Goal: Task Accomplishment & Management: Manage account settings

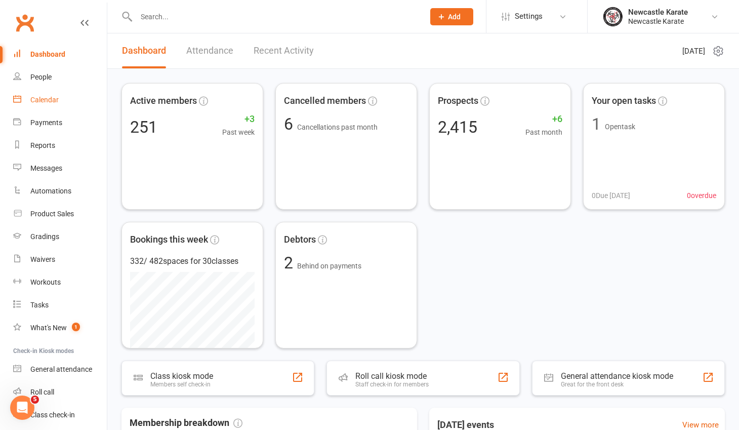
click at [46, 99] on div "Calendar" at bounding box center [44, 100] width 28 height 8
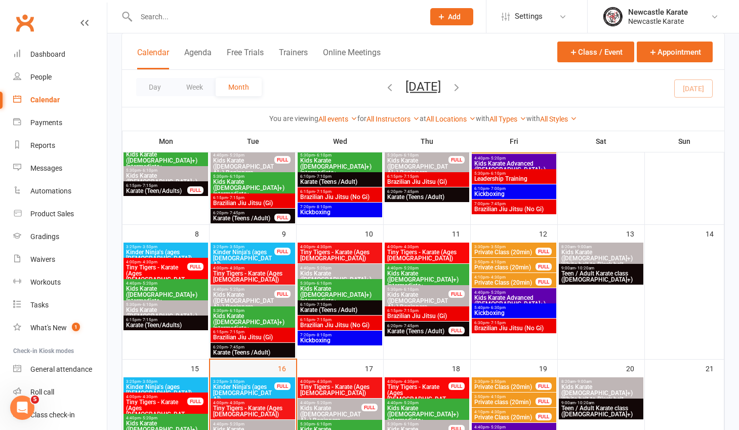
scroll to position [125, 0]
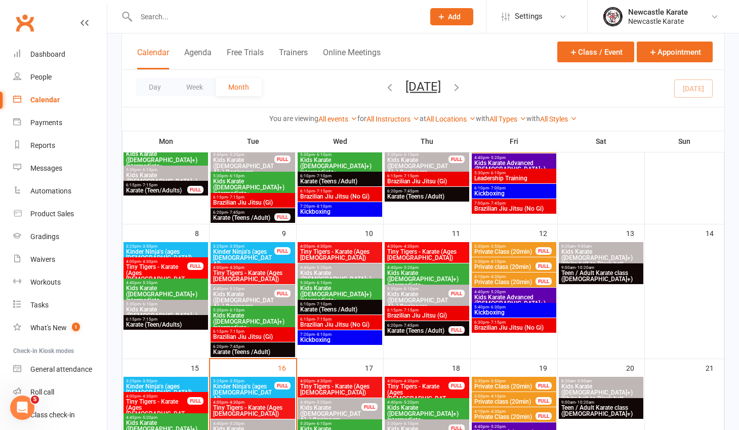
click at [250, 384] on span "Kinder Ninja's (ages 4-5)" at bounding box center [244, 392] width 62 height 18
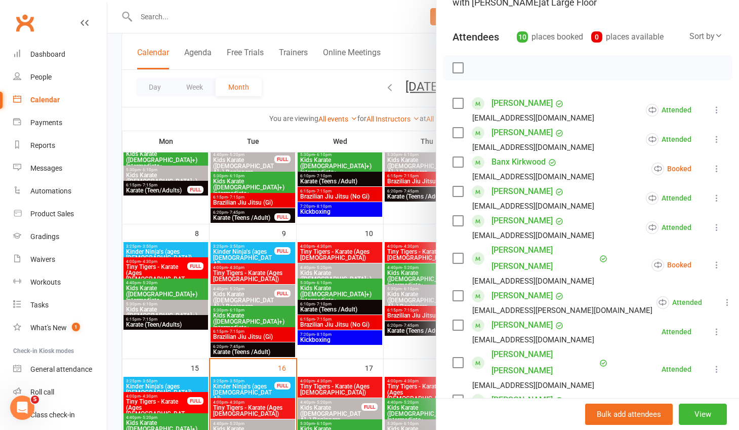
scroll to position [95, 0]
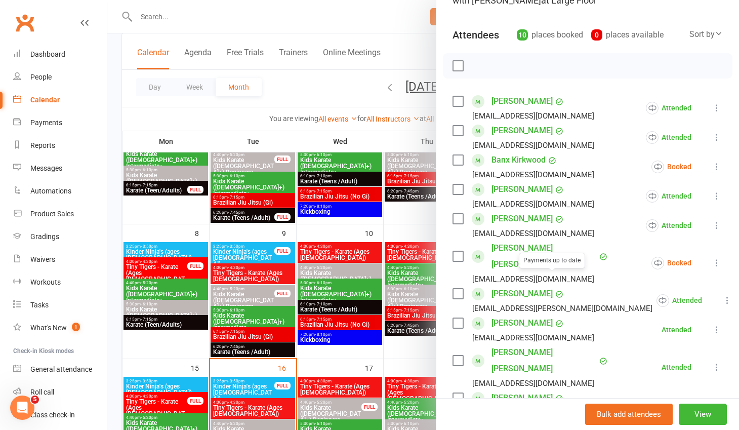
click at [513, 315] on link "Dawn Steward" at bounding box center [521, 323] width 61 height 16
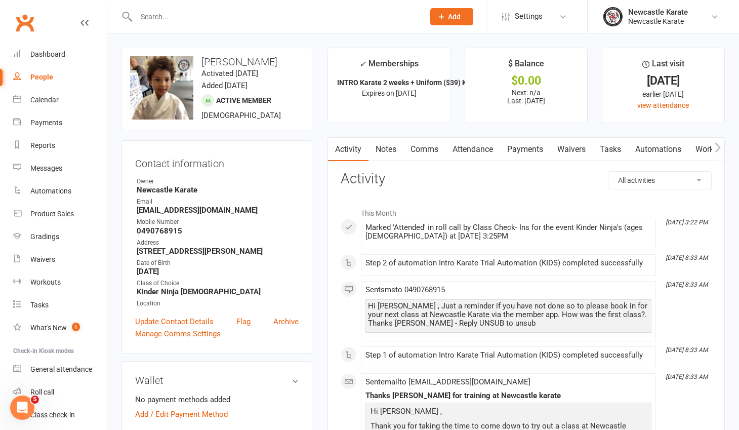
click at [572, 153] on link "Waivers" at bounding box center [571, 149] width 43 height 23
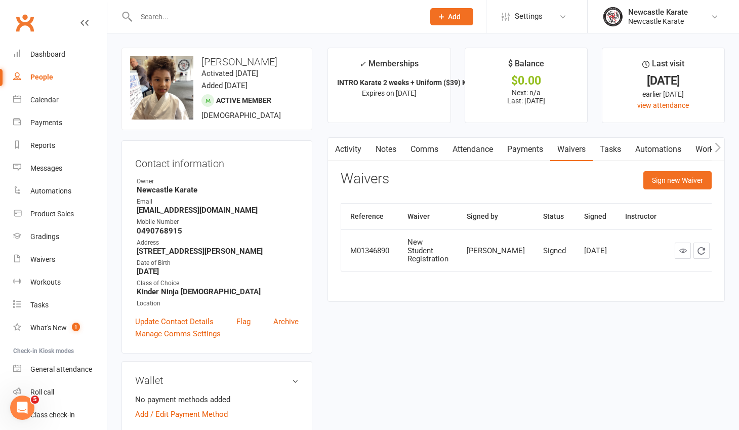
click at [653, 144] on link "Automations" at bounding box center [658, 149] width 60 height 23
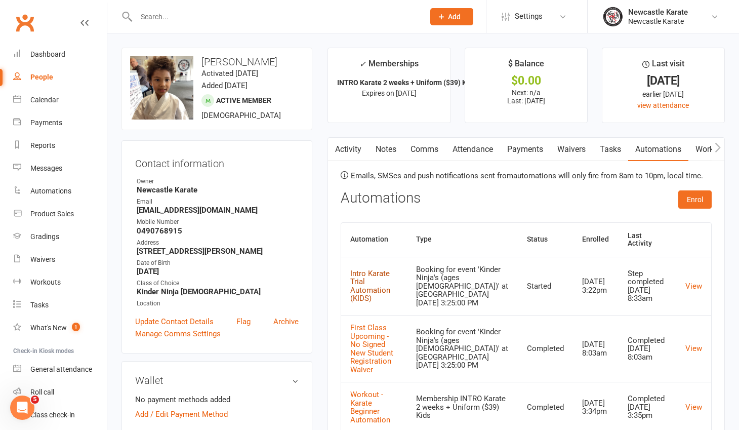
click at [388, 272] on link "Intro Karate Trial Automation (KIDS)" at bounding box center [370, 286] width 40 height 34
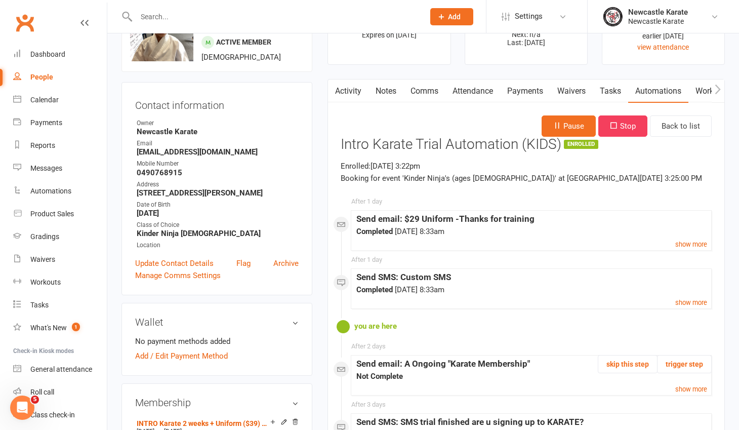
scroll to position [62, 0]
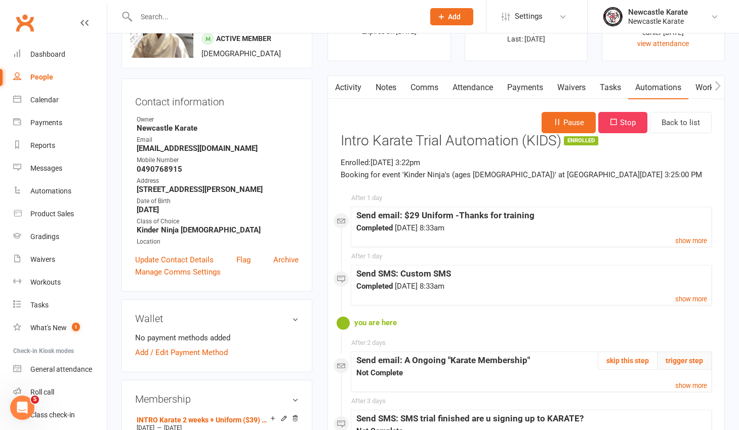
click at [679, 363] on button "trigger step" at bounding box center [684, 360] width 55 height 18
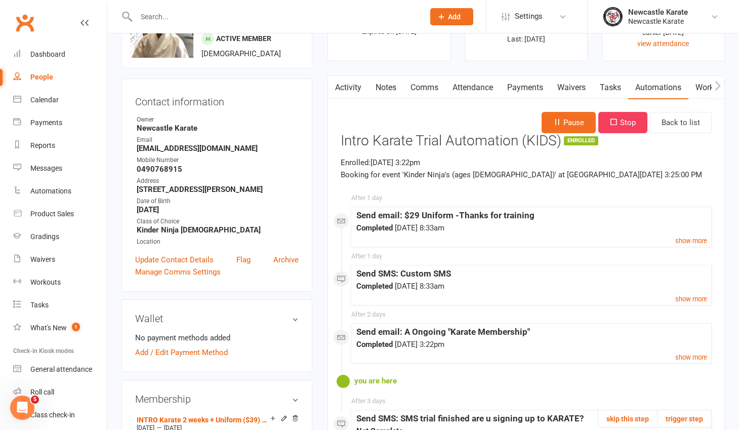
click at [30, 19] on link "Clubworx" at bounding box center [24, 22] width 25 height 25
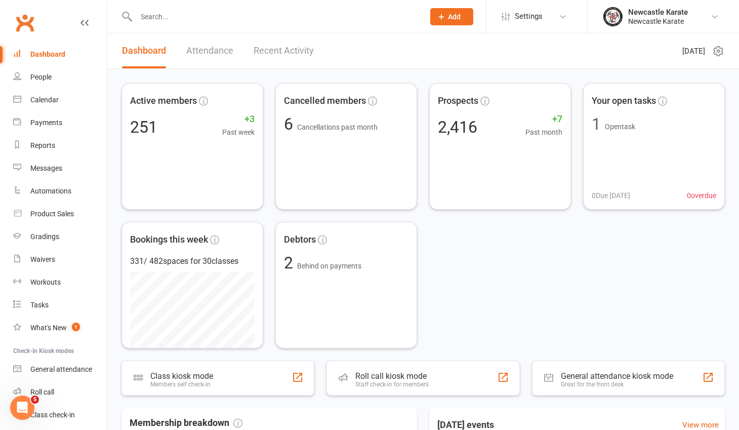
click at [149, 16] on input "text" at bounding box center [275, 17] width 284 height 14
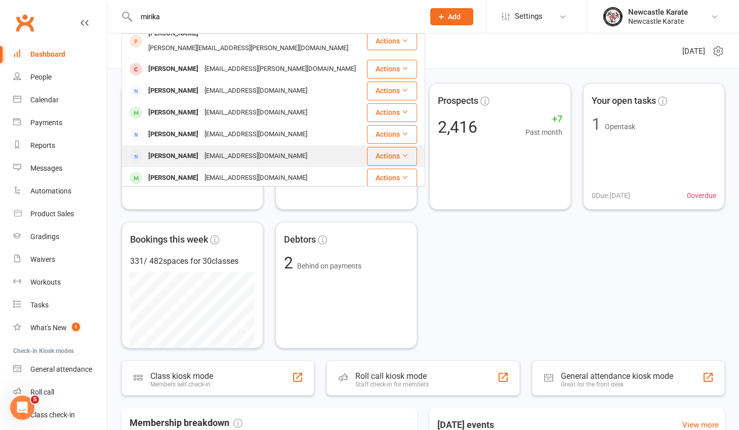
scroll to position [22, 0]
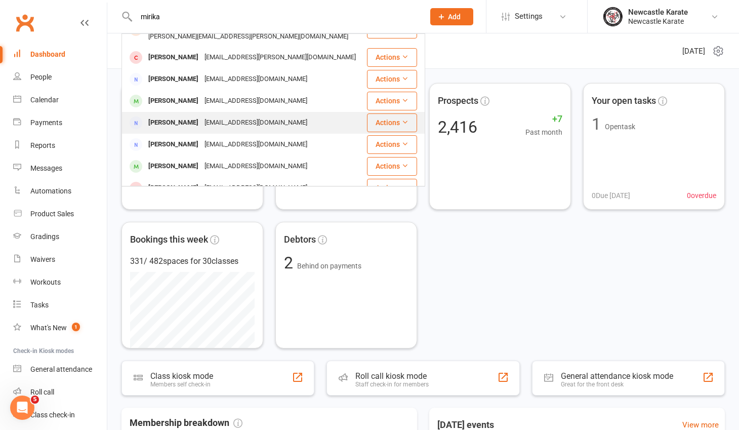
type input "mirika"
click at [183, 115] on div "Merika Binge" at bounding box center [173, 122] width 56 height 15
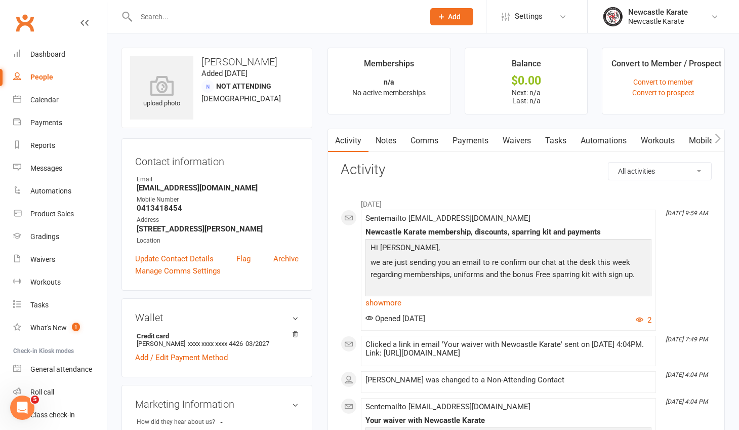
click at [163, 13] on input "text" at bounding box center [275, 17] width 284 height 14
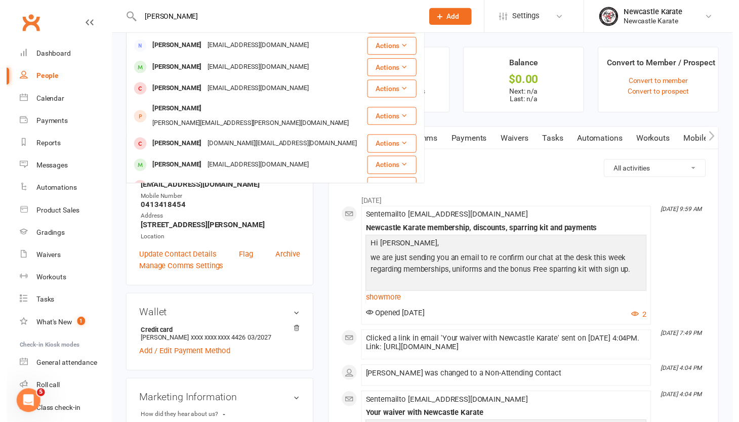
scroll to position [186, 0]
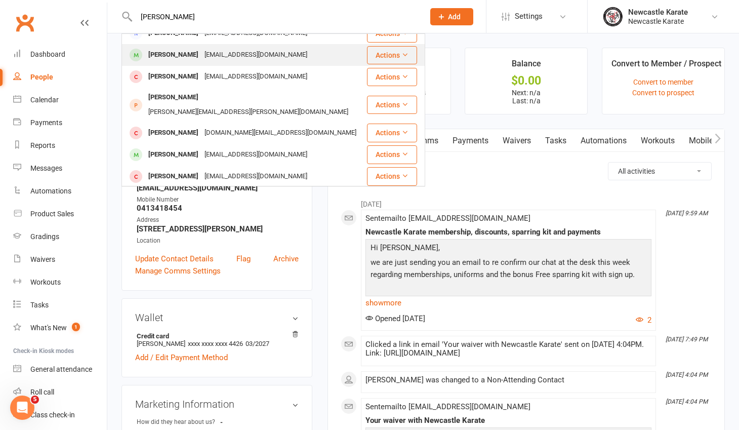
type input "richards"
click at [178, 55] on div "[PERSON_NAME]" at bounding box center [173, 55] width 56 height 15
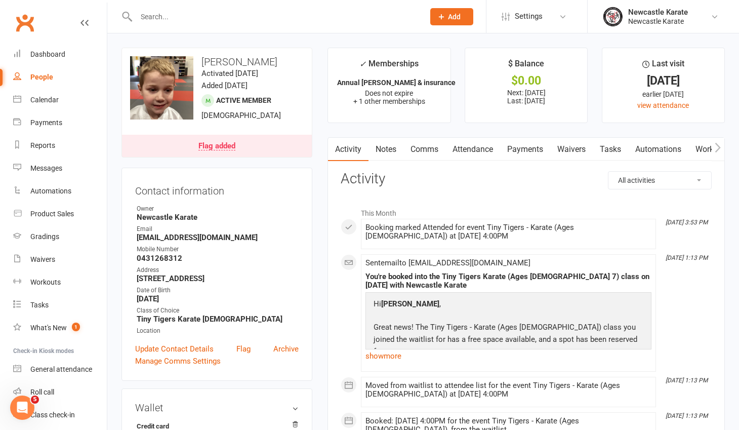
click at [392, 147] on link "Notes" at bounding box center [385, 149] width 35 height 23
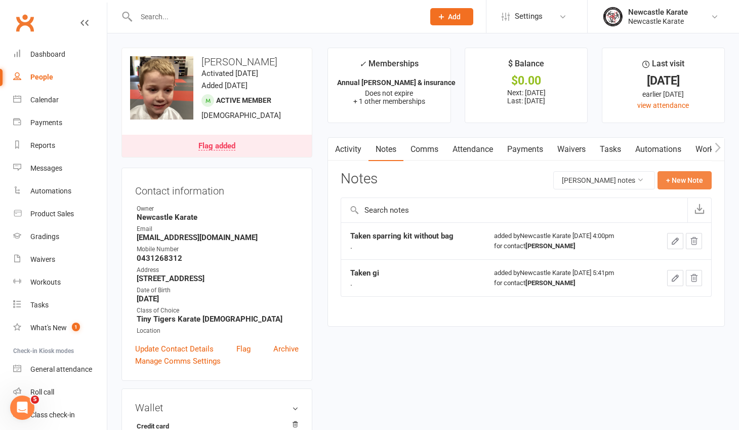
click at [674, 178] on button "+ New Note" at bounding box center [684, 180] width 54 height 18
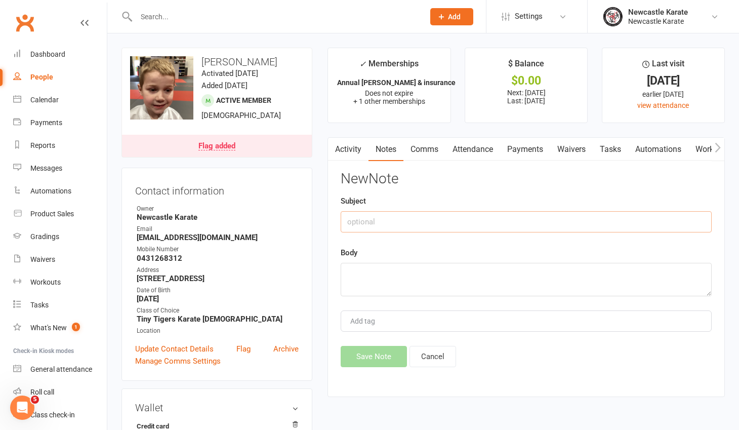
click at [360, 218] on input "text" at bounding box center [526, 221] width 371 height 21
drag, startPoint x: 387, startPoint y: 222, endPoint x: 344, endPoint y: 224, distance: 43.1
click at [344, 224] on input "Taken bag" at bounding box center [526, 221] width 371 height 21
type input "Taken bag"
click at [358, 273] on textarea at bounding box center [526, 279] width 371 height 33
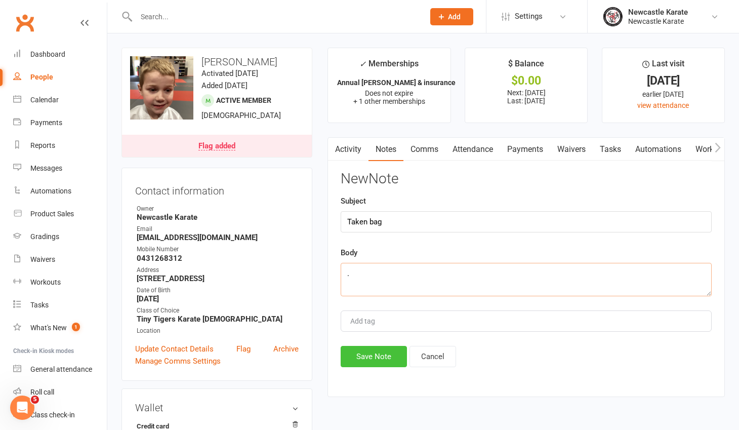
type textarea "."
click at [365, 351] on button "Save Note" at bounding box center [374, 356] width 66 height 21
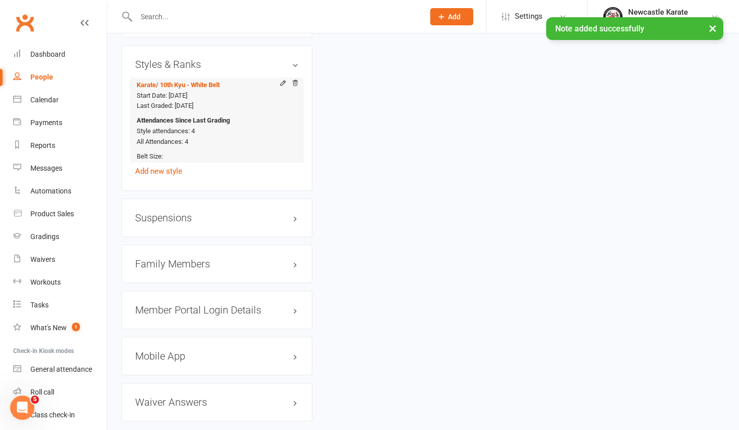
scroll to position [812, 0]
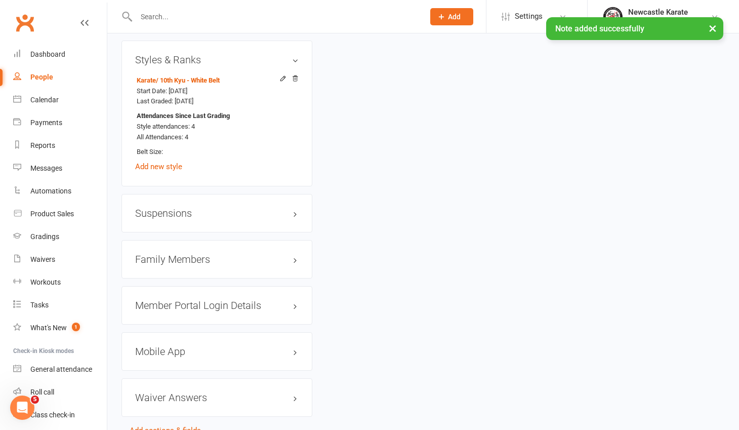
click at [197, 259] on h3 "Family Members" at bounding box center [216, 259] width 163 height 11
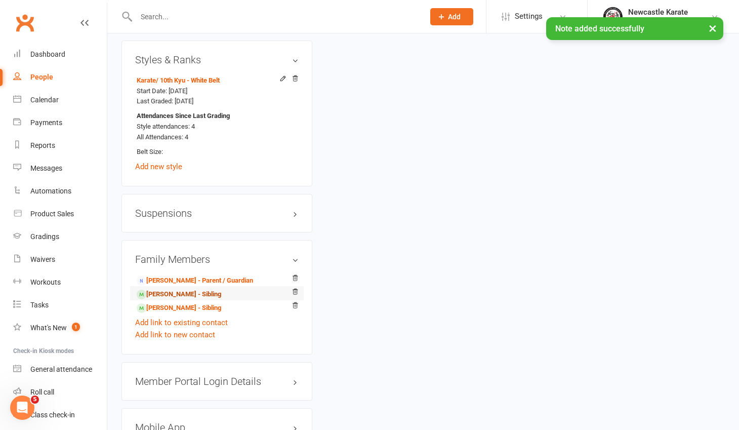
click at [188, 291] on link "Nolan Richards - Sibling" at bounding box center [179, 294] width 85 height 11
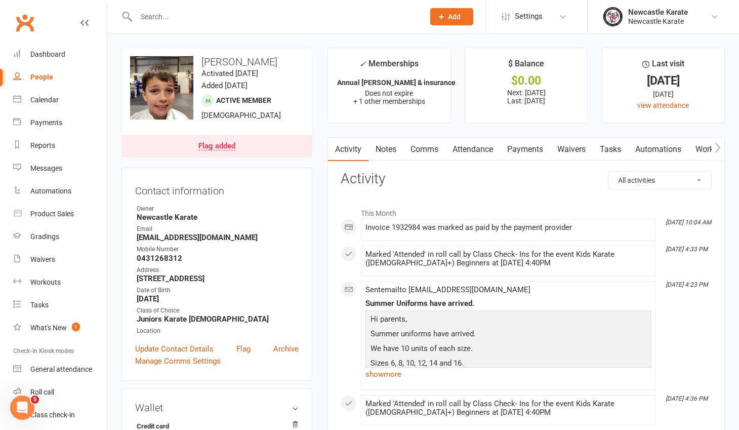
click at [389, 150] on link "Notes" at bounding box center [385, 149] width 35 height 23
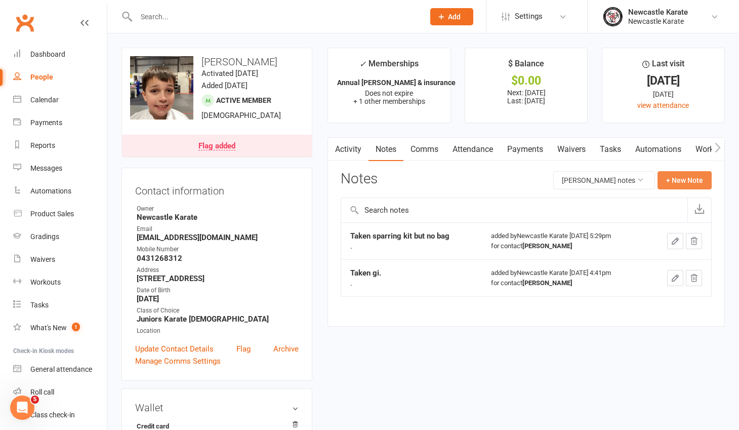
click at [693, 178] on button "+ New Note" at bounding box center [684, 180] width 54 height 18
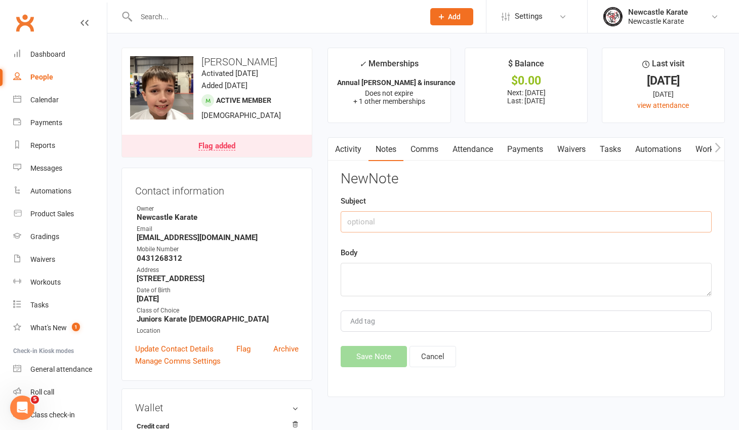
paste input "Taken bag"
type input "Taken bag"
click at [350, 272] on textarea at bounding box center [526, 279] width 371 height 33
type textarea "."
click at [361, 361] on button "Save Note" at bounding box center [374, 356] width 66 height 21
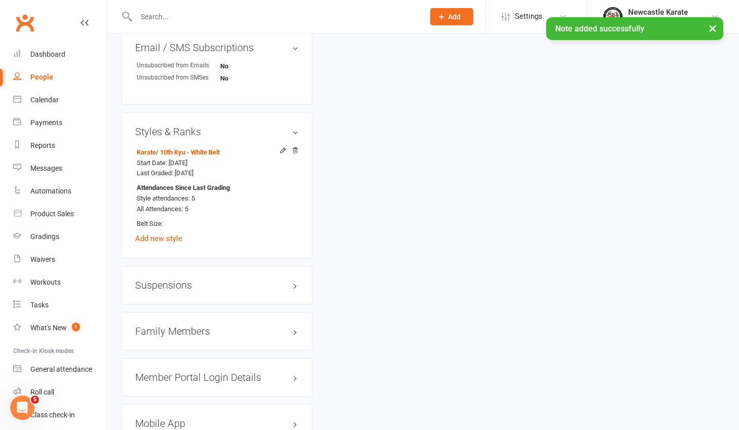
scroll to position [792, 0]
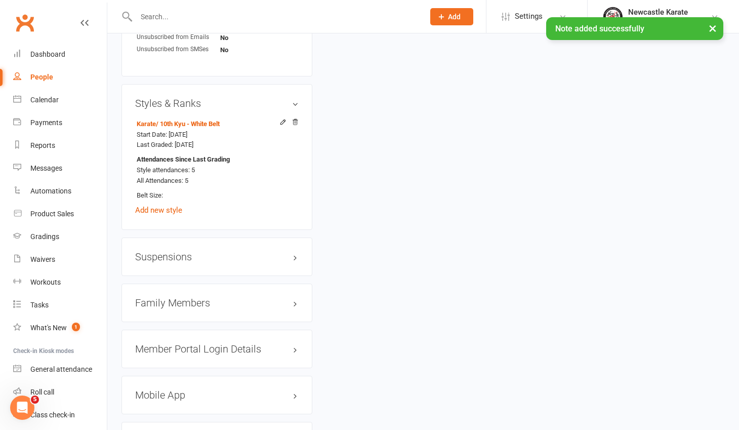
click at [197, 304] on h3 "Family Members" at bounding box center [216, 302] width 163 height 11
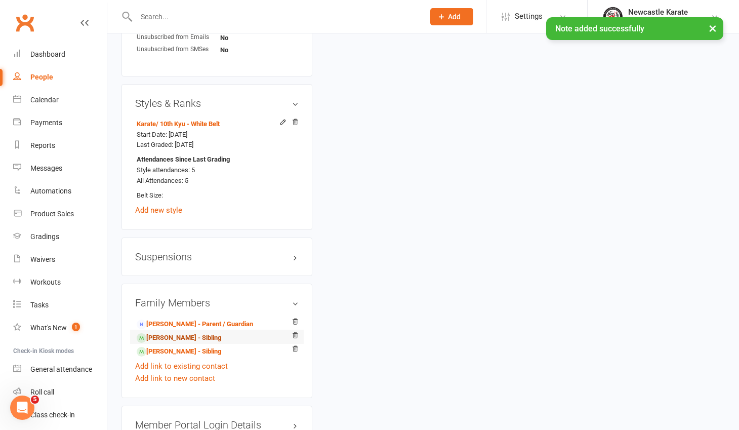
click at [185, 339] on link "Asher Richards - Sibling" at bounding box center [179, 338] width 85 height 11
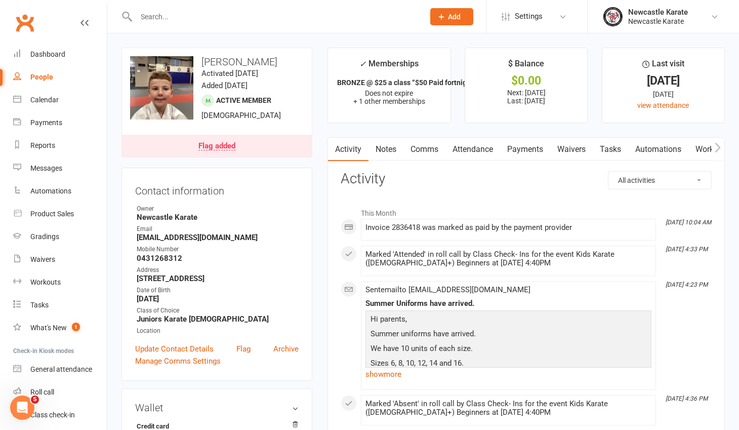
click at [390, 151] on link "Notes" at bounding box center [385, 149] width 35 height 23
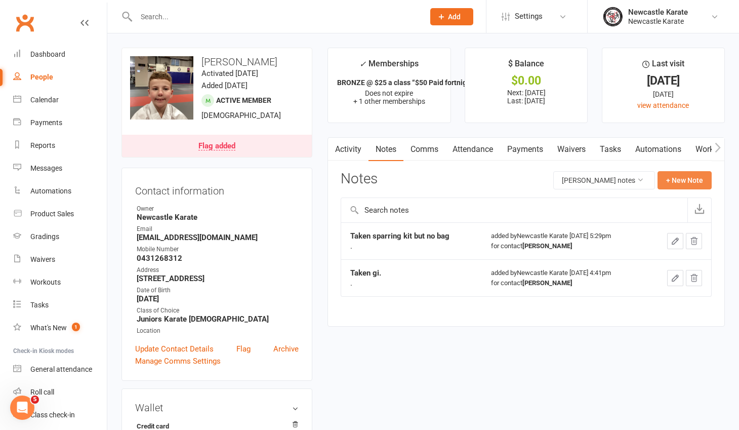
click at [687, 180] on button "+ New Note" at bounding box center [684, 180] width 54 height 18
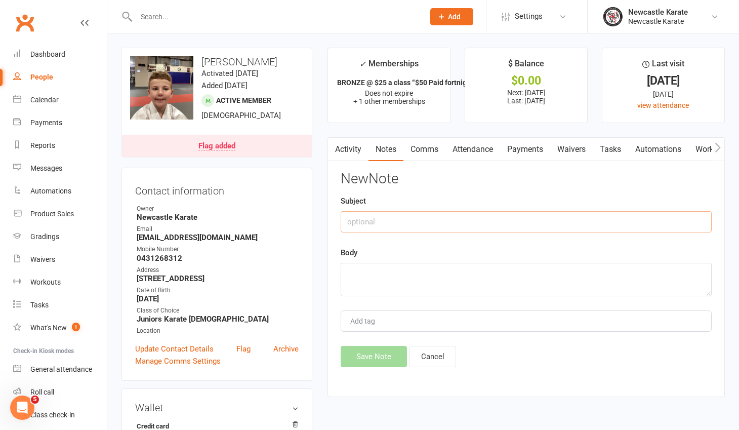
click at [377, 221] on input "text" at bounding box center [526, 221] width 371 height 21
paste input "Taken bag"
type input "Taken bag"
click at [347, 272] on textarea at bounding box center [526, 279] width 371 height 33
type textarea "."
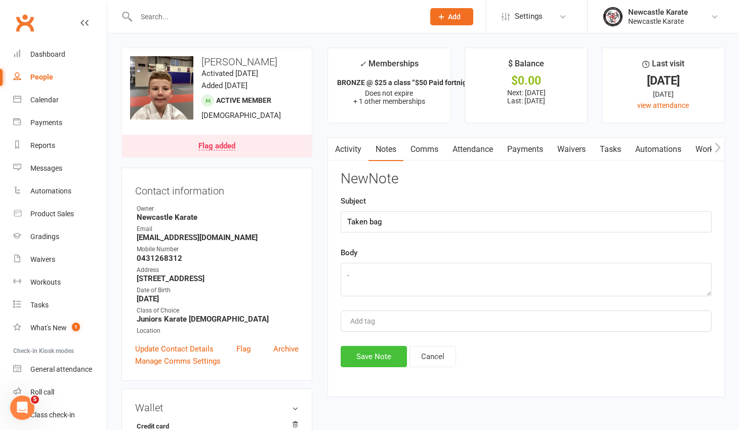
click at [365, 354] on button "Save Note" at bounding box center [374, 356] width 66 height 21
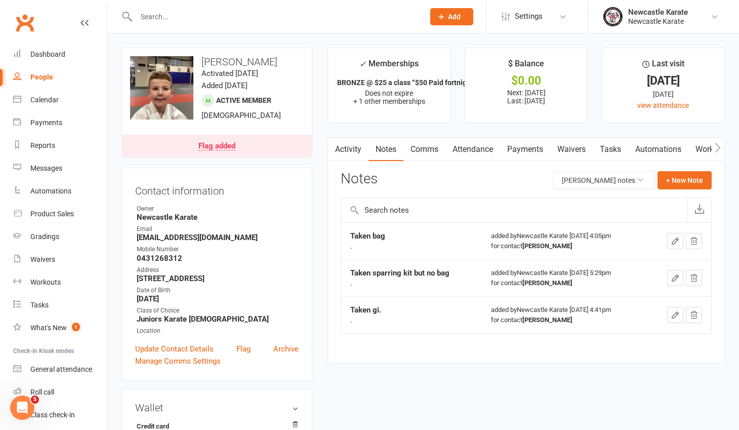
click at [21, 23] on link "Clubworx" at bounding box center [24, 22] width 25 height 25
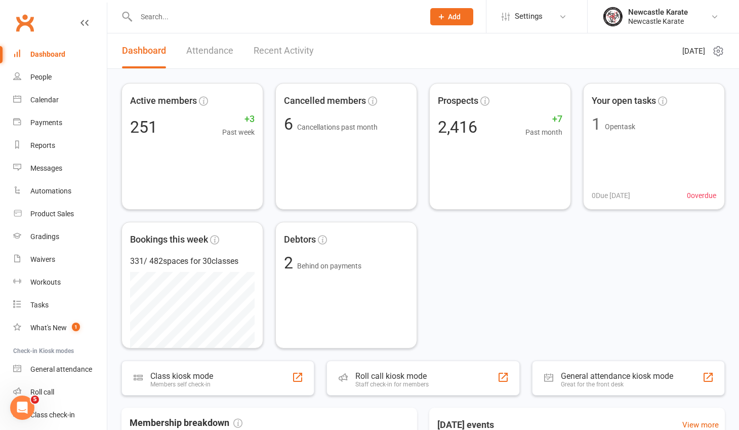
click at [30, 29] on link "Clubworx" at bounding box center [24, 22] width 25 height 25
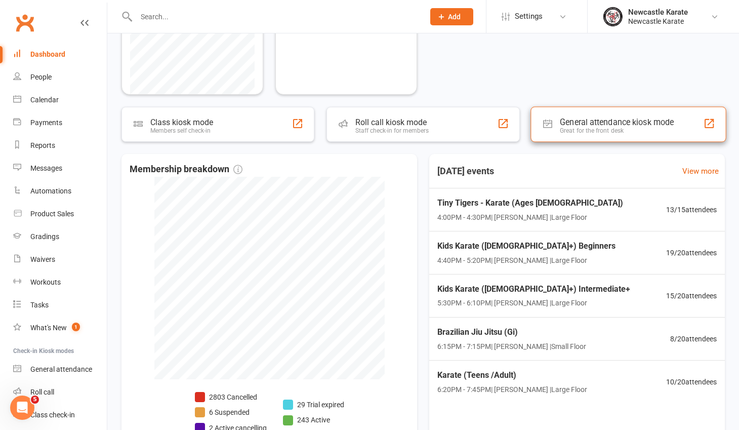
scroll to position [322, 0]
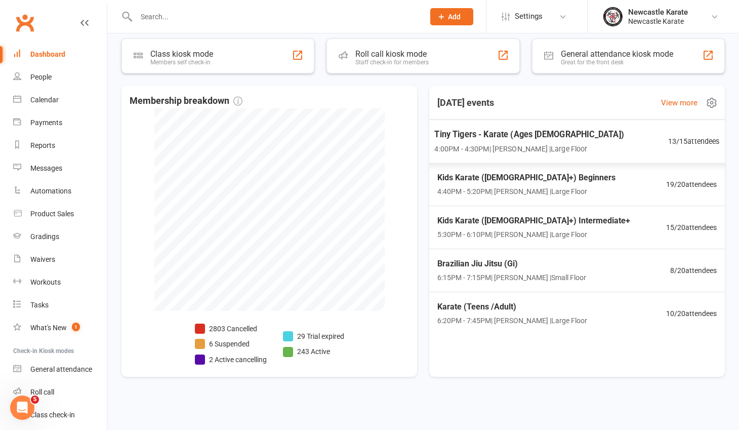
click at [492, 134] on span "Tiny Tigers - Karate (Ages [DEMOGRAPHIC_DATA])" at bounding box center [528, 134] width 189 height 13
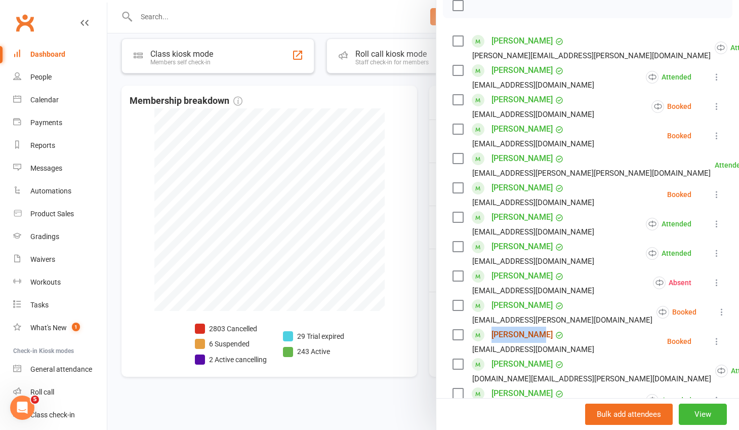
scroll to position [155, 0]
click at [384, 123] on div at bounding box center [423, 215] width 632 height 430
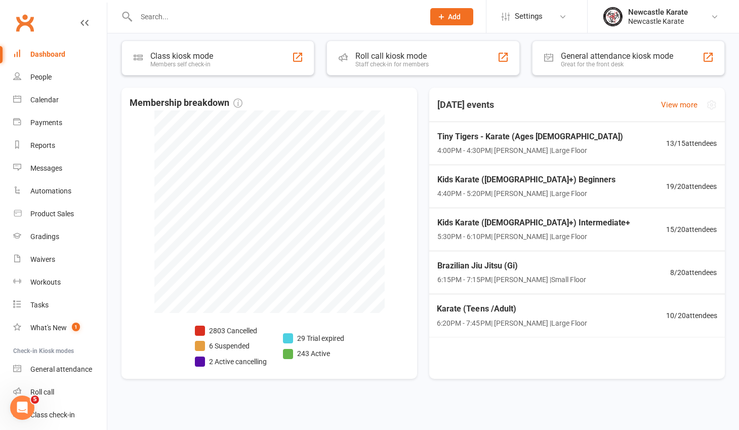
scroll to position [320, 0]
click at [506, 194] on span "4:40PM - 5:20PM | Marc Mathews | Large Floor" at bounding box center [525, 194] width 182 height 12
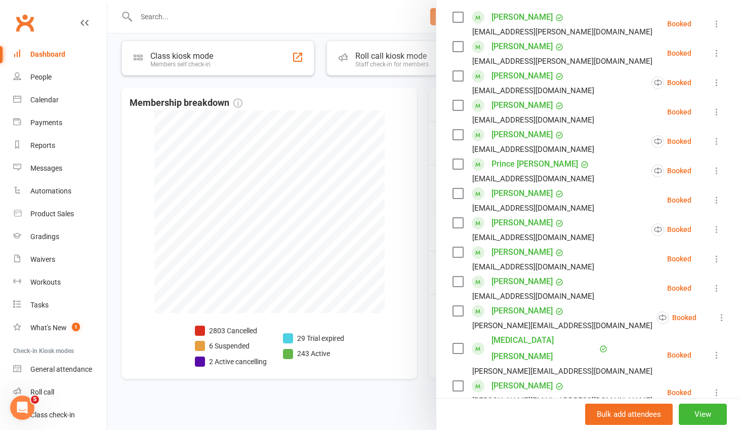
scroll to position [205, 0]
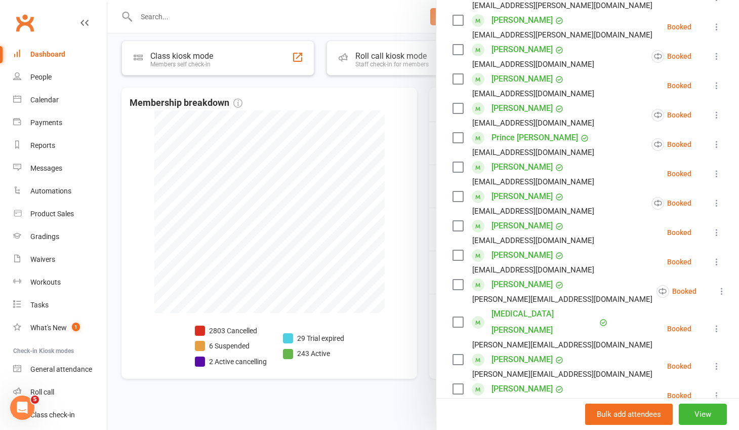
click at [537, 287] on link "Theodore Mahaffey" at bounding box center [521, 284] width 61 height 16
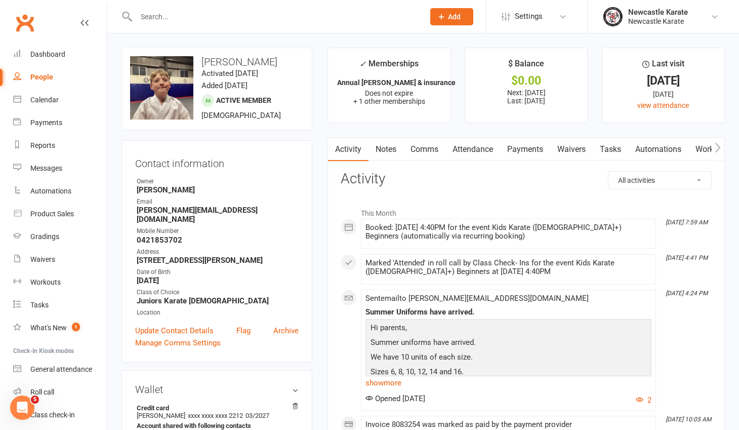
click at [392, 147] on link "Notes" at bounding box center [385, 149] width 35 height 23
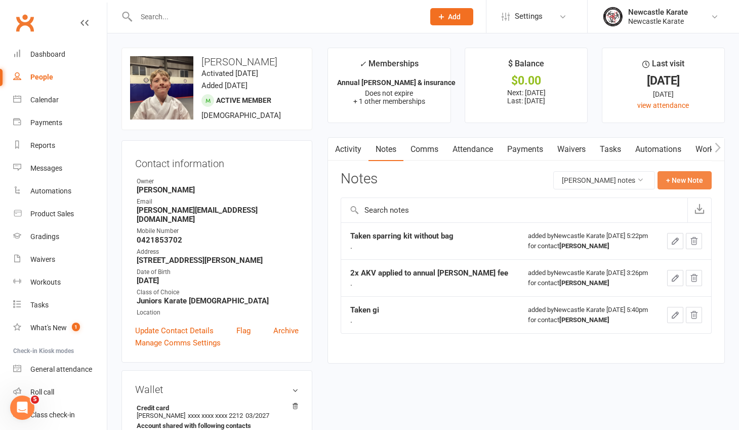
click at [673, 181] on button "+ New Note" at bounding box center [684, 180] width 54 height 18
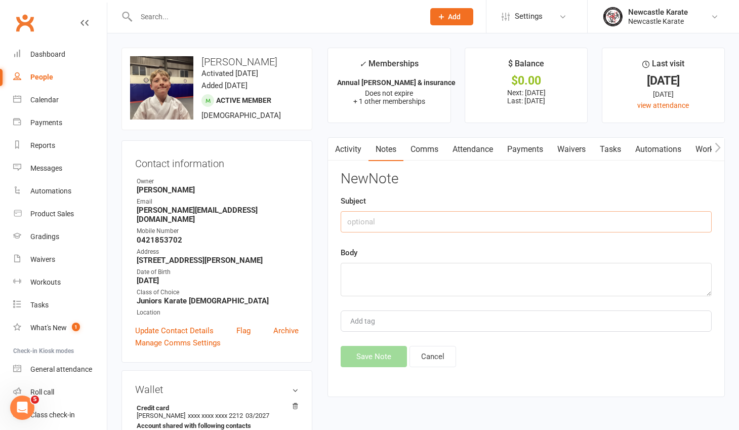
click at [399, 225] on input "text" at bounding box center [526, 221] width 371 height 21
type input "Taken bag"
click at [380, 269] on textarea at bounding box center [526, 279] width 371 height 33
type textarea "."
click at [370, 351] on button "Save Note" at bounding box center [374, 356] width 66 height 21
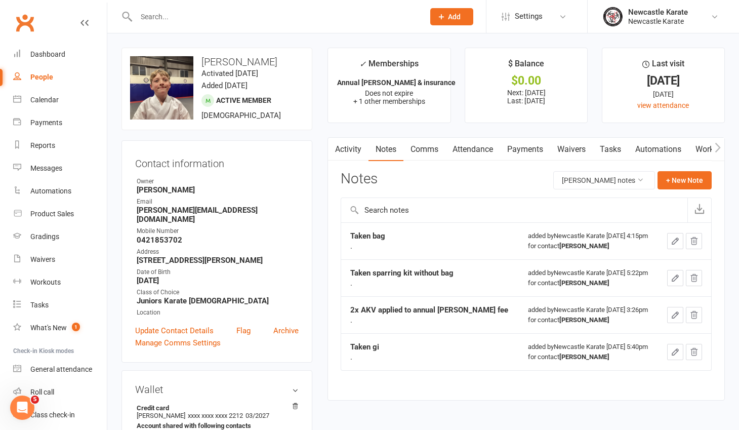
click at [30, 23] on link "Clubworx" at bounding box center [24, 22] width 25 height 25
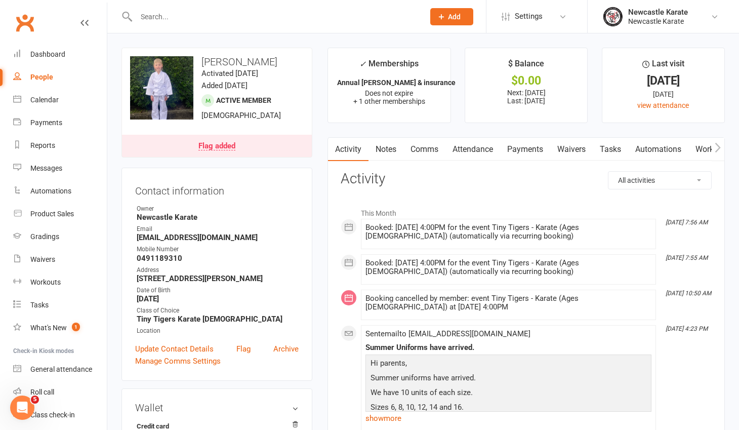
click at [395, 154] on link "Notes" at bounding box center [385, 149] width 35 height 23
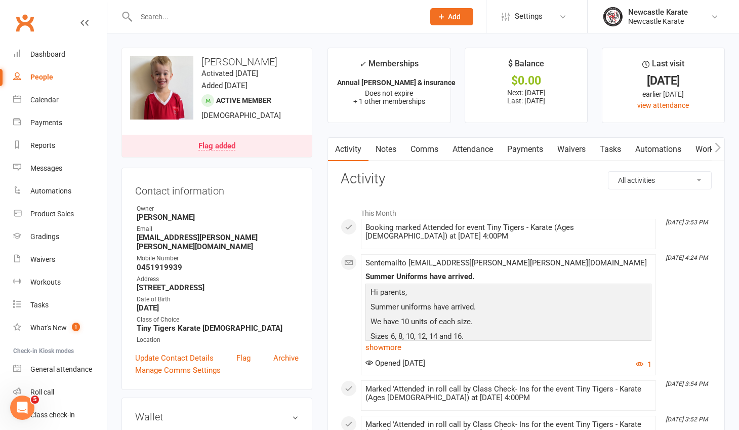
click at [393, 148] on link "Notes" at bounding box center [385, 149] width 35 height 23
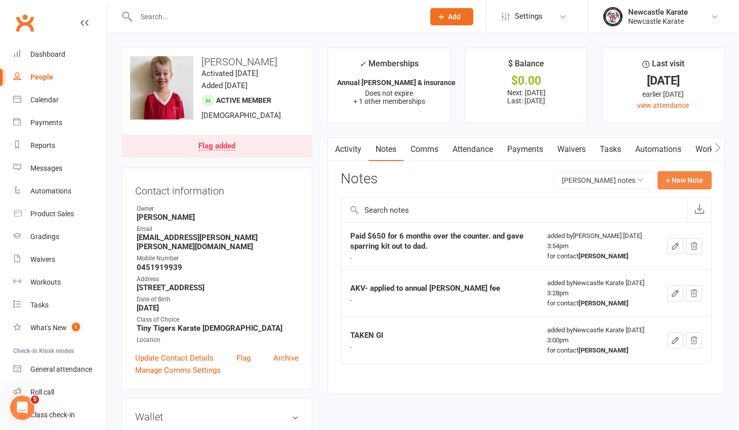
click at [673, 178] on button "+ New Note" at bounding box center [684, 180] width 54 height 18
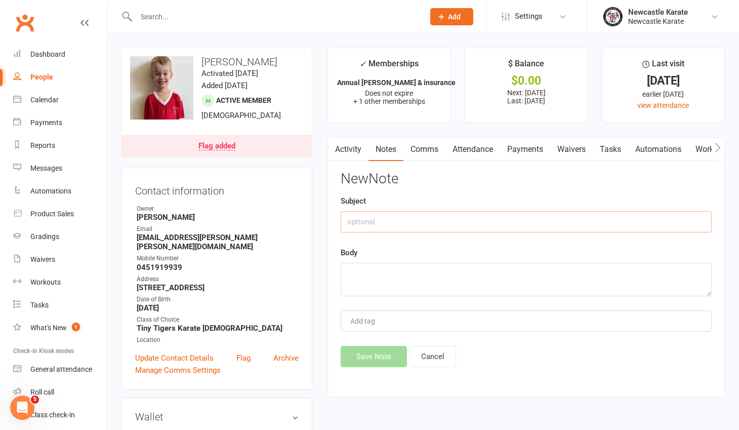
click at [450, 214] on input "text" at bounding box center [526, 221] width 371 height 21
type input "Taken sparring kit"
click at [409, 262] on div "Body" at bounding box center [526, 271] width 371 height 50
click at [395, 276] on textarea at bounding box center [526, 279] width 371 height 33
type textarea "."
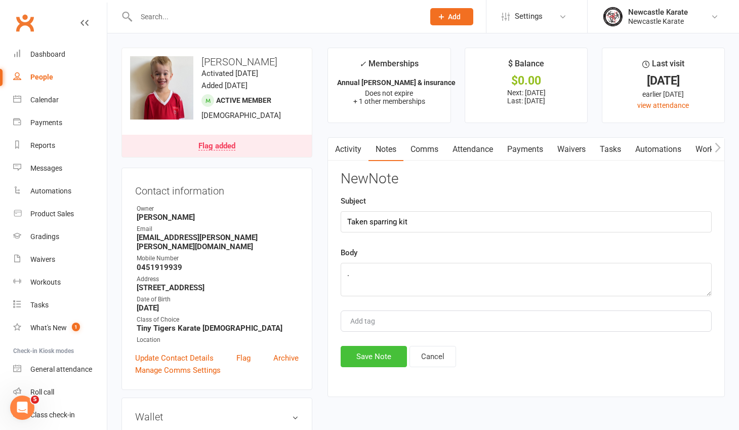
click at [362, 363] on button "Save Note" at bounding box center [374, 356] width 66 height 21
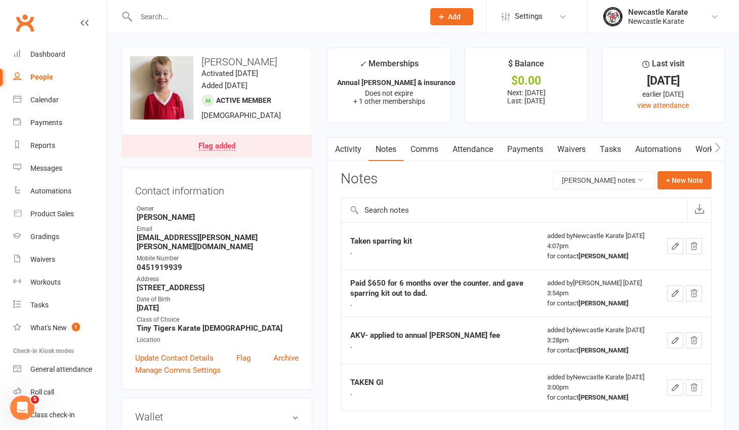
click at [24, 18] on link "Clubworx" at bounding box center [24, 22] width 25 height 25
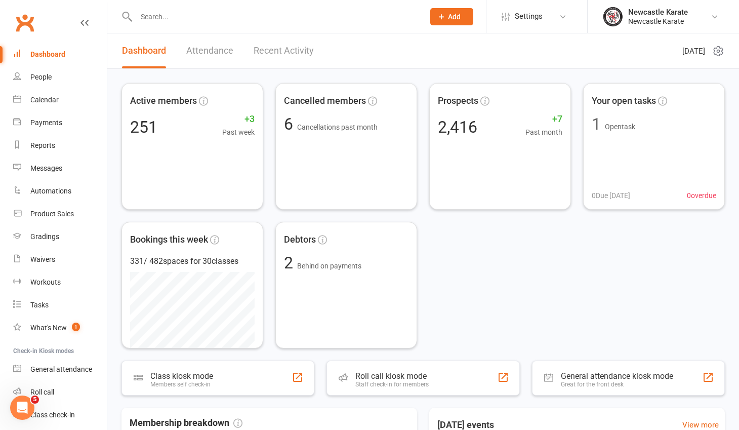
click at [56, 52] on div "Dashboard" at bounding box center [47, 54] width 35 height 8
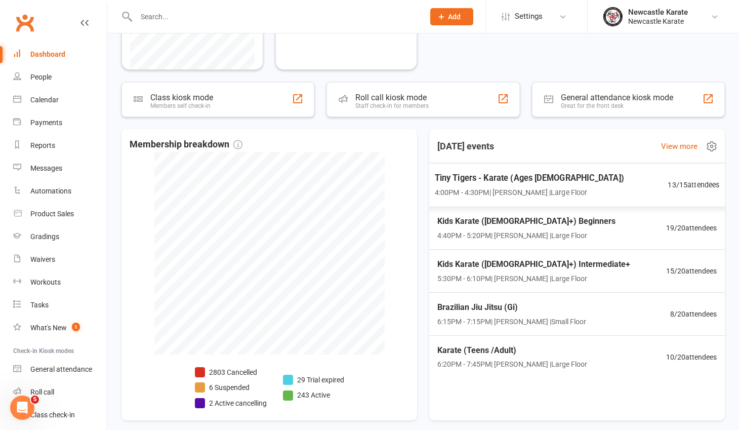
click at [504, 182] on span "Tiny Tigers - Karate (Ages [DEMOGRAPHIC_DATA])" at bounding box center [529, 177] width 189 height 13
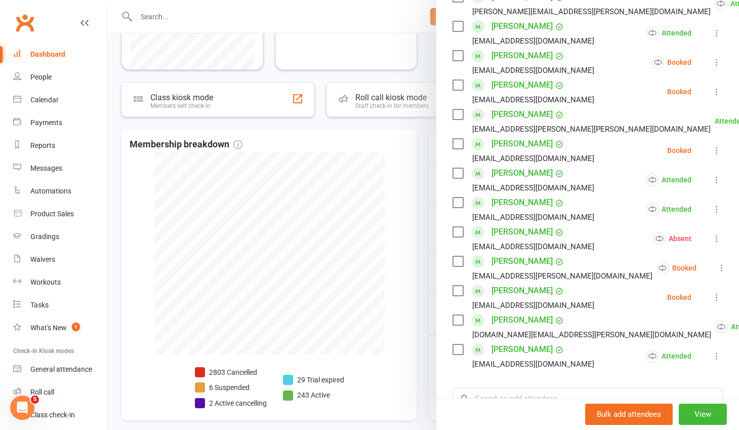
scroll to position [200, 0]
click at [517, 287] on link "Jay Vekaria" at bounding box center [521, 290] width 61 height 16
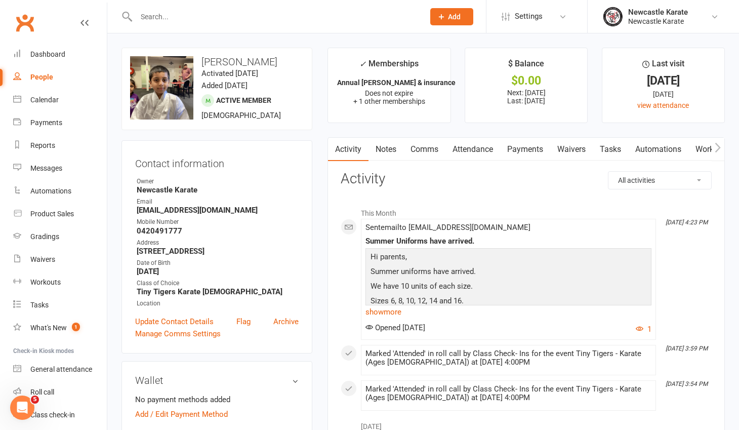
click at [401, 151] on link "Notes" at bounding box center [385, 149] width 35 height 23
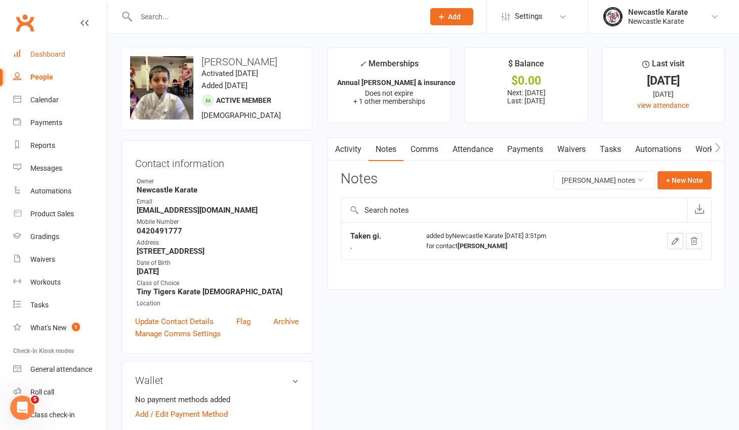
click at [49, 54] on div "Dashboard" at bounding box center [47, 54] width 35 height 8
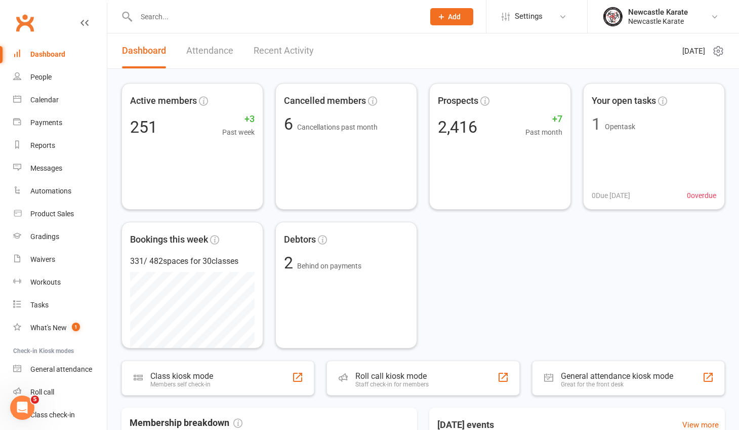
scroll to position [322, 0]
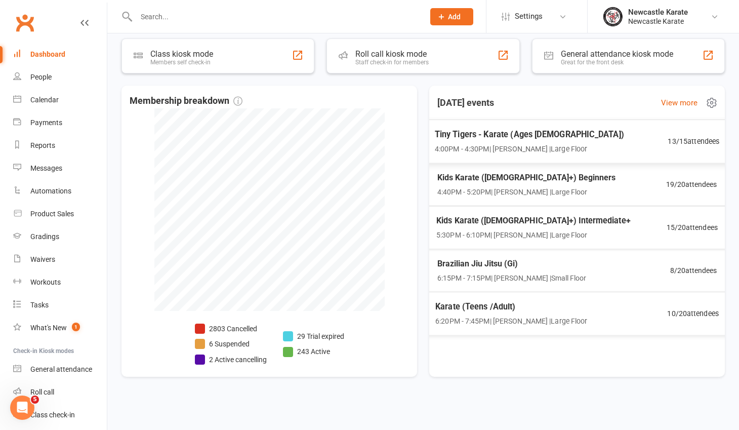
click at [481, 129] on span "Tiny Tigers - Karate (Ages [DEMOGRAPHIC_DATA])" at bounding box center [529, 134] width 189 height 13
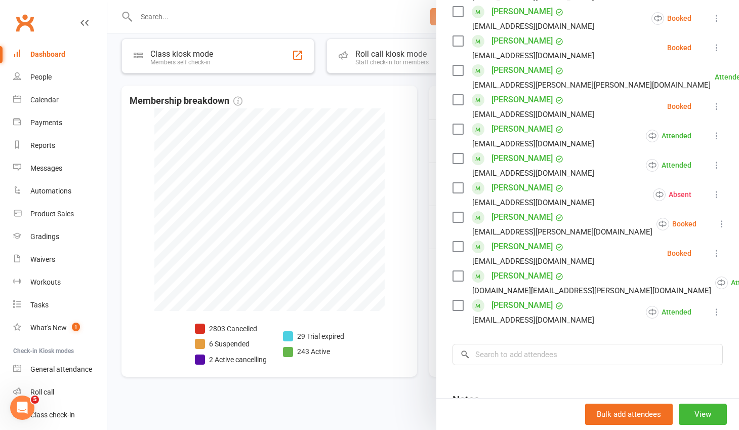
scroll to position [260, 0]
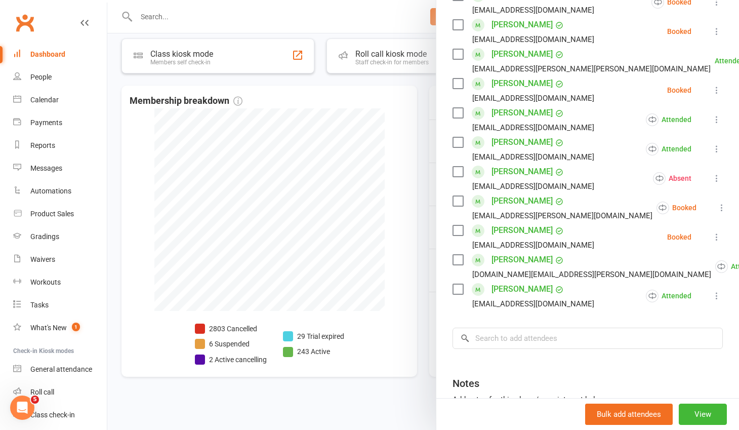
click at [712, 235] on icon at bounding box center [717, 237] width 10 height 10
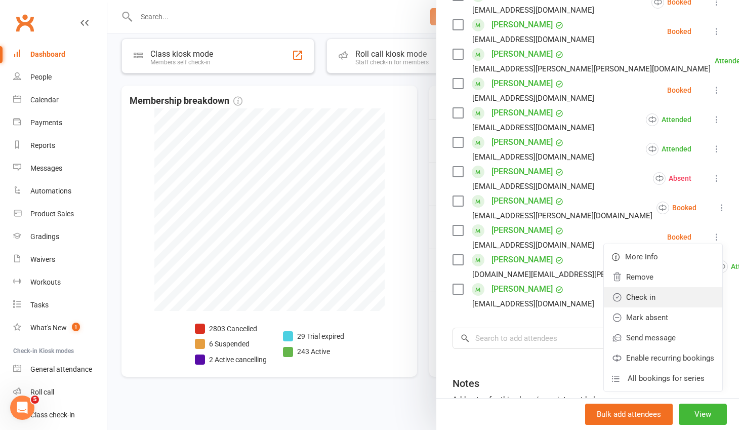
click at [672, 292] on link "Check in" at bounding box center [663, 297] width 118 height 20
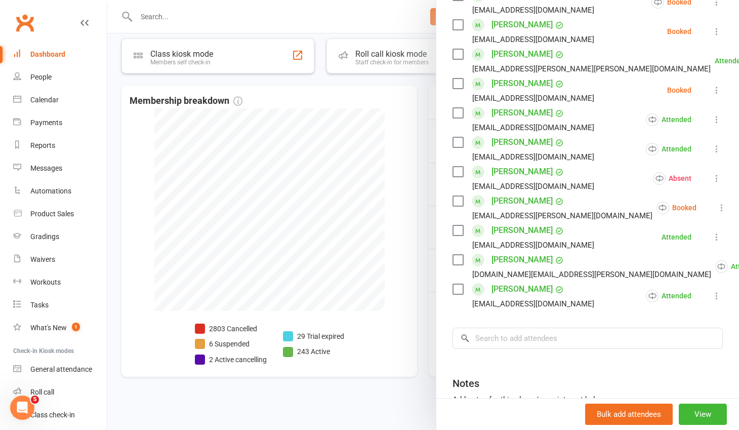
click at [717, 206] on icon at bounding box center [722, 207] width 10 height 10
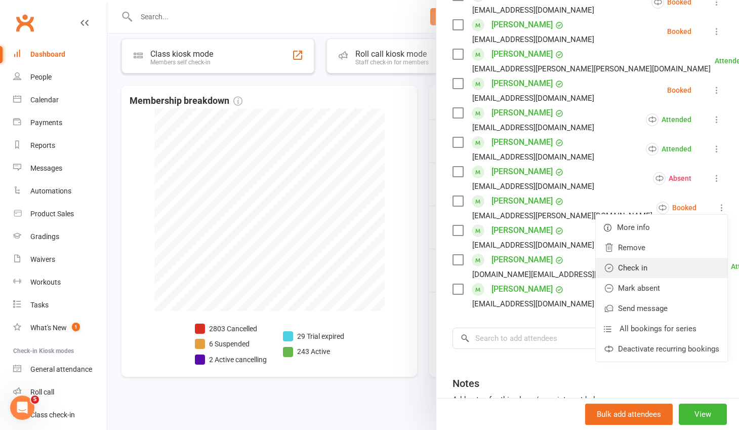
click at [649, 264] on link "Check in" at bounding box center [662, 268] width 132 height 20
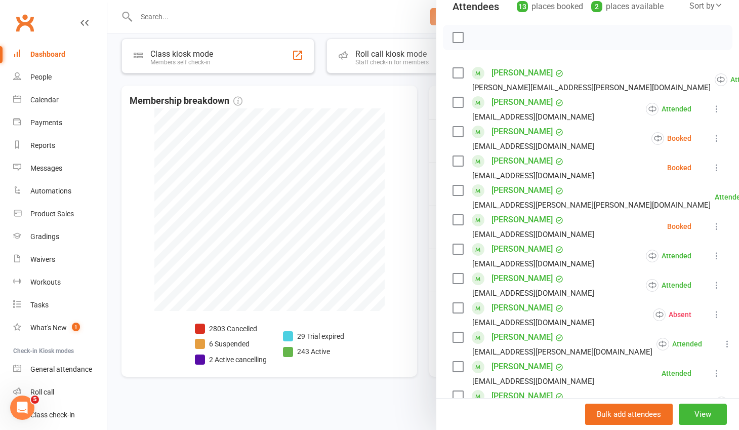
scroll to position [123, 0]
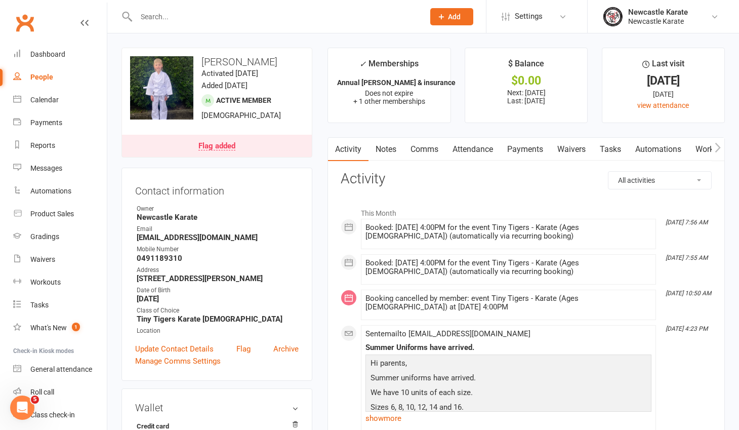
click at [382, 147] on link "Notes" at bounding box center [385, 149] width 35 height 23
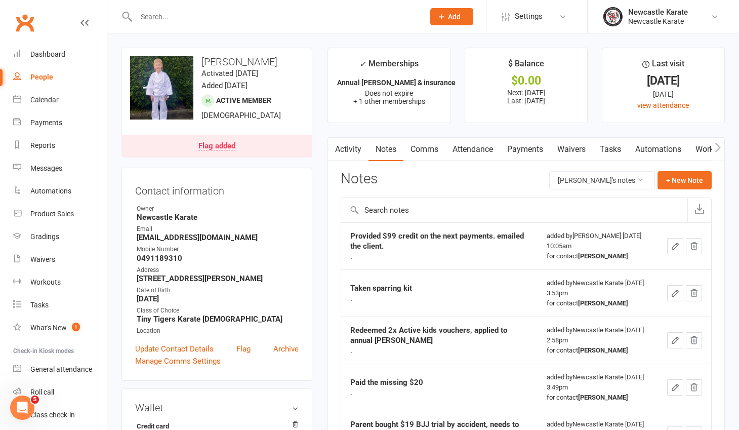
click at [32, 21] on link "Clubworx" at bounding box center [24, 22] width 25 height 25
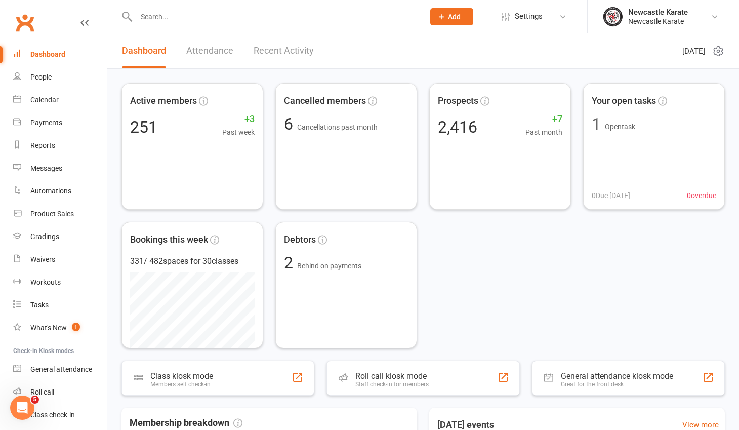
click at [20, 16] on link "Clubworx" at bounding box center [24, 22] width 25 height 25
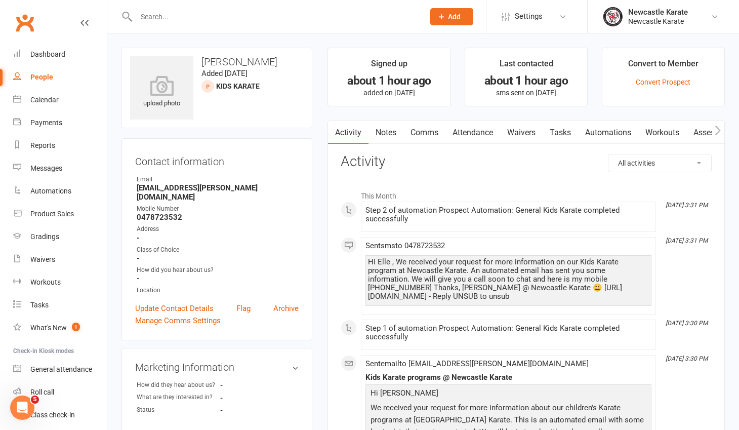
click at [388, 136] on link "Notes" at bounding box center [385, 132] width 35 height 23
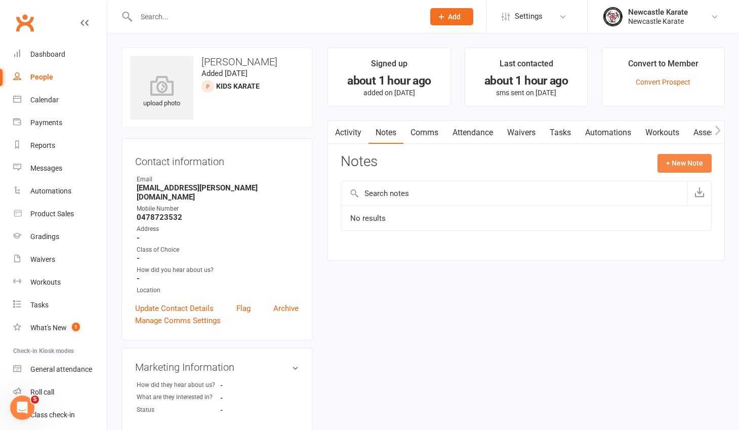
click at [682, 167] on button "+ New Note" at bounding box center [684, 163] width 54 height 18
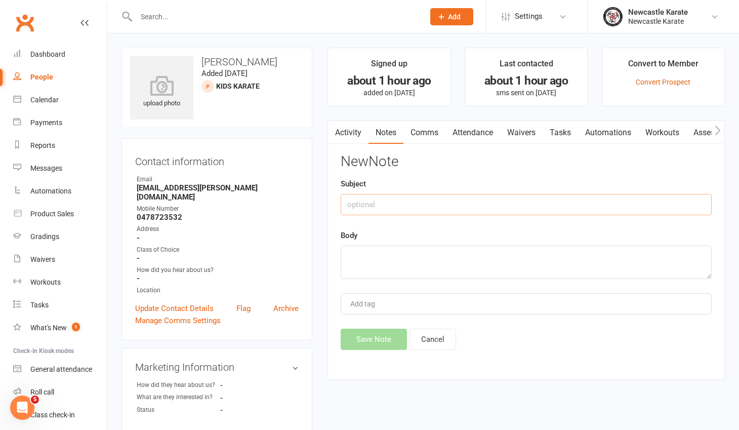
click at [384, 203] on input "text" at bounding box center [526, 204] width 371 height 21
type input "LVM"
click at [365, 256] on textarea at bounding box center [526, 261] width 371 height 33
type textarea "."
click at [370, 339] on button "Save Note" at bounding box center [374, 338] width 66 height 21
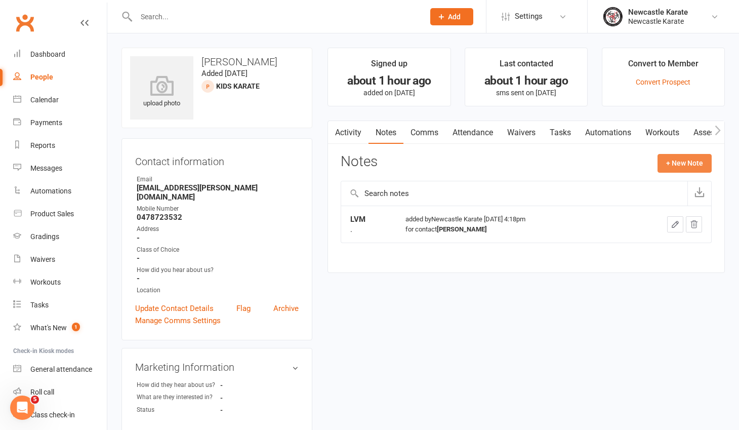
click at [690, 162] on button "+ New Note" at bounding box center [684, 163] width 54 height 18
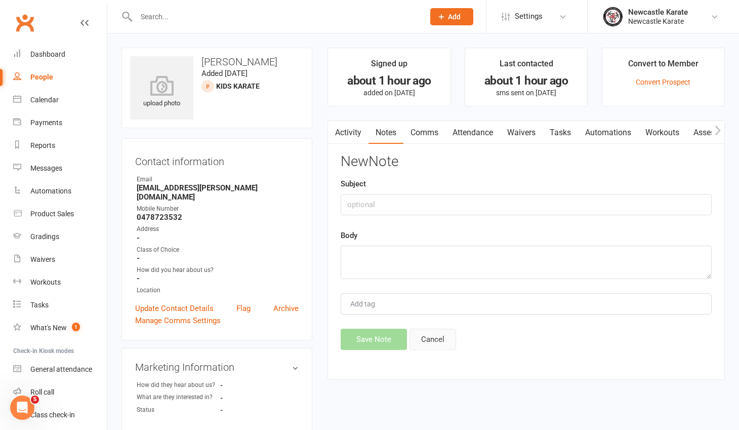
click at [437, 343] on button "Cancel" at bounding box center [432, 338] width 47 height 21
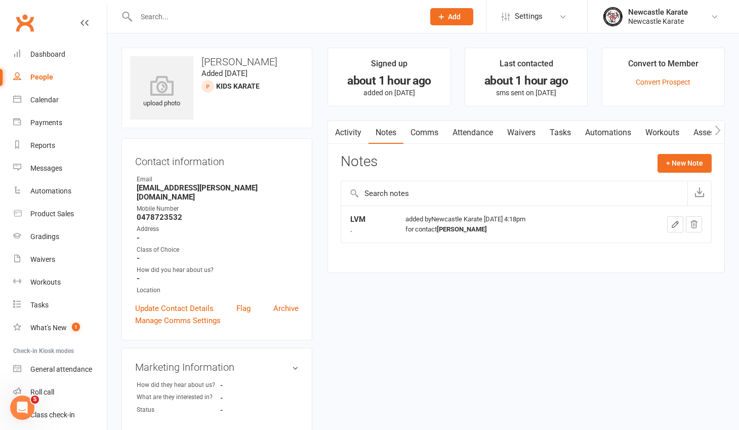
click at [675, 227] on icon "button" at bounding box center [675, 224] width 9 height 9
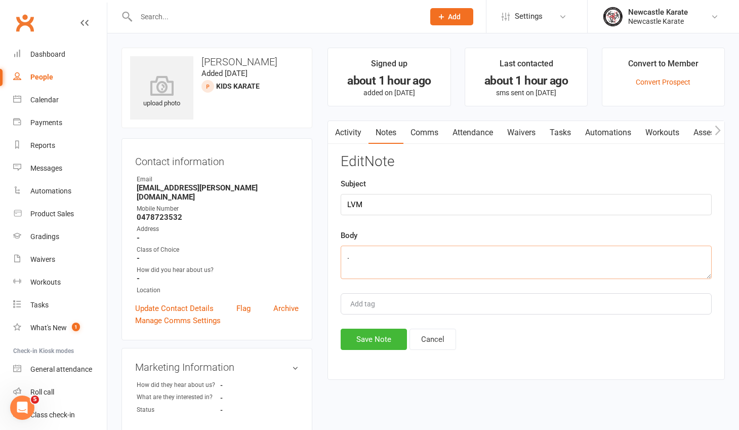
drag, startPoint x: 379, startPoint y: 262, endPoint x: 342, endPoint y: 257, distance: 37.3
click at [342, 258] on textarea "." at bounding box center [526, 261] width 371 height 33
paste textarea "Hello, Are you able to send me some information on your trial period and cost t…"
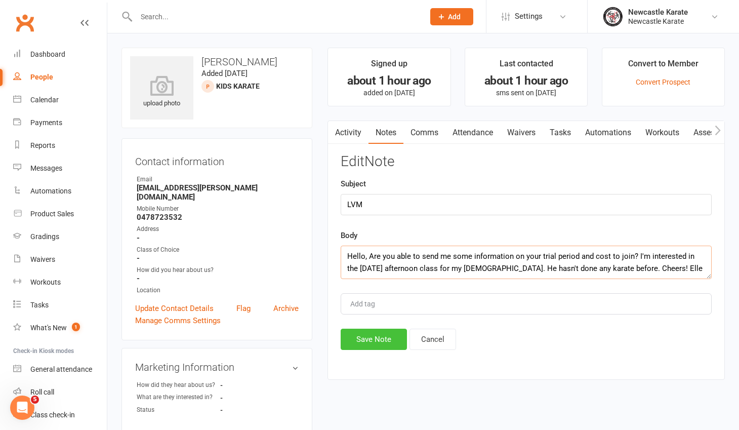
type textarea "Hello, Are you able to send me some information on your trial period and cost t…"
click at [361, 339] on button "Save Note" at bounding box center [374, 338] width 66 height 21
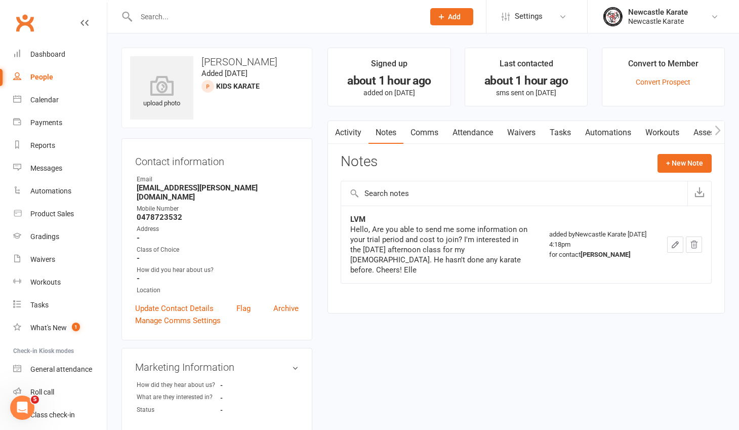
click at [21, 20] on link "Clubworx" at bounding box center [24, 22] width 25 height 25
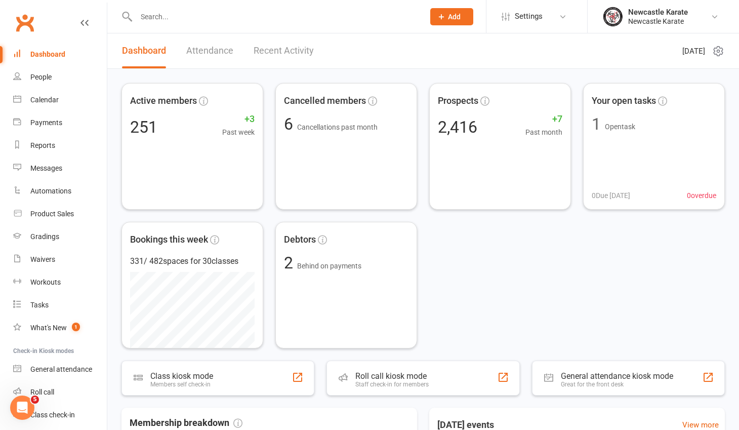
click at [30, 24] on link "Clubworx" at bounding box center [24, 22] width 25 height 25
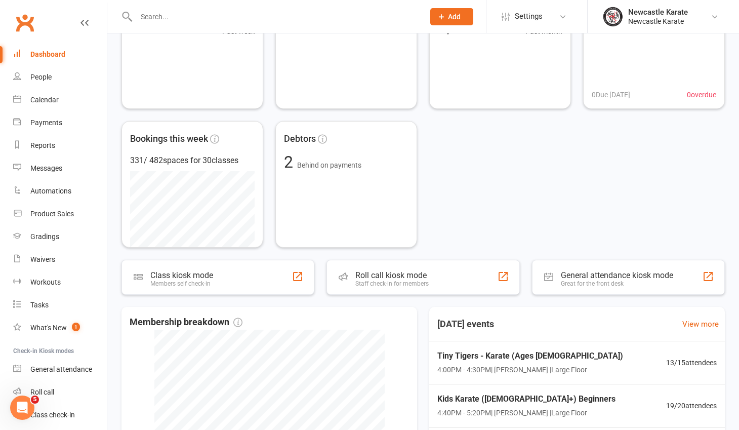
scroll to position [322, 0]
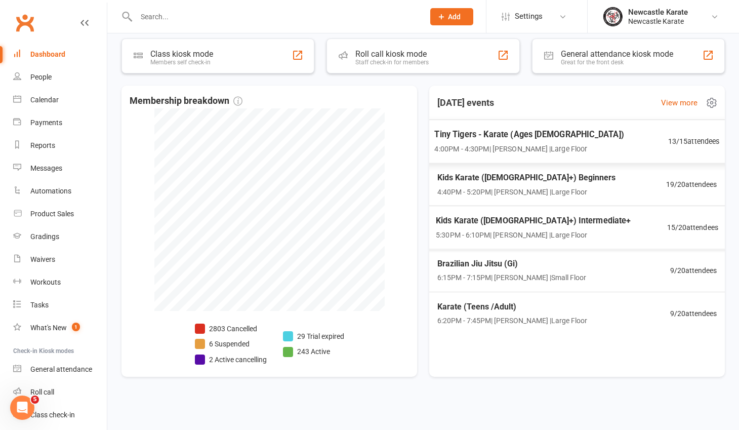
click at [554, 140] on span "Tiny Tigers - Karate (Ages [DEMOGRAPHIC_DATA])" at bounding box center [528, 134] width 189 height 13
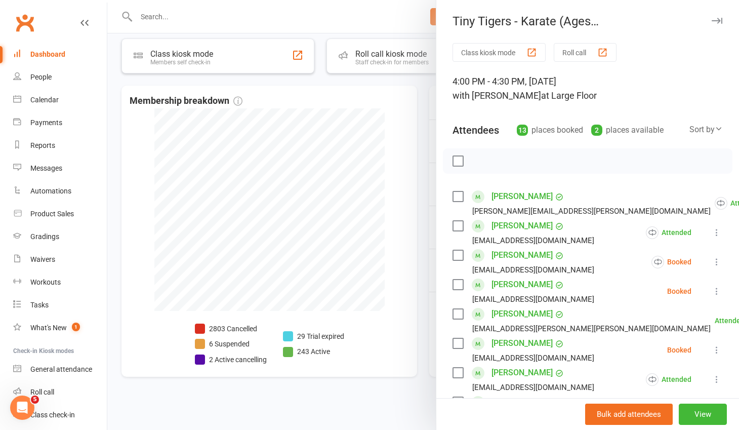
click at [712, 259] on icon at bounding box center [717, 262] width 10 height 10
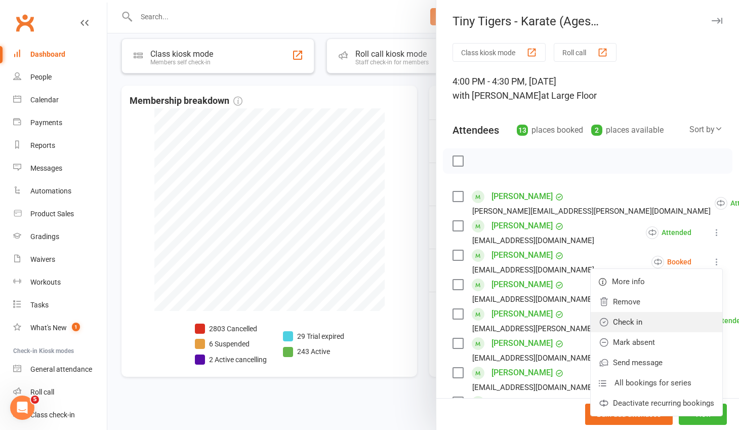
click at [638, 317] on link "Check in" at bounding box center [657, 322] width 132 height 20
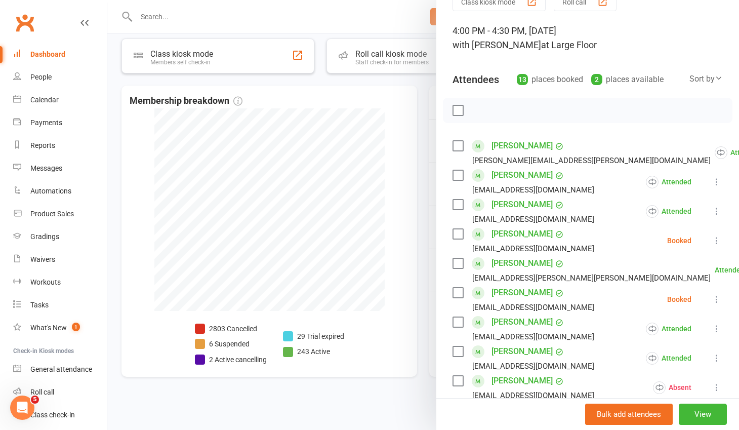
scroll to position [70, 0]
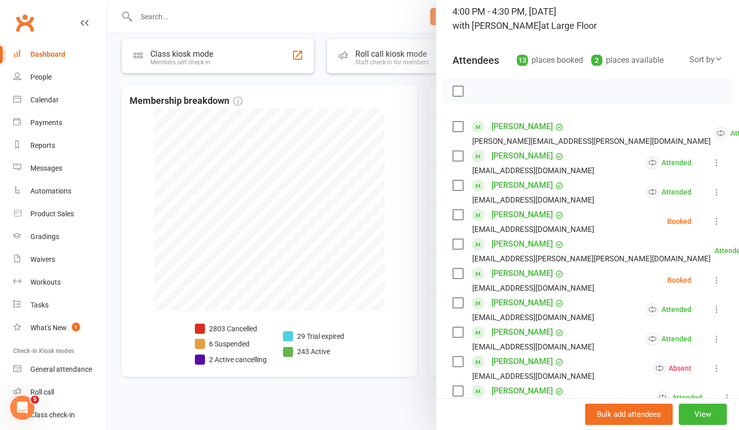
click at [712, 280] on icon at bounding box center [717, 280] width 10 height 10
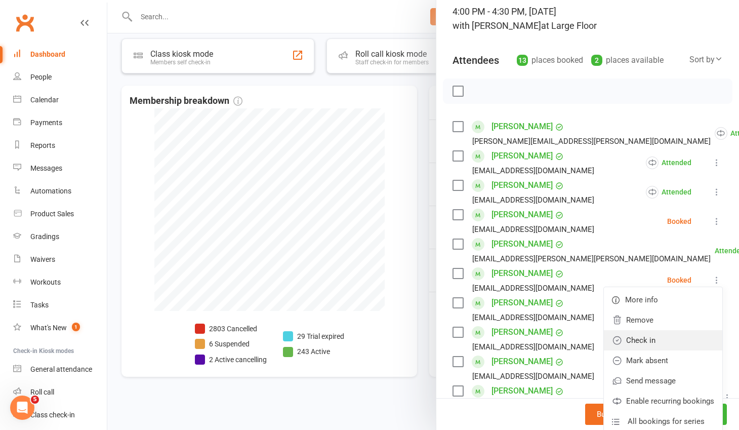
click at [643, 335] on link "Check in" at bounding box center [663, 340] width 118 height 20
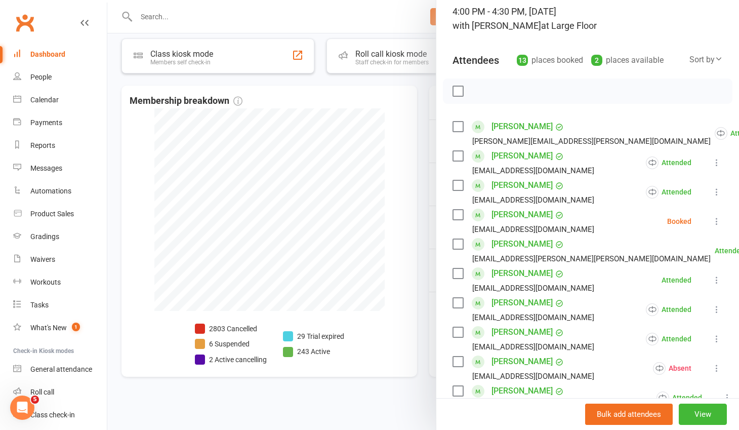
click at [712, 225] on icon at bounding box center [717, 221] width 10 height 10
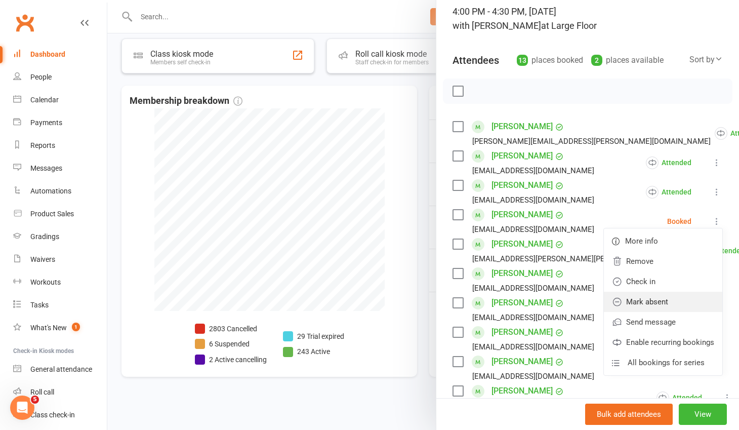
click at [673, 296] on link "Mark absent" at bounding box center [663, 302] width 118 height 20
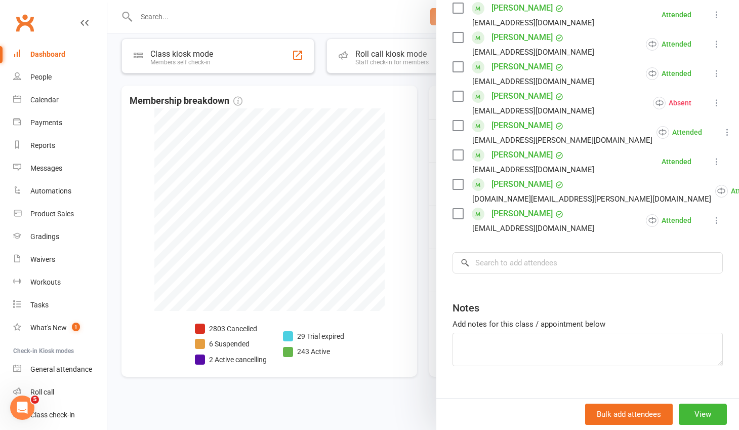
scroll to position [354, 0]
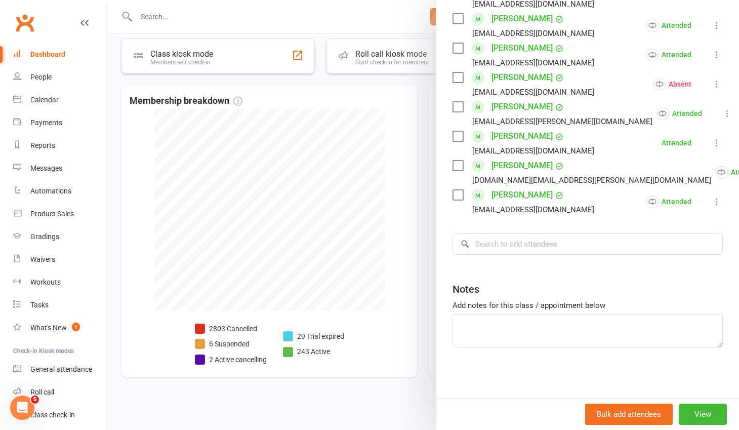
click at [395, 98] on div at bounding box center [423, 215] width 632 height 430
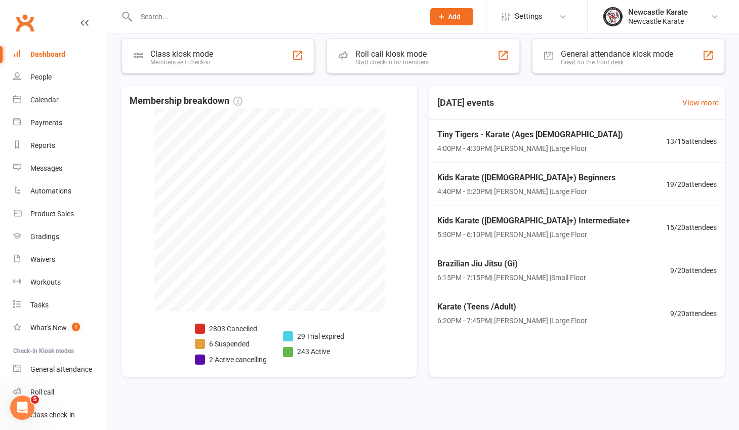
click at [22, 20] on link "Clubworx" at bounding box center [24, 22] width 25 height 25
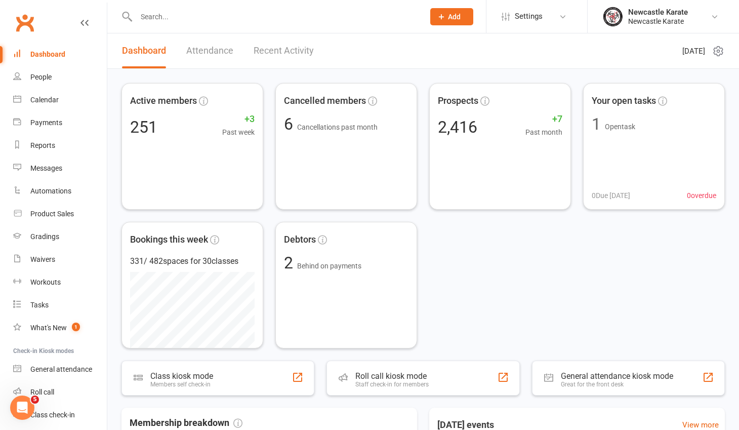
click at [18, 18] on link "Clubworx" at bounding box center [24, 22] width 25 height 25
click at [25, 16] on link "Clubworx" at bounding box center [24, 22] width 25 height 25
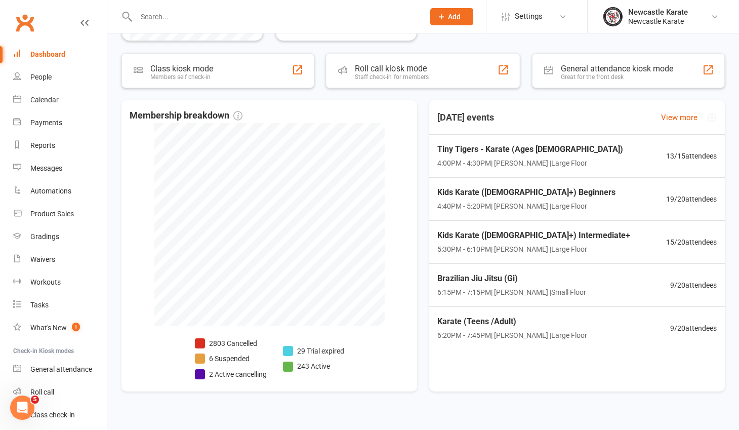
scroll to position [311, 0]
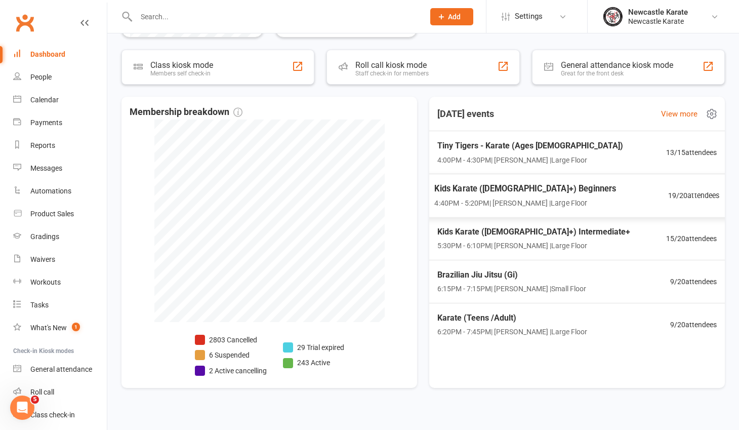
click at [507, 181] on div "Kids Karate (7yo+) Beginners 4:40PM - 5:20PM | Marc Mathews | Large Floor 19 / …" at bounding box center [577, 196] width 310 height 44
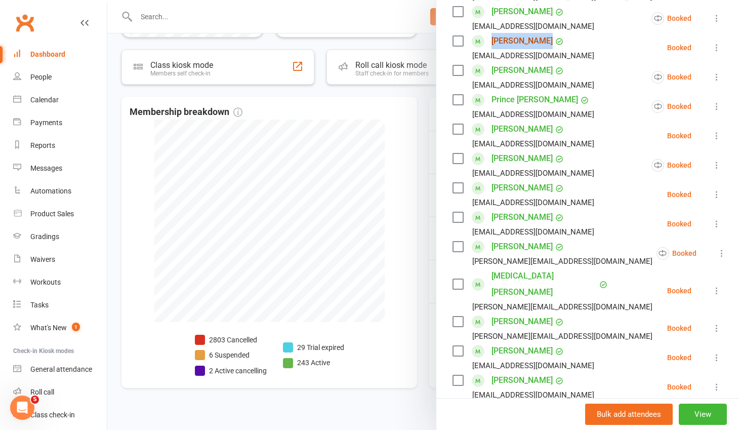
scroll to position [267, 0]
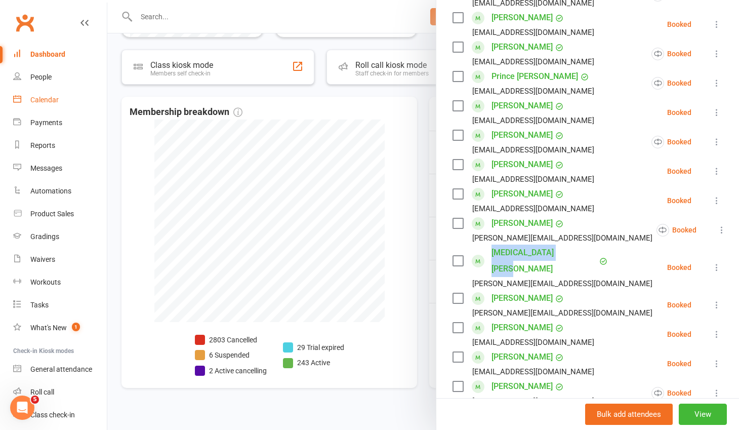
click at [55, 97] on div "Calendar" at bounding box center [44, 100] width 28 height 8
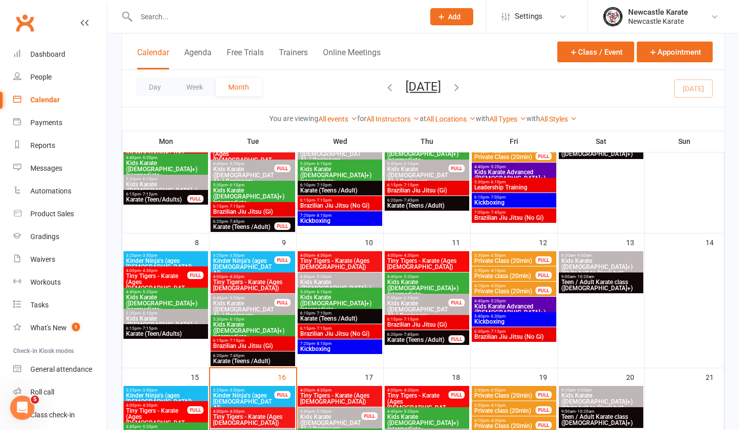
scroll to position [321, 0]
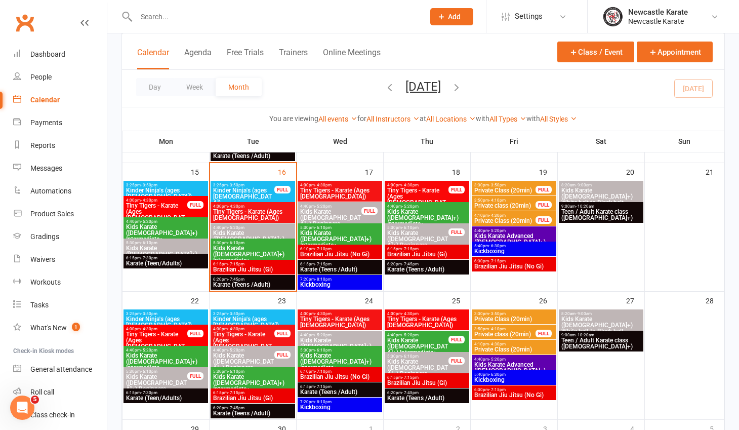
click at [263, 205] on span "4:00pm - 4:30pm" at bounding box center [253, 206] width 80 height 5
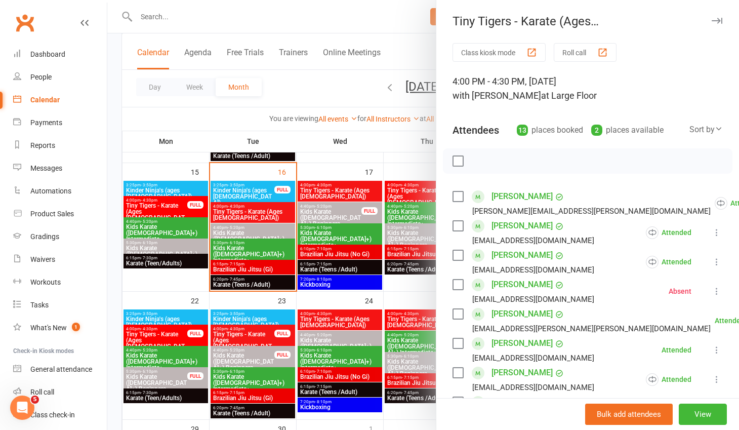
click at [262, 233] on div at bounding box center [423, 215] width 632 height 430
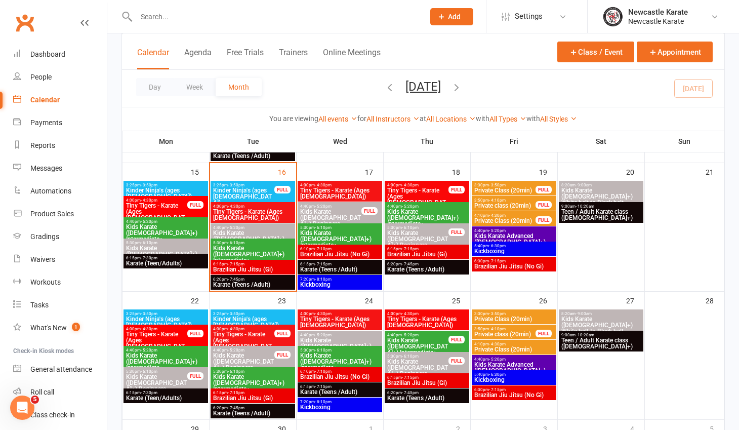
click at [260, 231] on span "Kids Karate ([DEMOGRAPHIC_DATA]+) Beginners" at bounding box center [253, 239] width 80 height 18
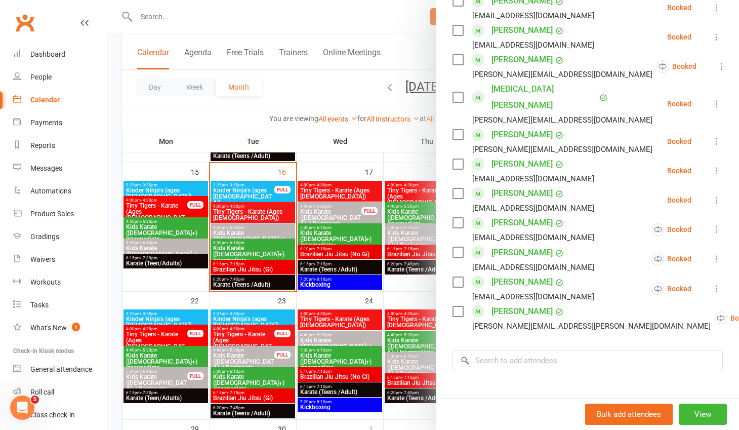
scroll to position [437, 0]
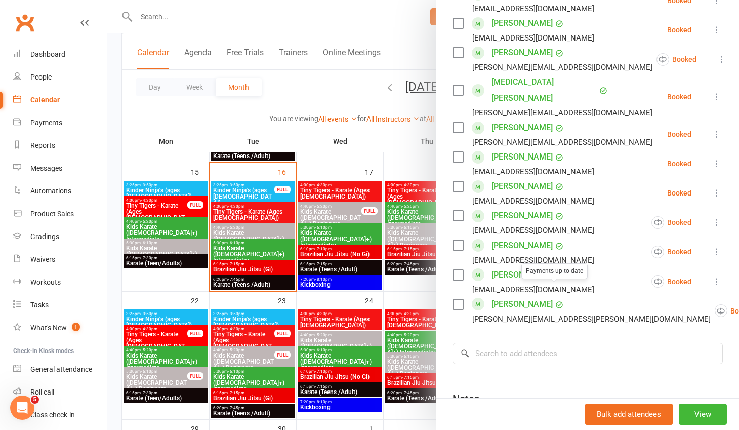
click at [516, 296] on link "Addison Walker" at bounding box center [521, 304] width 61 height 16
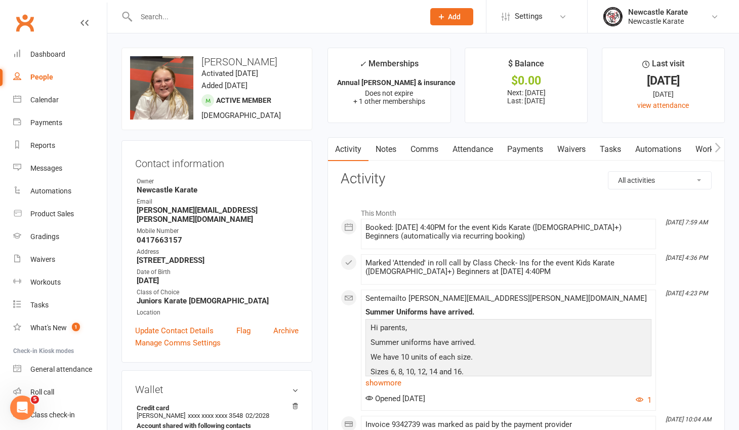
click at [390, 147] on link "Notes" at bounding box center [385, 149] width 35 height 23
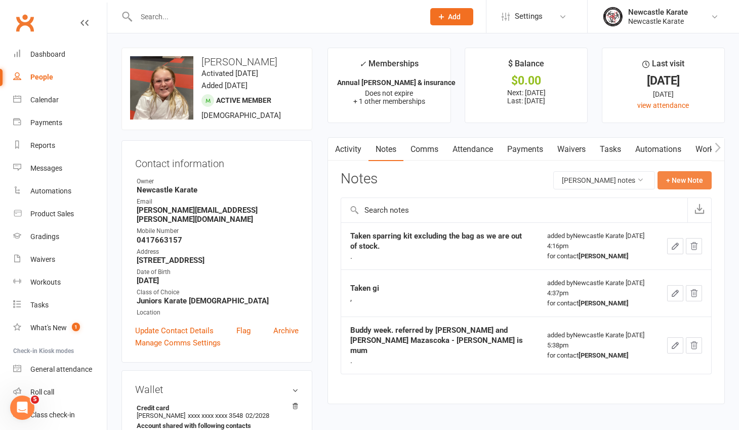
click at [658, 181] on button "+ New Note" at bounding box center [684, 180] width 54 height 18
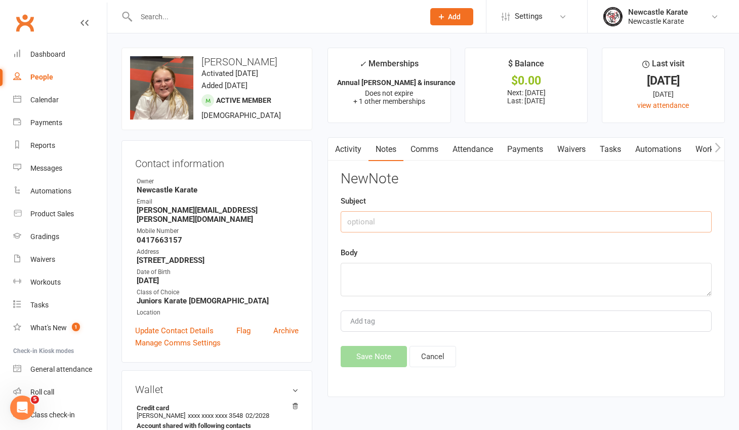
click at [352, 221] on input "text" at bounding box center [526, 221] width 371 height 21
type input "Taken bag"
click at [351, 277] on textarea at bounding box center [526, 279] width 371 height 33
type textarea "."
click at [360, 350] on button "Save Note" at bounding box center [374, 356] width 66 height 21
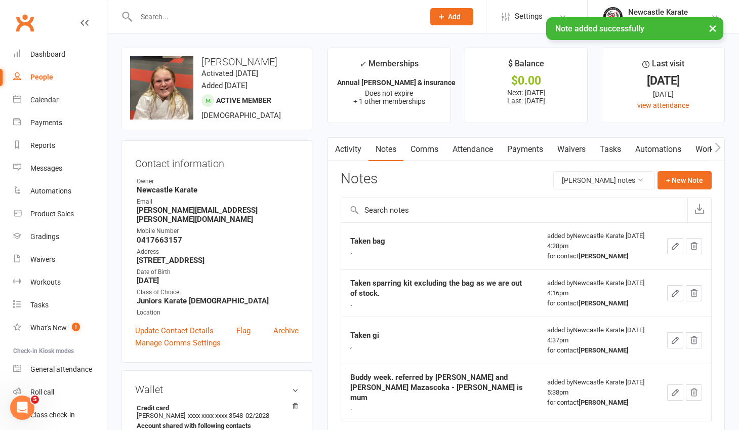
click at [22, 17] on div "× Note added successfully" at bounding box center [363, 17] width 726 height 0
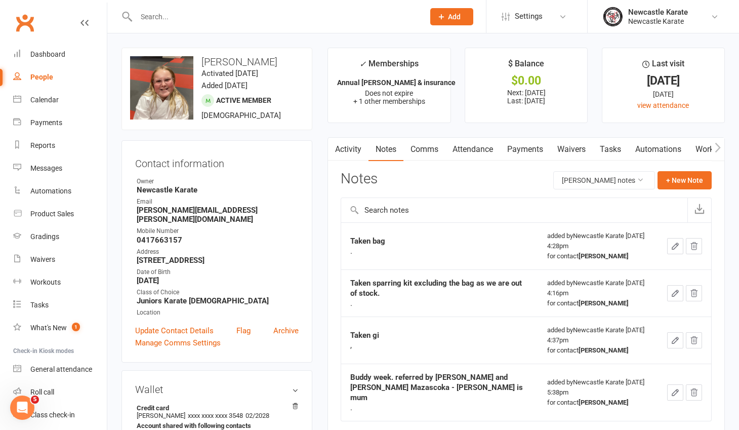
click at [23, 23] on link "Clubworx" at bounding box center [24, 22] width 25 height 25
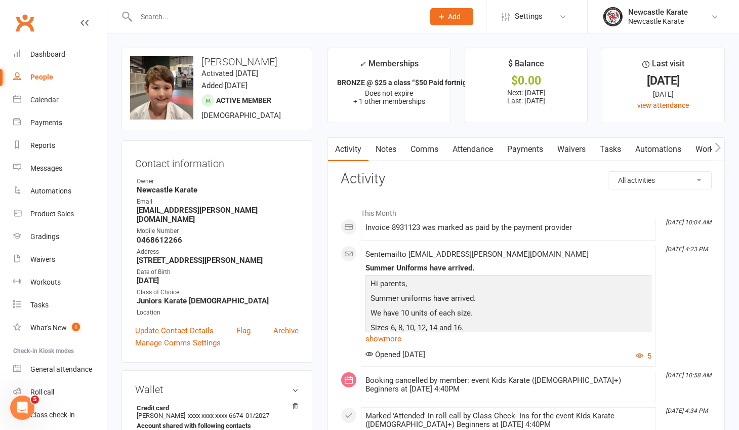
click at [393, 147] on link "Notes" at bounding box center [385, 149] width 35 height 23
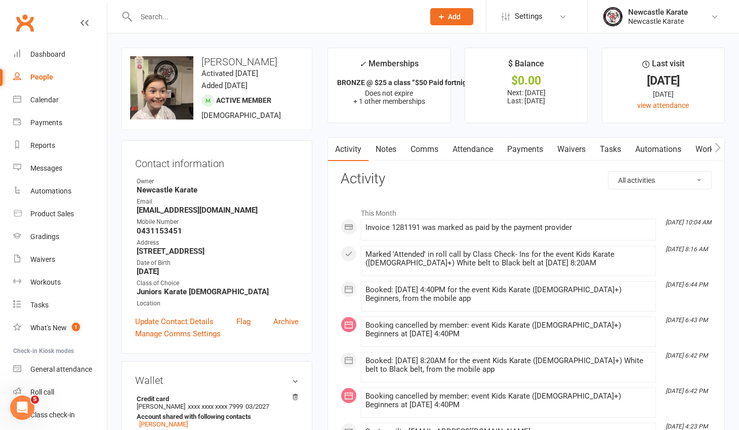
click at [384, 145] on link "Notes" at bounding box center [385, 149] width 35 height 23
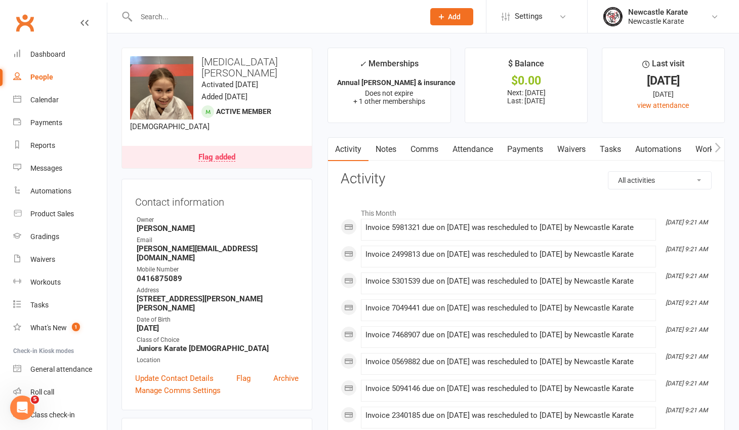
click at [528, 153] on link "Payments" at bounding box center [525, 149] width 50 height 23
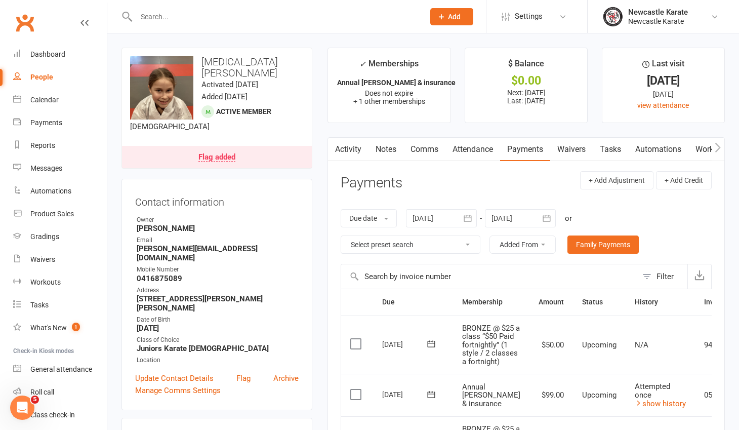
click at [386, 147] on link "Notes" at bounding box center [385, 149] width 35 height 23
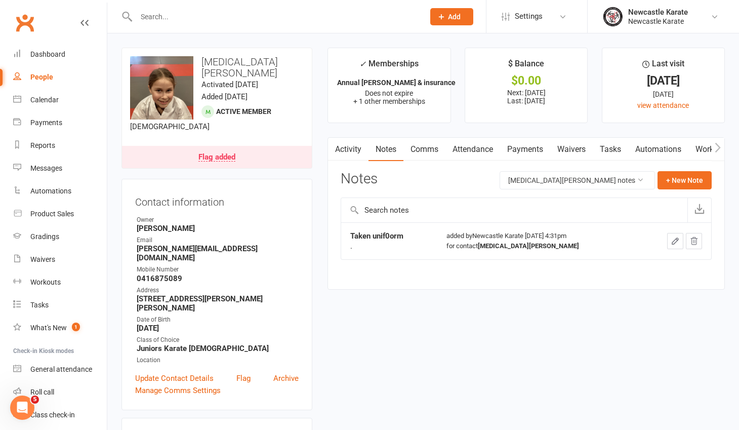
click at [349, 149] on link "Activity" at bounding box center [348, 149] width 40 height 23
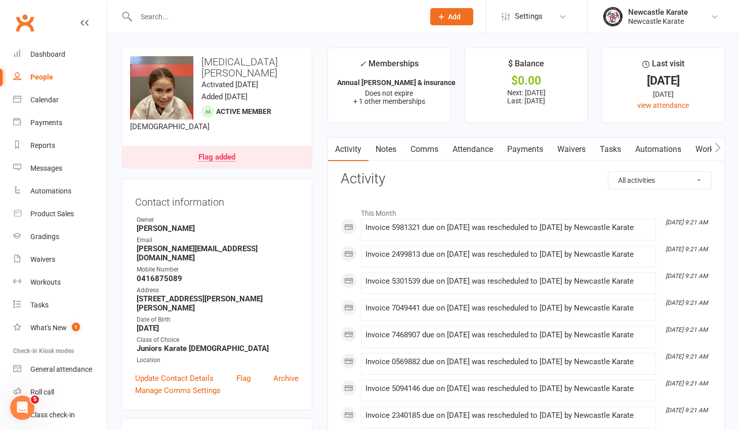
click at [542, 152] on link "Payments" at bounding box center [525, 149] width 50 height 23
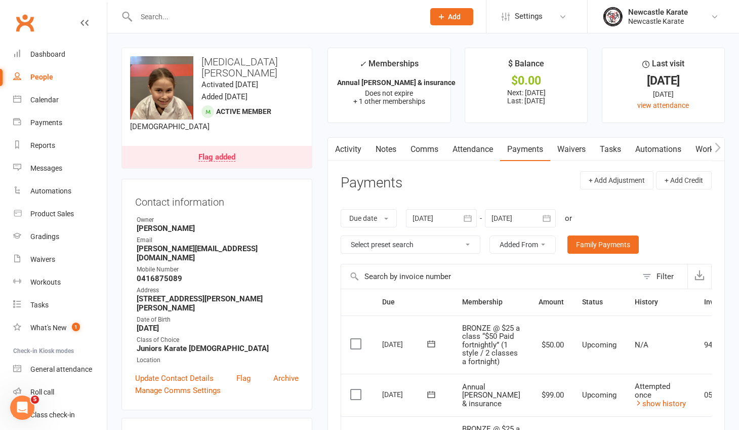
click at [391, 149] on link "Notes" at bounding box center [385, 149] width 35 height 23
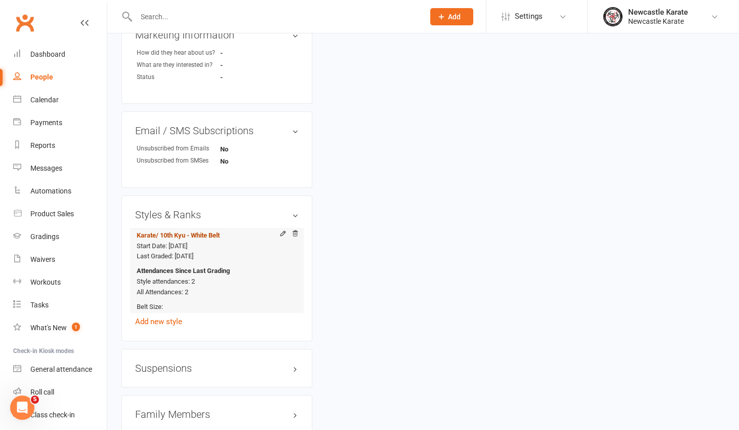
scroll to position [726, 0]
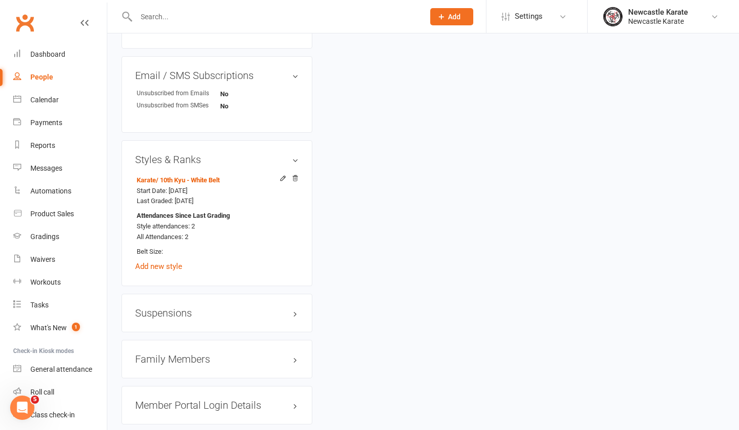
click at [190, 353] on h3 "Family Members" at bounding box center [216, 358] width 163 height 11
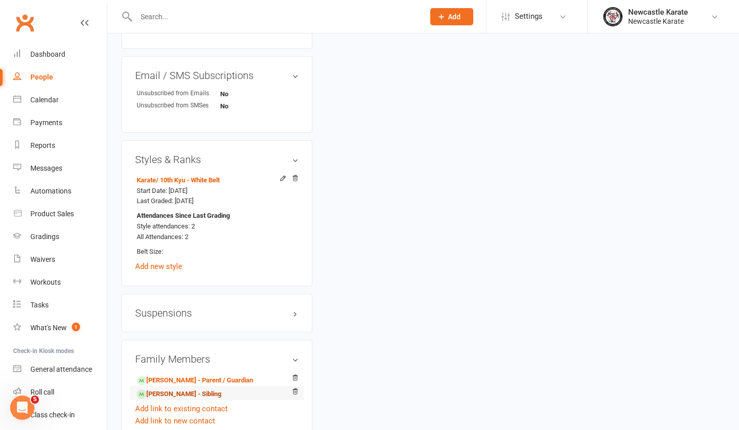
click at [194, 389] on link "Luka Pocock-Polson - Sibling" at bounding box center [179, 394] width 85 height 11
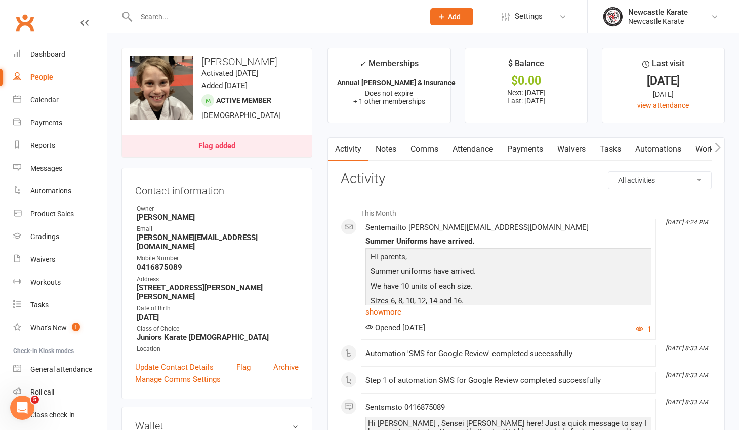
click at [393, 154] on link "Notes" at bounding box center [385, 149] width 35 height 23
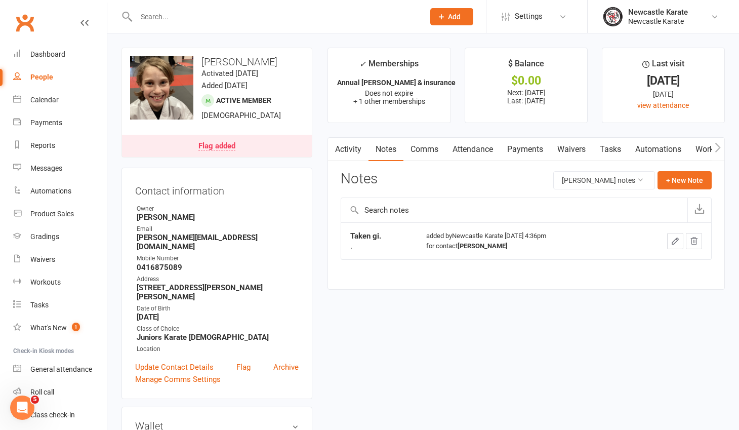
click at [21, 19] on link "Clubworx" at bounding box center [24, 22] width 25 height 25
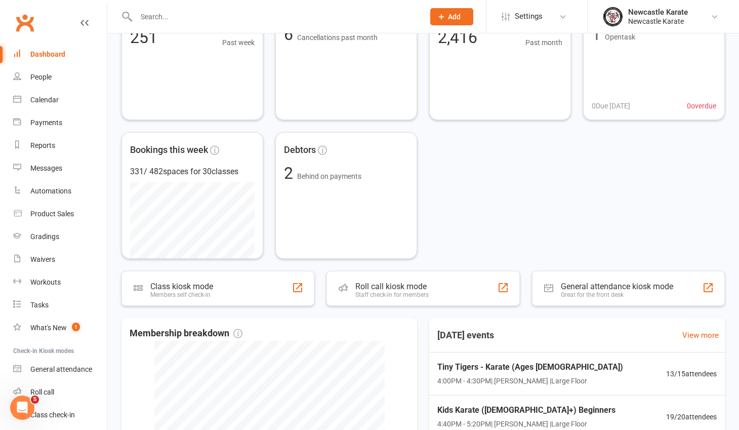
scroll to position [322, 0]
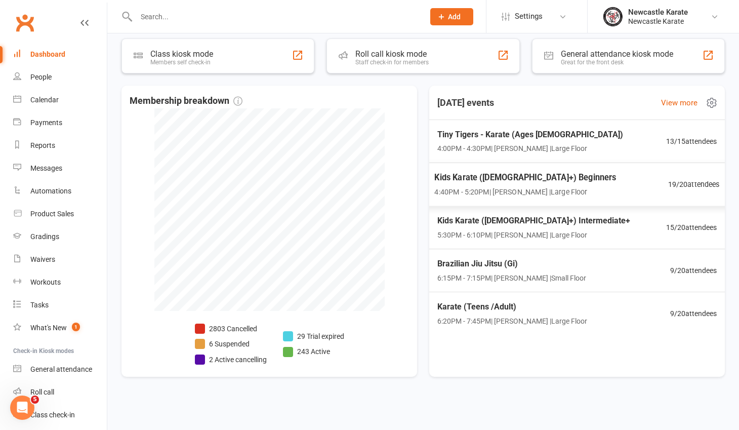
click at [534, 187] on span "4:40PM - 5:20PM | [PERSON_NAME] | Large Floor" at bounding box center [525, 192] width 182 height 12
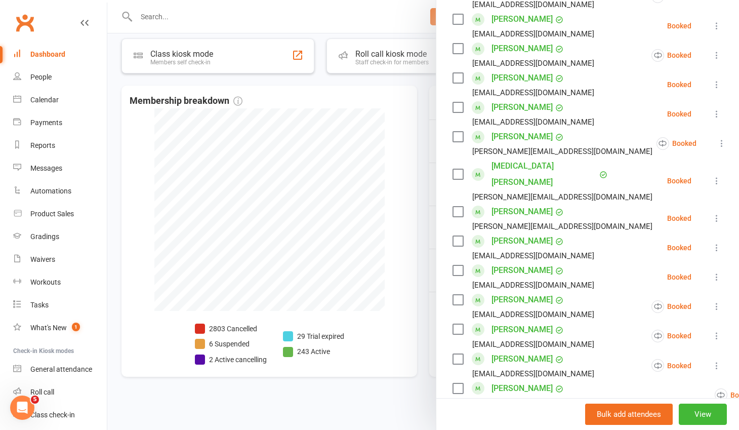
scroll to position [370, 0]
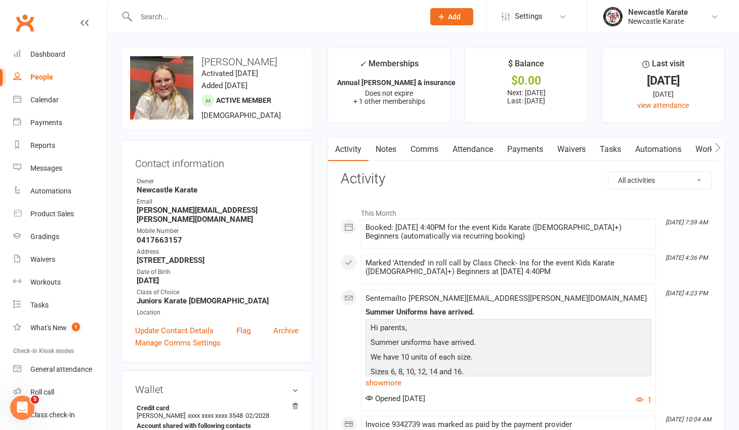
click at [386, 145] on link "Notes" at bounding box center [385, 149] width 35 height 23
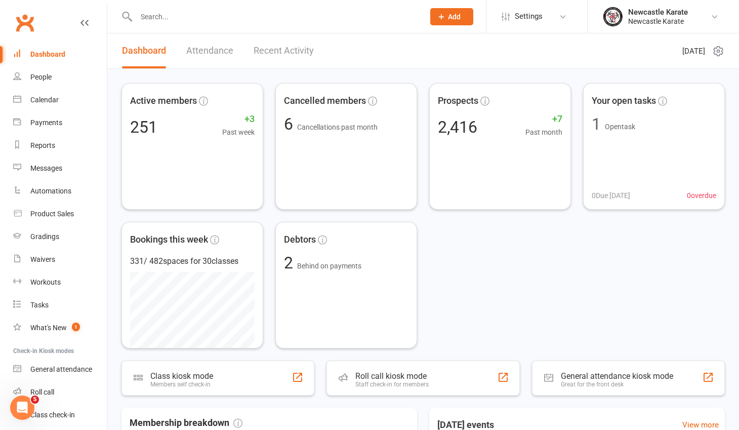
click at [22, 23] on link "Clubworx" at bounding box center [24, 22] width 25 height 25
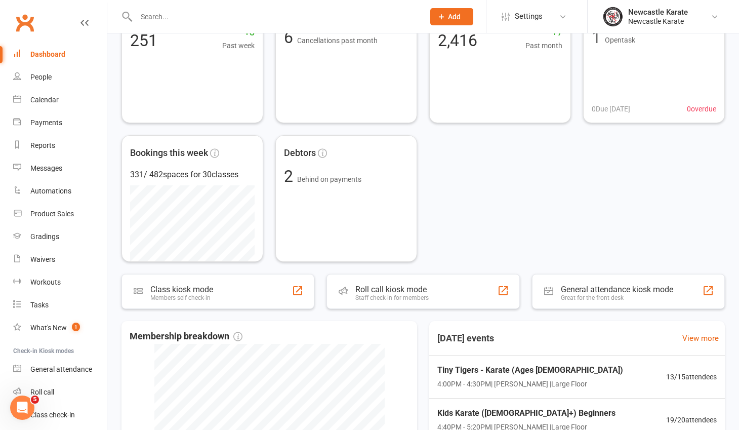
scroll to position [322, 0]
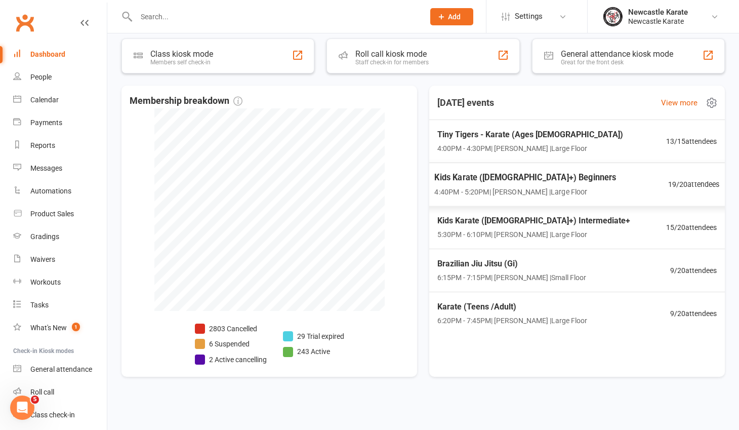
click at [485, 181] on span "Kids Karate ([DEMOGRAPHIC_DATA]+) Beginners" at bounding box center [525, 177] width 182 height 13
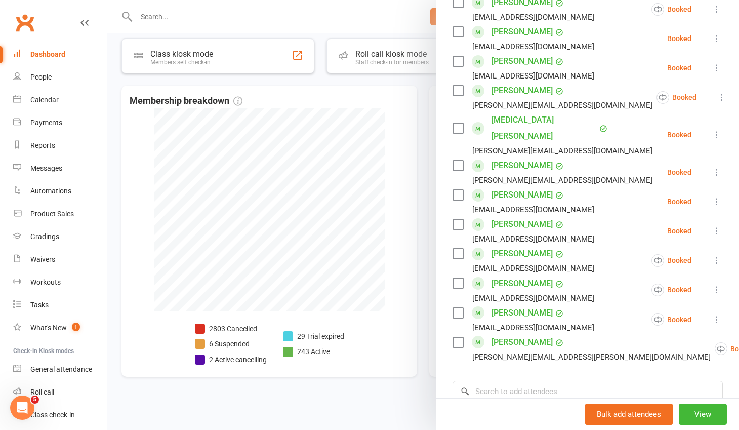
scroll to position [397, 0]
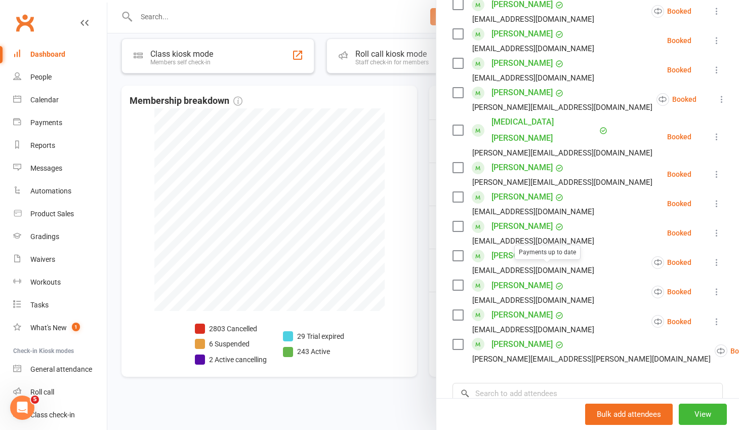
click at [521, 277] on link "[PERSON_NAME]" at bounding box center [521, 285] width 61 height 16
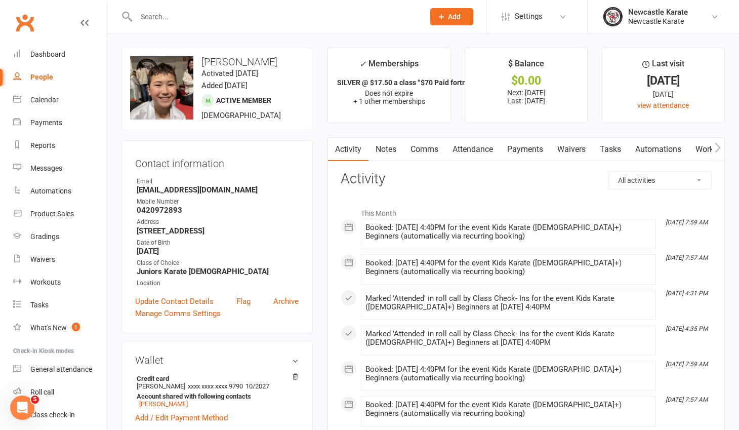
click at [395, 151] on link "Notes" at bounding box center [385, 149] width 35 height 23
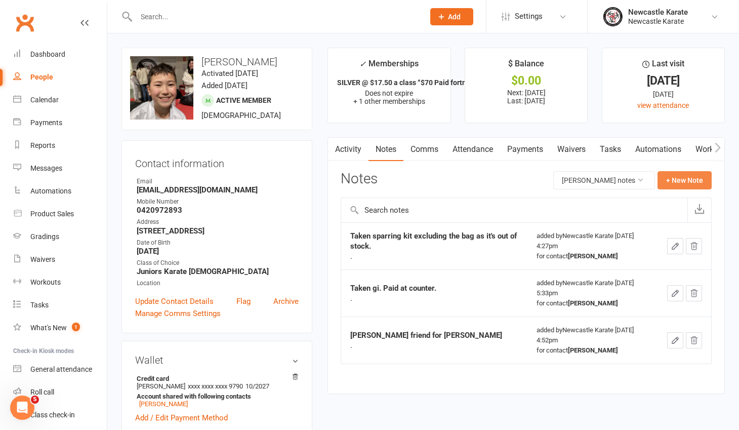
click at [681, 179] on button "+ New Note" at bounding box center [684, 180] width 54 height 18
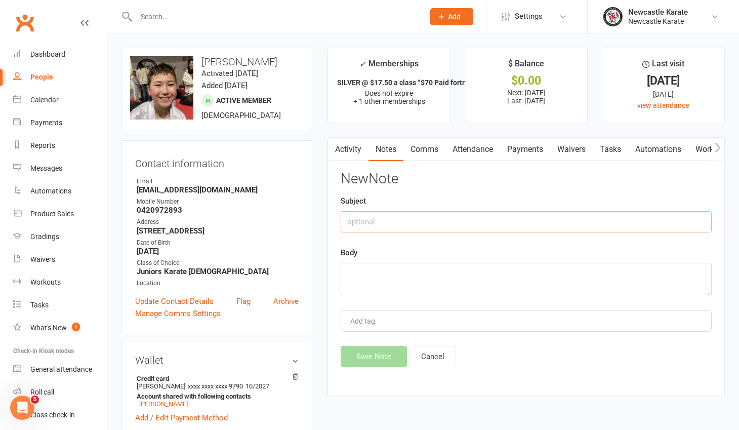
click at [376, 217] on input "text" at bounding box center [526, 221] width 371 height 21
type input "Taken bag"
click at [373, 265] on textarea at bounding box center [526, 279] width 371 height 33
type textarea "."
click at [377, 358] on button "Save Note" at bounding box center [374, 356] width 66 height 21
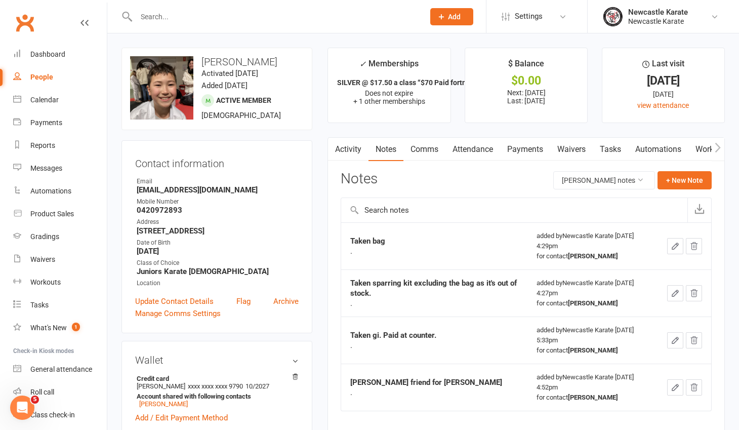
click at [26, 27] on link "Clubworx" at bounding box center [24, 22] width 25 height 25
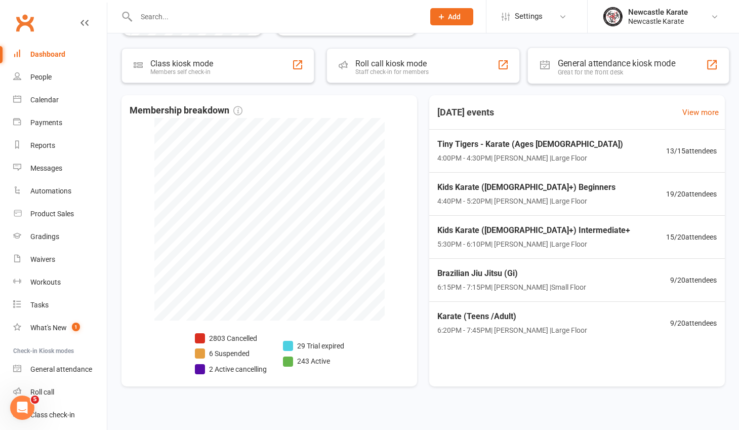
scroll to position [322, 0]
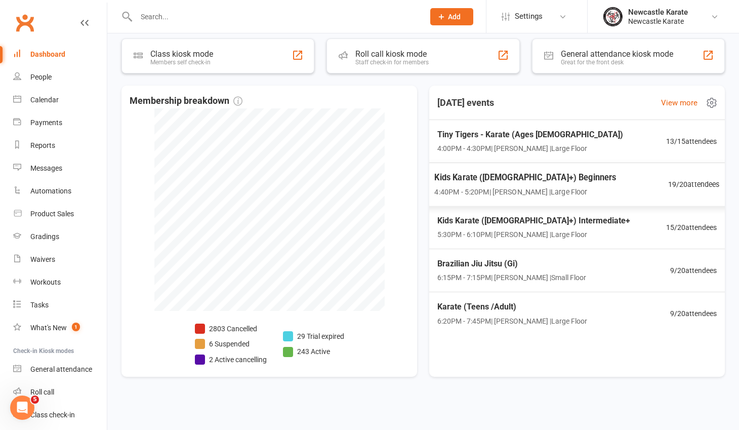
click at [541, 187] on span "4:40PM - 5:20PM | Marc Mathews | Large Floor" at bounding box center [525, 192] width 182 height 12
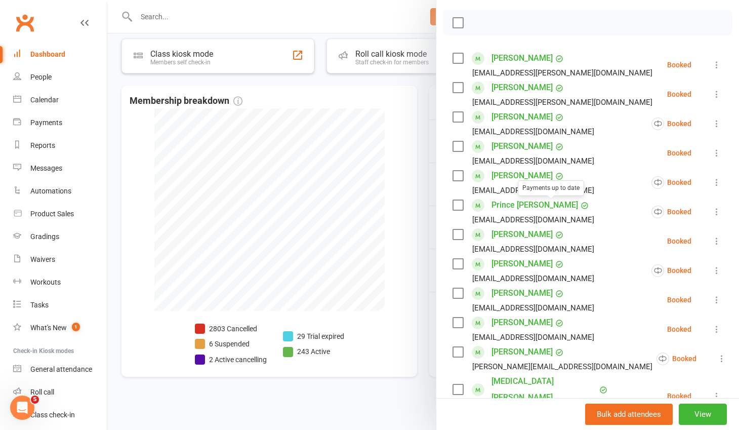
scroll to position [530, 0]
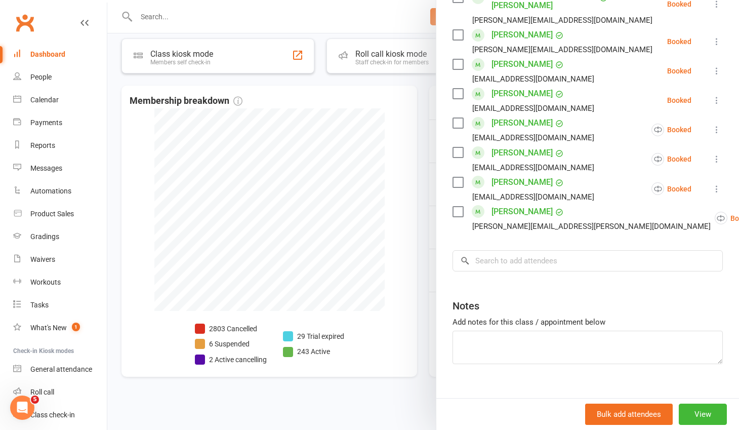
click at [452, 206] on label at bounding box center [457, 211] width 10 height 10
click at [454, 147] on label at bounding box center [457, 152] width 10 height 10
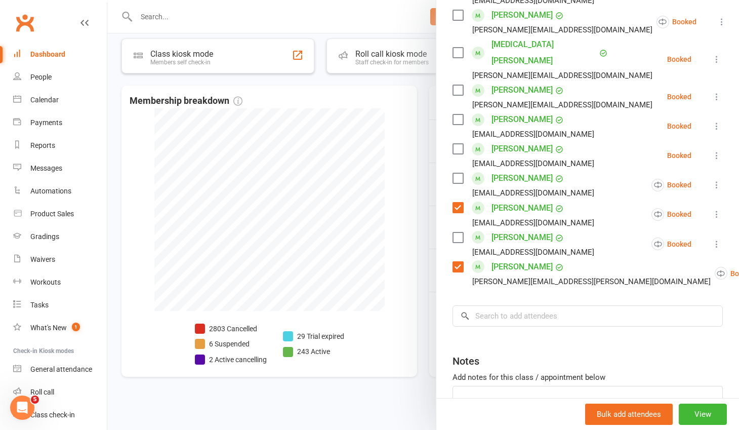
scroll to position [411, 0]
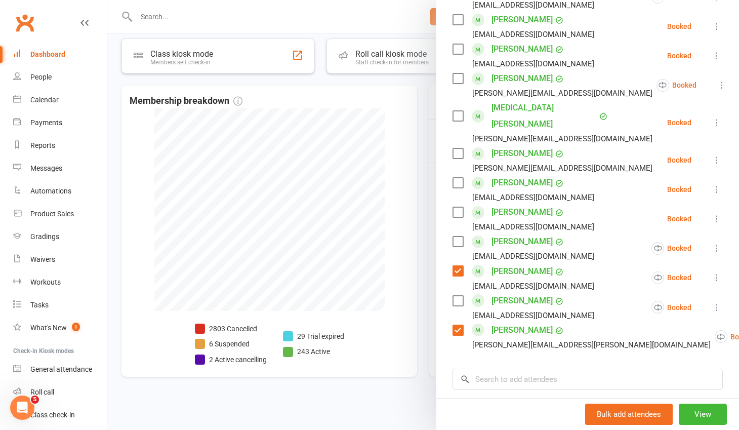
click at [454, 236] on label at bounding box center [457, 241] width 10 height 10
click at [454, 178] on label at bounding box center [457, 183] width 10 height 10
click at [453, 207] on label at bounding box center [457, 212] width 10 height 10
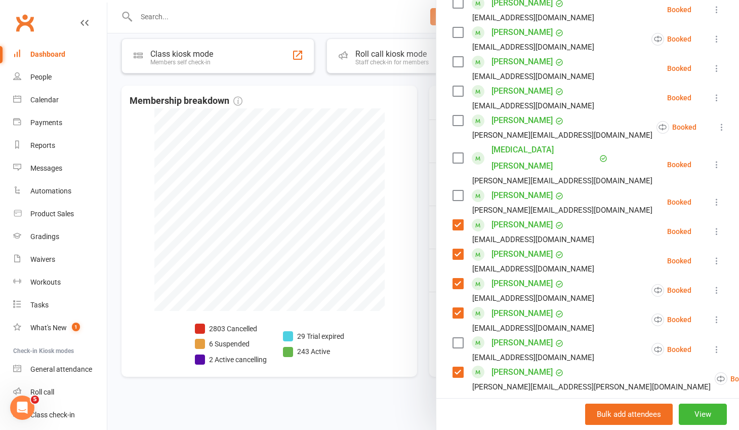
scroll to position [369, 0]
drag, startPoint x: 451, startPoint y: 122, endPoint x: 501, endPoint y: 136, distance: 50.8
click at [452, 122] on label at bounding box center [457, 121] width 10 height 10
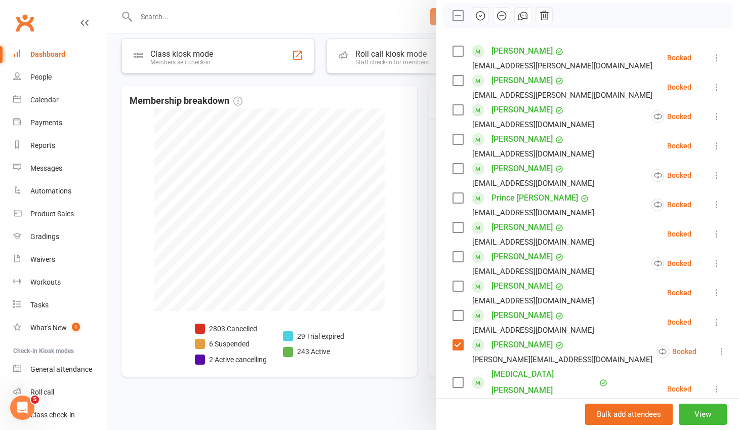
scroll to position [143, 0]
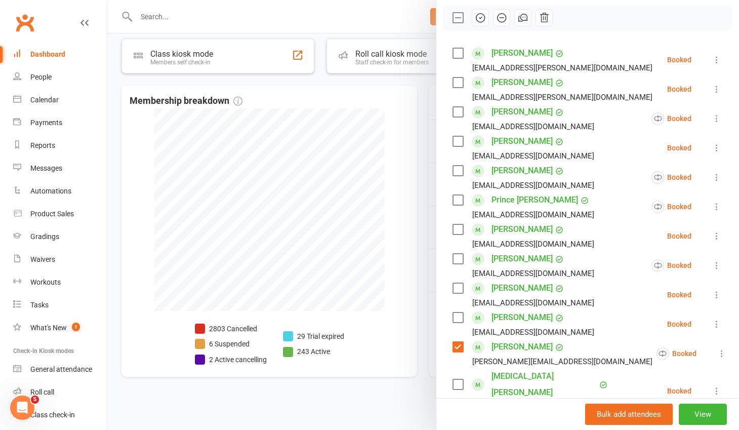
click at [456, 111] on label at bounding box center [457, 112] width 10 height 10
click at [475, 15] on icon "button" at bounding box center [480, 17] width 11 height 11
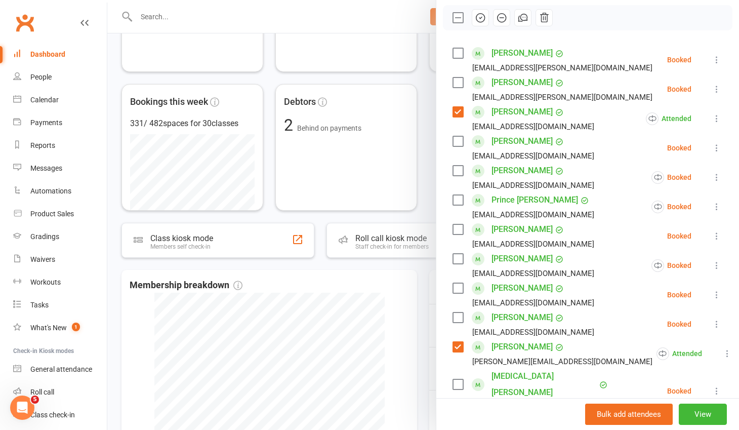
scroll to position [0, 0]
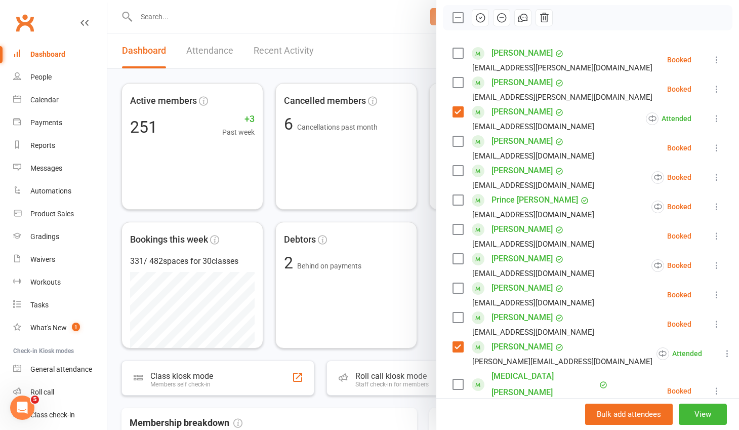
click at [166, 17] on div at bounding box center [423, 215] width 632 height 430
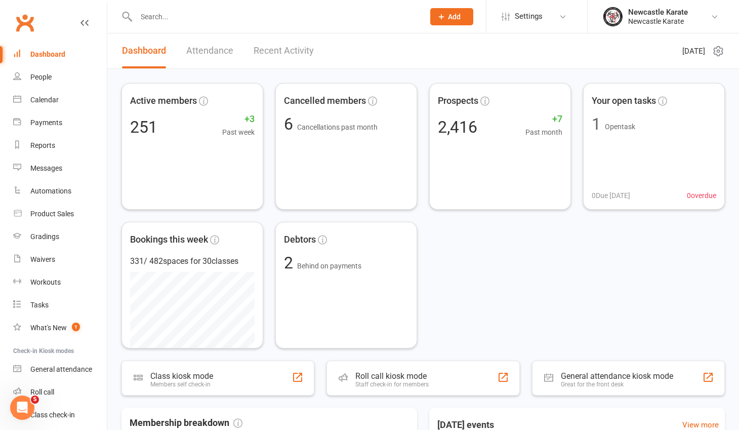
click at [146, 20] on input "text" at bounding box center [275, 17] width 284 height 14
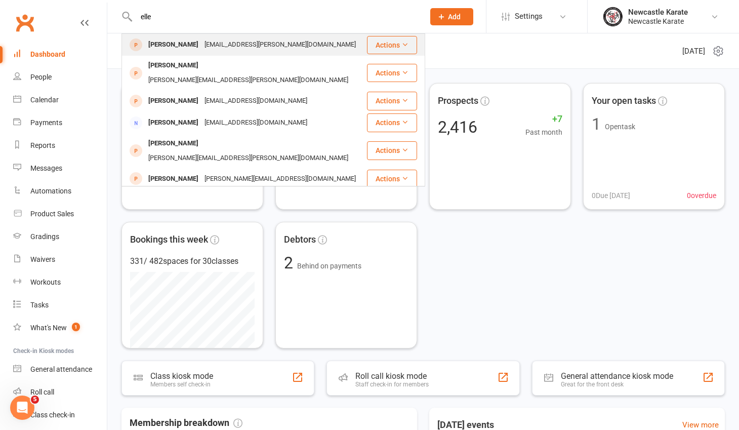
type input "elle"
click at [214, 44] on div "elle.m.keegan@gmail.com" at bounding box center [279, 44] width 157 height 15
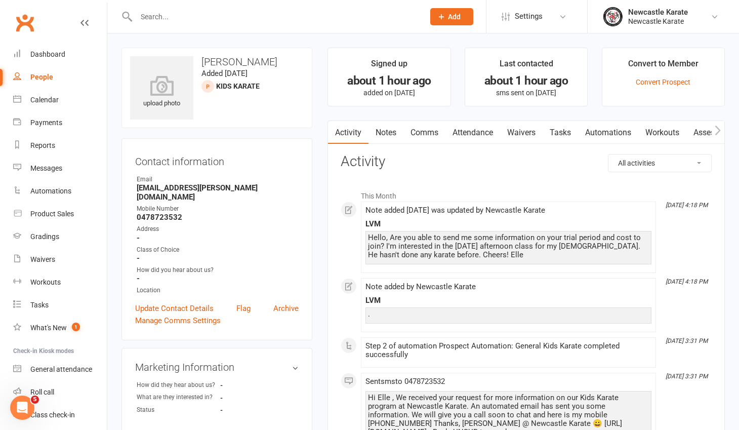
click at [23, 17] on link "Clubworx" at bounding box center [24, 22] width 25 height 25
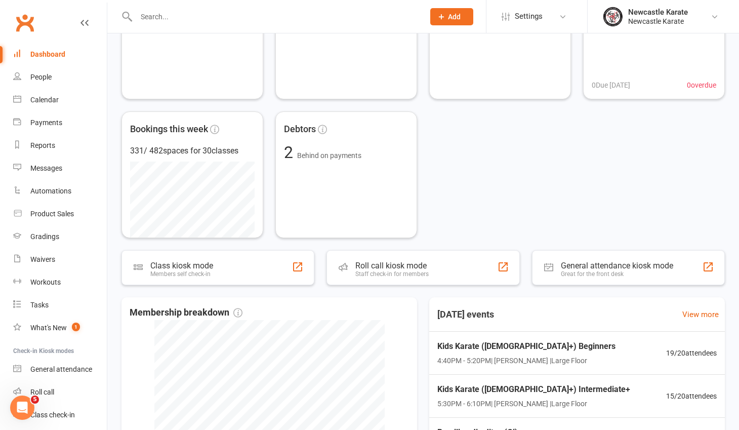
scroll to position [322, 0]
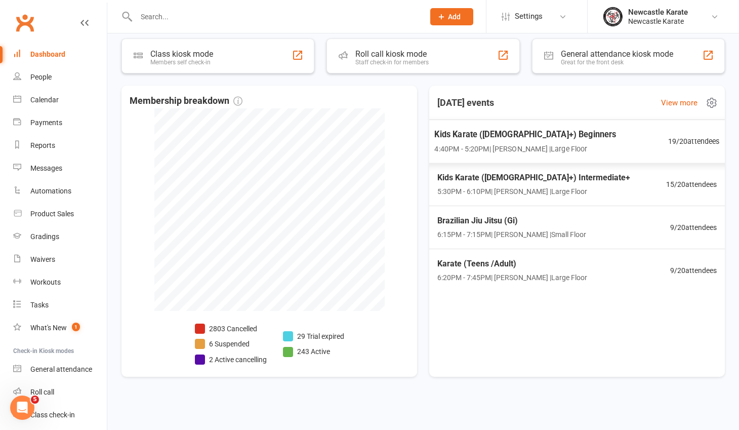
click at [521, 142] on div "Kids Karate ([DEMOGRAPHIC_DATA]+) Beginners 4:40PM - 5:20PM | [PERSON_NAME] | L…" at bounding box center [525, 141] width 182 height 27
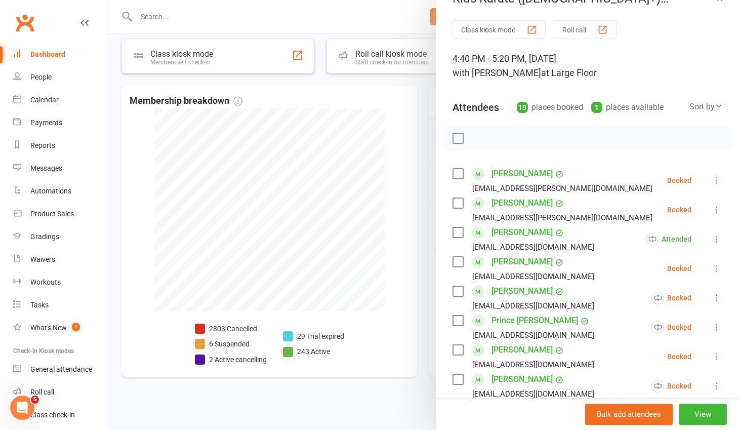
scroll to position [27, 0]
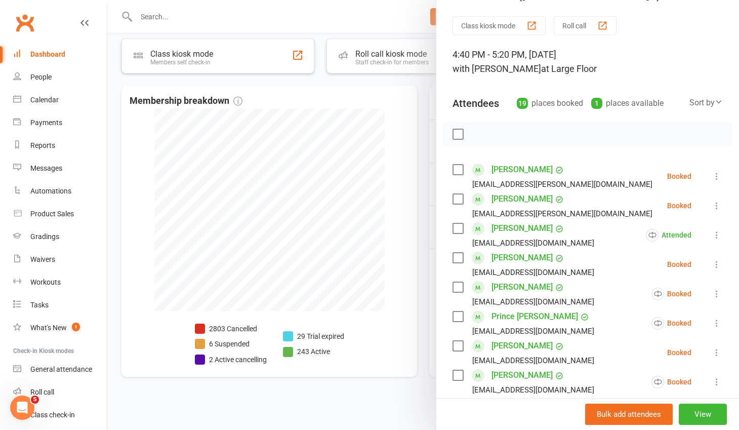
click at [509, 199] on link "[PERSON_NAME]" at bounding box center [521, 199] width 61 height 16
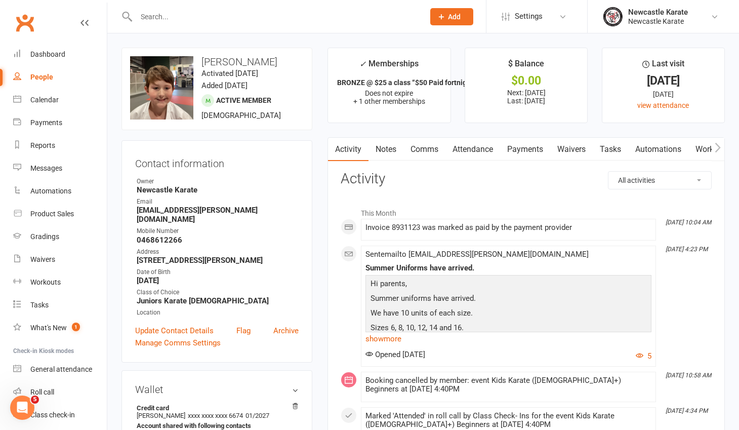
click at [396, 151] on link "Notes" at bounding box center [385, 149] width 35 height 23
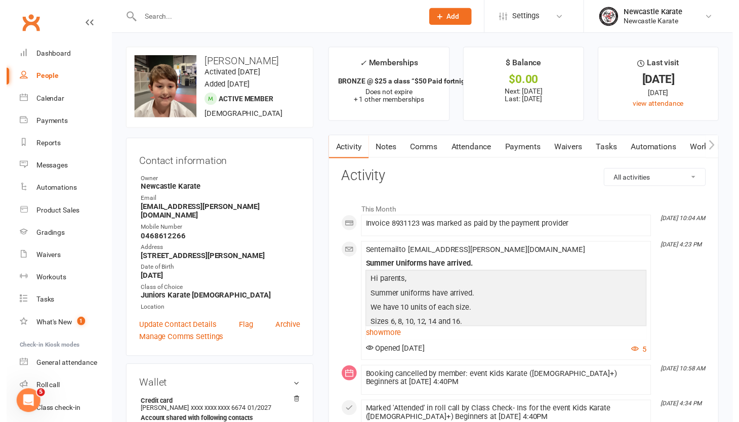
scroll to position [0, 1]
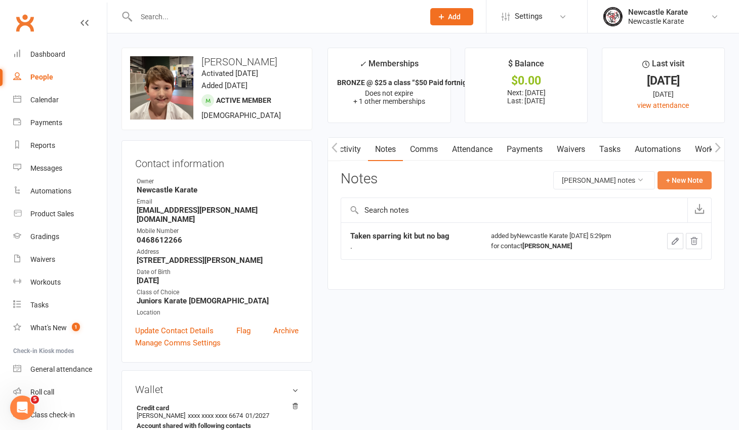
click at [688, 181] on button "+ New Note" at bounding box center [684, 180] width 54 height 18
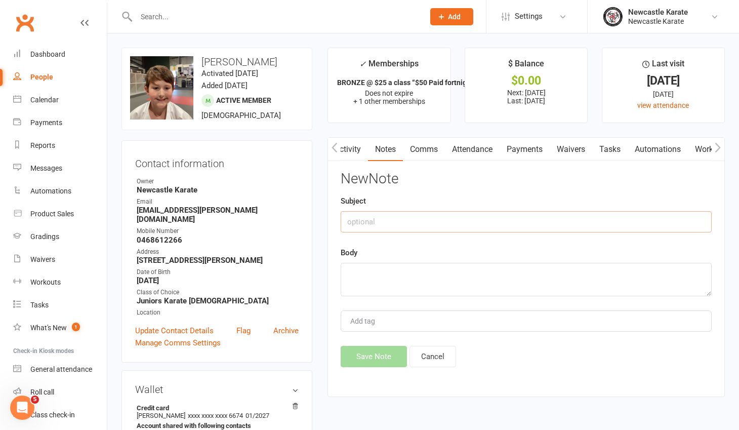
click at [394, 226] on input "text" at bounding box center [526, 221] width 371 height 21
type input "Taken bag"
click at [398, 264] on textarea at bounding box center [526, 279] width 371 height 33
type textarea "."
click at [380, 352] on button "Save Note" at bounding box center [374, 356] width 66 height 21
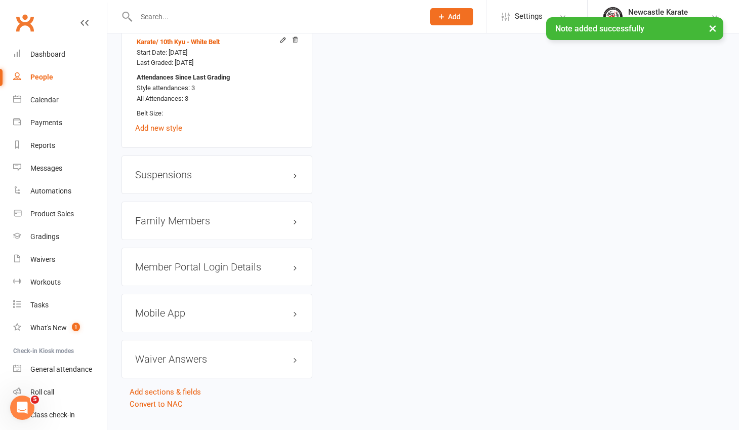
scroll to position [858, 0]
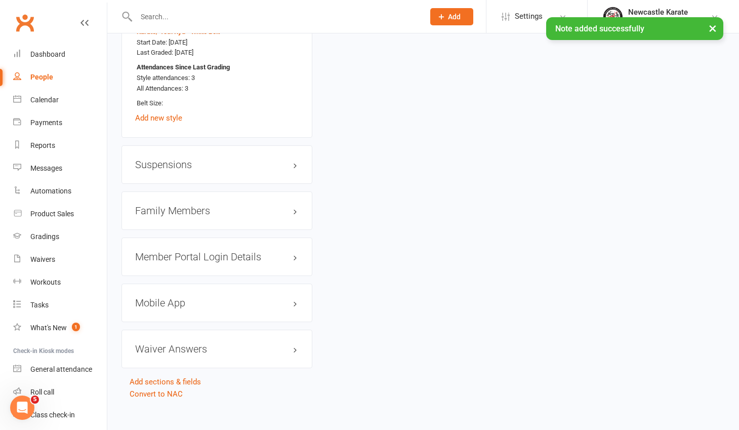
click at [191, 205] on h3 "Family Members" at bounding box center [216, 210] width 163 height 11
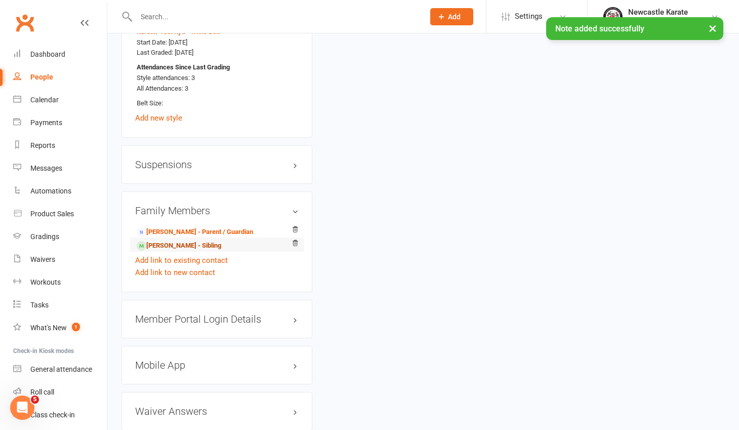
click at [169, 240] on link "Charlotte Armitage - Sibling" at bounding box center [179, 245] width 85 height 11
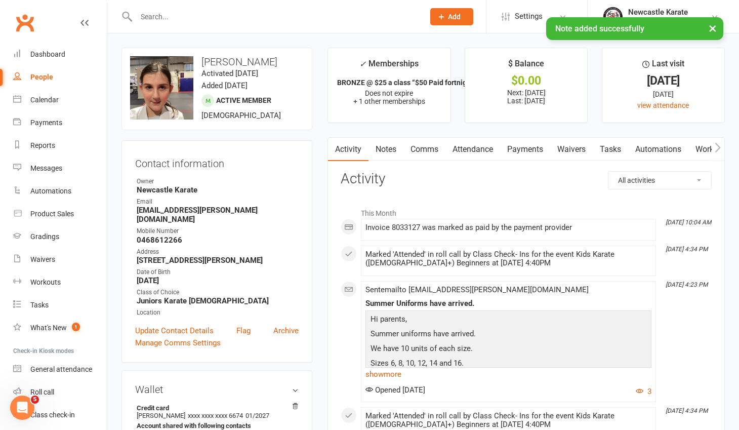
click at [386, 147] on link "Notes" at bounding box center [385, 149] width 35 height 23
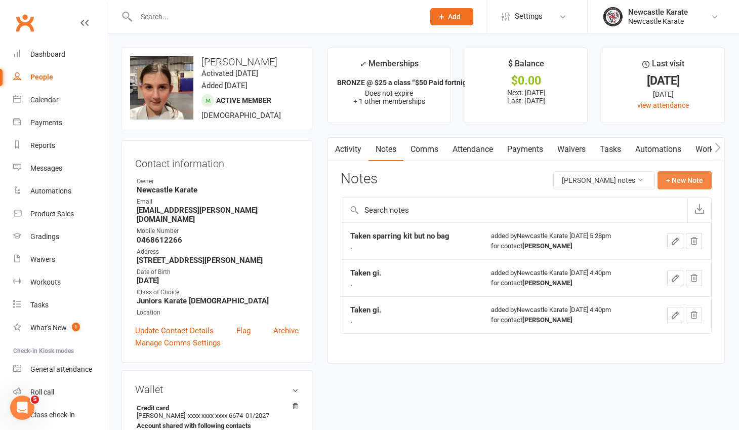
click at [673, 185] on button "+ New Note" at bounding box center [684, 180] width 54 height 18
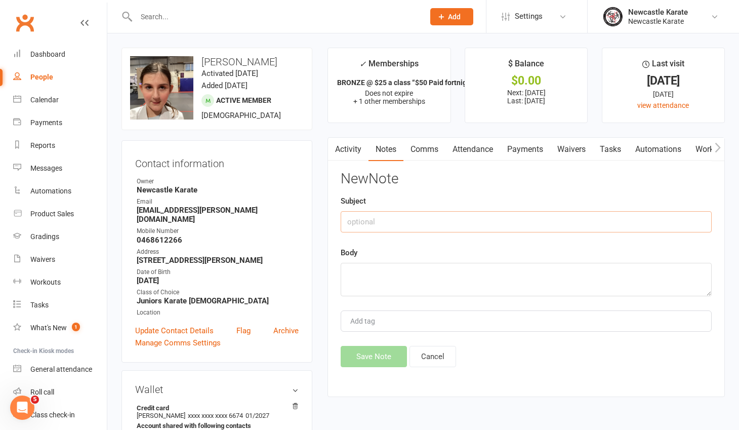
click at [393, 221] on input "text" at bounding box center [526, 221] width 371 height 21
type input "Taken bag"
click at [374, 272] on textarea at bounding box center [526, 279] width 371 height 33
type textarea "."
click at [378, 353] on button "Save Note" at bounding box center [374, 356] width 66 height 21
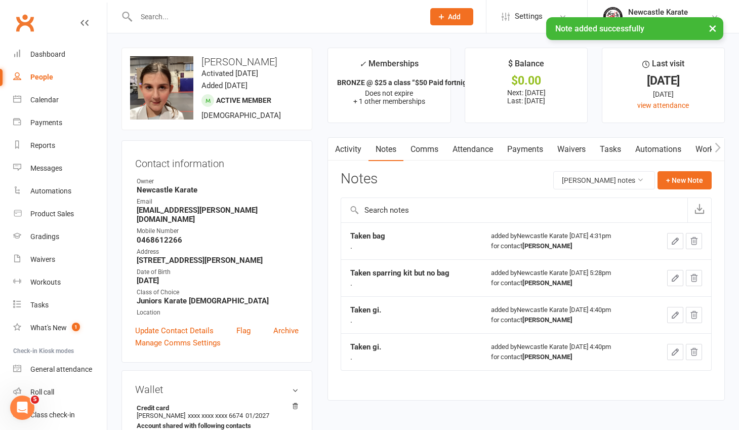
click at [21, 17] on div "× Note added successfully" at bounding box center [363, 17] width 726 height 0
click at [49, 62] on link "Dashboard" at bounding box center [60, 54] width 94 height 23
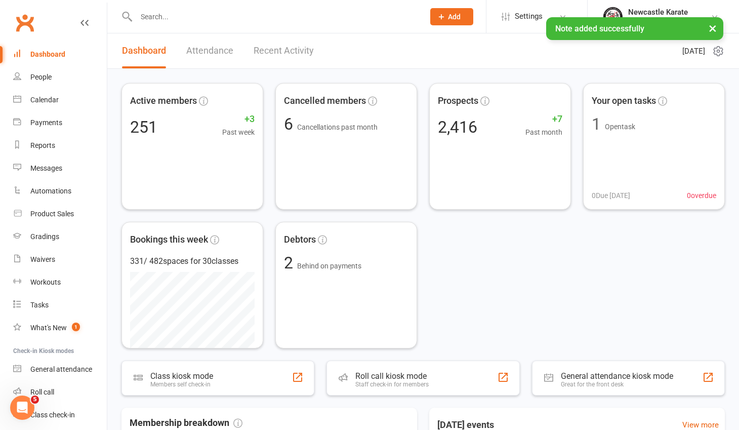
click at [48, 57] on div "Dashboard" at bounding box center [47, 54] width 35 height 8
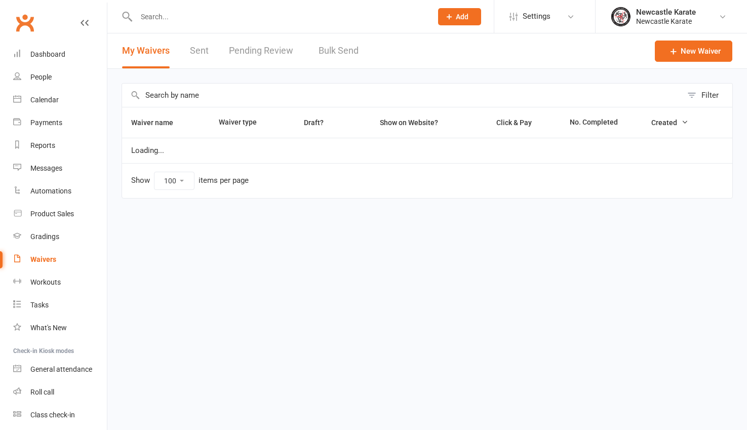
select select "100"
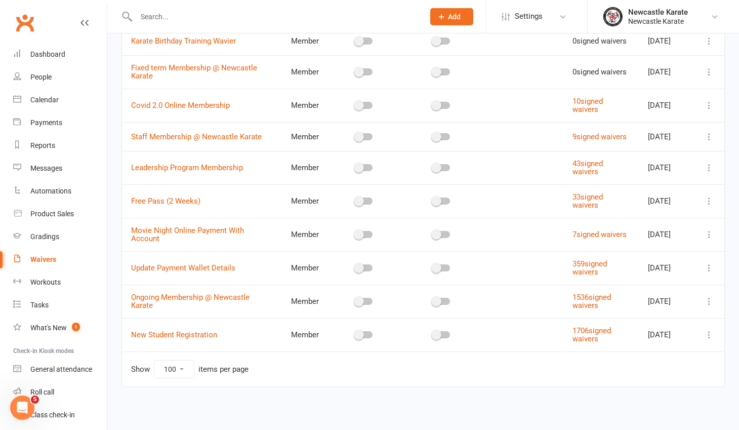
click at [710, 302] on icon at bounding box center [709, 301] width 10 height 10
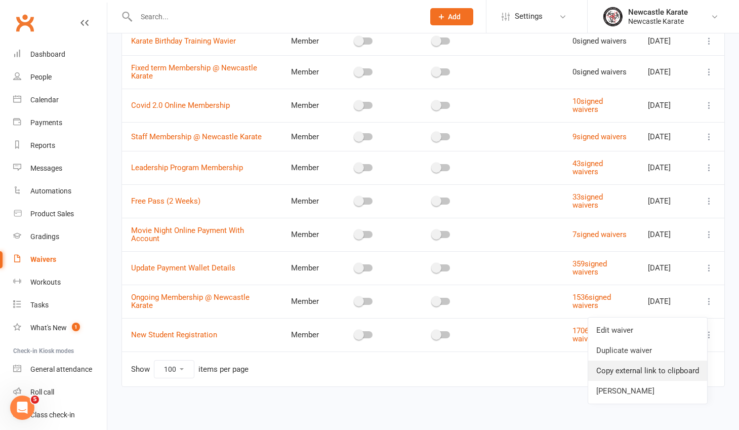
click at [671, 360] on link "Copy external link to clipboard" at bounding box center [647, 370] width 119 height 20
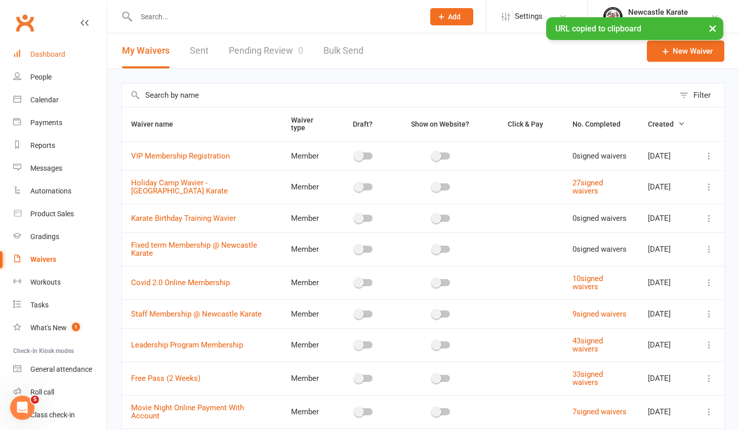
click at [54, 54] on div "Dashboard" at bounding box center [47, 54] width 35 height 8
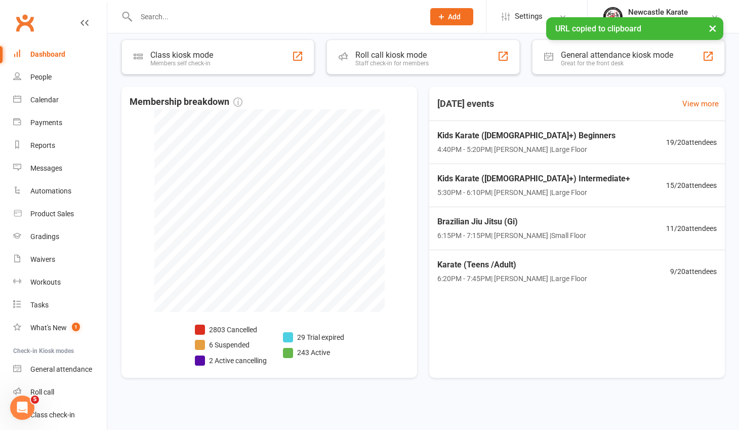
scroll to position [322, 0]
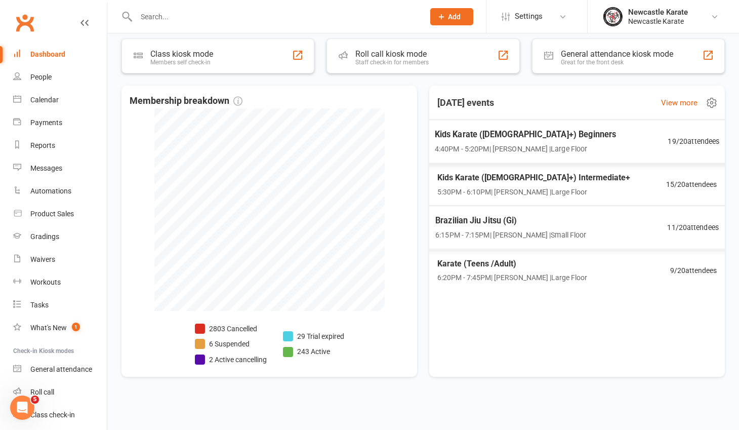
click at [500, 147] on span "4:40PM - 5:20PM | Marc Mathews | Large Floor" at bounding box center [526, 149] width 182 height 12
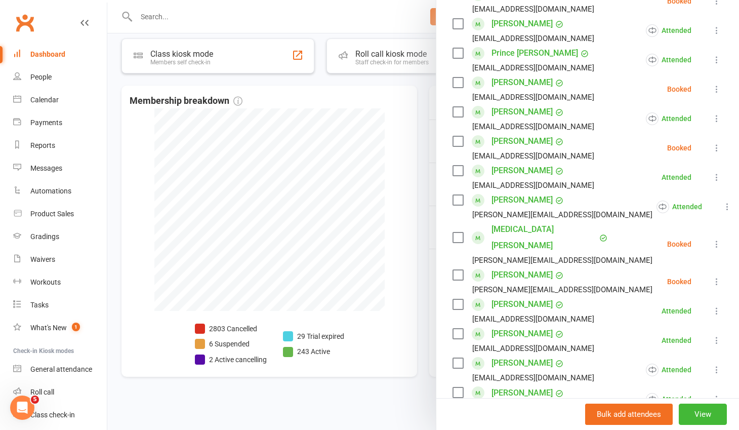
scroll to position [292, 0]
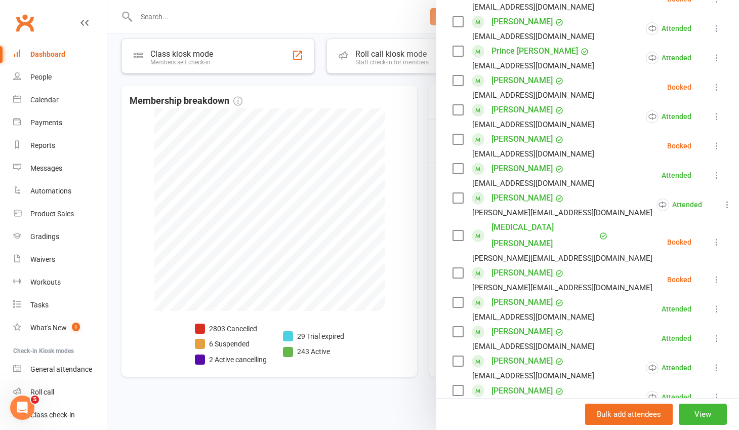
click at [505, 353] on link "[PERSON_NAME]" at bounding box center [521, 361] width 61 height 16
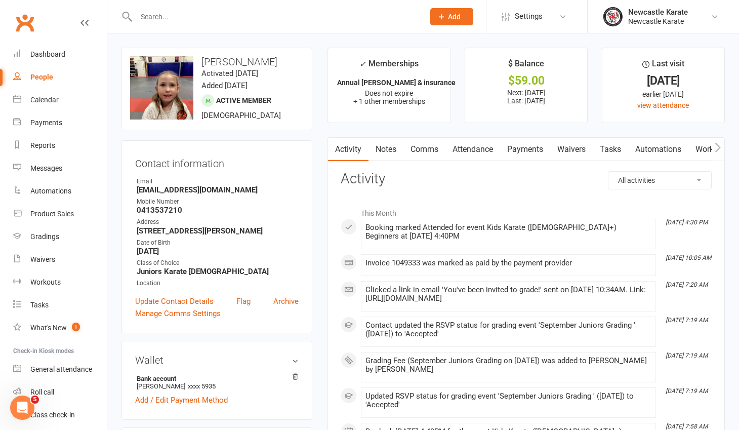
click at [424, 154] on link "Comms" at bounding box center [424, 149] width 42 height 23
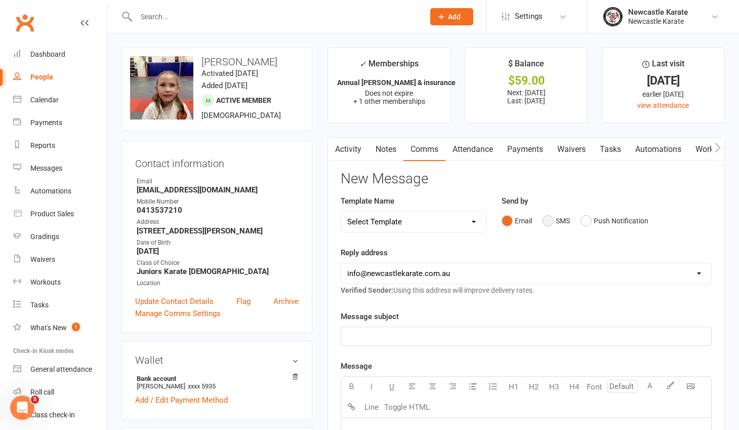
click at [547, 218] on button "SMS" at bounding box center [556, 220] width 27 height 19
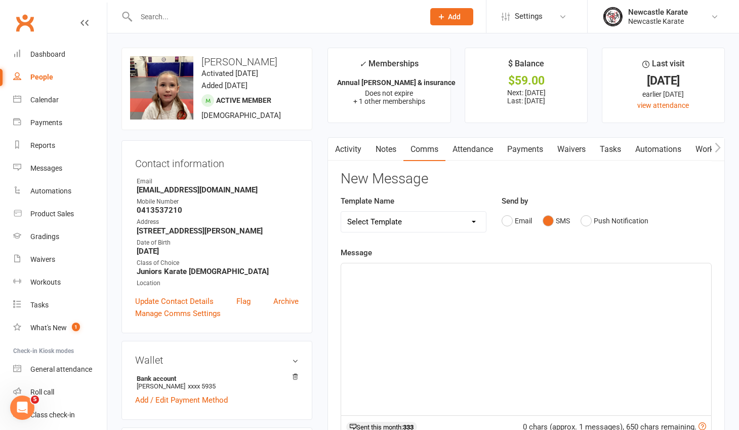
click at [428, 274] on p "﻿" at bounding box center [526, 272] width 358 height 12
paste div
click at [347, 272] on div "https://app.clubworx.com/s/2Jd3OF" at bounding box center [526, 339] width 370 height 152
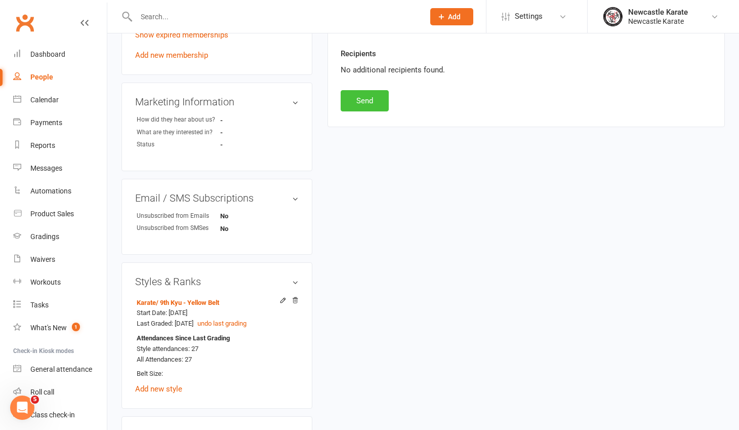
scroll to position [536, 0]
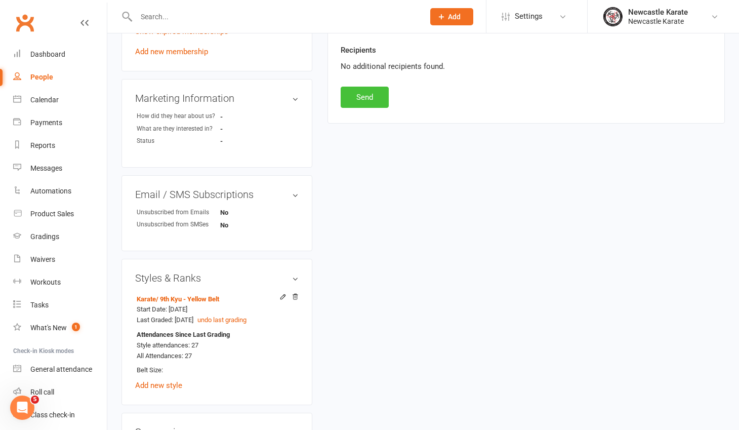
click at [373, 103] on button "Send" at bounding box center [365, 97] width 48 height 21
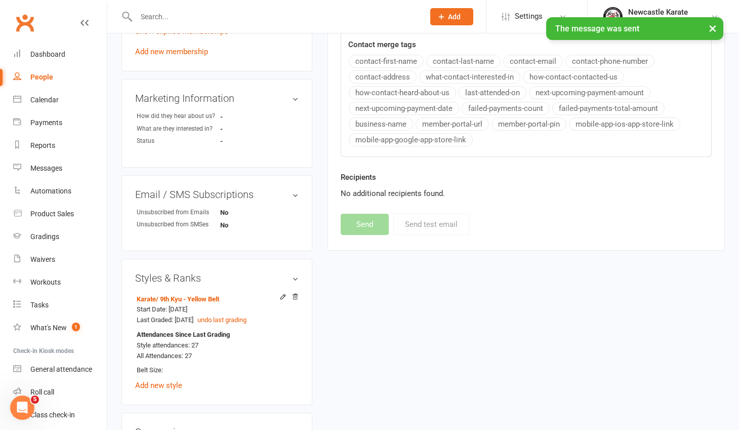
click at [21, 17] on div "× The message was sent" at bounding box center [363, 17] width 726 height 0
click at [55, 49] on link "Dashboard" at bounding box center [60, 54] width 94 height 23
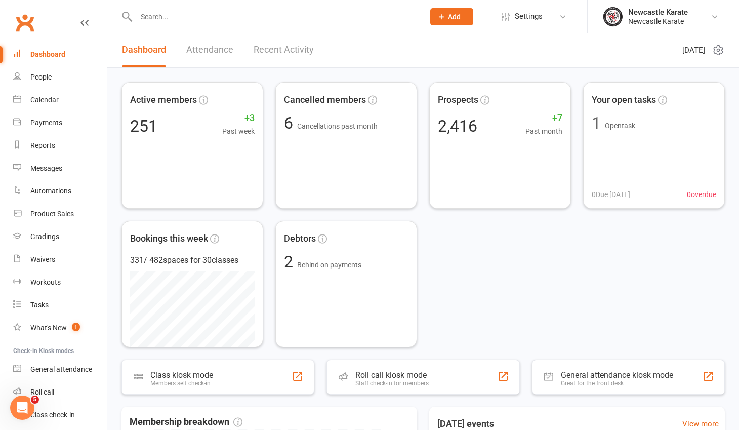
scroll to position [2, 0]
click at [46, 52] on div "Dashboard" at bounding box center [47, 54] width 35 height 8
click at [60, 99] on link "Calendar" at bounding box center [60, 100] width 94 height 23
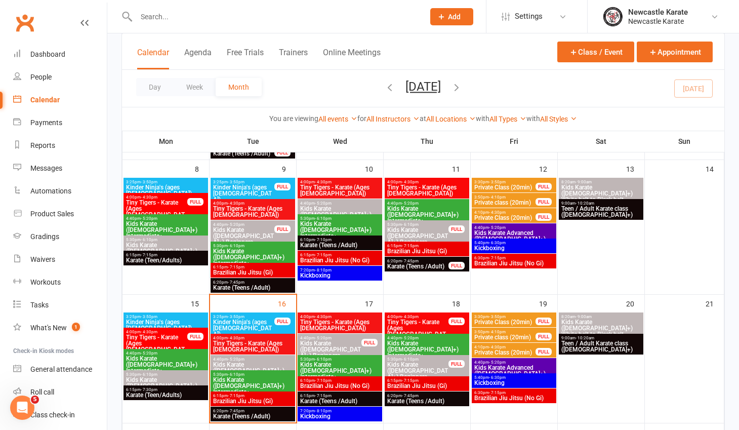
scroll to position [190, 0]
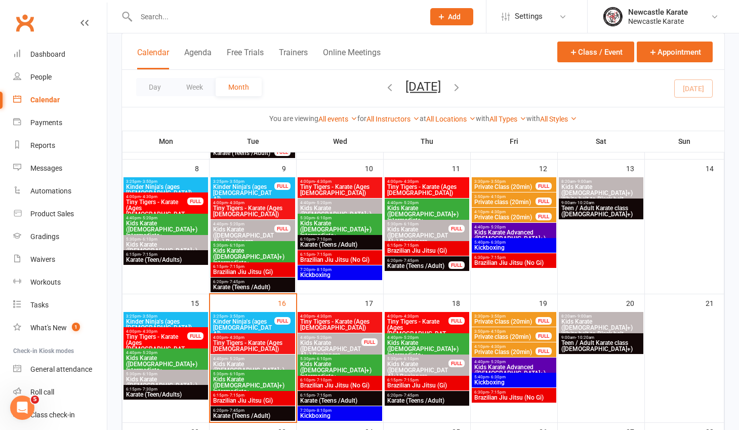
click at [275, 361] on span "Kids Karate ([DEMOGRAPHIC_DATA]+) Beginners" at bounding box center [253, 370] width 80 height 18
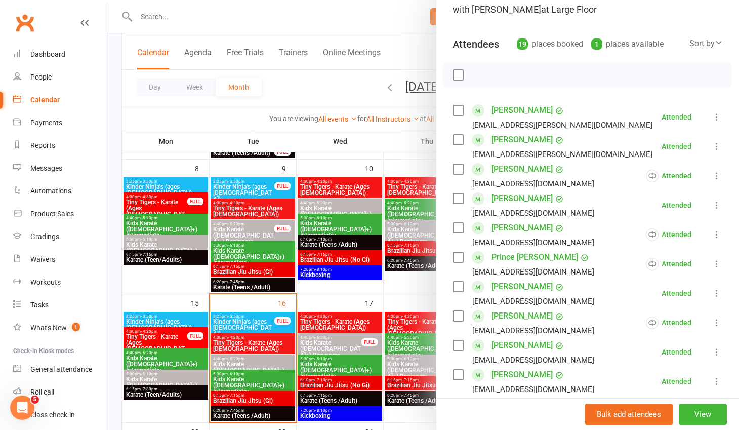
scroll to position [228, 0]
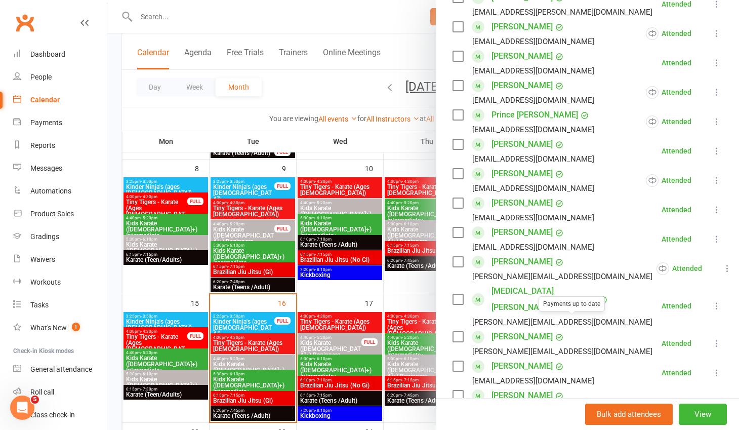
click at [538, 328] on link "Luka Pocock-Polson" at bounding box center [521, 336] width 61 height 16
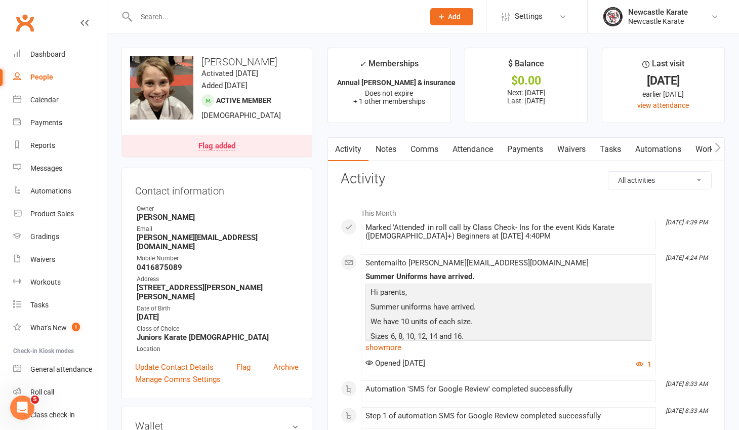
click at [526, 149] on link "Payments" at bounding box center [525, 149] width 50 height 23
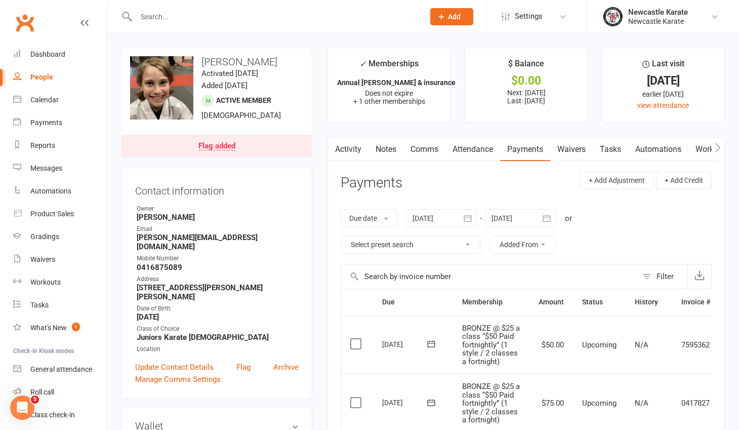
click at [24, 24] on link "Clubworx" at bounding box center [24, 22] width 25 height 25
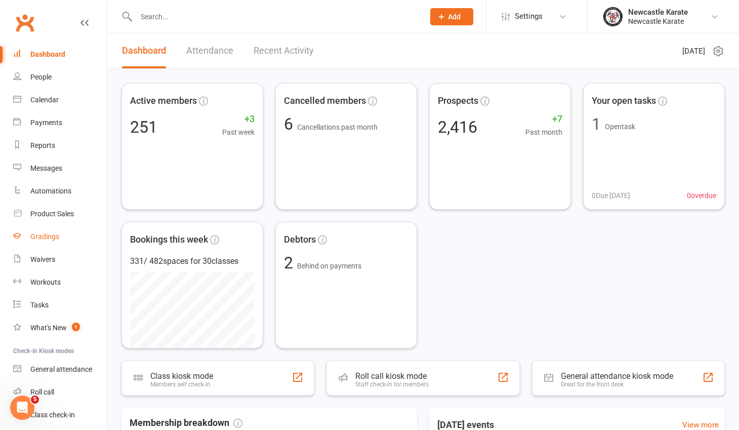
click at [55, 235] on div "Gradings" at bounding box center [44, 236] width 29 height 8
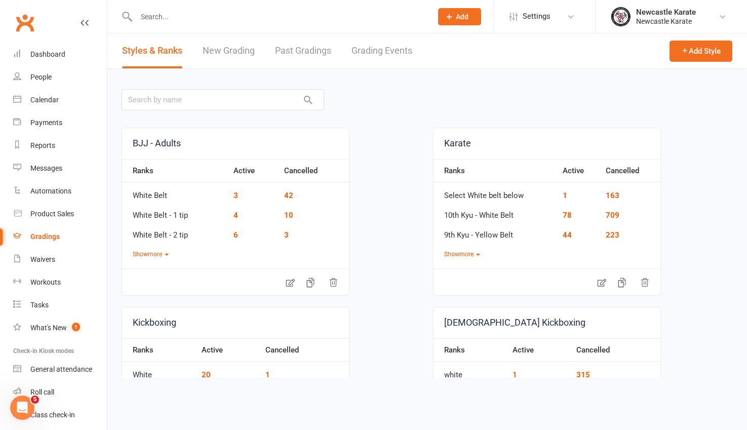
click at [371, 53] on link "Grading Events" at bounding box center [381, 50] width 61 height 35
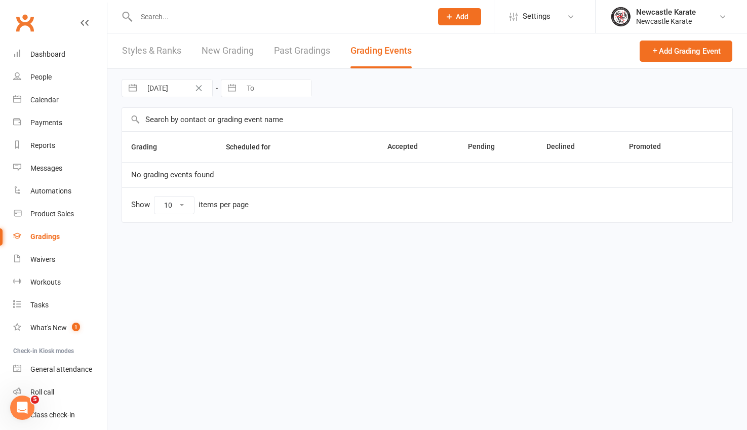
select select "100"
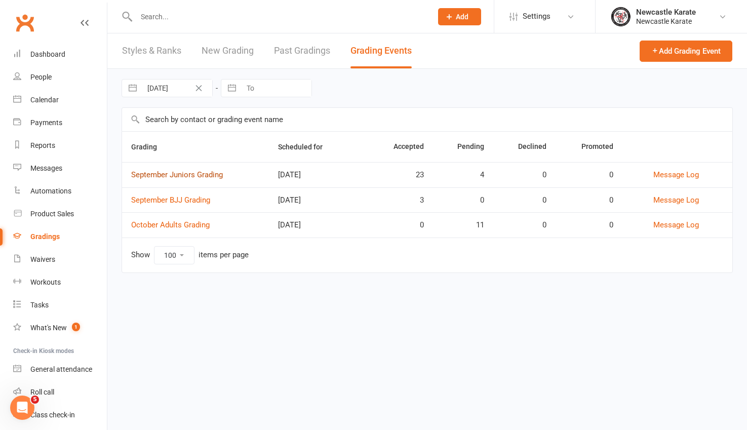
click at [201, 174] on link "September Juniors Grading" at bounding box center [177, 174] width 92 height 9
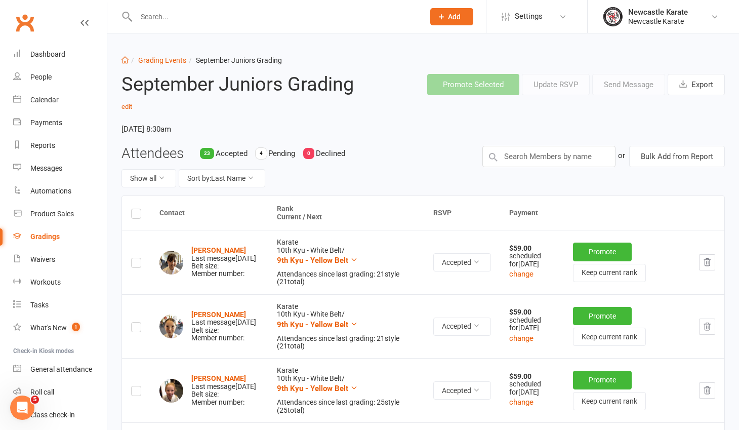
click at [280, 153] on span "Pending" at bounding box center [281, 153] width 27 height 9
click at [254, 178] on icon at bounding box center [250, 177] width 7 height 7
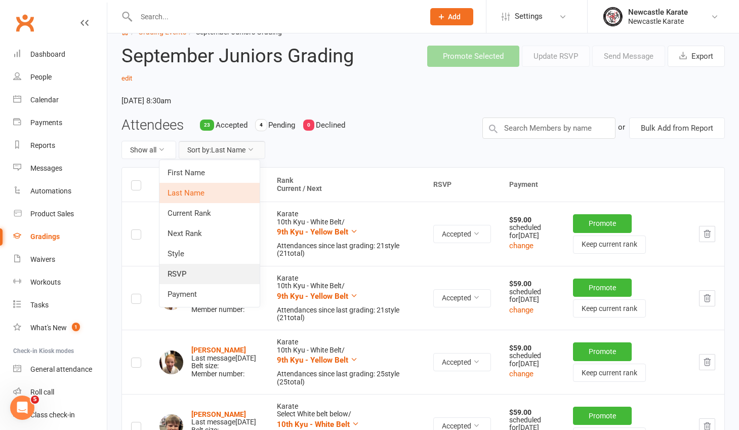
scroll to position [49, 0]
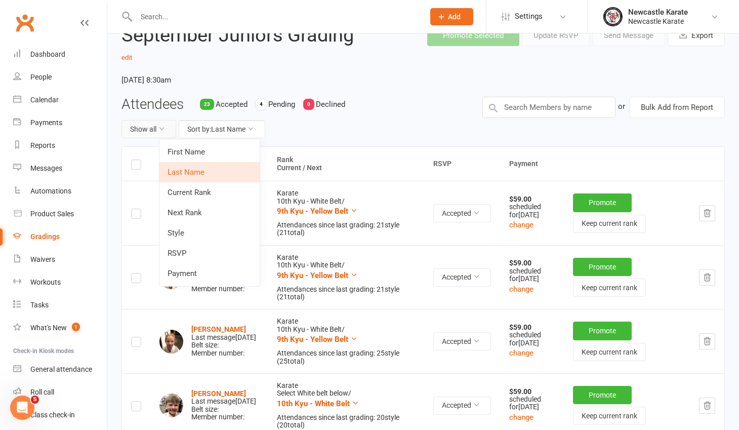
click at [167, 127] on button "Show all" at bounding box center [148, 129] width 55 height 18
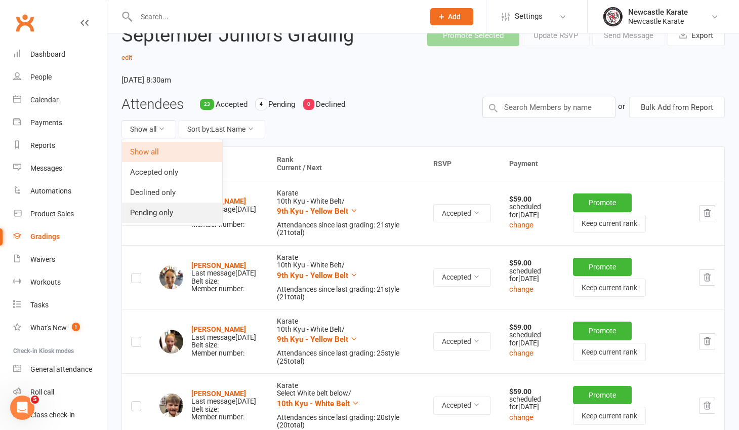
click at [172, 210] on link "Pending only" at bounding box center [172, 212] width 100 height 20
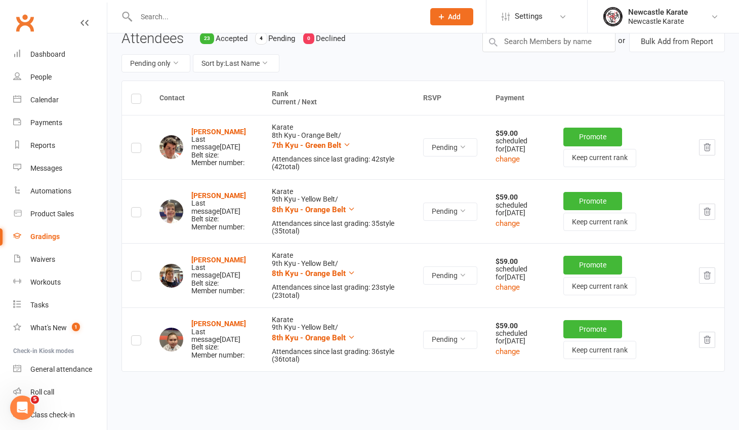
scroll to position [115, 0]
click at [137, 100] on label at bounding box center [136, 100] width 10 height 0
click at [137, 94] on input "checkbox" at bounding box center [136, 94] width 10 height 0
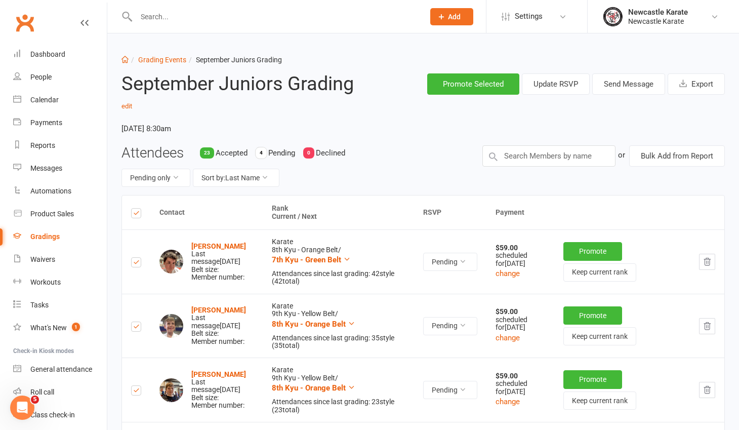
scroll to position [0, 0]
click at [625, 81] on button "Send Message" at bounding box center [628, 84] width 73 height 21
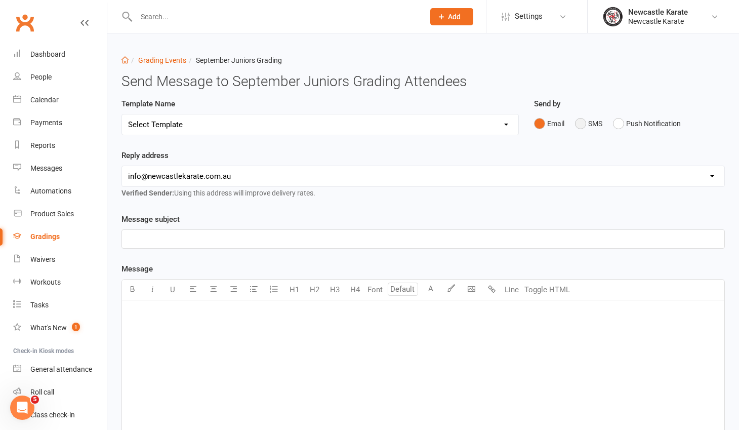
click at [578, 125] on button "SMS" at bounding box center [588, 123] width 27 height 19
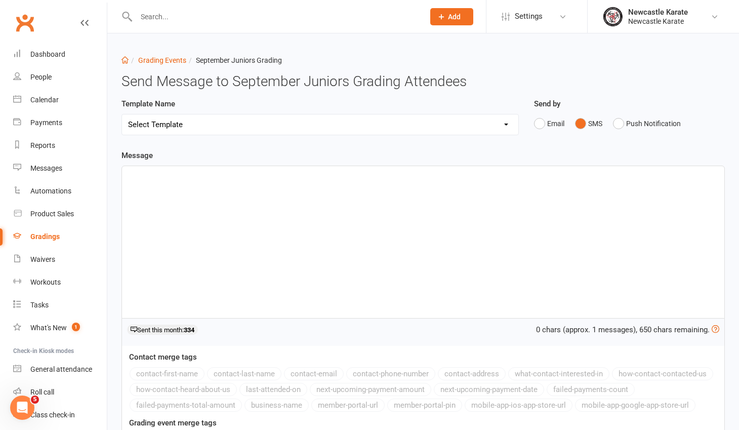
click at [231, 209] on div "﻿" at bounding box center [423, 242] width 602 height 152
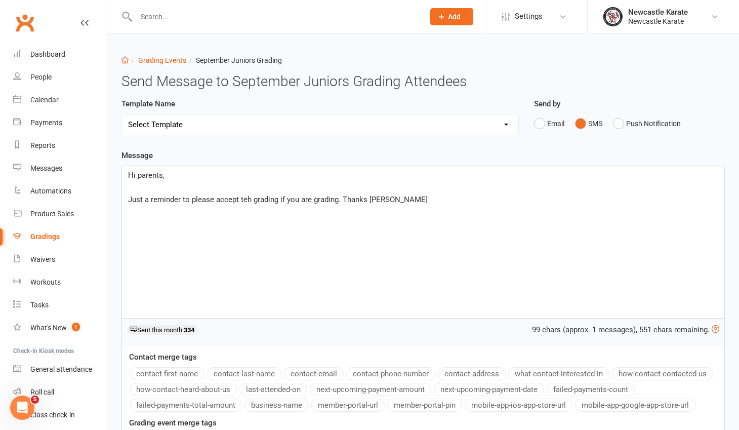
click at [247, 201] on span "Just a reminder to please accept teh grading if you are grading. Thanks [PERSON…" at bounding box center [278, 199] width 300 height 9
click at [279, 198] on span "Just a reminder to please accept the grading if you are grading. Thanks [PERSON…" at bounding box center [278, 199] width 300 height 9
click at [395, 202] on span "Just a reminder to please accept the grading link on the email invitation if yo…" at bounding box center [323, 199] width 391 height 9
click at [394, 198] on span "Just a reminder to please accept the grading link on the email invitation if yo…" at bounding box center [320, 199] width 385 height 9
click at [129, 200] on span "Just a reminder to please accept the grading link on the email invitation if yo…" at bounding box center [331, 199] width 407 height 9
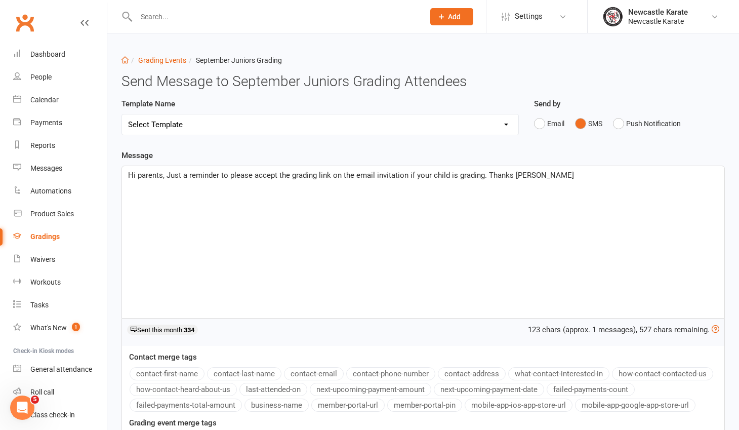
click at [292, 175] on span "Hi parents, Just a reminder to please accept the grading link on the email invi…" at bounding box center [351, 175] width 446 height 9
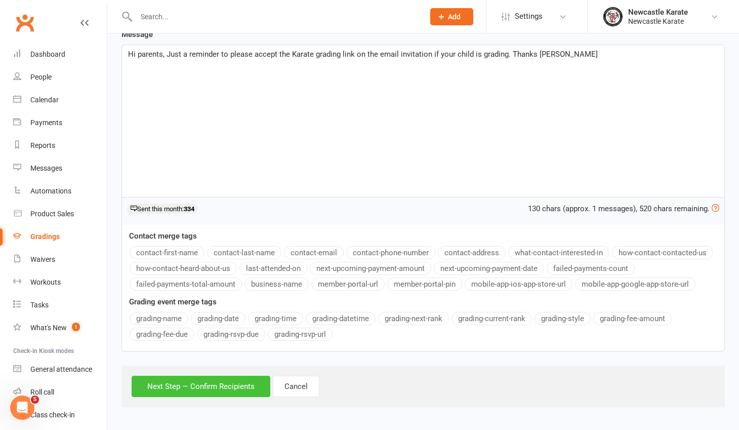
click at [223, 383] on button "Next Step — Confirm Recipients" at bounding box center [201, 386] width 139 height 21
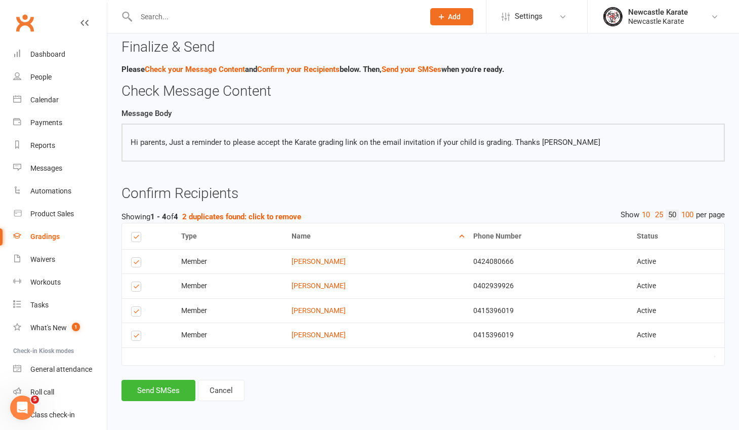
scroll to position [0, 0]
click at [160, 386] on button "Send SMSes" at bounding box center [158, 390] width 74 height 21
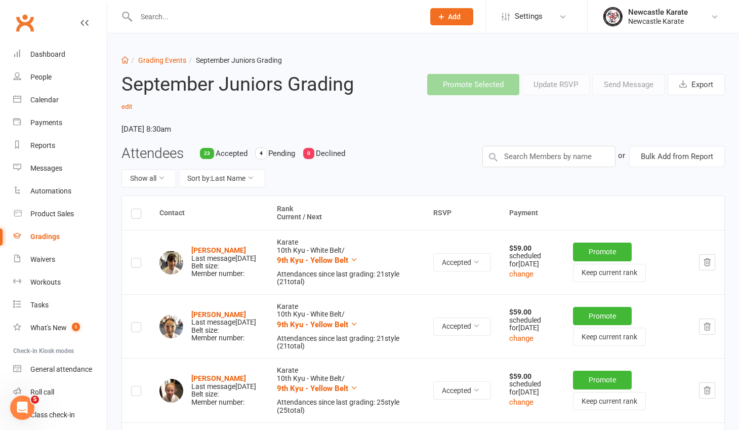
click at [28, 21] on link "Clubworx" at bounding box center [24, 22] width 25 height 25
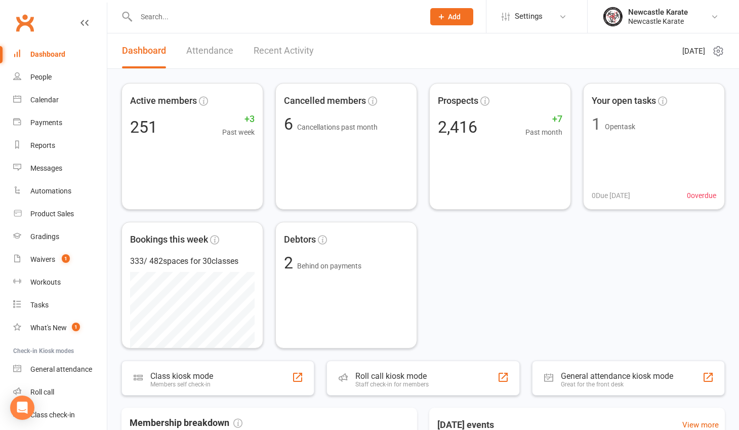
click at [29, 23] on link "Clubworx" at bounding box center [24, 22] width 25 height 25
click at [63, 53] on div "Dashboard" at bounding box center [47, 54] width 35 height 8
click at [49, 56] on div "Dashboard" at bounding box center [47, 54] width 35 height 8
click at [33, 22] on link "Clubworx" at bounding box center [24, 22] width 25 height 25
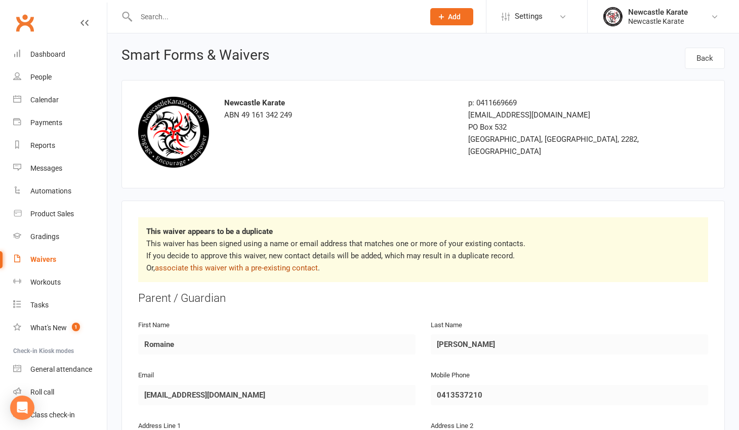
click at [287, 269] on link "associate this waiver with a pre-existing contact" at bounding box center [236, 267] width 163 height 9
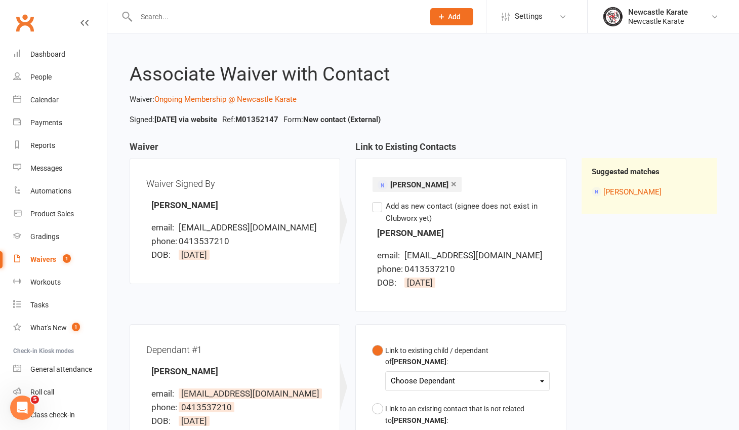
scroll to position [121, 0]
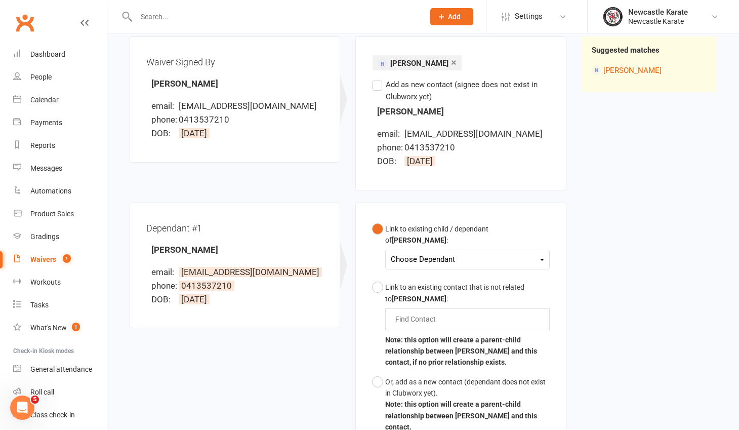
click at [422, 264] on div "Choose Dependant" at bounding box center [467, 260] width 153 height 14
click at [430, 285] on link "[PERSON_NAME]" at bounding box center [441, 283] width 100 height 22
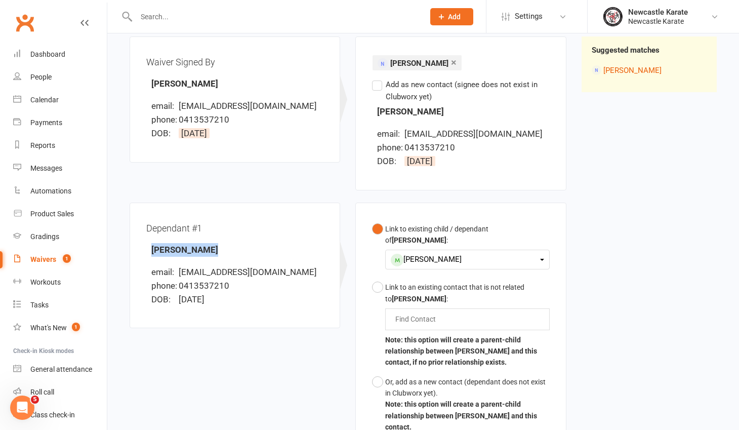
drag, startPoint x: 205, startPoint y: 250, endPoint x: 152, endPoint y: 250, distance: 52.6
click at [152, 250] on div "Dependant #1 Lily Robinson email: romainelawler@gmail.com phone: 0413537210 DOB…" at bounding box center [234, 265] width 177 height 93
copy strong "[PERSON_NAME]"
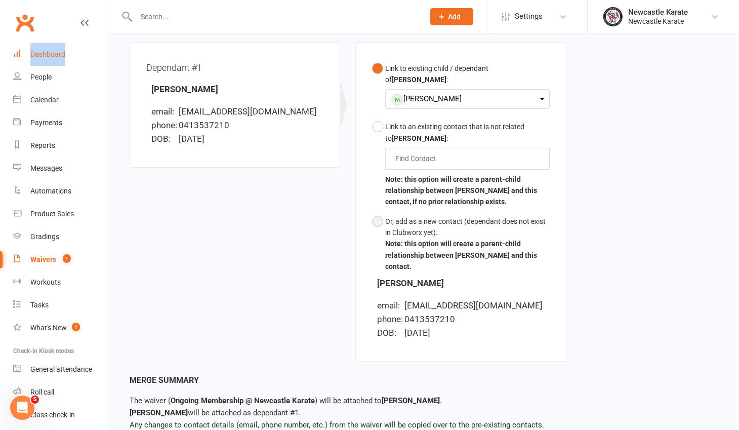
scroll to position [335, 0]
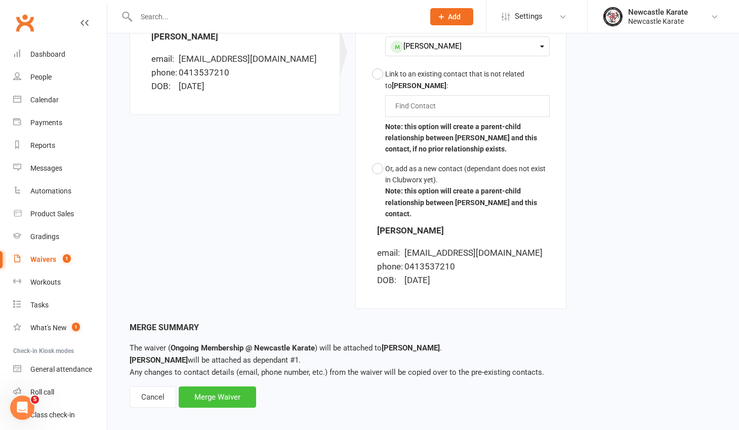
click at [208, 392] on div "Merge Waiver" at bounding box center [217, 396] width 77 height 21
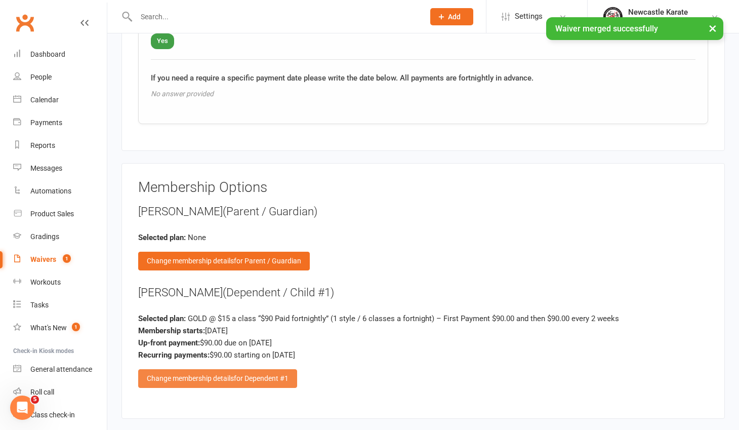
scroll to position [1545, 0]
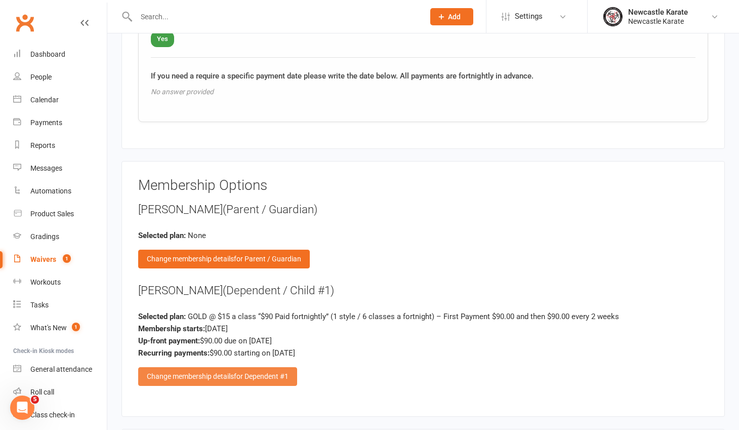
click at [238, 374] on span "for Dependent #1" at bounding box center [261, 376] width 55 height 8
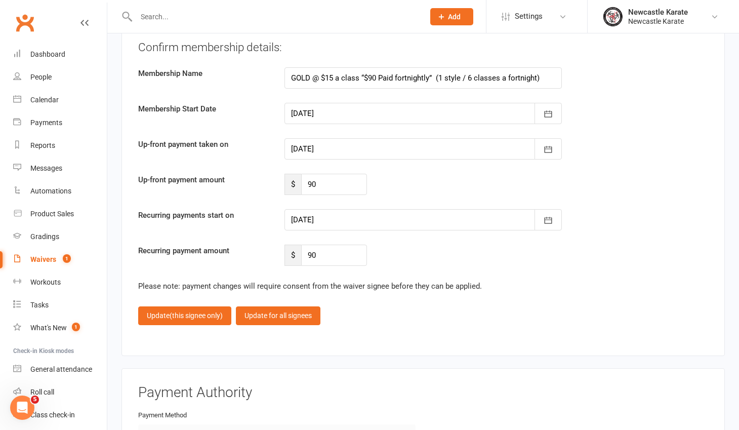
scroll to position [2183, 0]
click at [348, 142] on div at bounding box center [422, 148] width 277 height 21
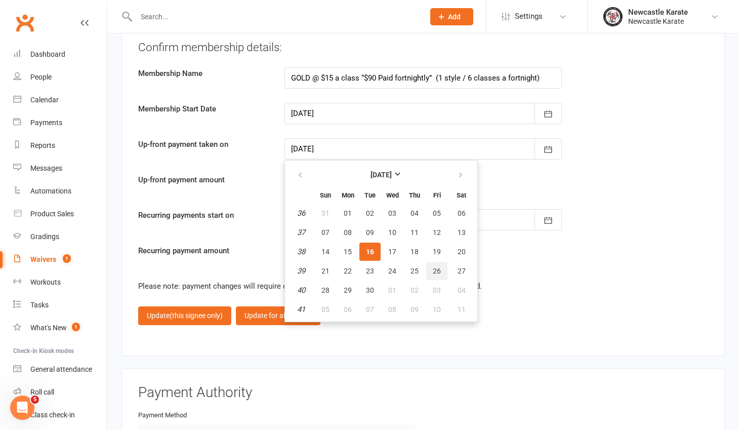
click at [435, 267] on span "26" at bounding box center [437, 271] width 8 height 8
type input "26 Sep 2025"
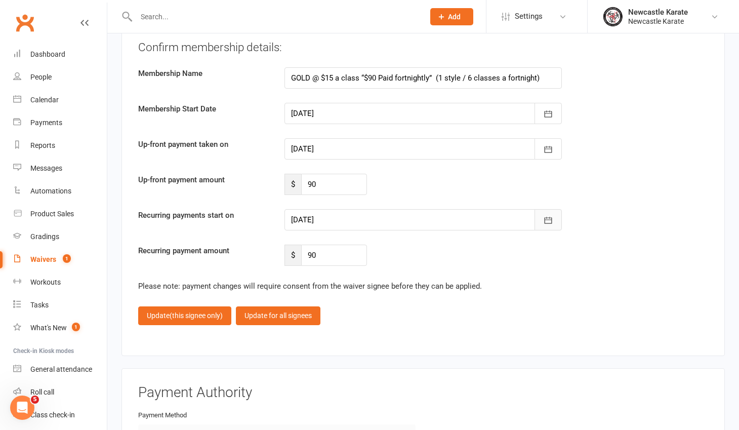
click at [543, 218] on button "button" at bounding box center [547, 219] width 27 height 21
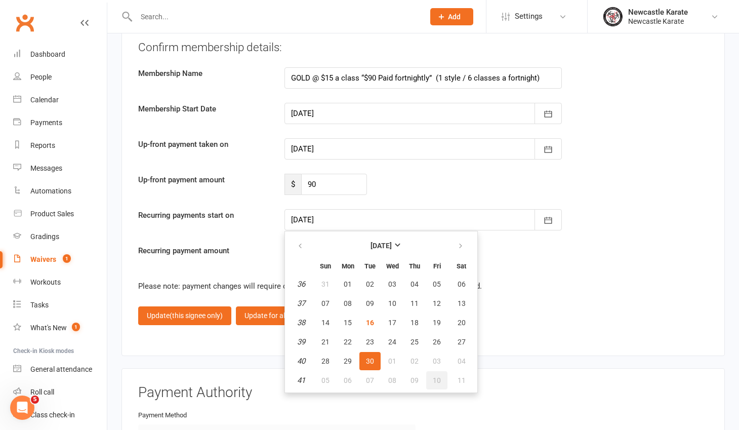
click at [435, 376] on span "10" at bounding box center [437, 380] width 8 height 8
type input "10 Oct 2025"
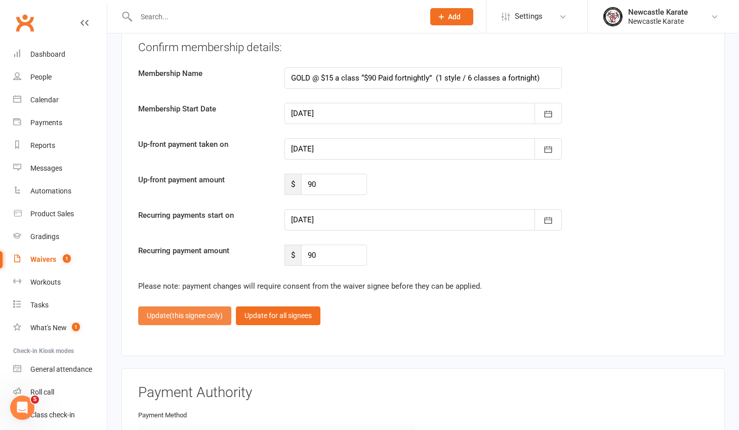
click at [206, 313] on span "(this signee only)" at bounding box center [196, 315] width 53 height 8
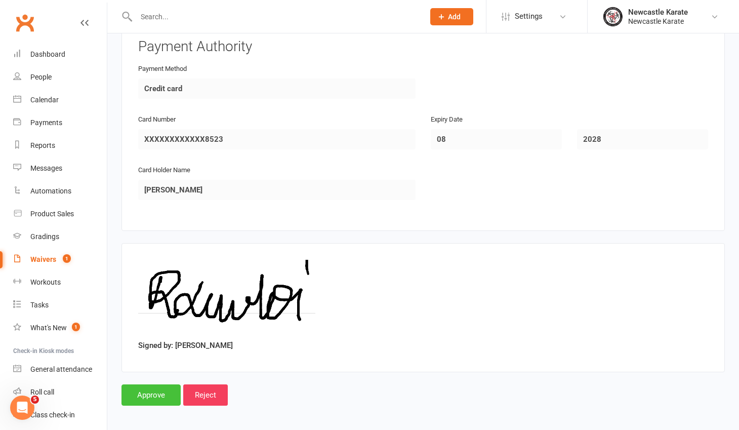
click at [158, 390] on input "Approve" at bounding box center [150, 394] width 59 height 21
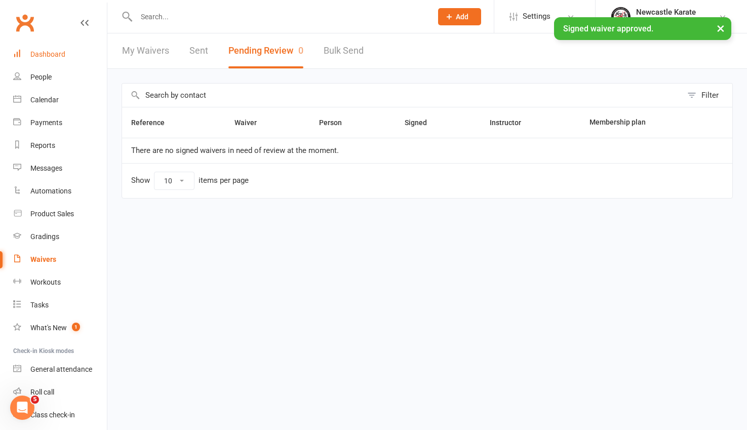
click at [58, 51] on div "Dashboard" at bounding box center [47, 54] width 35 height 8
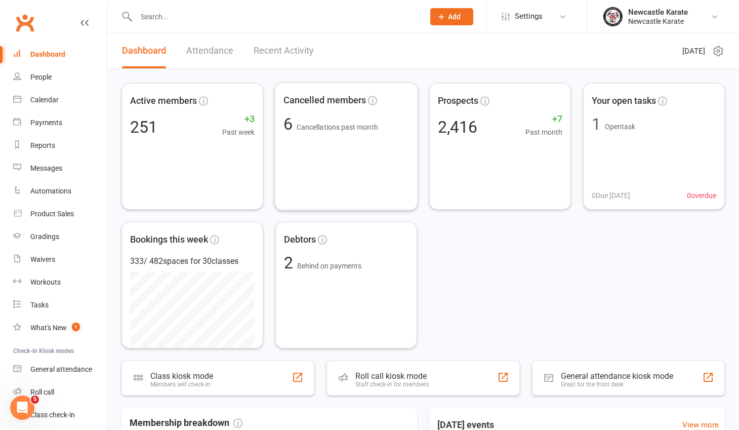
click at [174, 15] on input "text" at bounding box center [275, 17] width 284 height 14
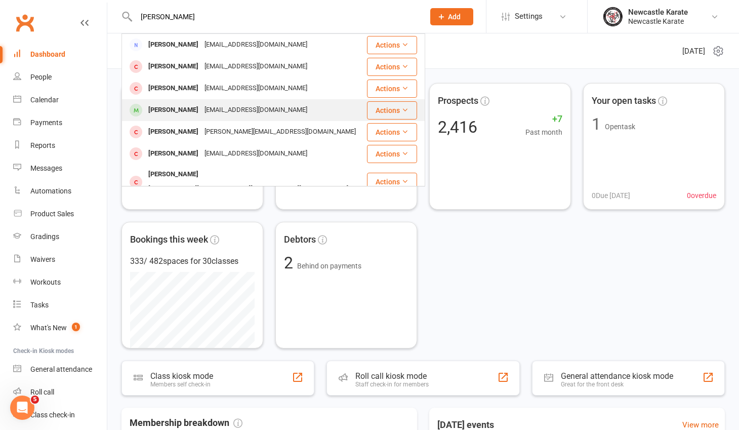
type input "Lilly rob"
click at [201, 113] on div "romainelawler@gmail.com" at bounding box center [255, 110] width 109 height 15
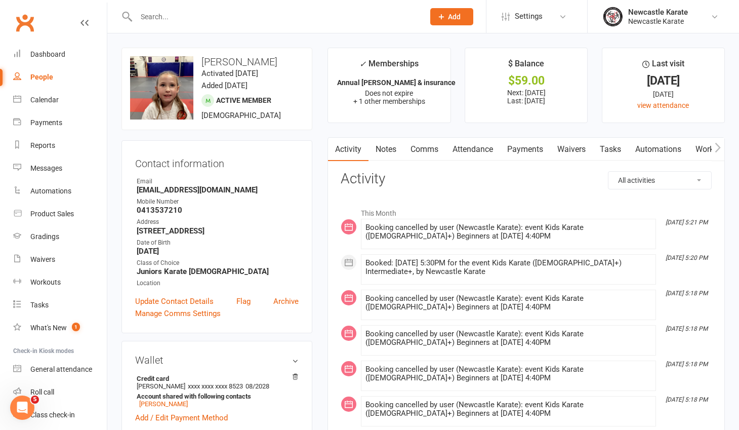
click at [468, 148] on link "Attendance" at bounding box center [472, 149] width 55 height 23
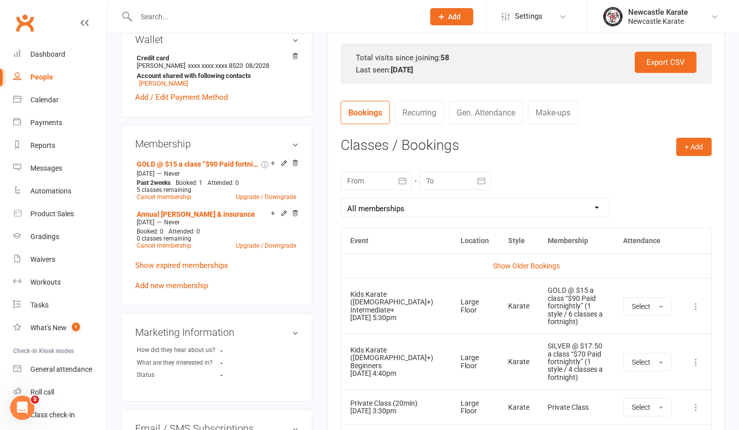
scroll to position [468, 0]
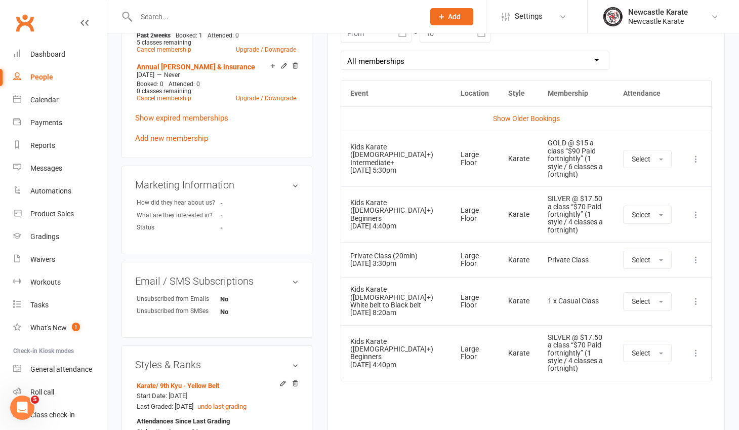
click at [695, 210] on icon at bounding box center [696, 215] width 10 height 10
click at [665, 265] on link "Remove booking" at bounding box center [651, 275] width 100 height 20
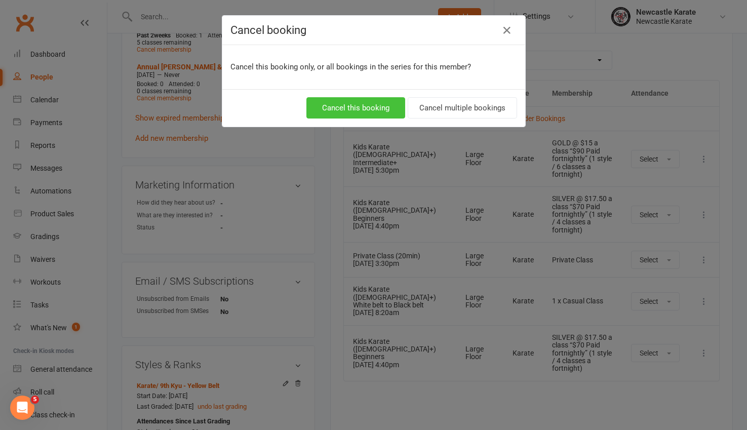
click at [355, 103] on button "Cancel this booking" at bounding box center [355, 107] width 99 height 21
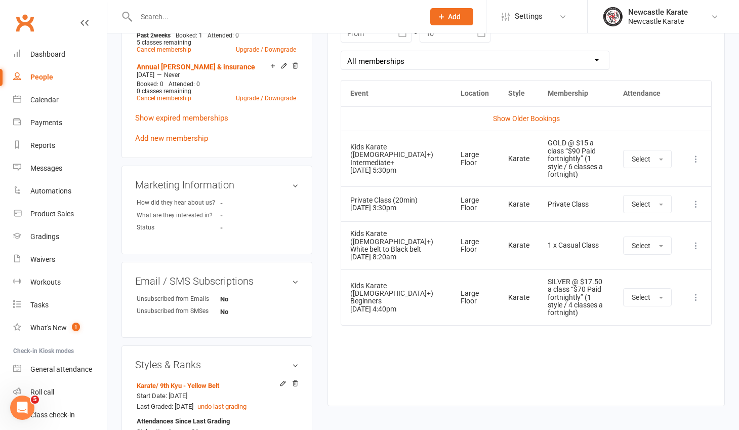
click at [694, 302] on icon at bounding box center [696, 297] width 10 height 10
click at [663, 364] on link "Remove booking" at bounding box center [651, 357] width 100 height 20
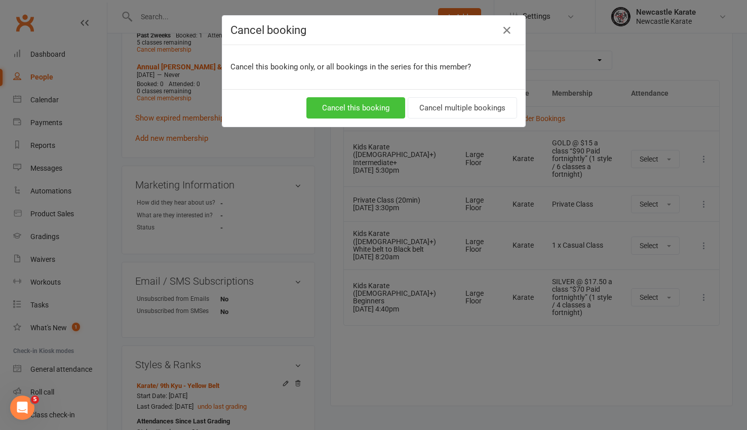
click at [379, 103] on button "Cancel this booking" at bounding box center [355, 107] width 99 height 21
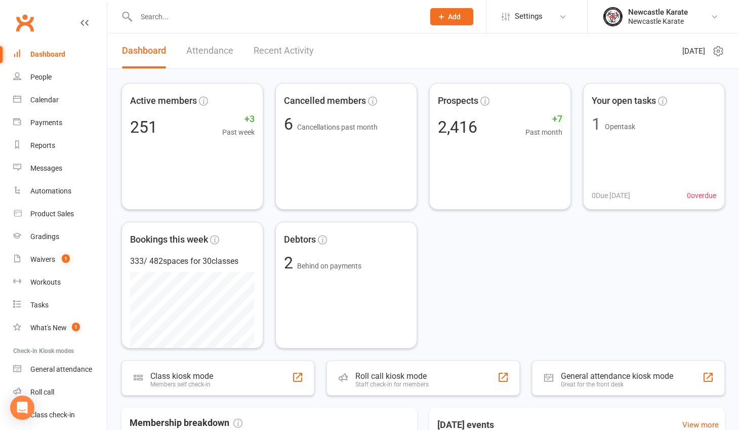
click at [162, 21] on input "text" at bounding box center [275, 17] width 284 height 14
paste input "[PERSON_NAME]"
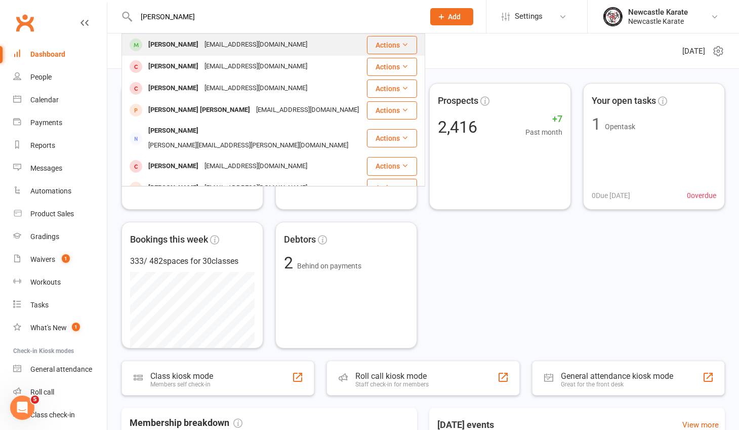
type input "[PERSON_NAME]"
click at [201, 43] on div "[EMAIL_ADDRESS][DOMAIN_NAME]" at bounding box center [255, 44] width 109 height 15
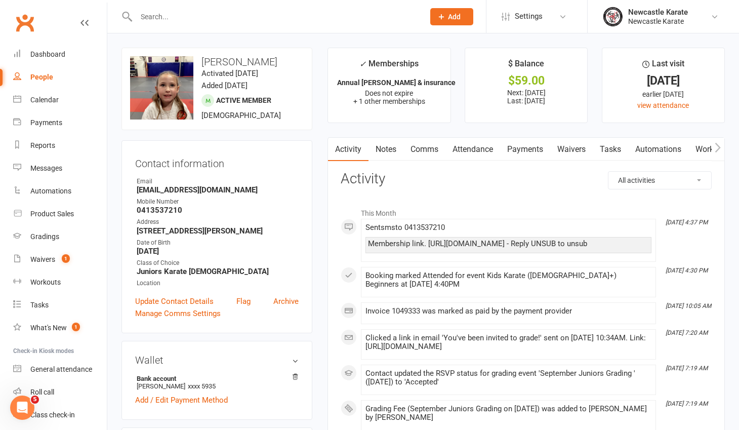
click at [535, 151] on link "Payments" at bounding box center [525, 149] width 50 height 23
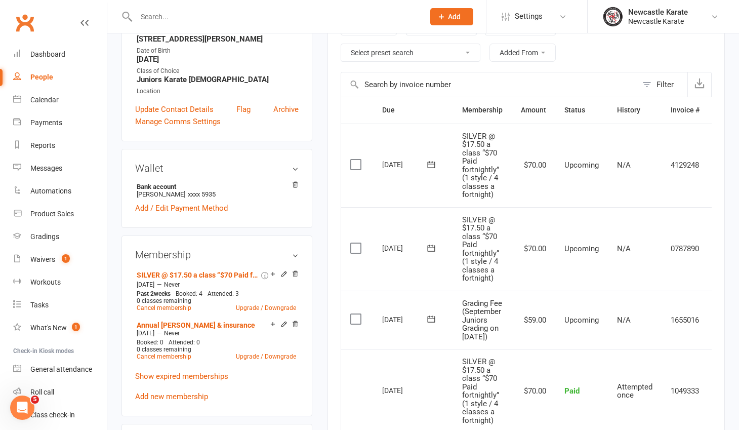
scroll to position [192, 0]
click at [295, 273] on icon at bounding box center [295, 274] width 5 height 6
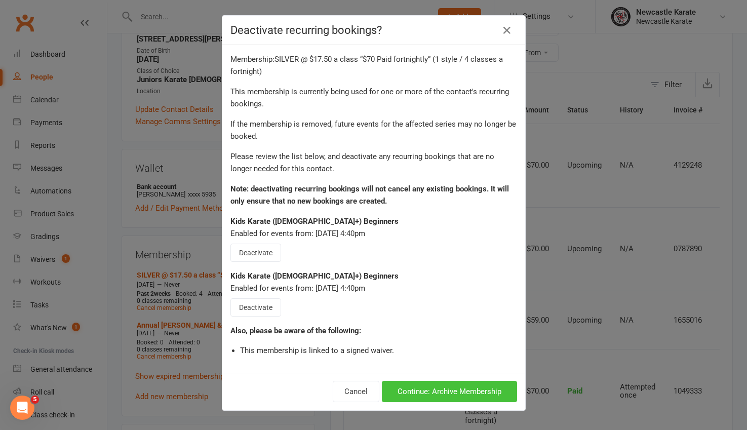
click at [459, 390] on button "Continue: Archive Membership" at bounding box center [449, 391] width 135 height 21
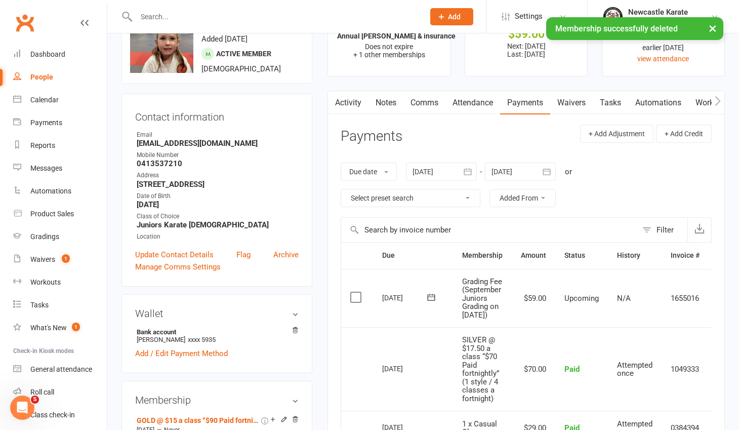
scroll to position [0, 0]
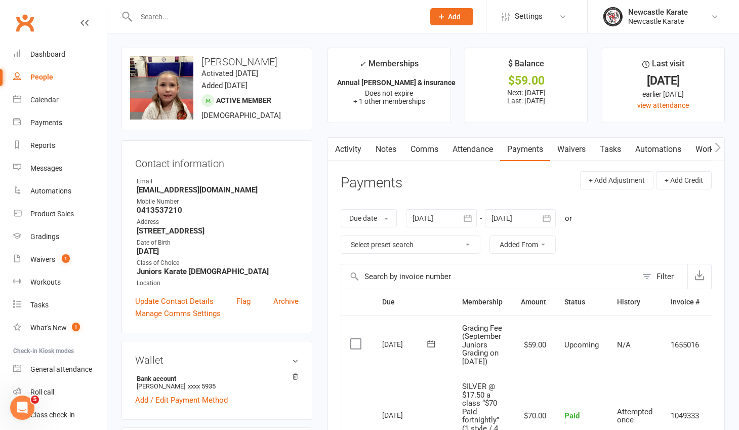
click at [485, 152] on link "Attendance" at bounding box center [472, 149] width 55 height 23
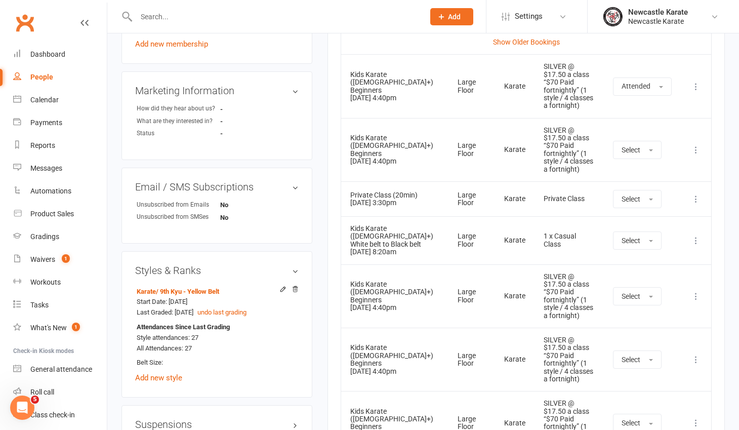
scroll to position [544, 0]
click at [694, 291] on icon at bounding box center [696, 296] width 10 height 10
click at [679, 346] on link "Remove booking" at bounding box center [651, 356] width 100 height 20
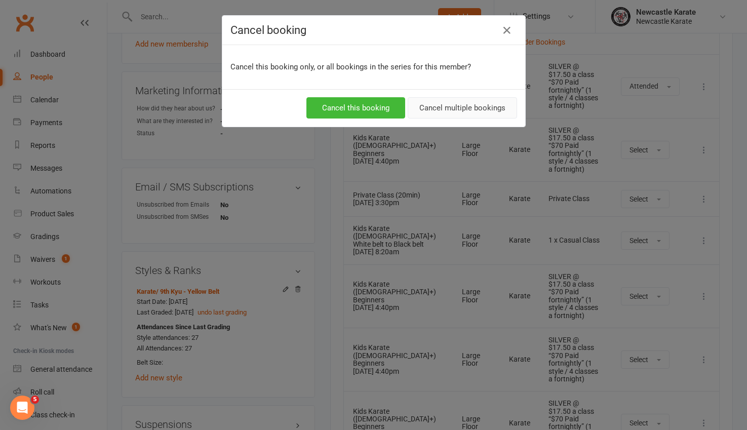
click at [478, 107] on button "Cancel multiple bookings" at bounding box center [461, 107] width 109 height 21
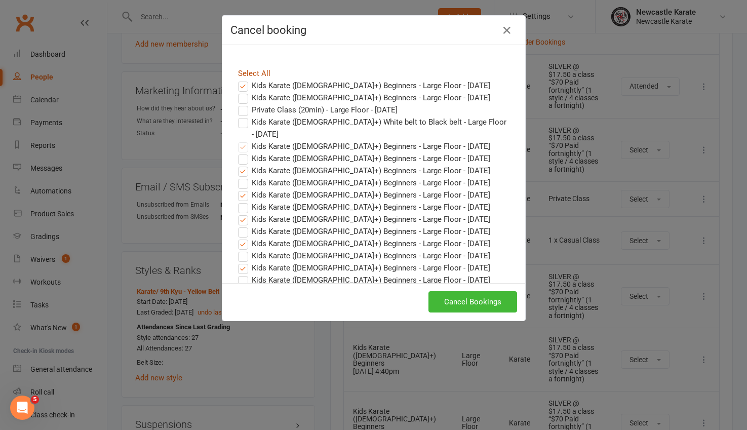
click at [246, 74] on link "Select All" at bounding box center [254, 73] width 32 height 9
click at [241, 82] on label "Kids Karate (7yo+) Beginners - Large Floor - Sep 16, 2025" at bounding box center [364, 85] width 252 height 12
click at [237, 79] on input "Kids Karate (7yo+) Beginners - Large Floor - Sep 16, 2025" at bounding box center [233, 79] width 7 height 0
click at [239, 96] on label "Kids Karate (7yo+) Beginners - Large Floor - Sep 17, 2025" at bounding box center [364, 98] width 252 height 12
click at [237, 92] on input "Kids Karate (7yo+) Beginners - Large Floor - Sep 17, 2025" at bounding box center [233, 92] width 7 height 0
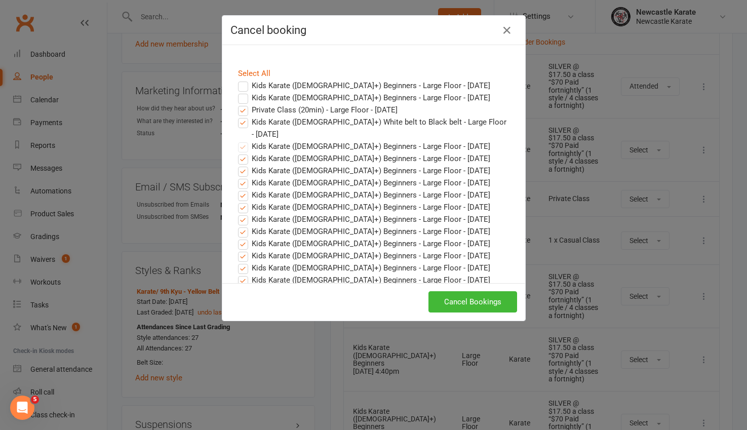
click at [239, 111] on label "Private Class (20min) - Large Floor - Sep 19, 2025" at bounding box center [317, 110] width 159 height 12
click at [237, 104] on input "Private Class (20min) - Large Floor - Sep 19, 2025" at bounding box center [233, 104] width 7 height 0
click at [239, 119] on label "Kids Karate (7yo+) White belt to Black belt - Large Floor - Sep 20, 2025" at bounding box center [373, 128] width 271 height 24
click at [237, 116] on input "Kids Karate (7yo+) White belt to Black belt - Large Floor - Sep 20, 2025" at bounding box center [233, 116] width 7 height 0
click at [239, 140] on label "Kids Karate (7yo+) Beginners - Large Floor - Sep 23, 2025" at bounding box center [364, 146] width 252 height 12
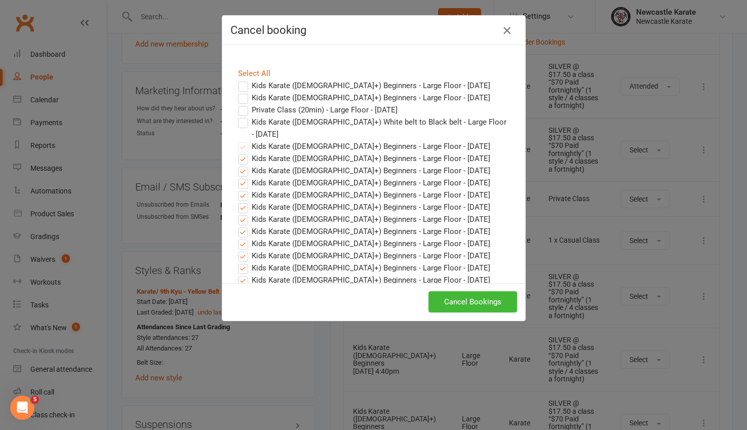
click at [503, 26] on icon "button" at bounding box center [507, 30] width 12 height 12
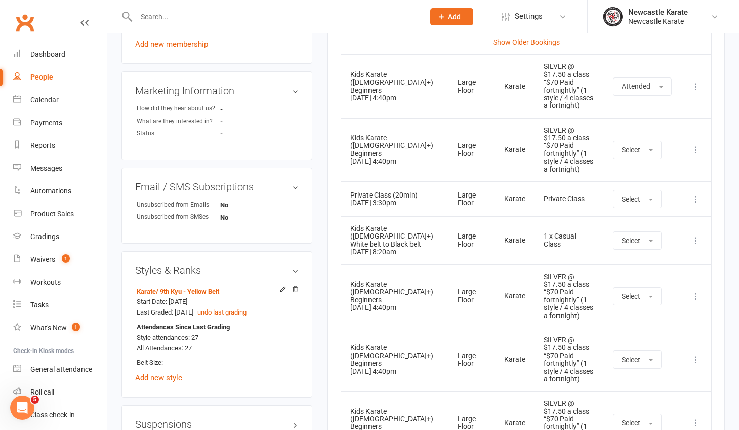
click at [699, 235] on icon at bounding box center [696, 240] width 10 height 10
click at [708, 334] on td "More info View event Remove booking" at bounding box center [696, 358] width 30 height 63
click at [699, 354] on icon at bounding box center [696, 359] width 10 height 10
click at [680, 409] on link "Remove booking" at bounding box center [651, 419] width 100 height 20
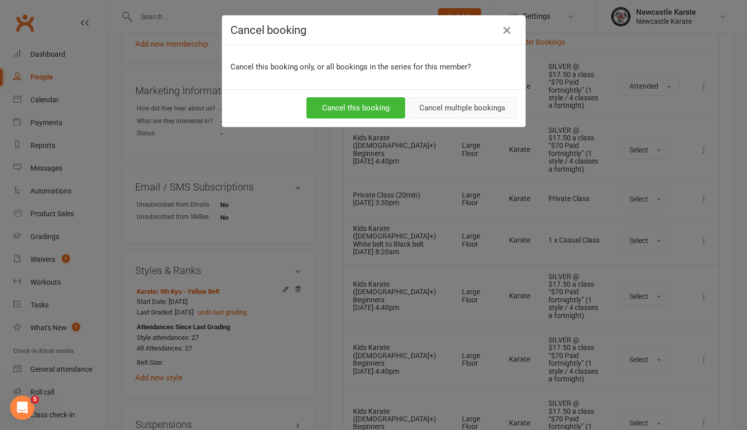
click at [472, 110] on button "Cancel multiple bookings" at bounding box center [461, 107] width 109 height 21
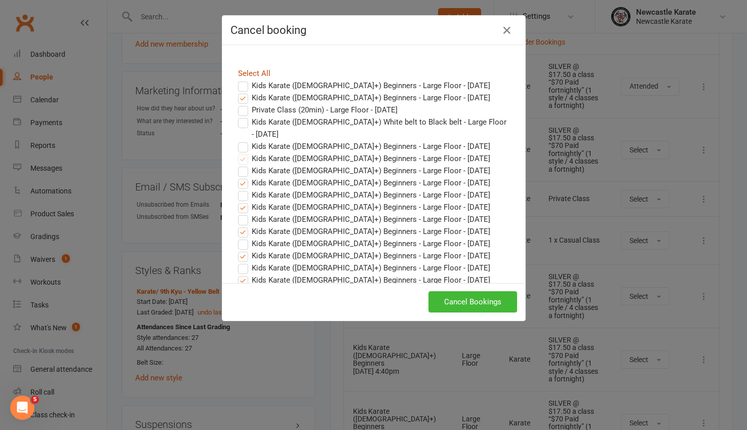
click at [245, 74] on link "Select All" at bounding box center [254, 73] width 32 height 9
click at [239, 83] on label "Kids Karate (7yo+) Beginners - Large Floor - Sep 16, 2025" at bounding box center [364, 85] width 252 height 12
click at [237, 79] on input "Kids Karate (7yo+) Beginners - Large Floor - Sep 16, 2025" at bounding box center [233, 79] width 7 height 0
click at [239, 99] on label "Kids Karate (7yo+) Beginners - Large Floor - Sep 17, 2025" at bounding box center [364, 98] width 252 height 12
click at [237, 92] on input "Kids Karate (7yo+) Beginners - Large Floor - Sep 17, 2025" at bounding box center [233, 92] width 7 height 0
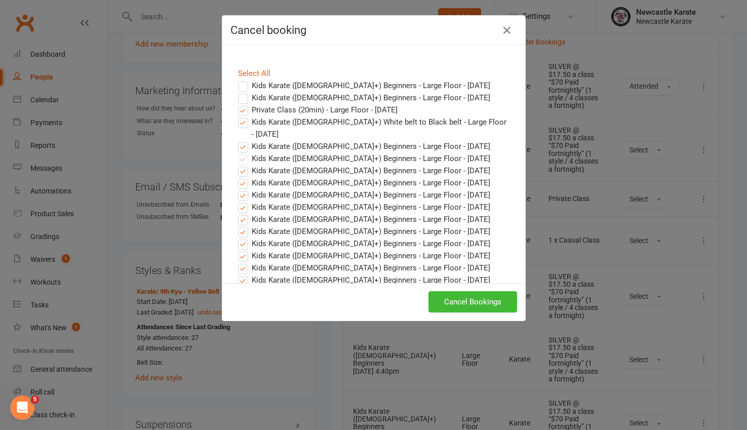
click at [239, 112] on label "Private Class (20min) - Large Floor - Sep 19, 2025" at bounding box center [317, 110] width 159 height 12
click at [237, 104] on input "Private Class (20min) - Large Floor - Sep 19, 2025" at bounding box center [233, 104] width 7 height 0
click at [238, 120] on label "Kids Karate (7yo+) White belt to Black belt - Large Floor - Sep 20, 2025" at bounding box center [373, 128] width 271 height 24
click at [237, 116] on input "Kids Karate (7yo+) White belt to Black belt - Large Floor - Sep 20, 2025" at bounding box center [233, 116] width 7 height 0
click at [240, 140] on label "Kids Karate (7yo+) Beginners - Large Floor - Sep 23, 2025" at bounding box center [364, 146] width 252 height 12
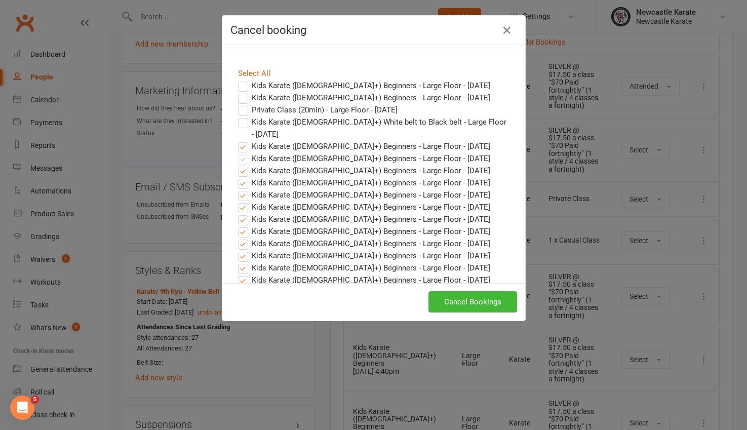
click at [237, 140] on input "Kids Karate (7yo+) Beginners - Large Floor - Sep 23, 2025" at bounding box center [233, 140] width 7 height 0
click at [470, 296] on button "Cancel Bookings" at bounding box center [472, 301] width 89 height 21
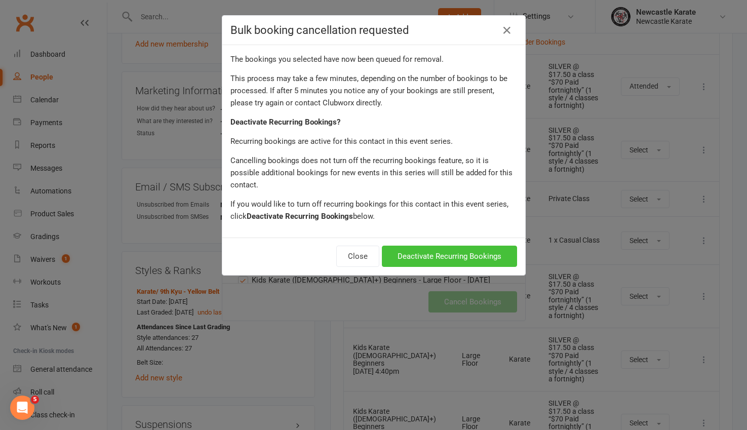
click at [481, 246] on button "Deactivate Recurring Bookings" at bounding box center [449, 255] width 135 height 21
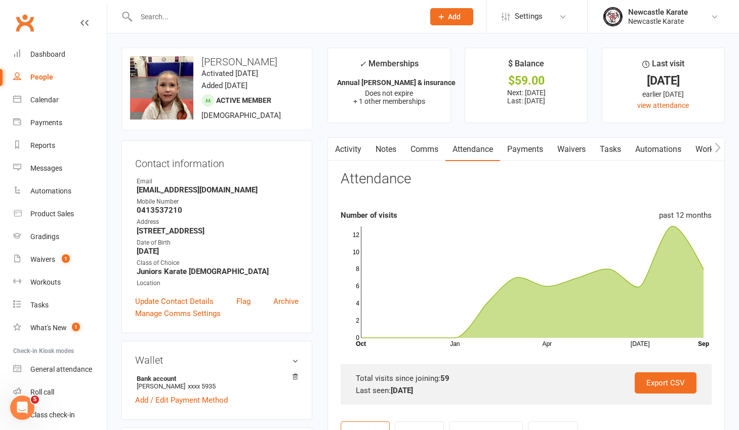
scroll to position [2, 0]
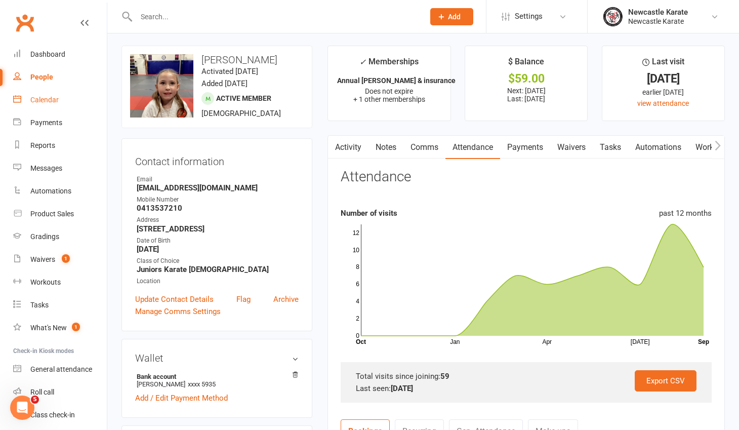
click at [52, 103] on div "Calendar" at bounding box center [44, 100] width 28 height 8
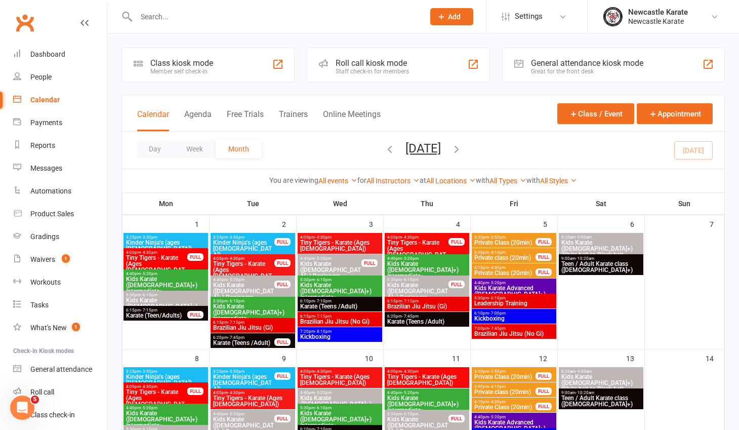
click at [462, 147] on icon "button" at bounding box center [456, 148] width 11 height 11
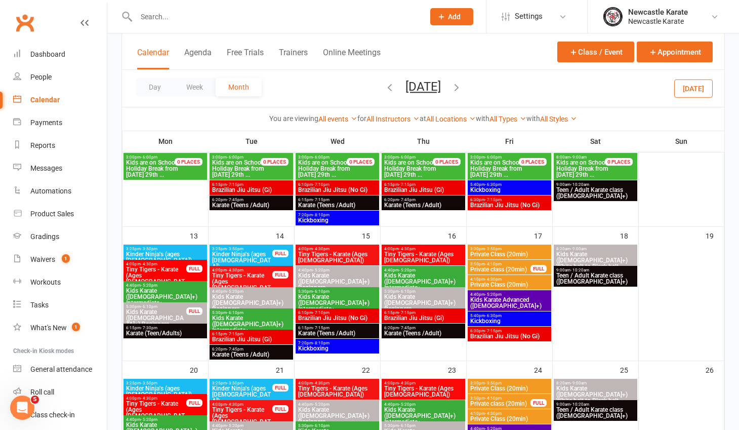
scroll to position [168, 0]
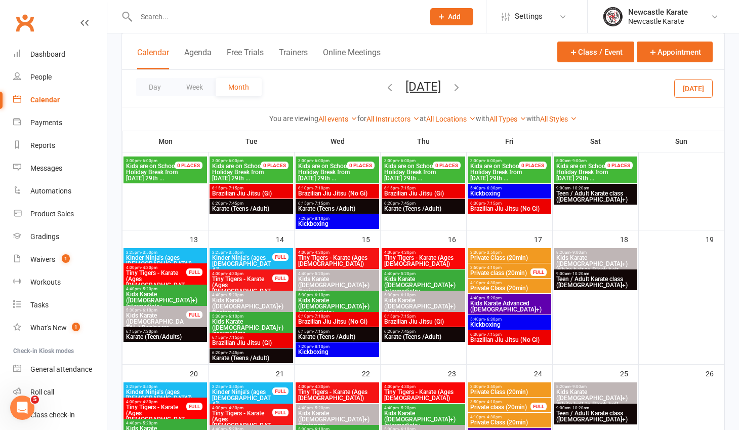
click at [173, 316] on span "Kids Karate ([DEMOGRAPHIC_DATA]+) Beginners" at bounding box center [156, 321] width 61 height 18
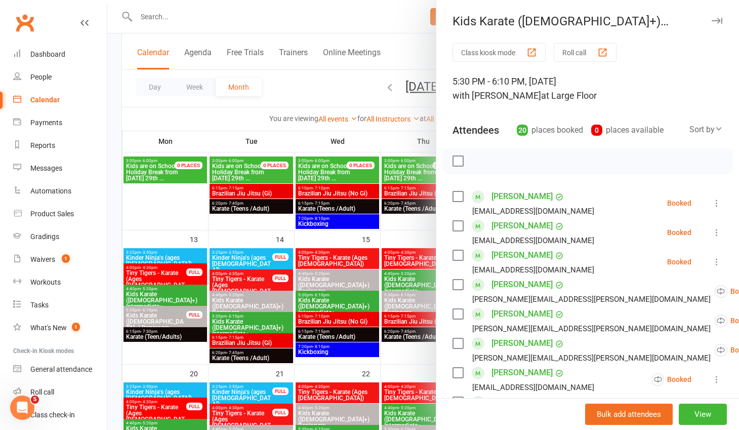
click at [334, 88] on div at bounding box center [423, 215] width 632 height 430
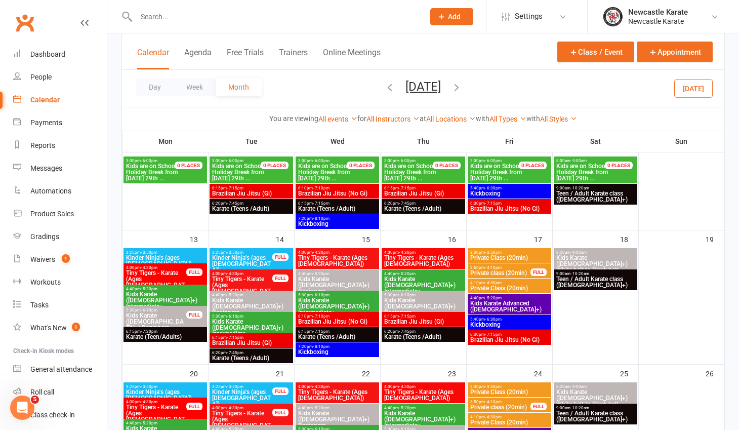
click at [244, 302] on span "Kids Karate ([DEMOGRAPHIC_DATA]+) Beginners" at bounding box center [251, 306] width 79 height 18
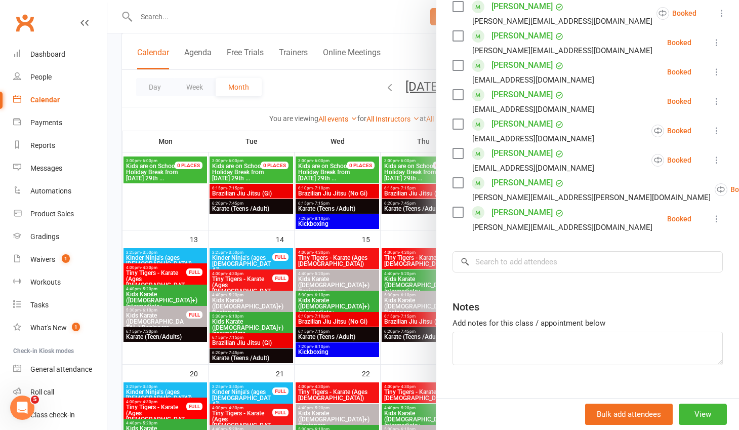
scroll to position [442, 0]
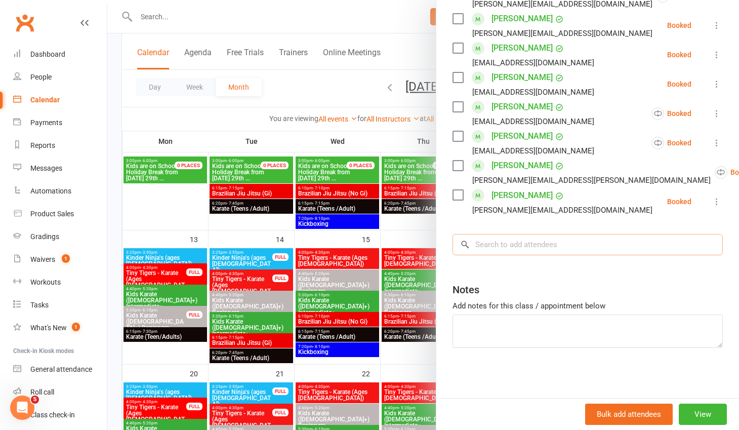
click at [482, 254] on input "search" at bounding box center [587, 244] width 270 height 21
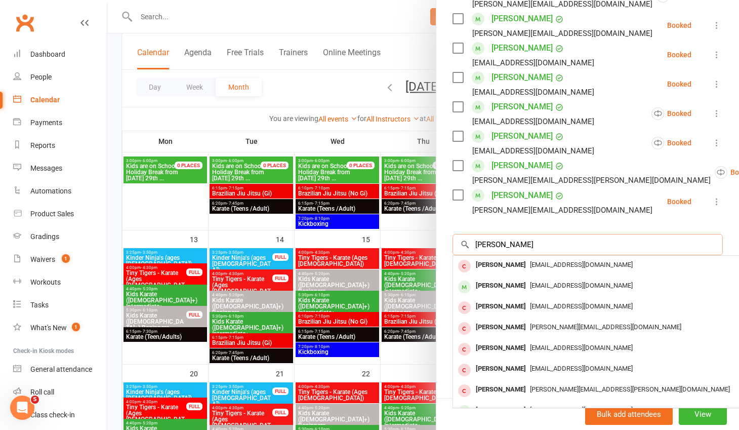
type input "lilly rob"
click at [113, 100] on div at bounding box center [423, 215] width 632 height 430
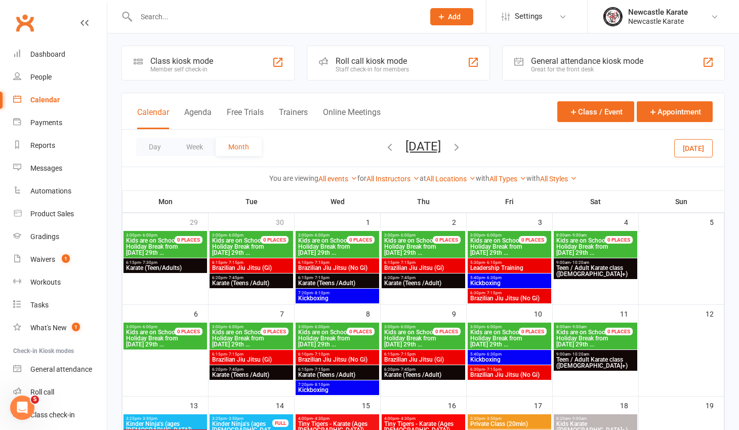
scroll to position [0, 0]
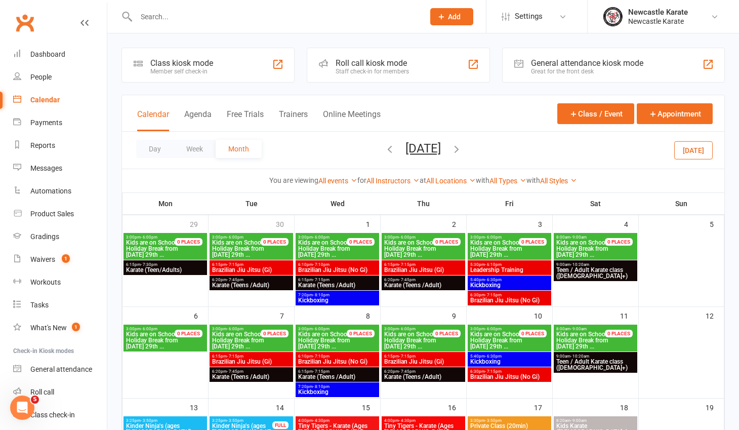
click at [384, 145] on icon "button" at bounding box center [389, 148] width 11 height 11
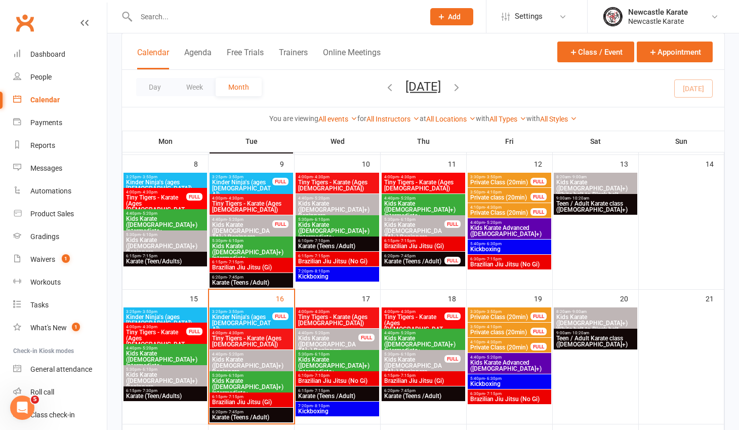
scroll to position [275, 0]
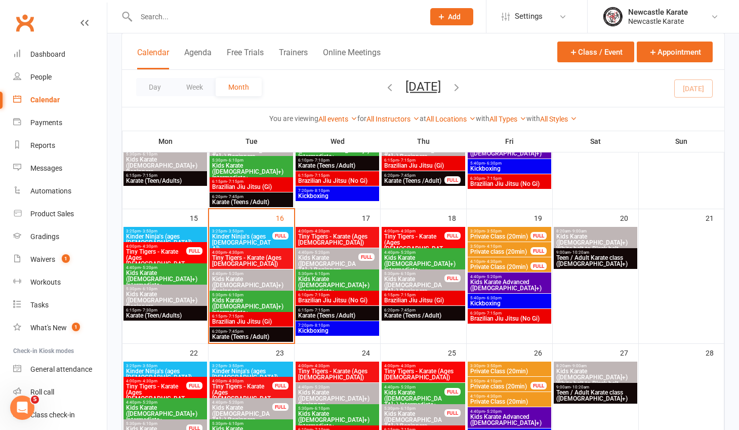
click at [264, 298] on span "Kids Karate ([DEMOGRAPHIC_DATA]+) Intermediate+" at bounding box center [251, 306] width 79 height 18
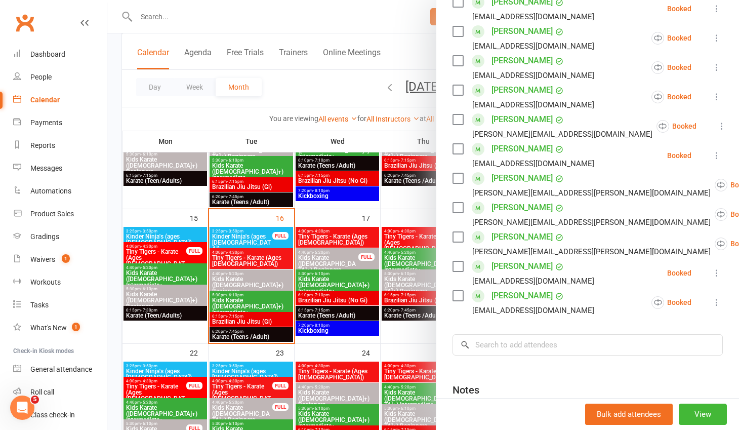
scroll to position [412, 0]
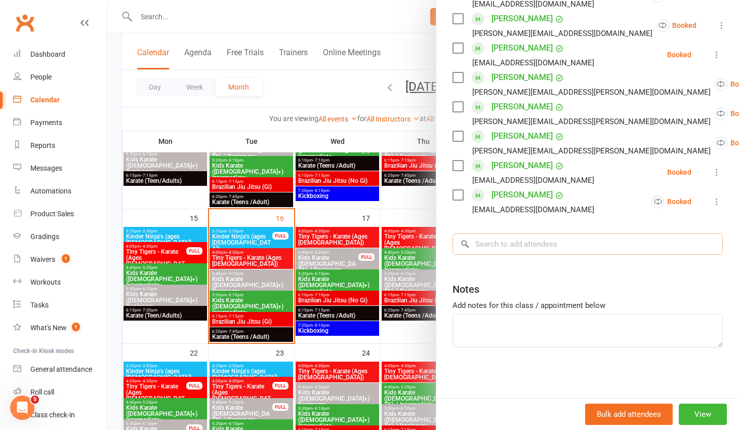
click at [501, 245] on input "search" at bounding box center [587, 243] width 270 height 21
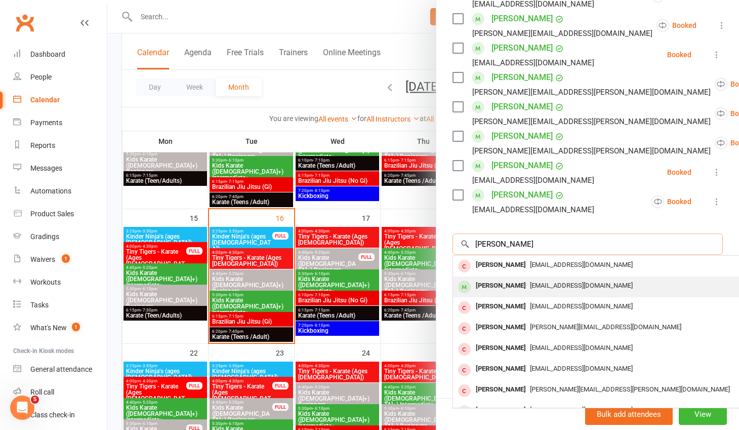
type input "lilly rob"
click at [530, 284] on span "[EMAIL_ADDRESS][DOMAIN_NAME]" at bounding box center [581, 285] width 103 height 8
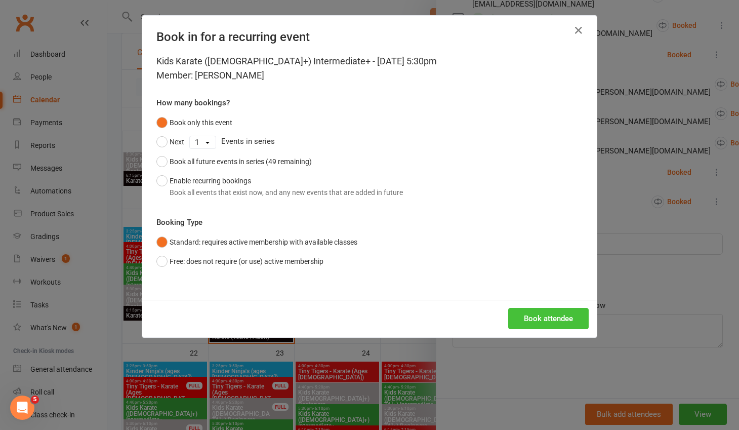
click at [547, 313] on button "Book attendee" at bounding box center [548, 318] width 80 height 21
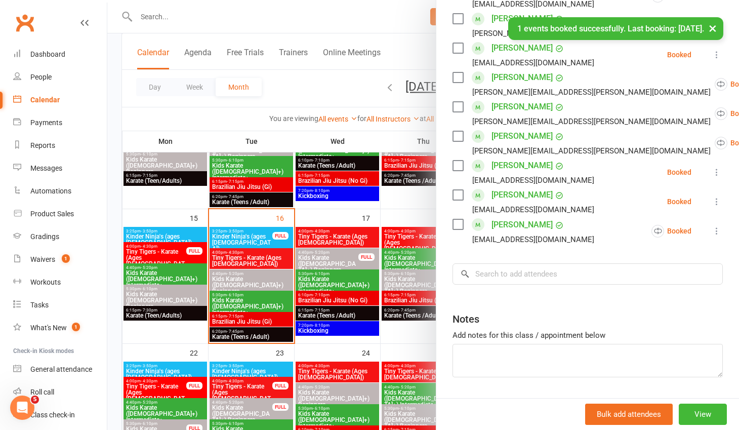
click at [238, 279] on div at bounding box center [423, 215] width 632 height 430
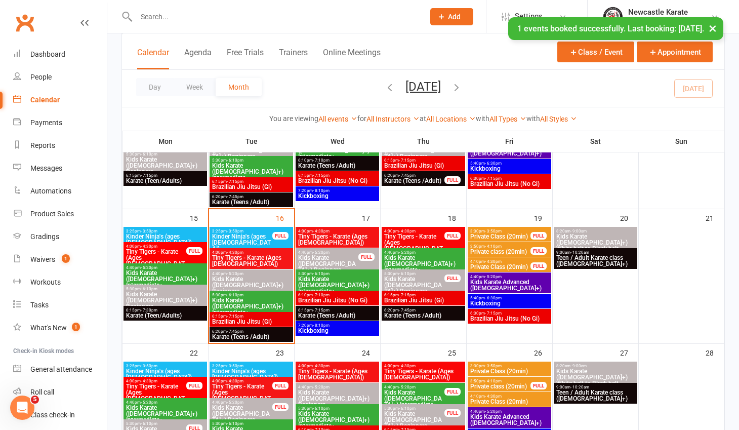
click at [246, 279] on span "Kids Karate ([DEMOGRAPHIC_DATA]+) Beginners" at bounding box center [251, 285] width 79 height 18
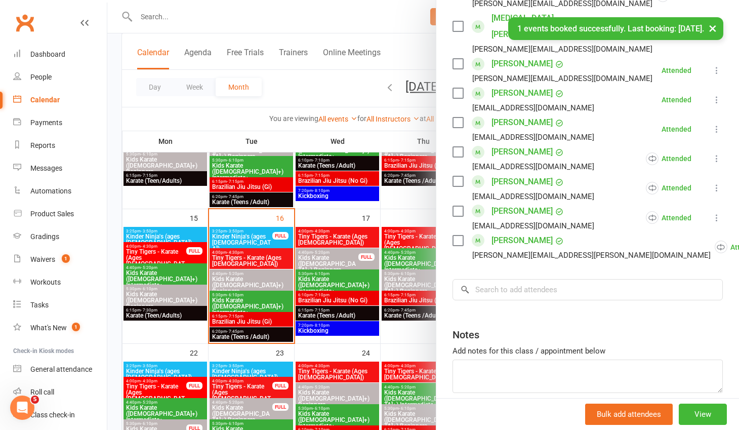
scroll to position [501, 0]
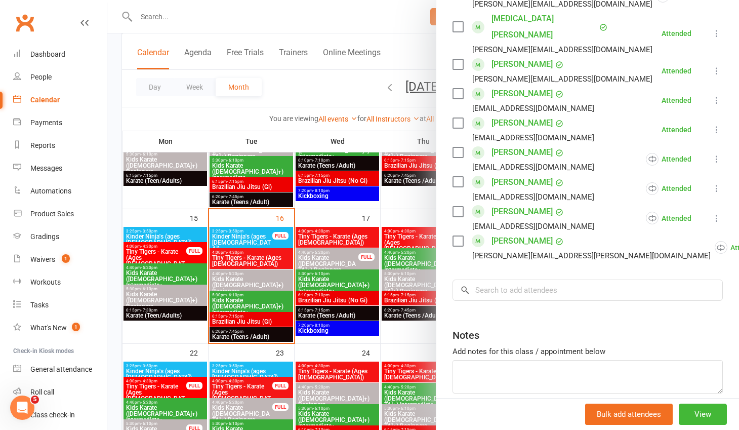
click at [711, 153] on button at bounding box center [717, 159] width 12 height 12
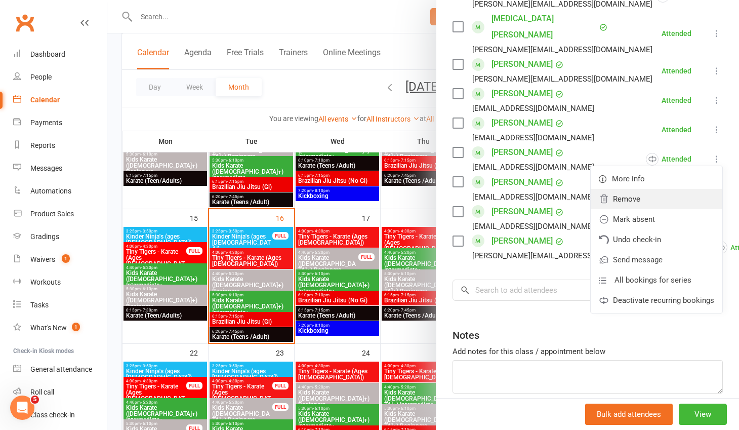
click at [673, 189] on link "Remove" at bounding box center [657, 199] width 132 height 20
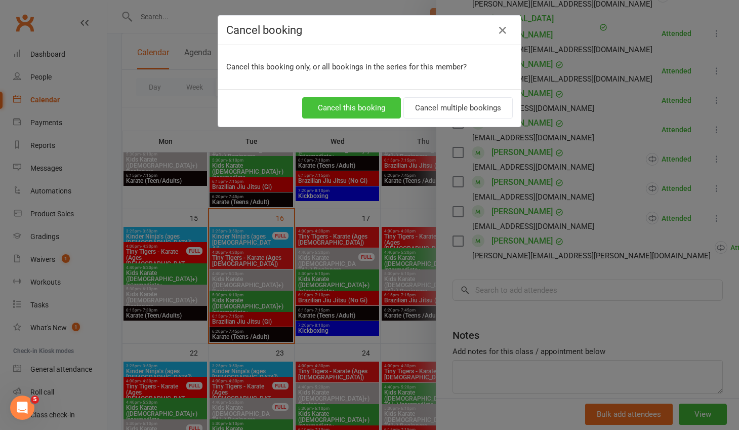
click at [364, 110] on button "Cancel this booking" at bounding box center [351, 107] width 99 height 21
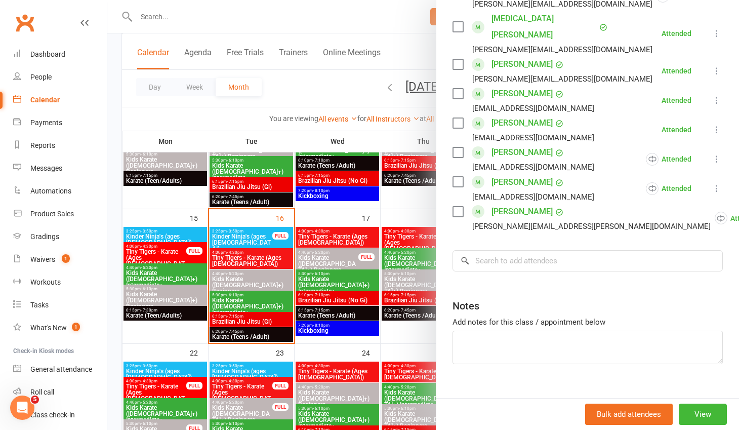
click at [404, 280] on div at bounding box center [423, 215] width 632 height 430
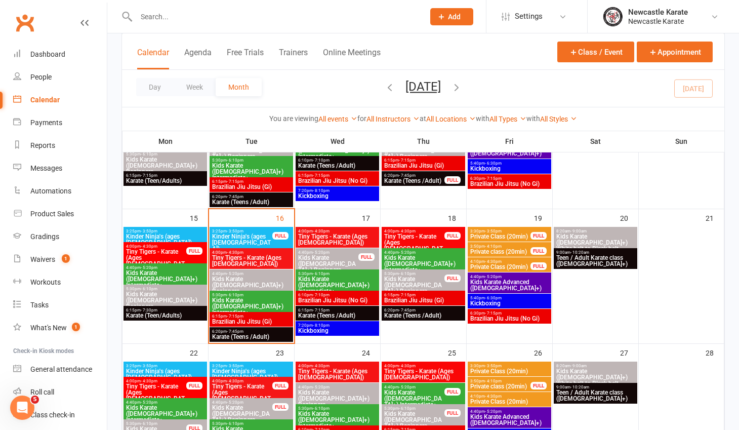
click at [406, 279] on span "Kids Karate ([DEMOGRAPHIC_DATA]+) Beginners" at bounding box center [414, 285] width 61 height 18
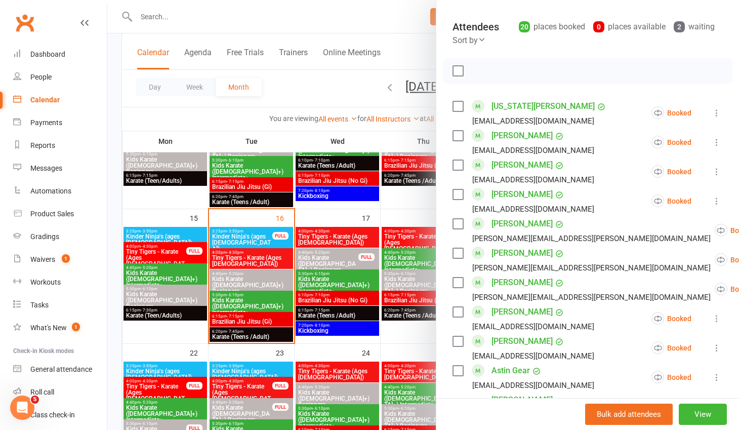
scroll to position [97, 0]
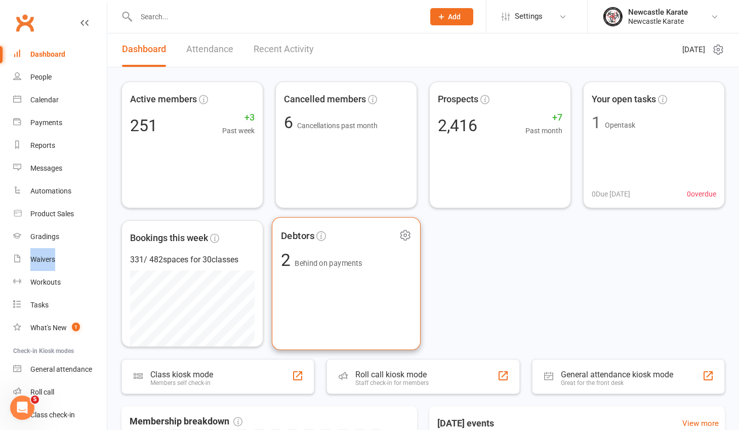
scroll to position [2, 0]
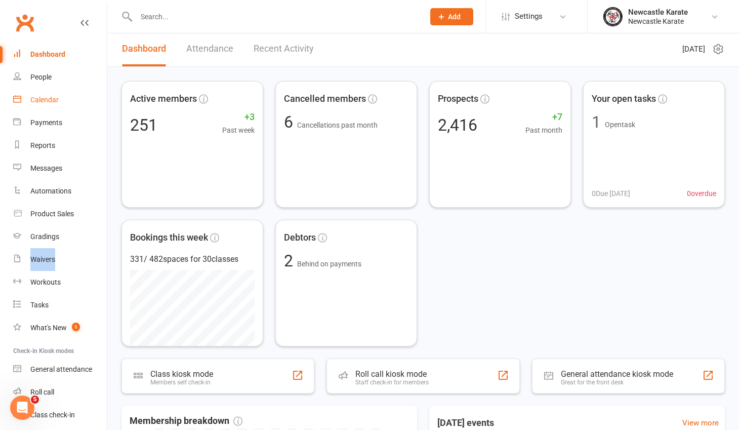
click at [49, 94] on link "Calendar" at bounding box center [60, 100] width 94 height 23
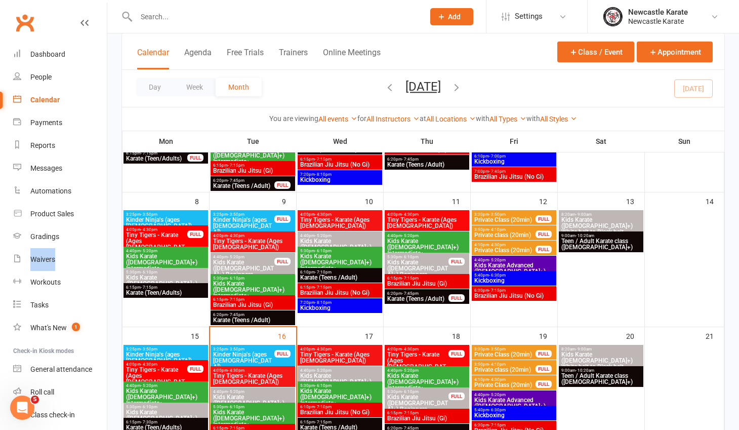
scroll to position [189, 0]
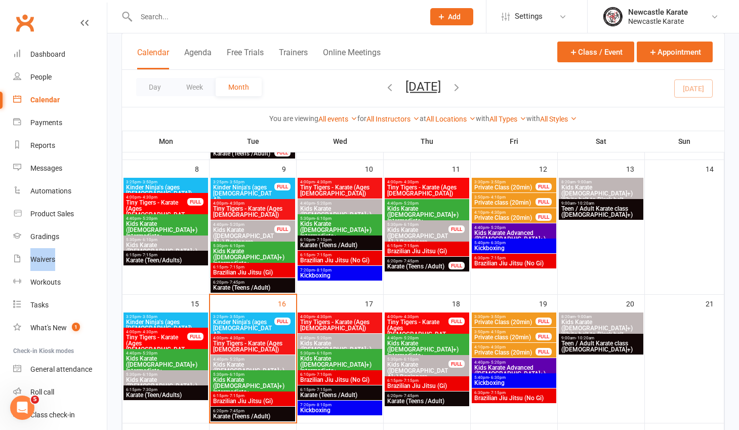
click at [347, 355] on span "Kids Karate ([DEMOGRAPHIC_DATA]+) Intermediate+" at bounding box center [340, 364] width 80 height 18
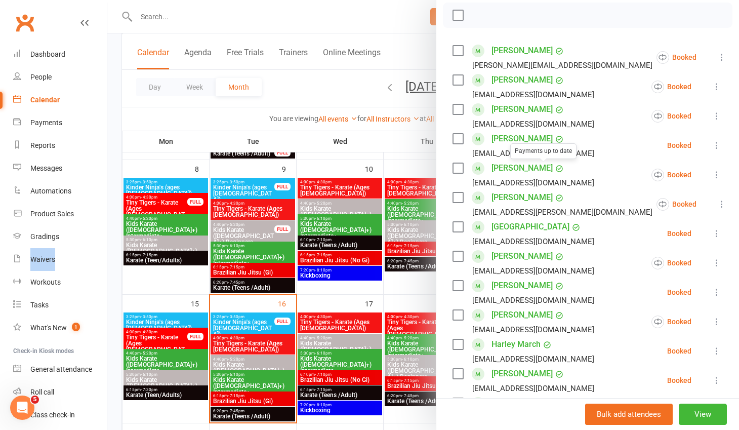
scroll to position [501, 0]
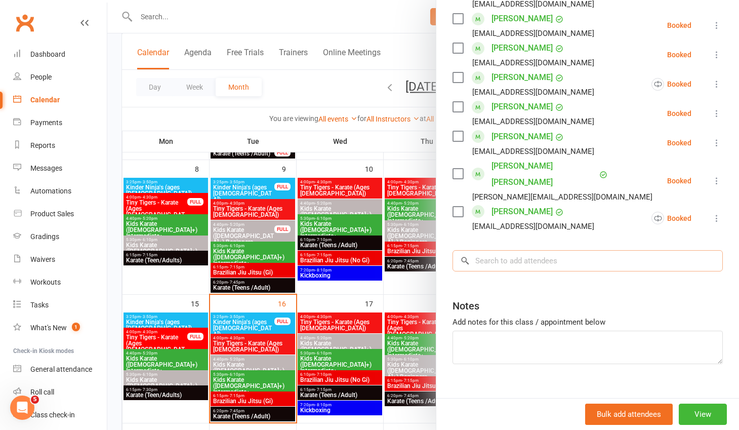
click at [512, 250] on input "search" at bounding box center [587, 260] width 270 height 21
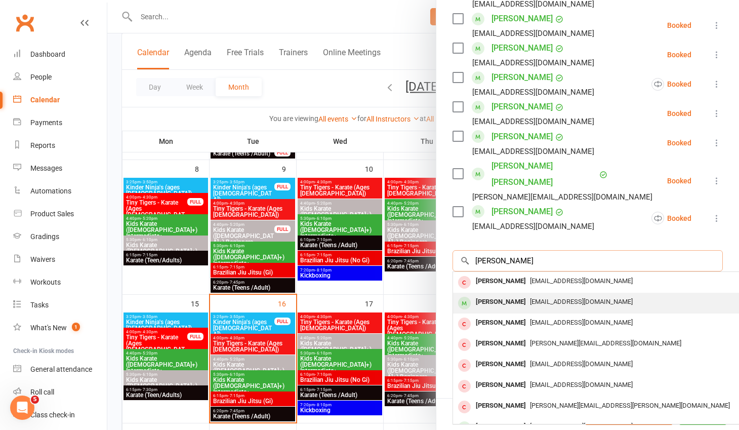
type input "[PERSON_NAME]"
click at [526, 295] on div "[EMAIL_ADDRESS][DOMAIN_NAME]" at bounding box center [604, 302] width 295 height 15
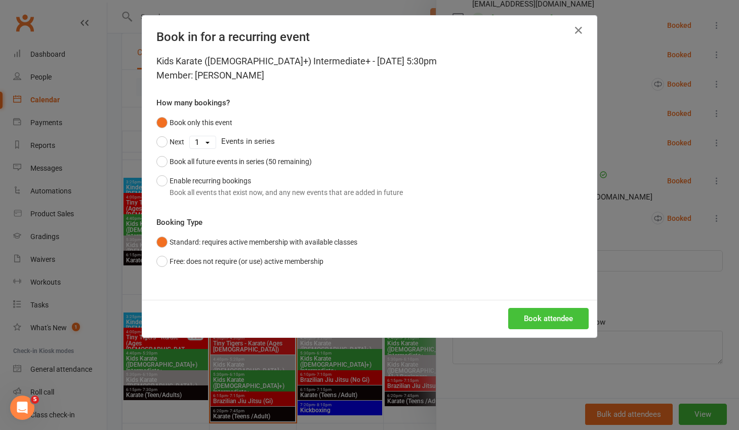
click at [558, 318] on button "Book attendee" at bounding box center [548, 318] width 80 height 21
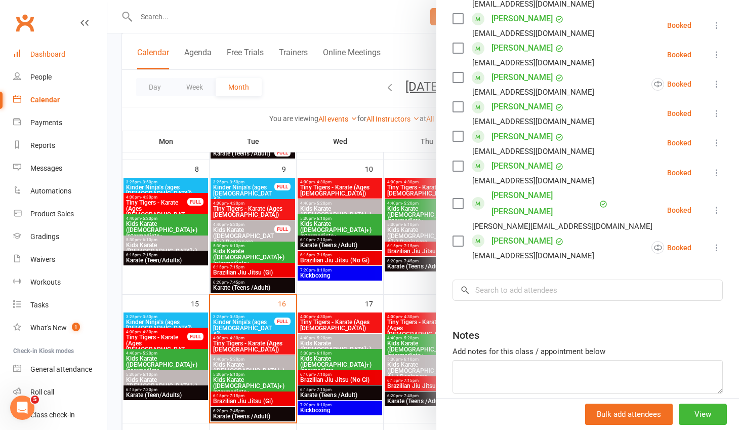
click at [59, 49] on link "Dashboard" at bounding box center [60, 54] width 94 height 23
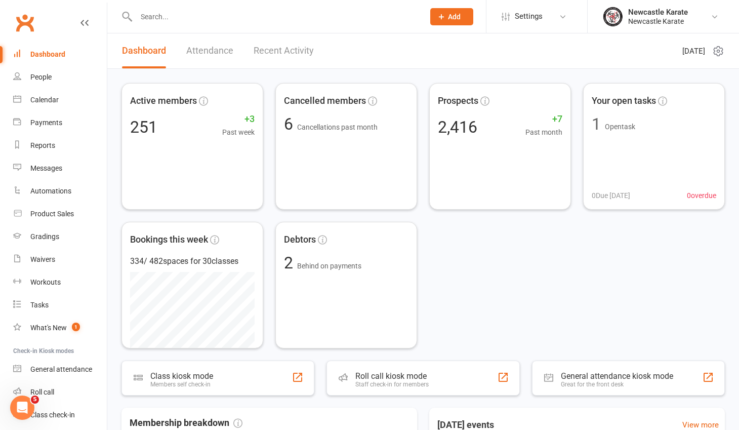
click at [153, 14] on input "text" at bounding box center [275, 17] width 284 height 14
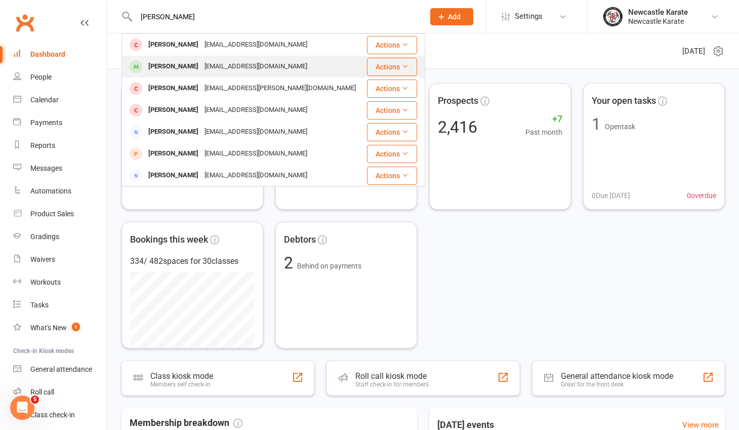
type input "thomas vera"
click at [201, 65] on div "[EMAIL_ADDRESS][DOMAIN_NAME]" at bounding box center [255, 66] width 109 height 15
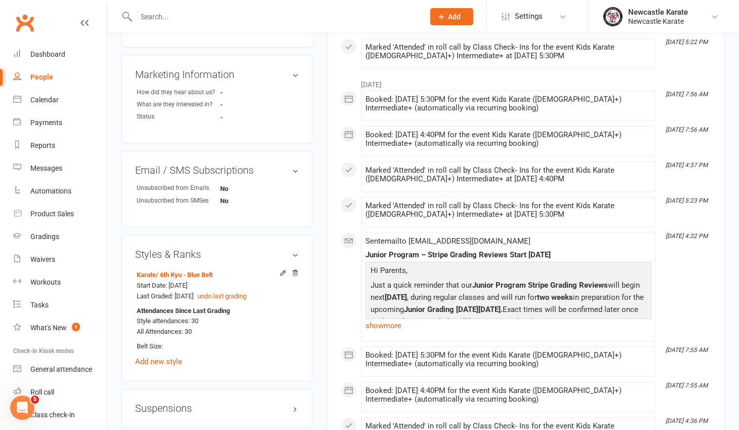
scroll to position [582, 0]
click at [174, 11] on input "text" at bounding box center [275, 17] width 284 height 14
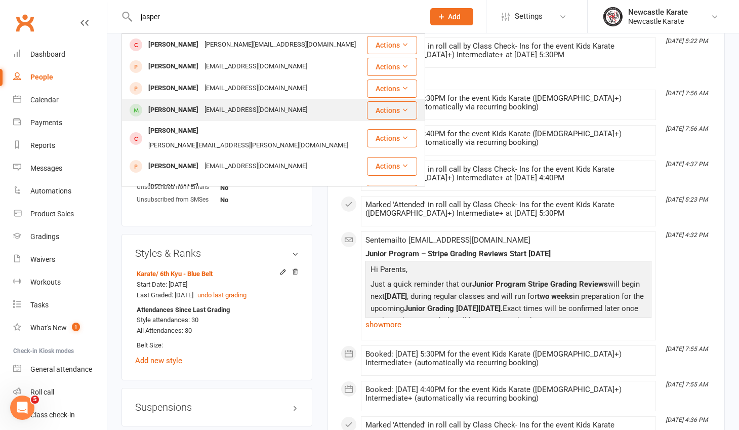
type input "jasper"
click at [201, 111] on div "leanneob74@gmail.com" at bounding box center [255, 110] width 109 height 15
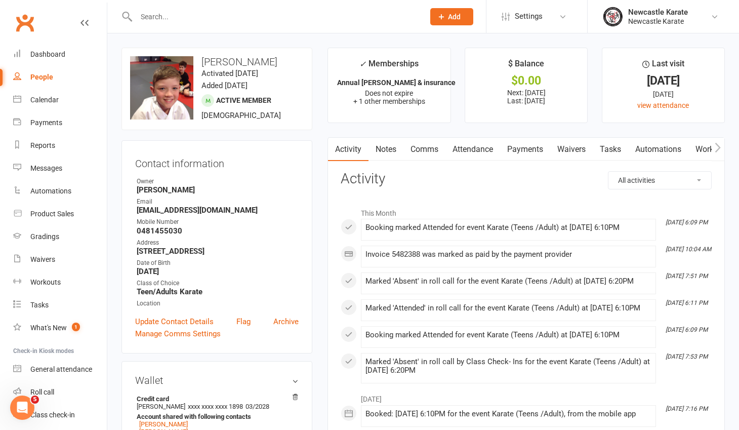
click at [26, 17] on link "Clubworx" at bounding box center [24, 22] width 25 height 25
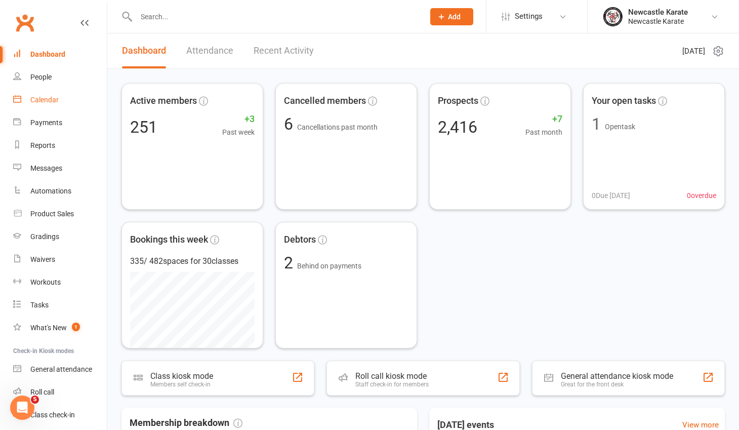
click at [50, 100] on div "Calendar" at bounding box center [44, 100] width 28 height 8
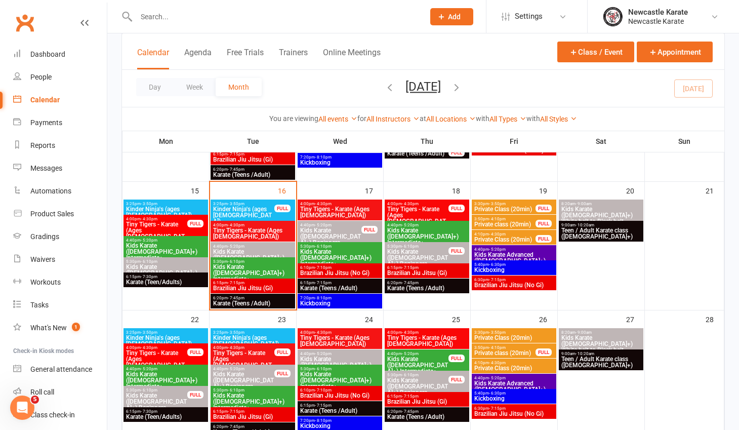
scroll to position [311, 0]
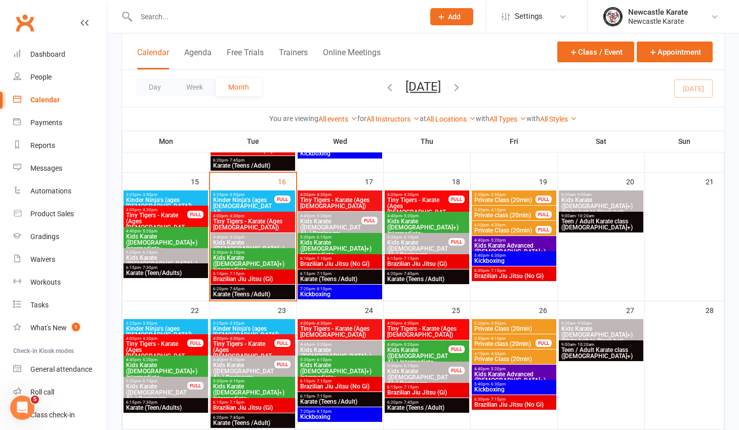
click at [269, 256] on span "Kids Karate ([DEMOGRAPHIC_DATA]+) Intermediate+" at bounding box center [253, 264] width 80 height 18
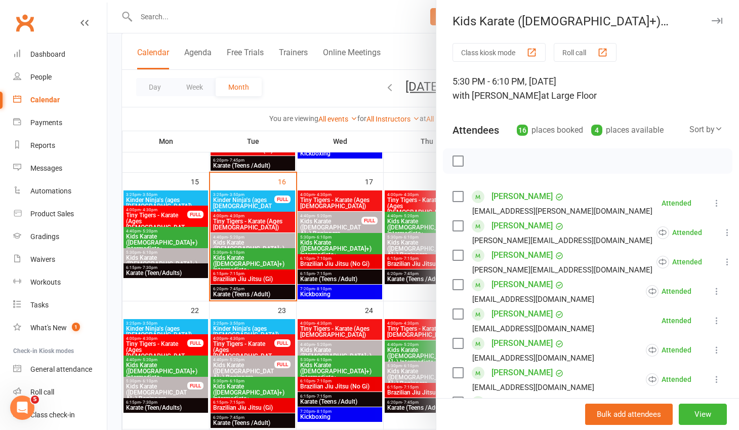
click at [210, 117] on div at bounding box center [423, 215] width 632 height 430
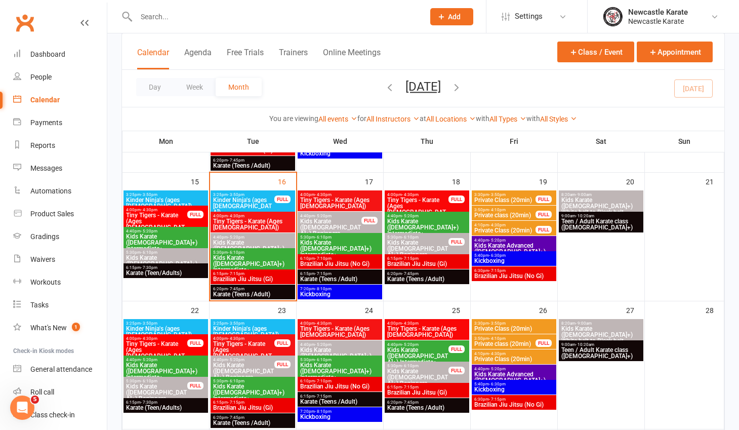
click at [255, 276] on span "Brazilian Jiu Jitsu (Gi)" at bounding box center [253, 279] width 80 height 6
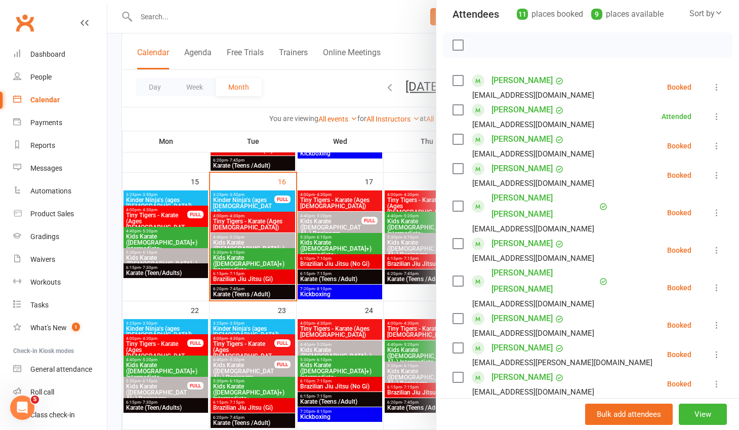
scroll to position [116, 0]
click at [296, 94] on div at bounding box center [423, 215] width 632 height 430
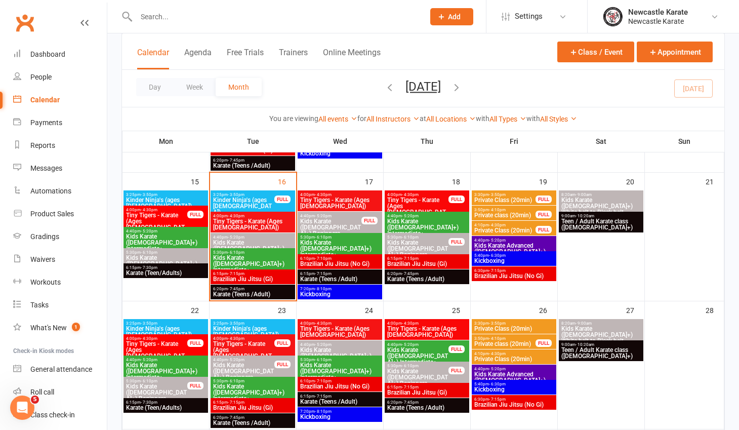
click at [23, 19] on link "Clubworx" at bounding box center [24, 22] width 25 height 25
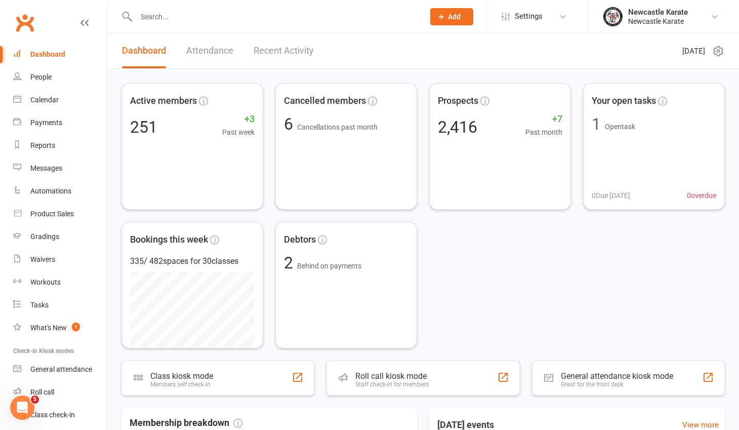
click at [26, 23] on link "Clubworx" at bounding box center [24, 22] width 25 height 25
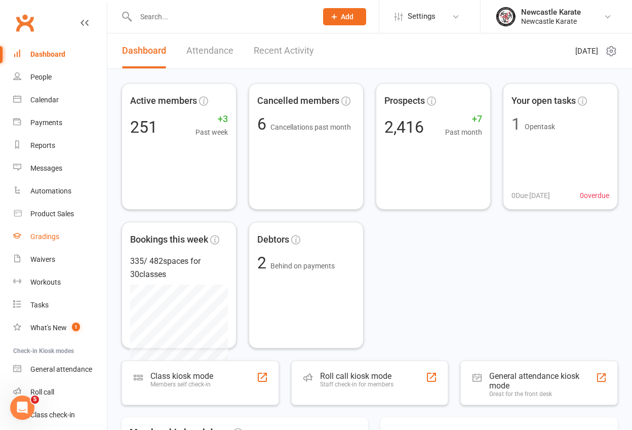
drag, startPoint x: 46, startPoint y: 231, endPoint x: 57, endPoint y: 224, distance: 13.2
click at [47, 232] on link "Gradings" at bounding box center [60, 236] width 94 height 23
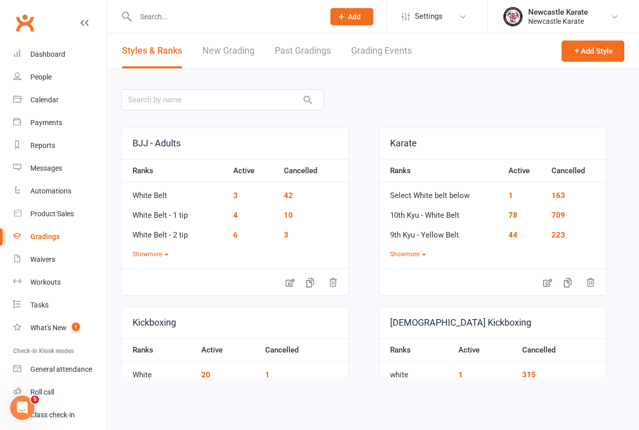
click at [328, 52] on link "Past Gradings" at bounding box center [303, 50] width 56 height 35
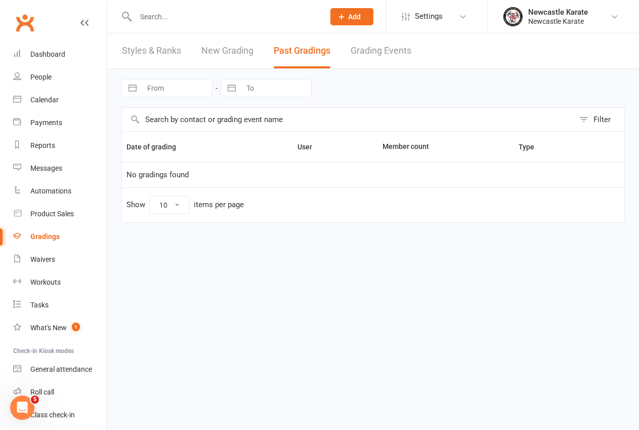
click at [378, 52] on link "Grading Events" at bounding box center [381, 50] width 61 height 35
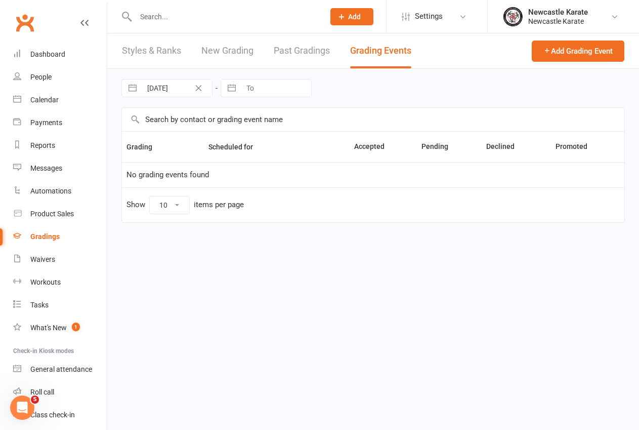
select select "100"
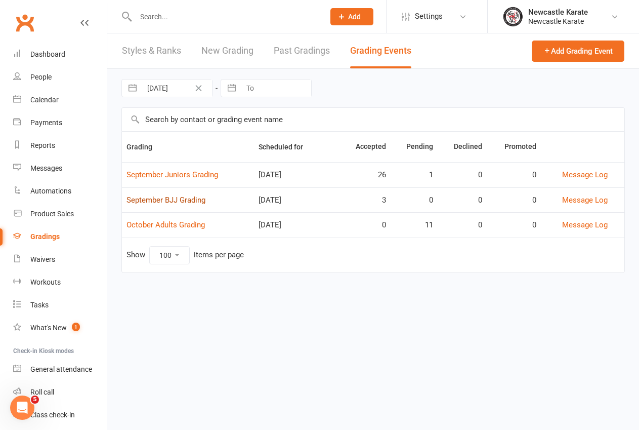
click at [172, 200] on link "September BJJ Grading" at bounding box center [166, 199] width 79 height 9
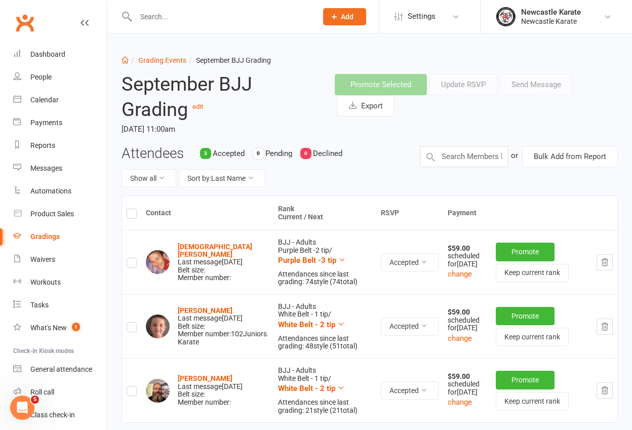
scroll to position [25, 0]
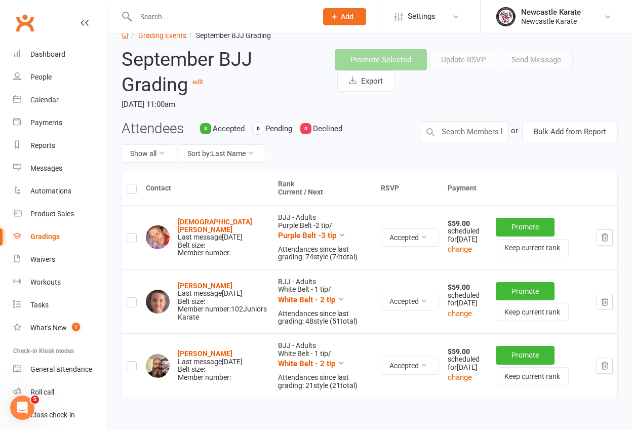
click at [24, 27] on link "Clubworx" at bounding box center [24, 22] width 25 height 25
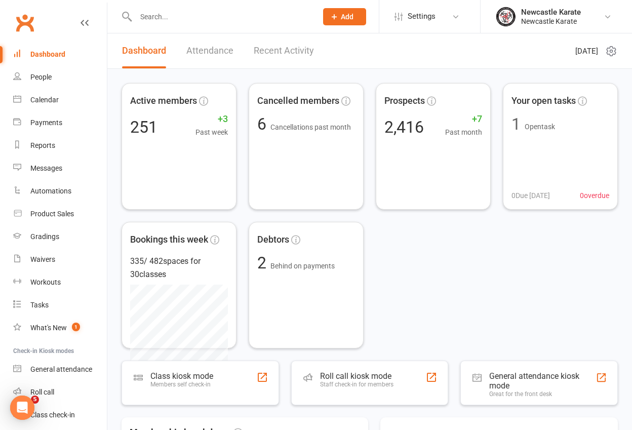
click at [25, 23] on link "Clubworx" at bounding box center [24, 22] width 25 height 25
click at [30, 25] on link "Clubworx" at bounding box center [24, 22] width 25 height 25
click at [19, 15] on link "Clubworx" at bounding box center [24, 22] width 25 height 25
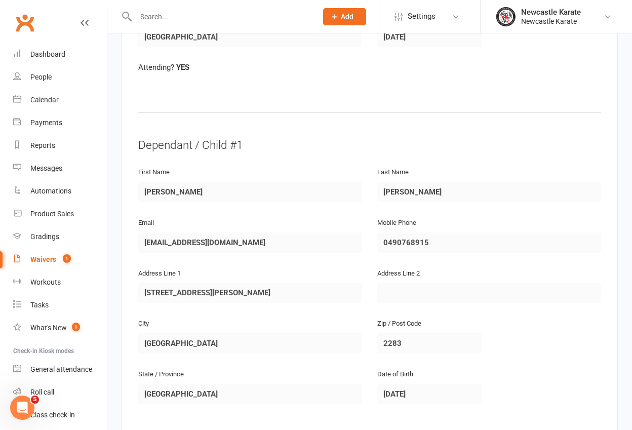
scroll to position [549, 0]
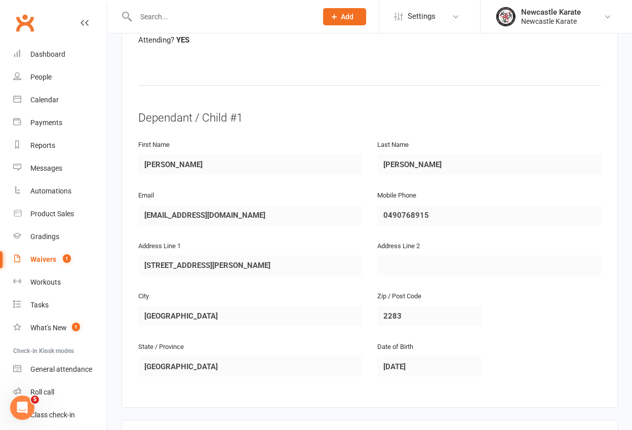
click at [31, 23] on link "Clubworx" at bounding box center [24, 22] width 25 height 25
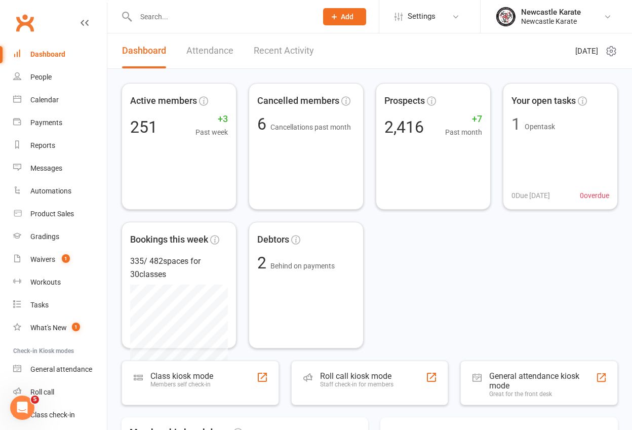
click at [20, 22] on link "Clubworx" at bounding box center [24, 22] width 25 height 25
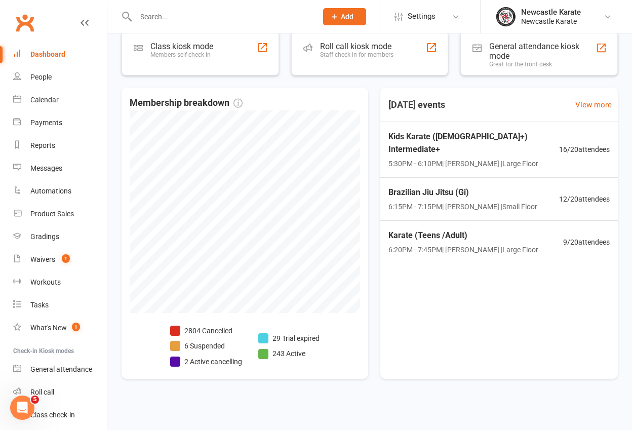
scroll to position [332, 0]
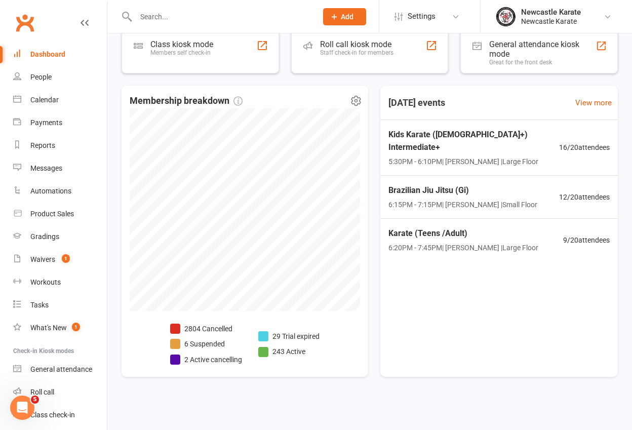
click at [291, 335] on li "29 Trial expired" at bounding box center [288, 335] width 61 height 11
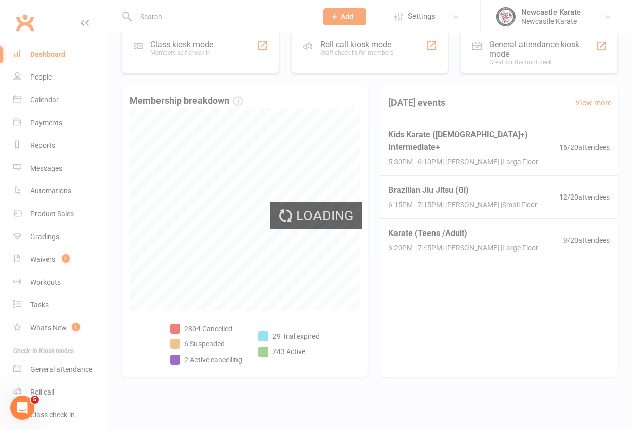
select select "trial_expired"
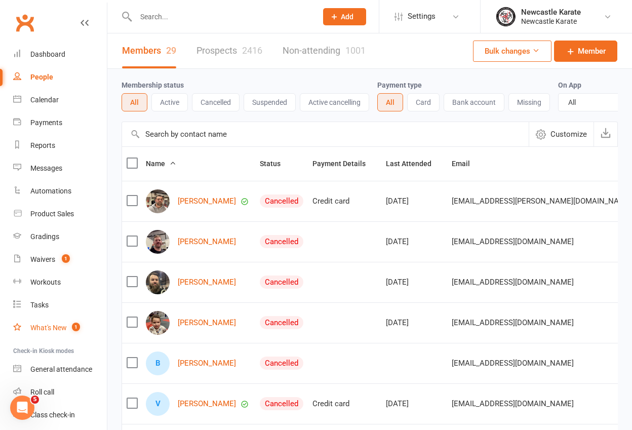
click at [56, 331] on div "What's New" at bounding box center [48, 327] width 36 height 8
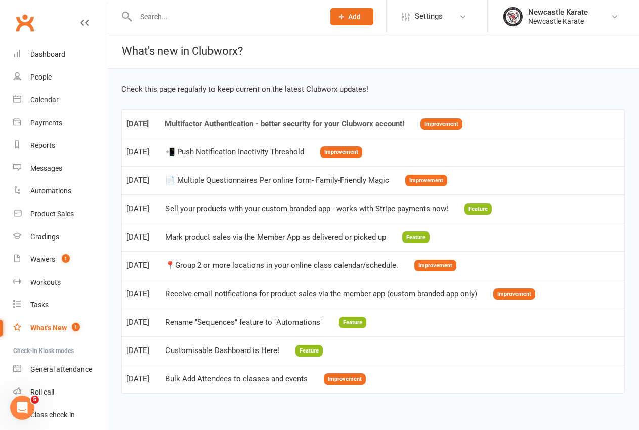
click at [278, 122] on div "Multifactor Authentication - better security for your Clubworx account!" at bounding box center [284, 123] width 239 height 9
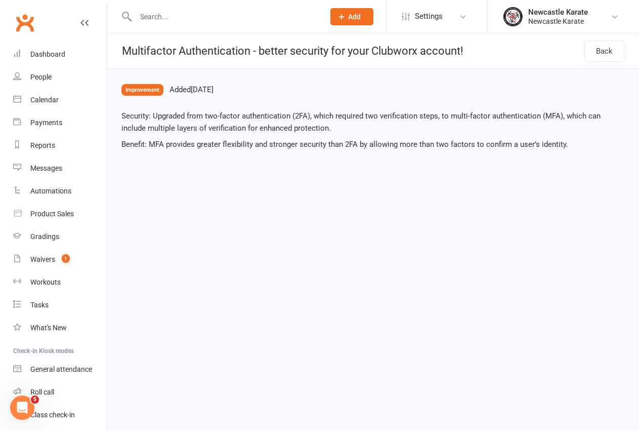
click at [26, 19] on link "Clubworx" at bounding box center [24, 22] width 25 height 25
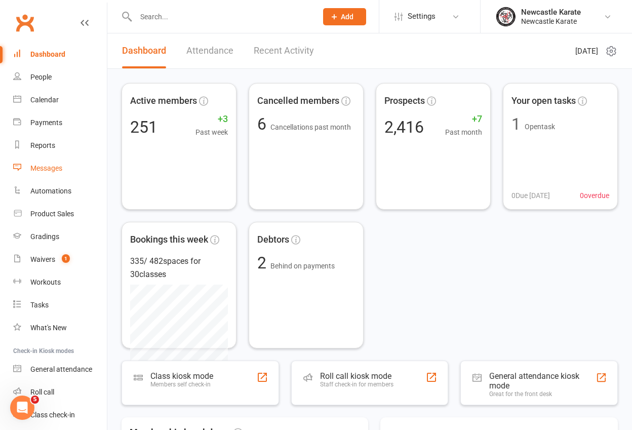
click at [50, 169] on div "Messages" at bounding box center [46, 168] width 32 height 8
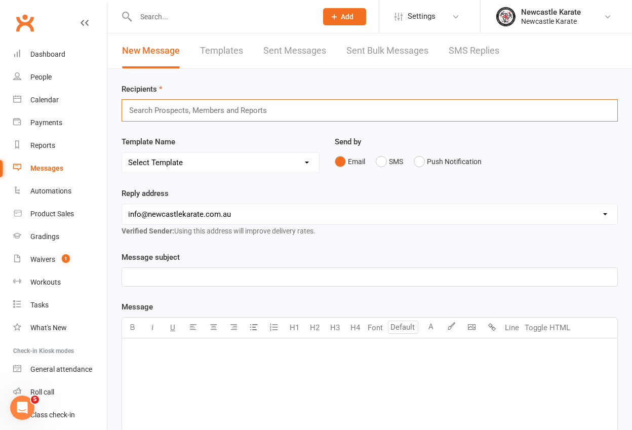
click at [236, 113] on input "text" at bounding box center [202, 110] width 148 height 13
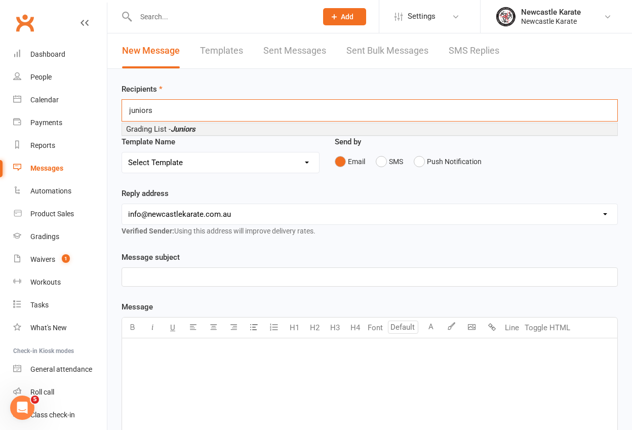
type input "juniors"
click at [190, 131] on em "Juniors" at bounding box center [183, 129] width 25 height 9
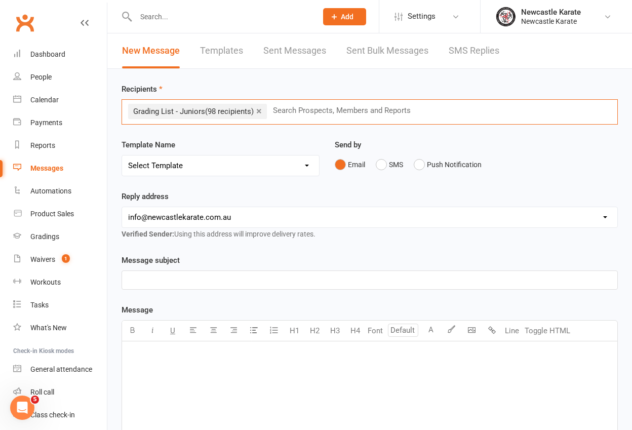
click at [241, 161] on select "Select Template [SMS] SMS 2 for 1 $39 [Email] An Enquiry - Juniors [Email] An E…" at bounding box center [220, 165] width 197 height 20
click at [25, 21] on link "Clubworx" at bounding box center [24, 22] width 25 height 25
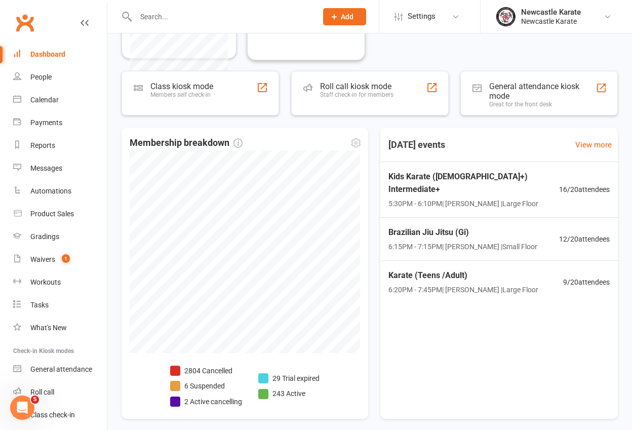
scroll to position [292, 0]
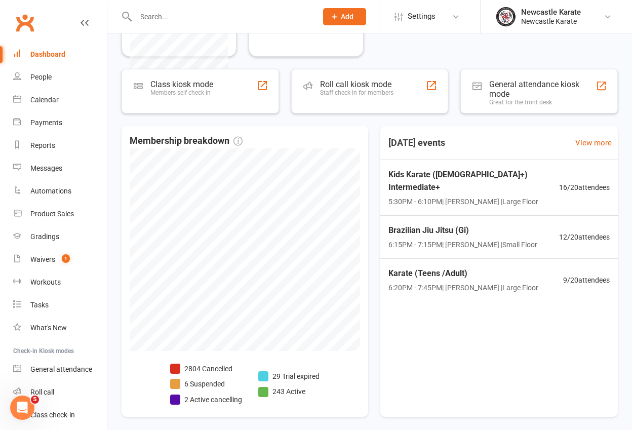
click at [21, 21] on link "Clubworx" at bounding box center [24, 22] width 25 height 25
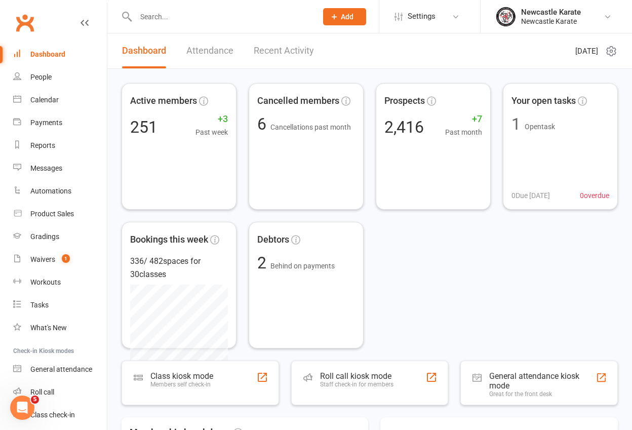
click at [181, 16] on input "text" at bounding box center [221, 17] width 177 height 14
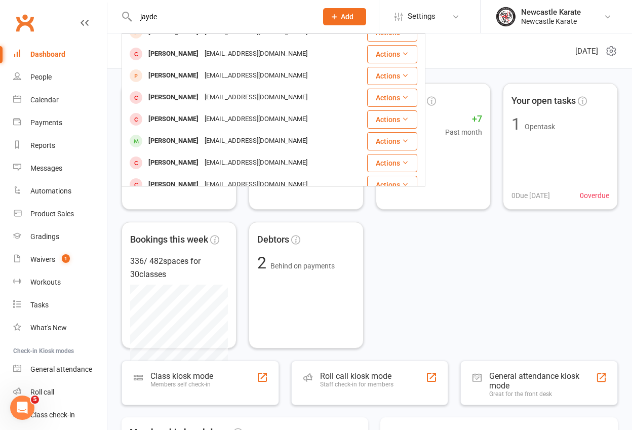
scroll to position [166, 0]
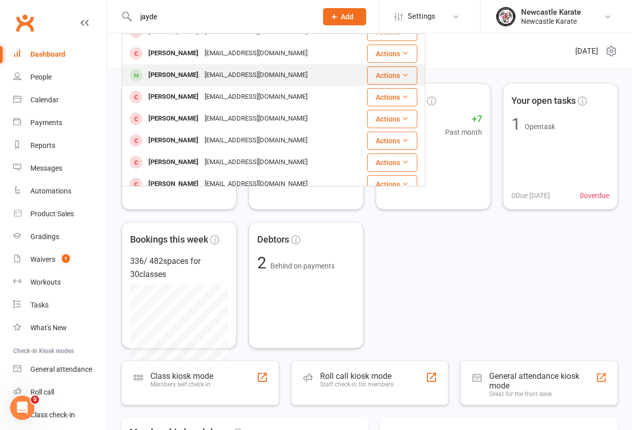
type input "jayde"
click at [198, 79] on div "Jayden Langham" at bounding box center [173, 75] width 56 height 15
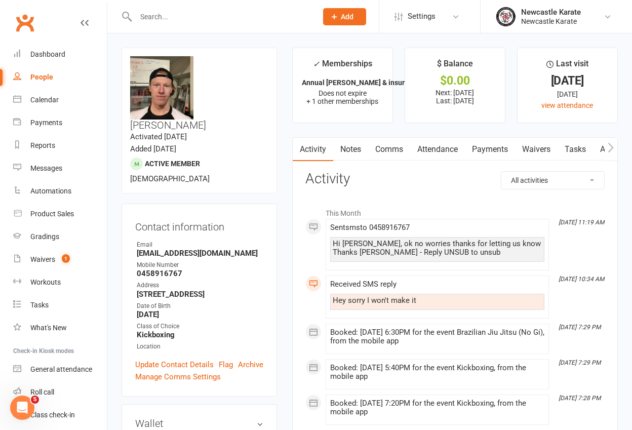
click at [380, 150] on link "Comms" at bounding box center [389, 149] width 42 height 23
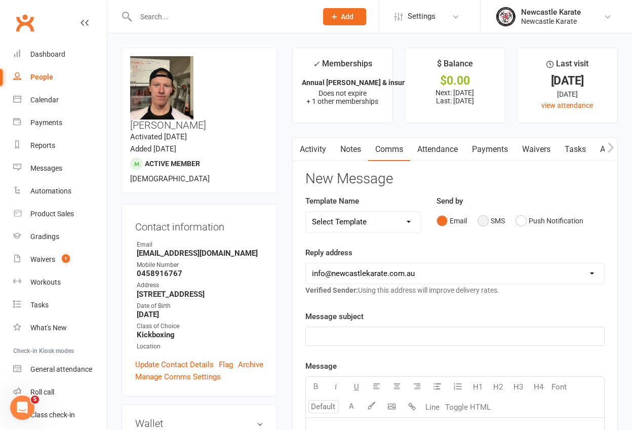
click at [481, 218] on button "SMS" at bounding box center [490, 220] width 27 height 19
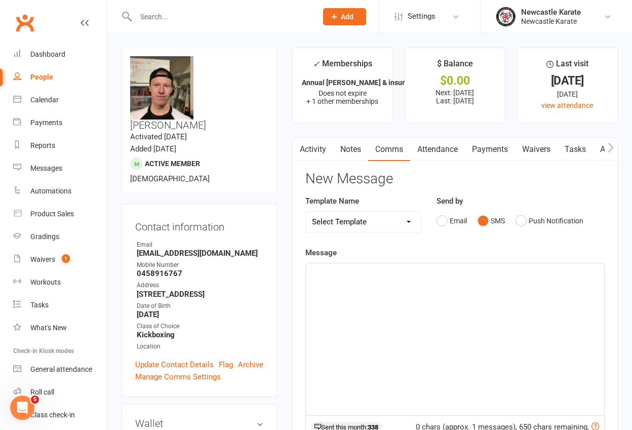
click at [361, 280] on div "﻿" at bounding box center [455, 339] width 298 height 152
drag, startPoint x: 420, startPoint y: 270, endPoint x: 466, endPoint y: 271, distance: 45.6
click at [466, 271] on p "Jits Gi's have arrived champion. cheers" at bounding box center [455, 272] width 286 height 12
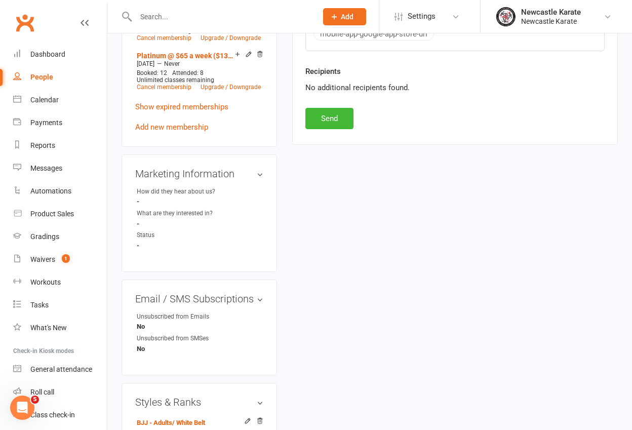
scroll to position [546, 0]
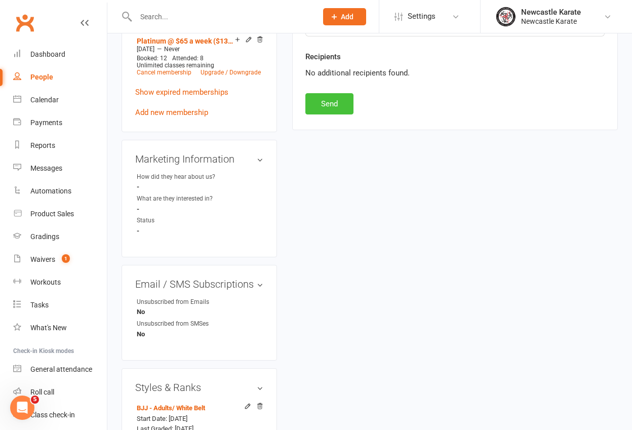
click at [339, 96] on button "Send" at bounding box center [329, 103] width 48 height 21
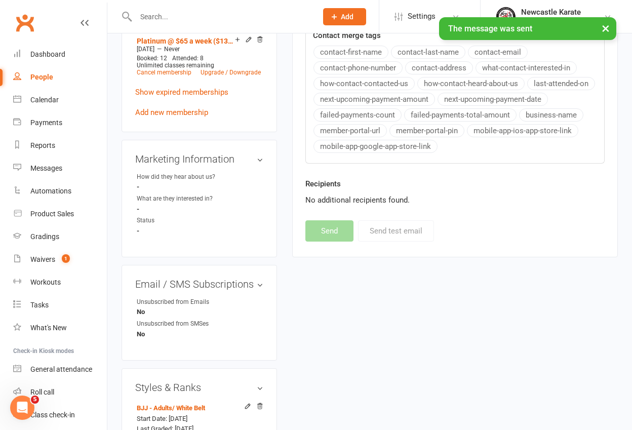
click at [27, 17] on div "× The message was sent" at bounding box center [309, 17] width 618 height 0
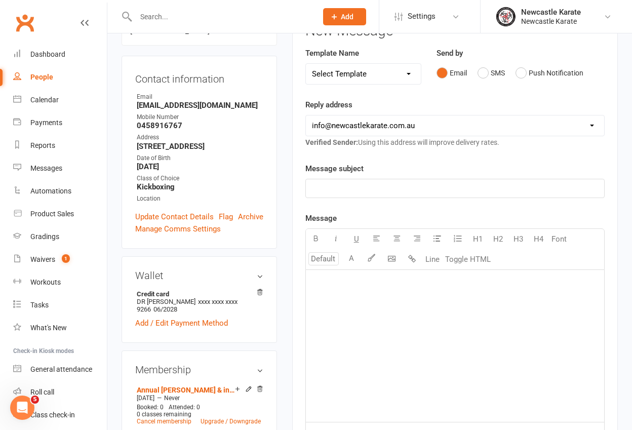
scroll to position [0, 0]
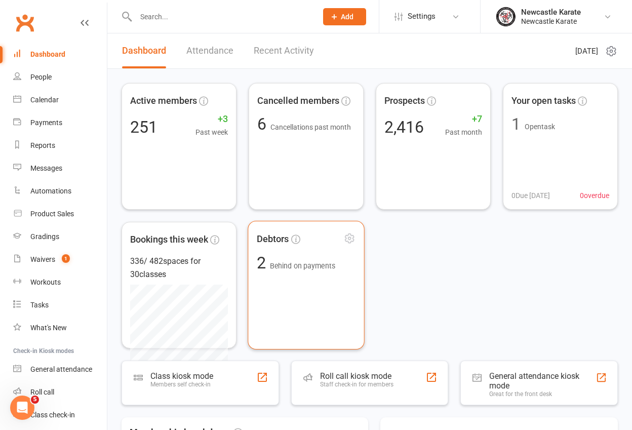
click at [307, 265] on span "Behind on payments" at bounding box center [302, 265] width 65 height 8
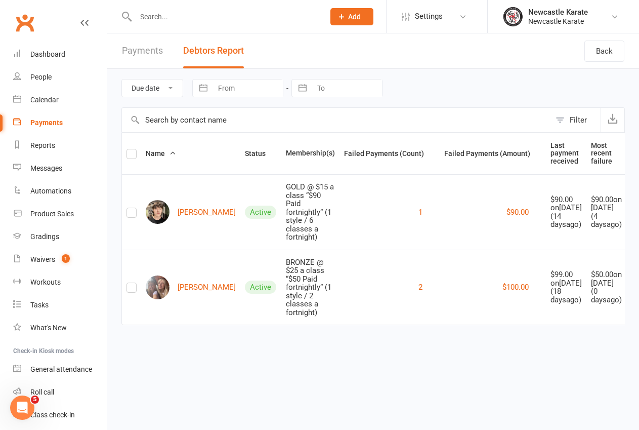
click at [27, 17] on link "Clubworx" at bounding box center [24, 22] width 25 height 25
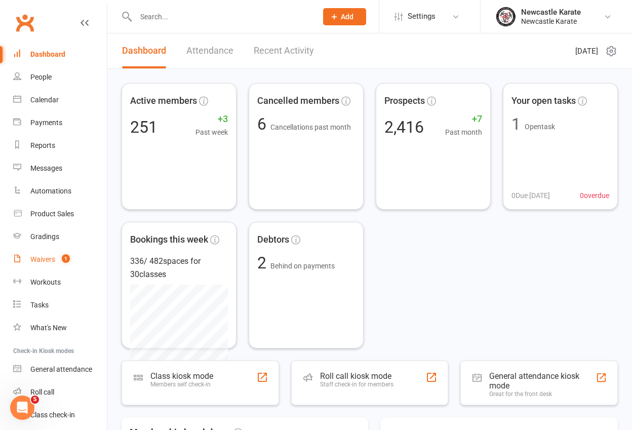
click at [58, 256] on count-badge "1" at bounding box center [63, 259] width 13 height 8
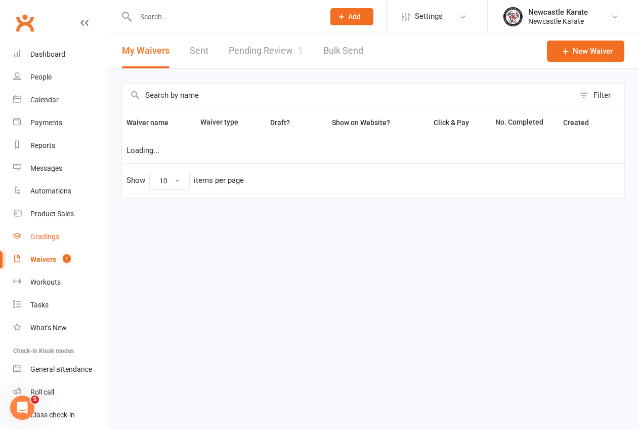
select select "100"
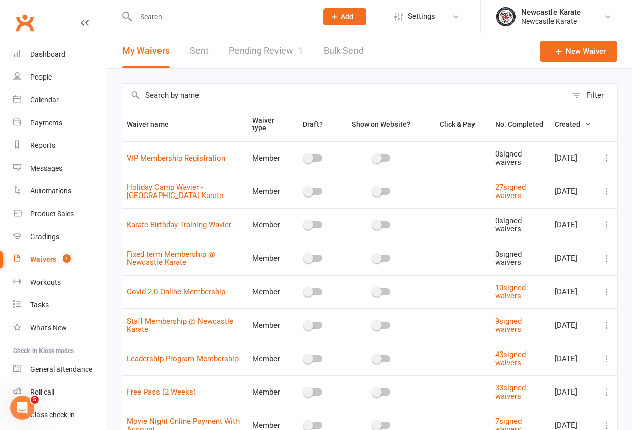
click at [285, 46] on link "Pending Review 1" at bounding box center [266, 50] width 74 height 35
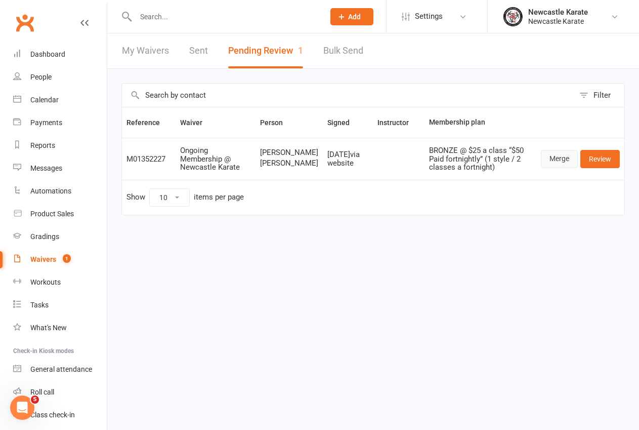
click at [558, 163] on link "Merge" at bounding box center [559, 159] width 37 height 18
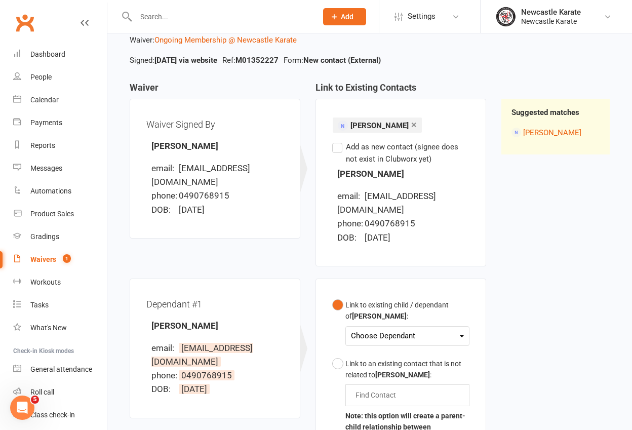
scroll to position [68, 0]
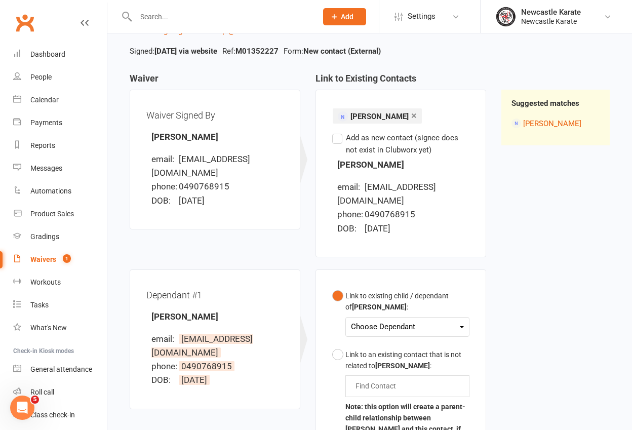
click at [390, 320] on div "Choose Dependant" at bounding box center [407, 327] width 113 height 14
click at [399, 340] on link "[PERSON_NAME]" at bounding box center [401, 351] width 100 height 22
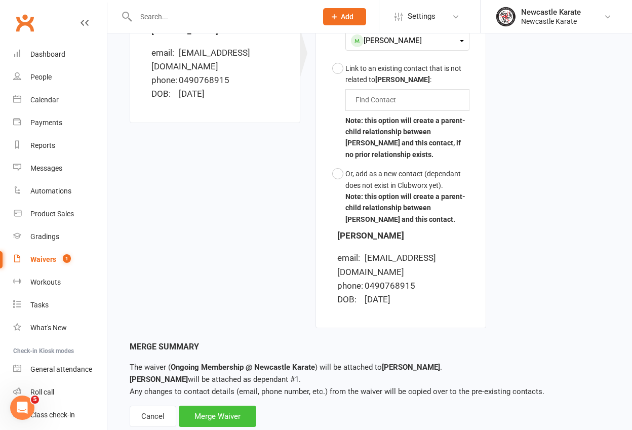
click at [219, 405] on div "Merge Waiver" at bounding box center [217, 415] width 77 height 21
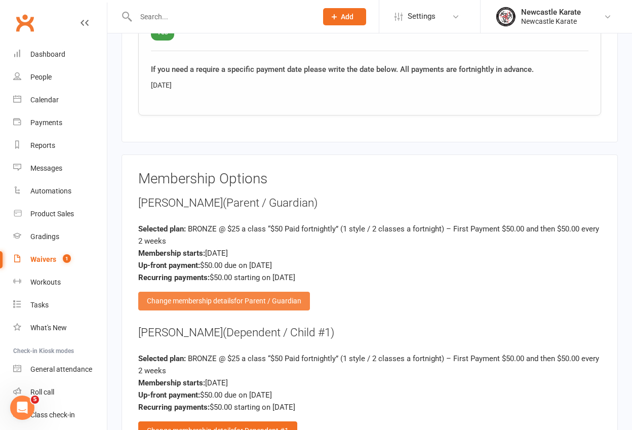
scroll to position [1600, 0]
click at [268, 297] on span "for Parent / Guardian" at bounding box center [267, 301] width 67 height 8
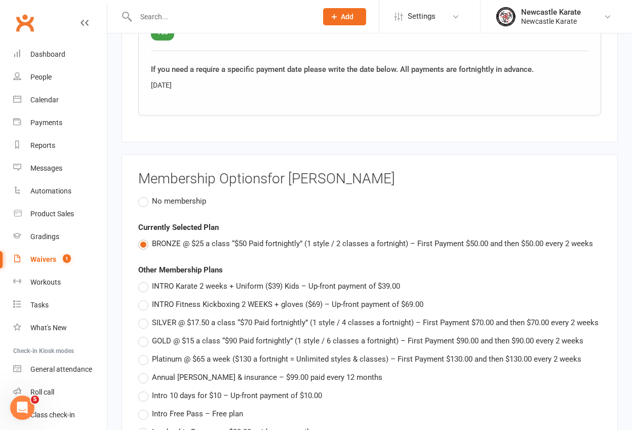
click at [175, 195] on span "No membership" at bounding box center [179, 200] width 54 height 11
click at [145, 195] on input "No membership" at bounding box center [141, 195] width 7 height 0
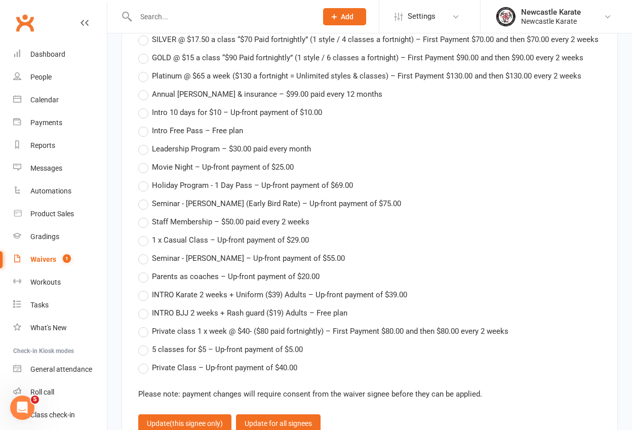
scroll to position [2115, 0]
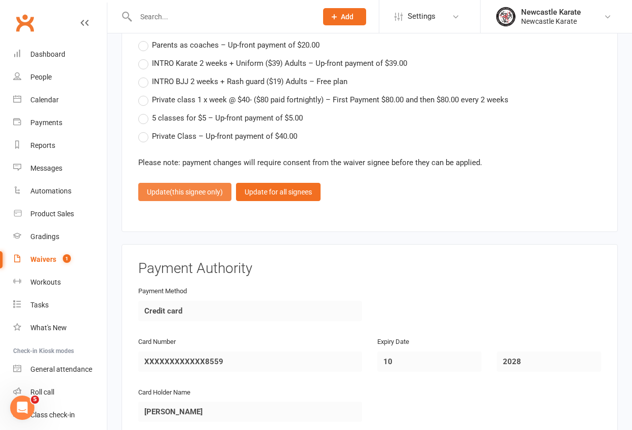
click at [193, 188] on span "(this signee only)" at bounding box center [196, 192] width 53 height 8
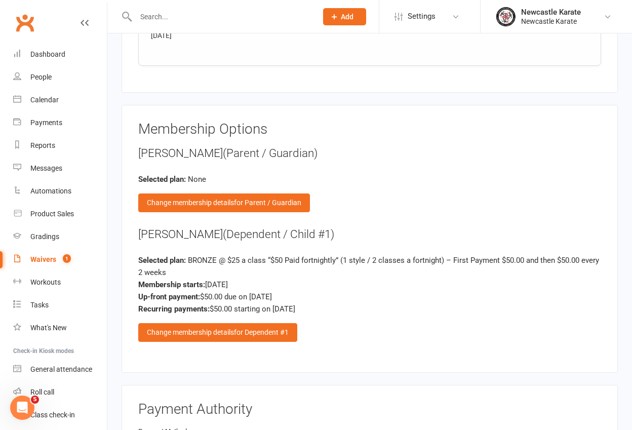
scroll to position [1668, 0]
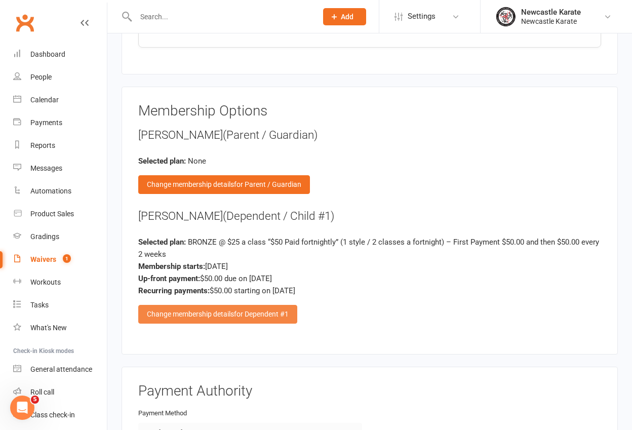
click at [244, 310] on span "for Dependent #1" at bounding box center [261, 314] width 55 height 8
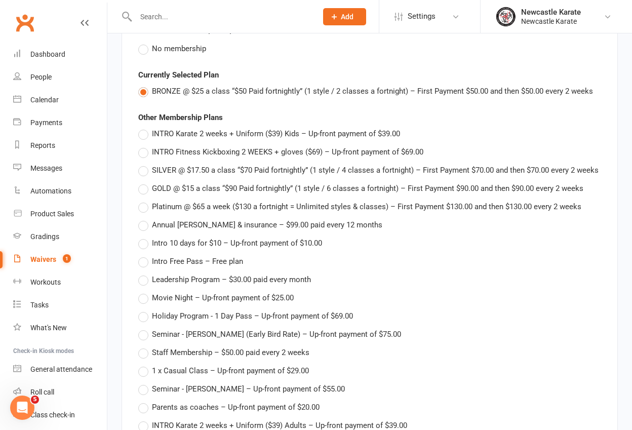
scroll to position [2130, 0]
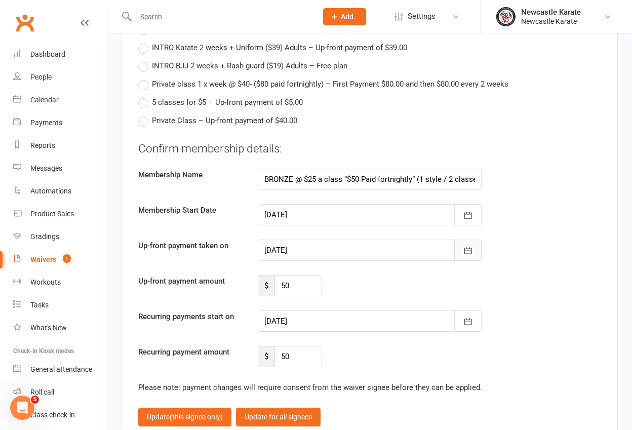
click at [465, 245] on icon "button" at bounding box center [468, 250] width 10 height 10
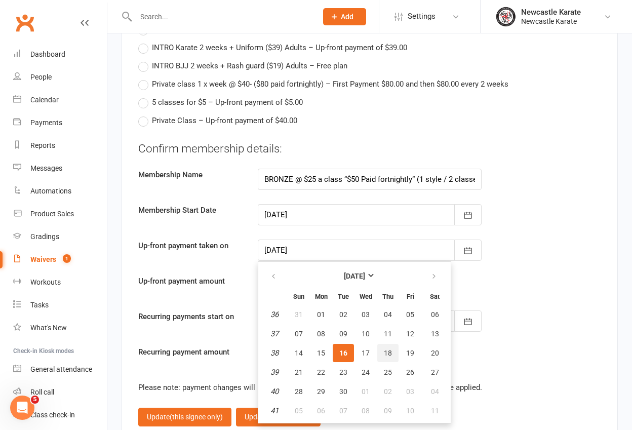
click at [391, 344] on button "18" at bounding box center [387, 353] width 21 height 18
type input "[DATE]"
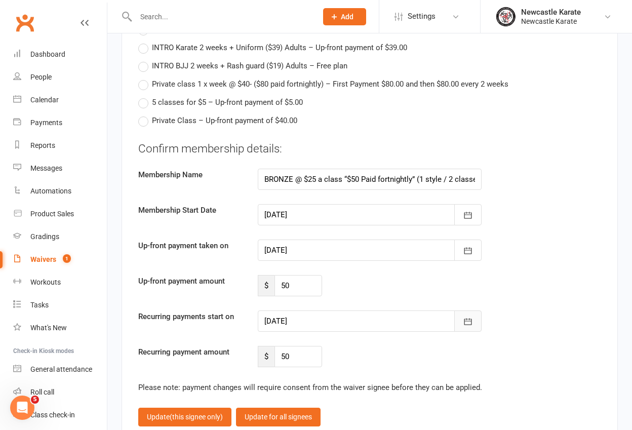
click at [473, 310] on button "button" at bounding box center [467, 320] width 27 height 21
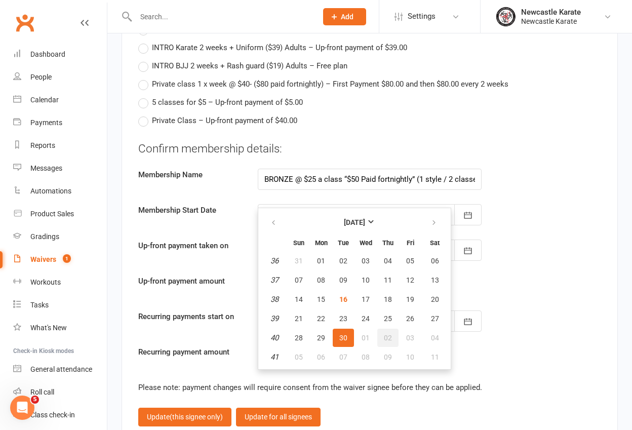
click at [392, 328] on button "02" at bounding box center [387, 337] width 21 height 18
type input "[DATE]"
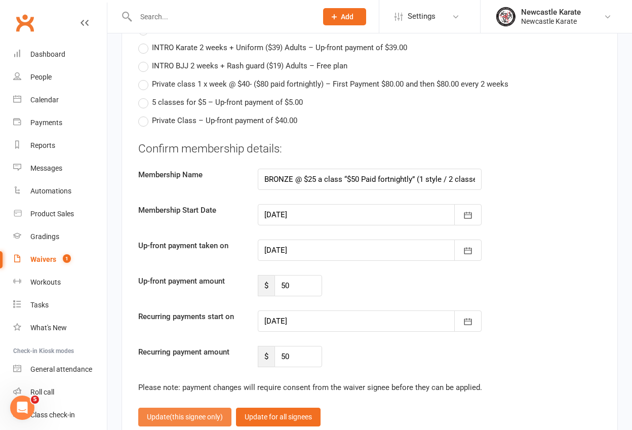
click at [172, 412] on span "(this signee only)" at bounding box center [196, 416] width 53 height 8
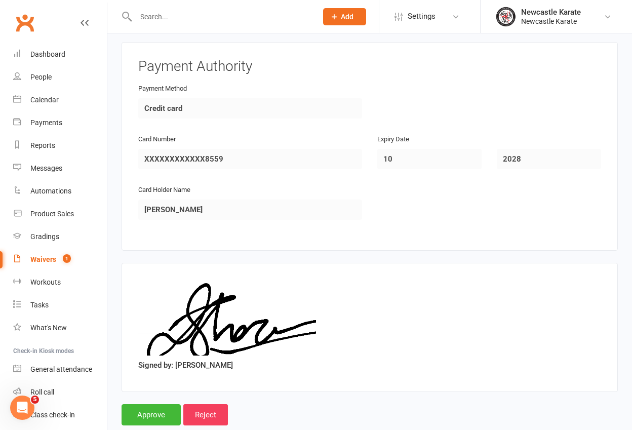
scroll to position [1994, 0]
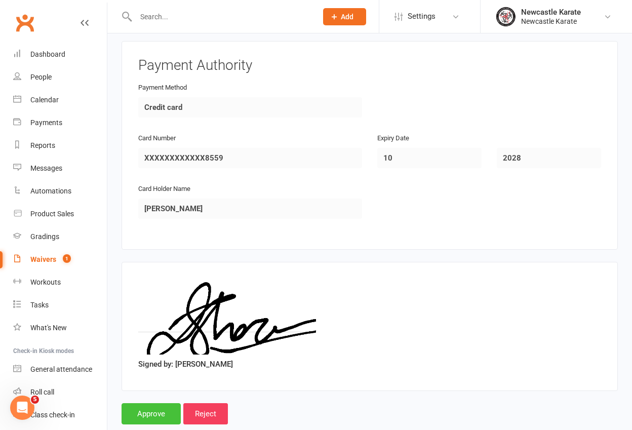
click at [150, 403] on input "Approve" at bounding box center [150, 413] width 59 height 21
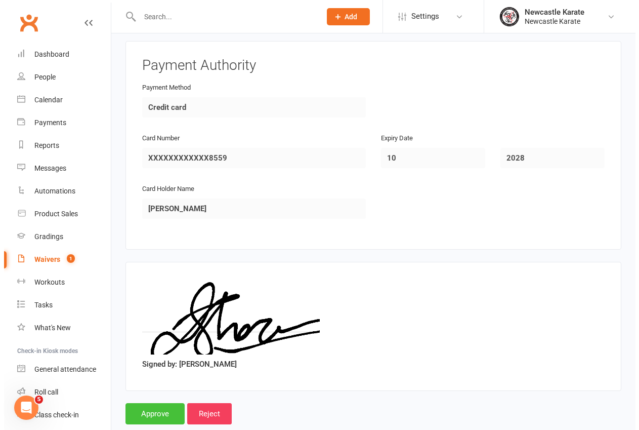
scroll to position [1982, 0]
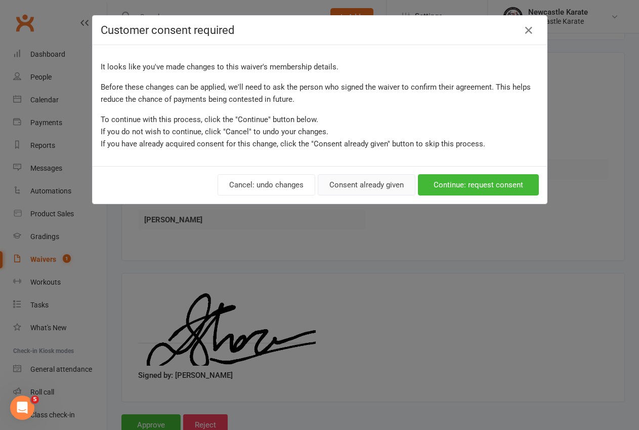
click at [373, 182] on button "Consent already given" at bounding box center [367, 184] width 98 height 21
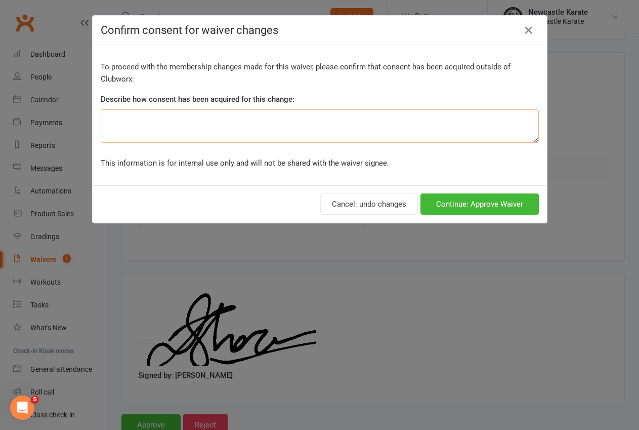
click at [140, 120] on textarea at bounding box center [320, 125] width 438 height 33
click at [271, 118] on textarea "incorrect membership for parent. should be no momebership. mde change now." at bounding box center [320, 125] width 438 height 33
click at [273, 120] on textarea "incorrect membership for parent. should be no mebership. mde change now." at bounding box center [320, 125] width 438 height 33
click at [317, 121] on textarea "incorrect membership for parent. should be no membership. mde change now." at bounding box center [320, 125] width 438 height 33
click at [315, 120] on textarea "incorrect membership for parent. should be no membership. mde change now." at bounding box center [320, 125] width 438 height 33
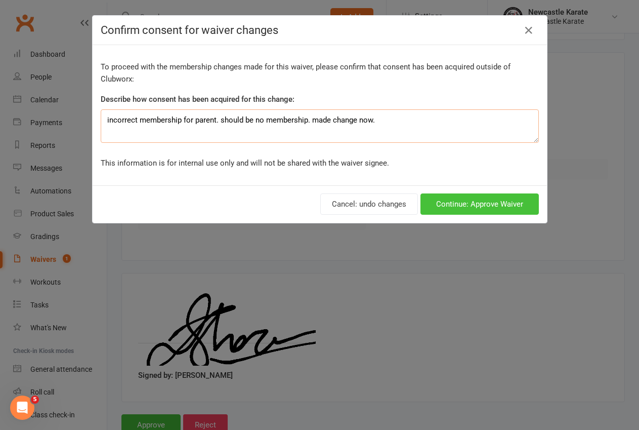
type textarea "incorrect membership for parent. should be no membership. made change now."
click at [447, 200] on button "Continue: Approve Waiver" at bounding box center [480, 203] width 118 height 21
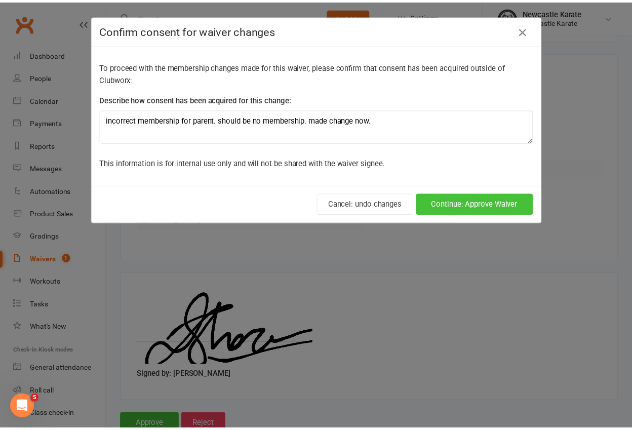
scroll to position [1994, 0]
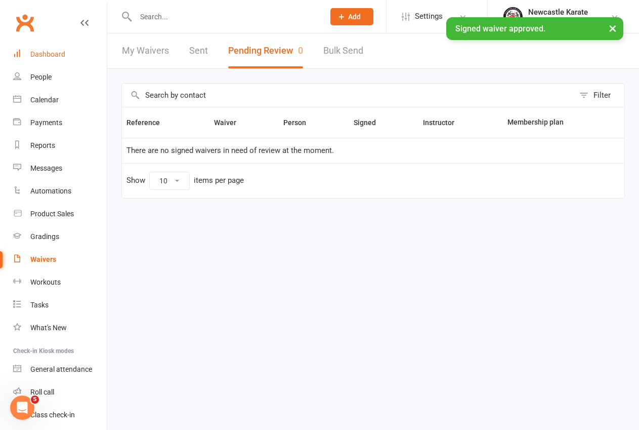
click at [57, 52] on div "Dashboard" at bounding box center [47, 54] width 35 height 8
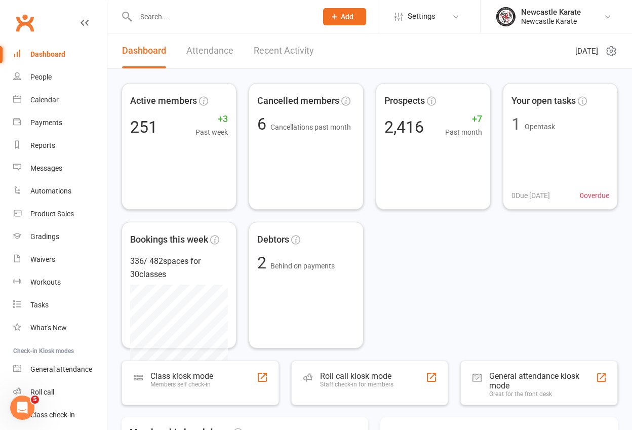
click at [292, 54] on link "Recent Activity" at bounding box center [284, 50] width 60 height 35
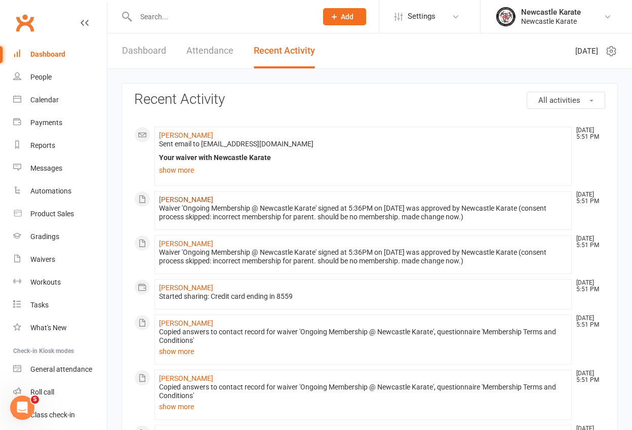
click at [178, 197] on link "[PERSON_NAME]" at bounding box center [186, 199] width 54 height 8
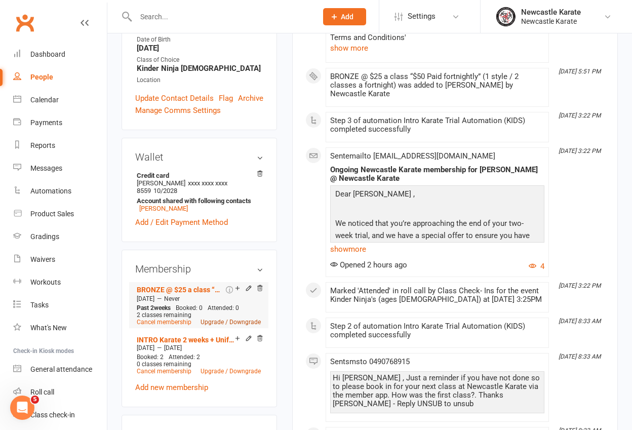
scroll to position [286, 0]
click at [181, 383] on link "Add new membership" at bounding box center [171, 387] width 73 height 9
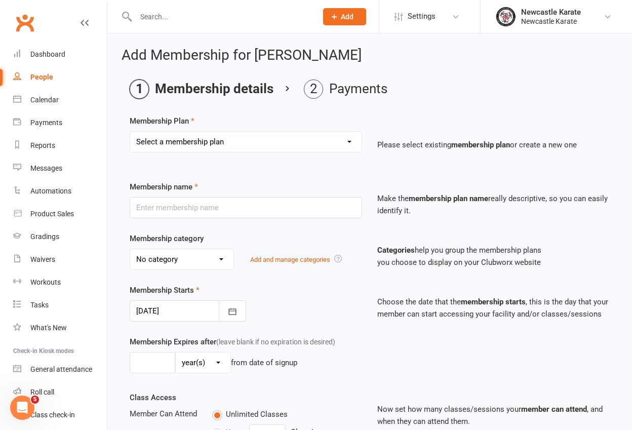
click at [276, 141] on select "Select a membership plan Create new Membership Plan INTRO Karate 2 weeks + Unif…" at bounding box center [245, 142] width 231 height 20
select select "7"
click at [130, 132] on select "Select a membership plan Create new Membership Plan INTRO Karate 2 weeks + Unif…" at bounding box center [245, 142] width 231 height 20
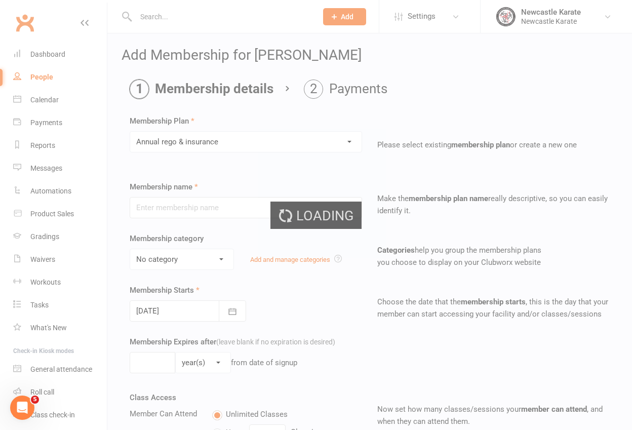
type input "Annual [PERSON_NAME] & insurance"
select select "0"
type input "0"
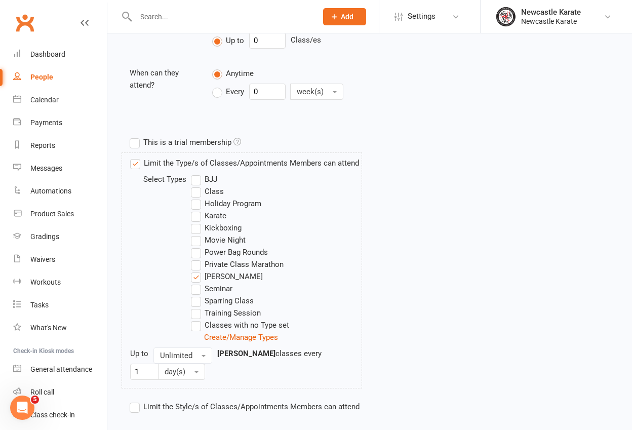
scroll to position [253, 0]
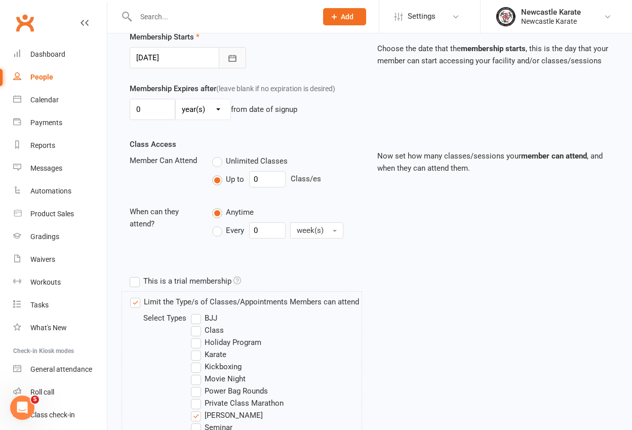
click at [231, 54] on icon "button" at bounding box center [232, 58] width 10 height 10
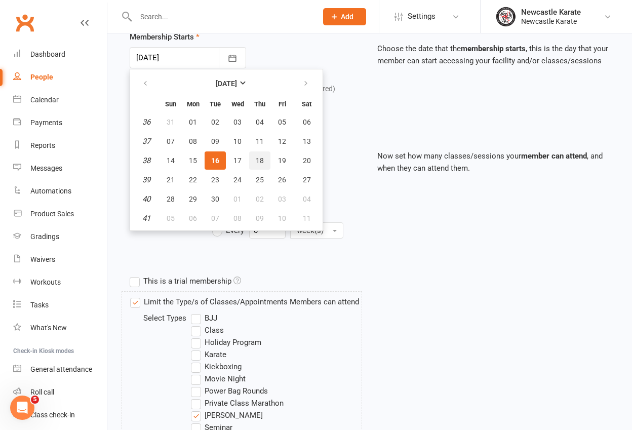
click at [257, 162] on span "18" at bounding box center [260, 160] width 8 height 8
type input "[DATE]"
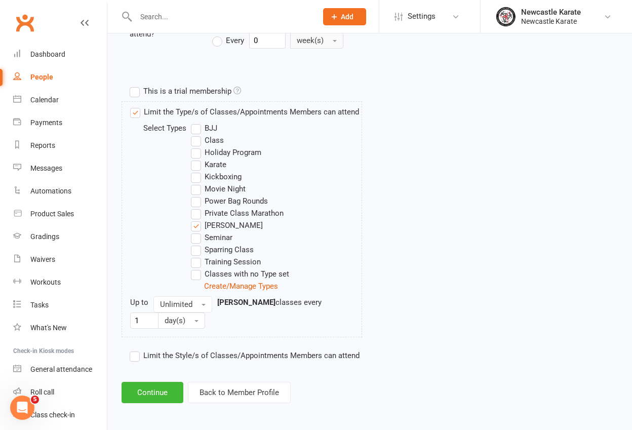
scroll to position [445, 0]
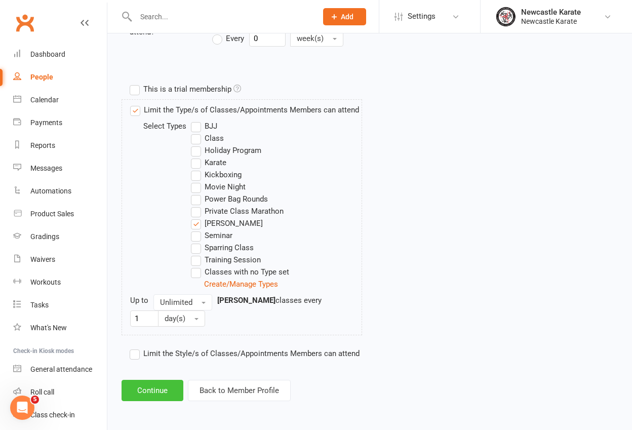
click at [151, 395] on button "Continue" at bounding box center [152, 390] width 62 height 21
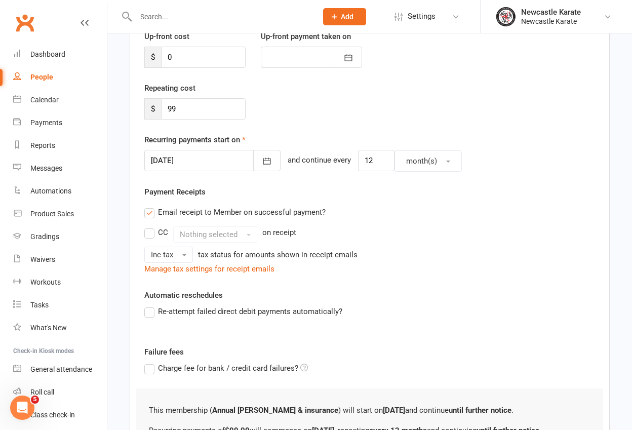
scroll to position [266, 0]
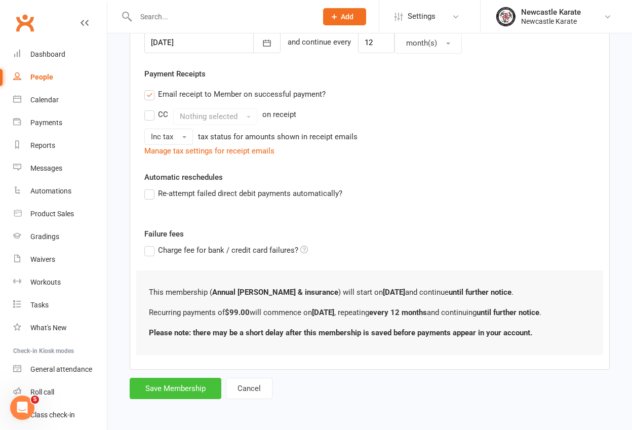
click at [186, 383] on button "Save Membership" at bounding box center [176, 388] width 92 height 21
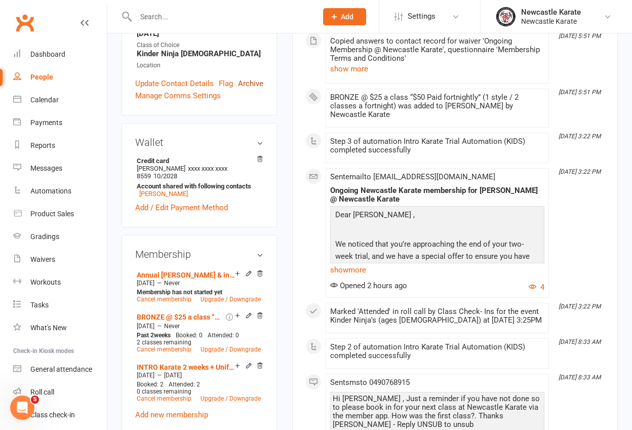
scroll to position [352, 0]
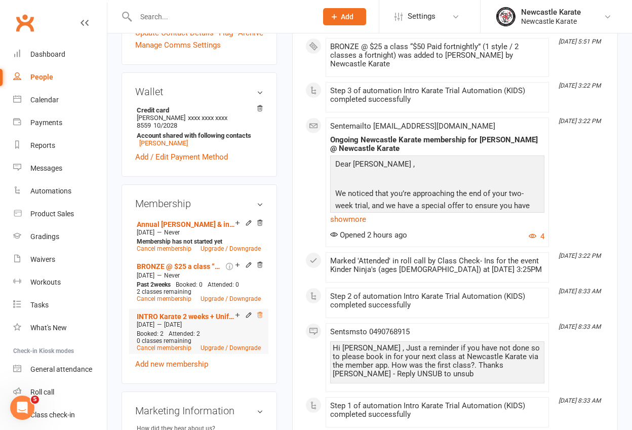
click at [260, 311] on icon at bounding box center [259, 314] width 7 height 7
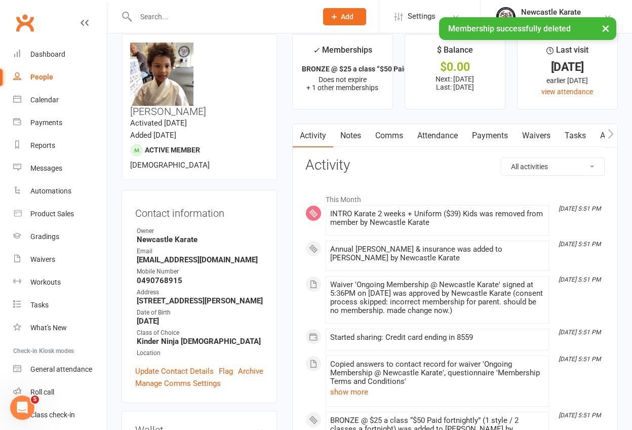
scroll to position [0, 0]
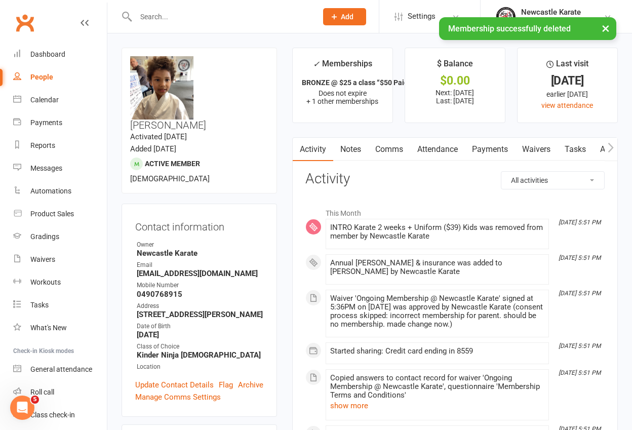
click at [607, 145] on button "button" at bounding box center [610, 149] width 13 height 23
click at [555, 146] on link "Automations" at bounding box center [547, 149] width 60 height 23
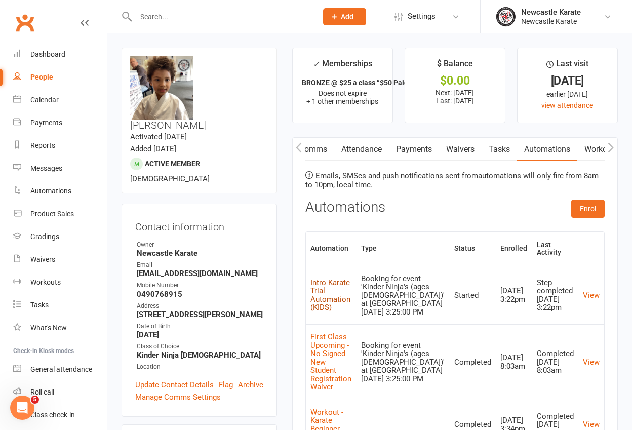
click at [330, 279] on link "Intro Karate Trial Automation (KIDS)" at bounding box center [330, 295] width 40 height 34
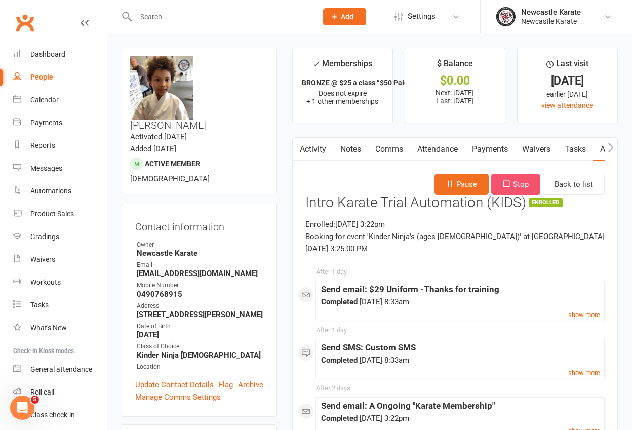
click at [521, 190] on button "Stop" at bounding box center [515, 184] width 49 height 21
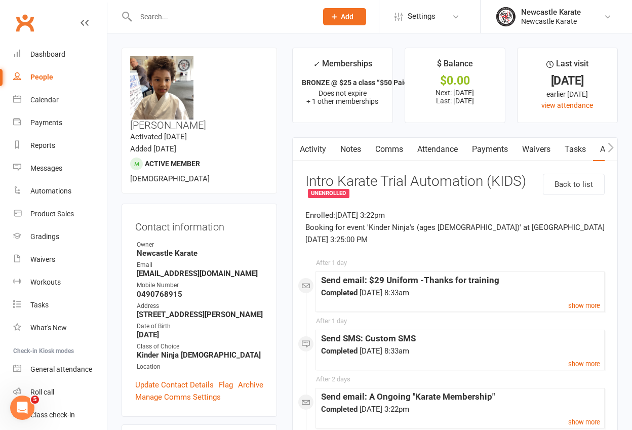
click at [441, 153] on link "Attendance" at bounding box center [437, 149] width 55 height 23
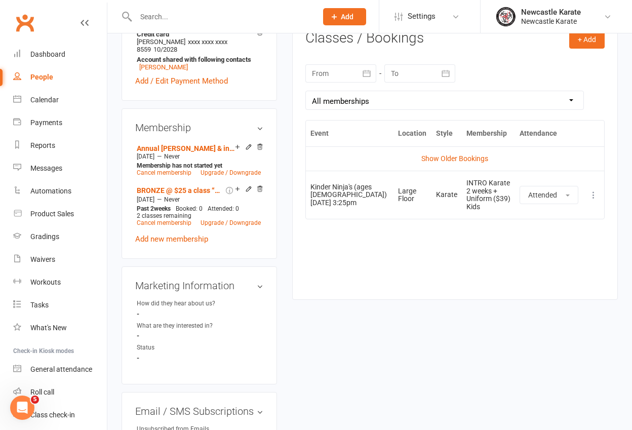
scroll to position [427, 0]
click at [585, 45] on button "+ Add" at bounding box center [586, 40] width 35 height 18
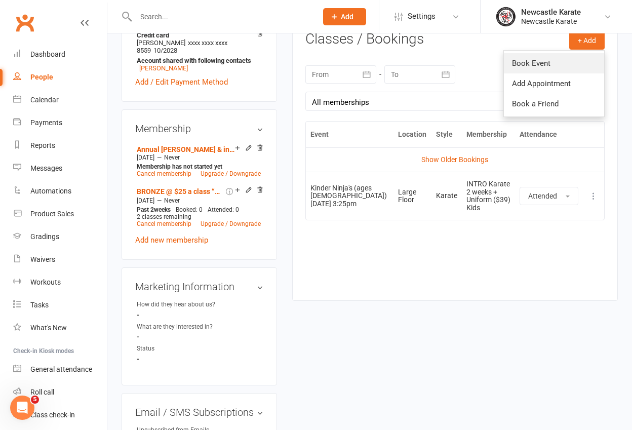
click at [540, 57] on link "Book Event" at bounding box center [554, 63] width 100 height 20
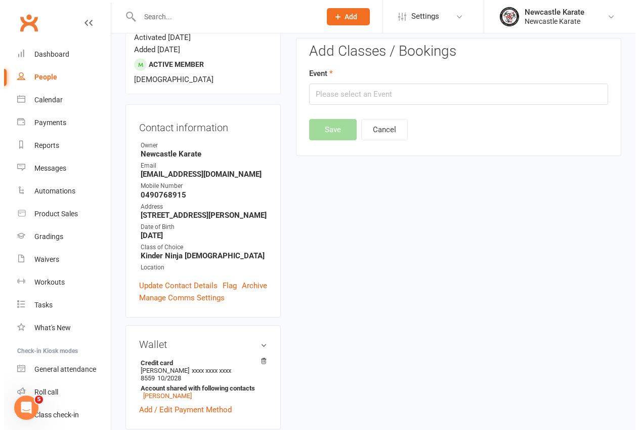
scroll to position [87, 0]
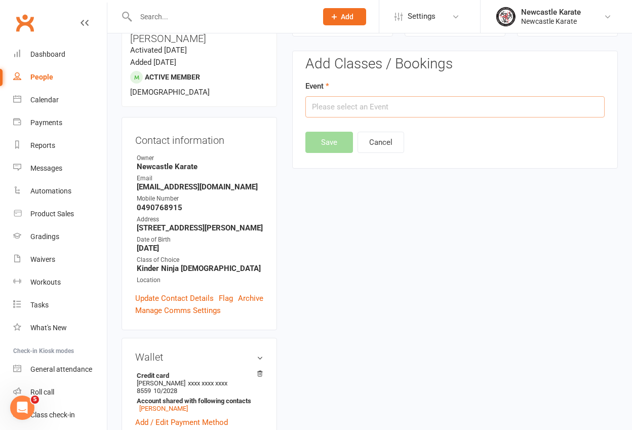
click at [343, 108] on input "text" at bounding box center [454, 106] width 299 height 21
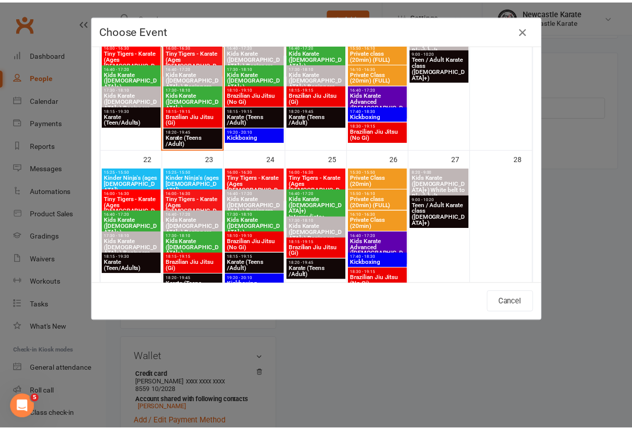
scroll to position [443, 0]
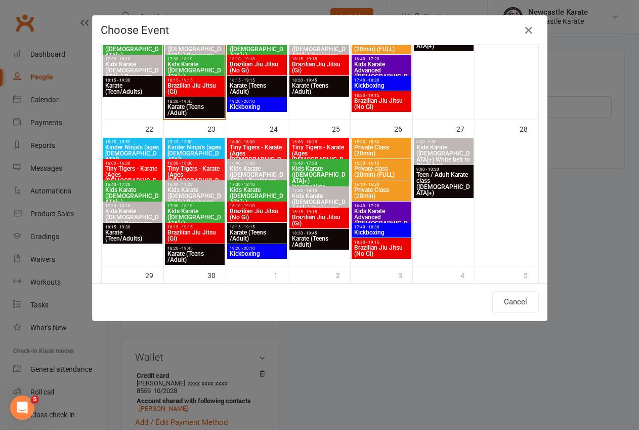
click at [188, 146] on span "Kinder Ninja's (ages [DEMOGRAPHIC_DATA])" at bounding box center [195, 153] width 56 height 18
type input "Kinder Ninja's (ages [DEMOGRAPHIC_DATA]) - [DATE] 3:25:00 PM"
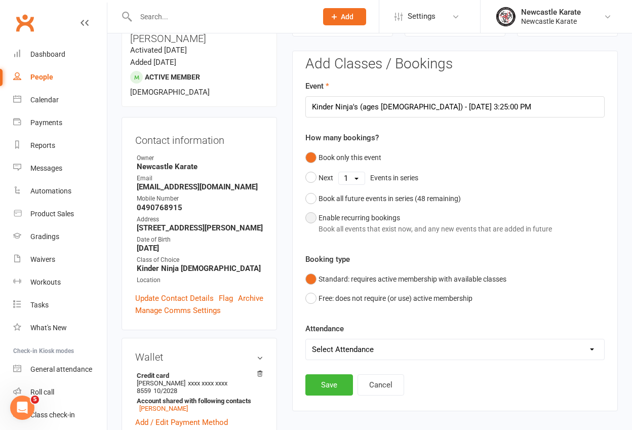
click at [308, 217] on button "Enable recurring bookings Book all events that exist now, and any new events th…" at bounding box center [428, 223] width 246 height 31
select select "book_from_now"
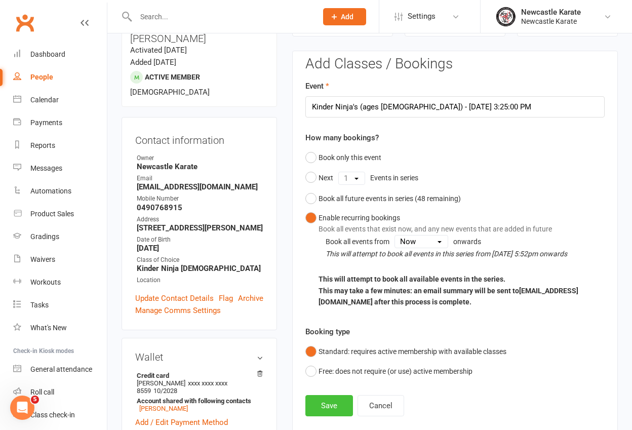
click at [324, 405] on button "Save" at bounding box center [329, 405] width 48 height 21
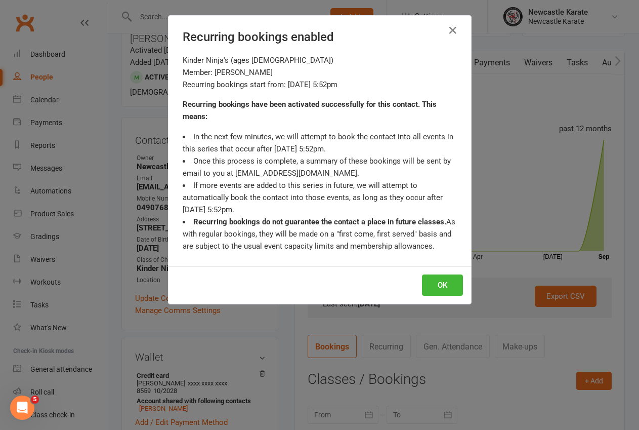
click at [434, 272] on div "OK" at bounding box center [320, 284] width 303 height 37
click at [430, 281] on button "OK" at bounding box center [442, 284] width 41 height 21
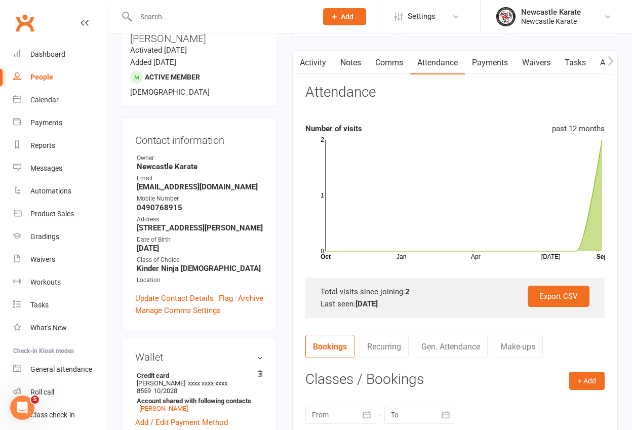
scroll to position [0, 0]
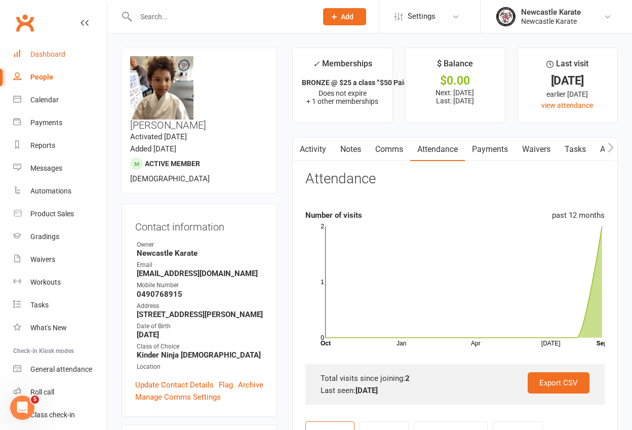
click at [55, 55] on div "Dashboard" at bounding box center [47, 54] width 35 height 8
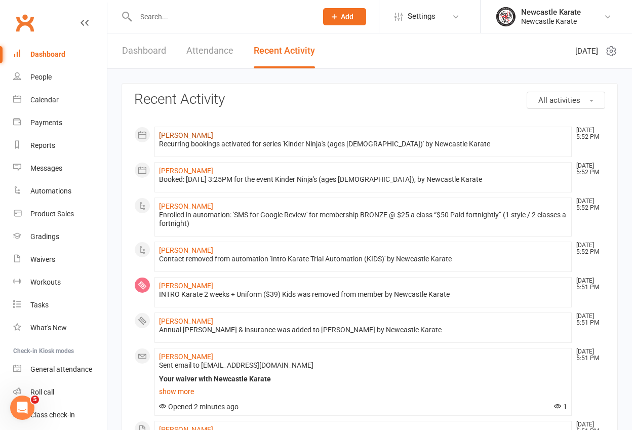
click at [176, 133] on link "[PERSON_NAME]" at bounding box center [186, 135] width 54 height 8
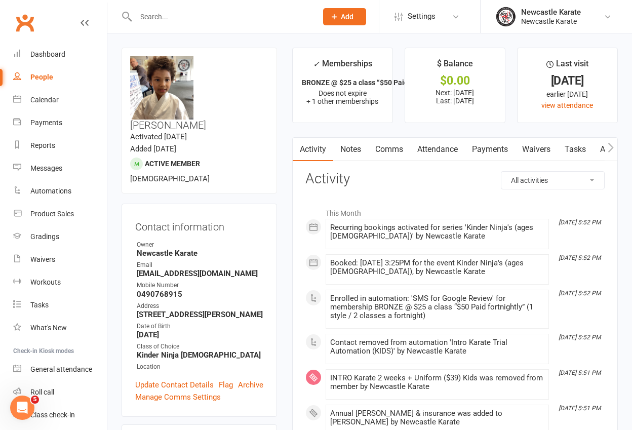
click at [439, 156] on link "Attendance" at bounding box center [437, 149] width 55 height 23
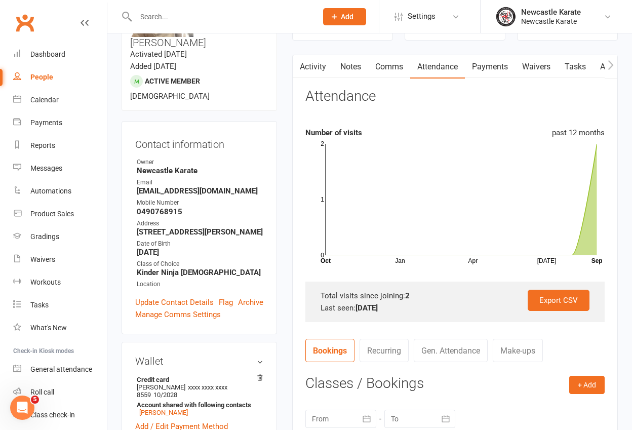
scroll to position [9, 0]
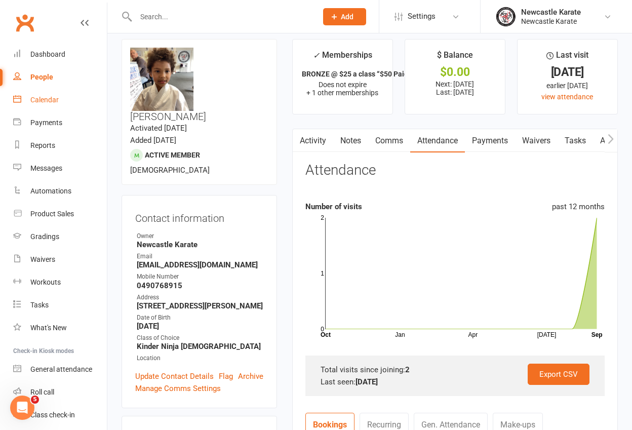
click at [54, 100] on div "Calendar" at bounding box center [44, 100] width 28 height 8
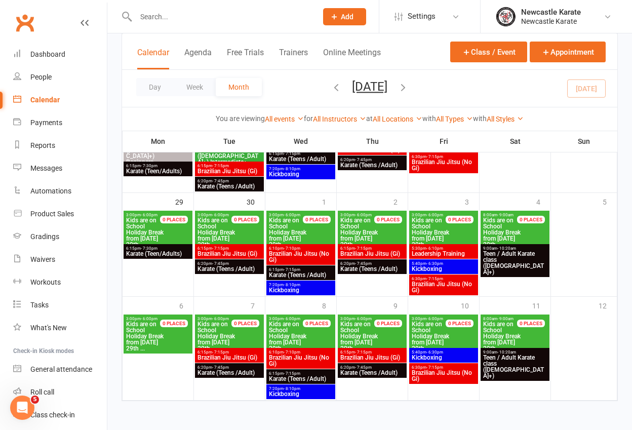
scroll to position [466, 0]
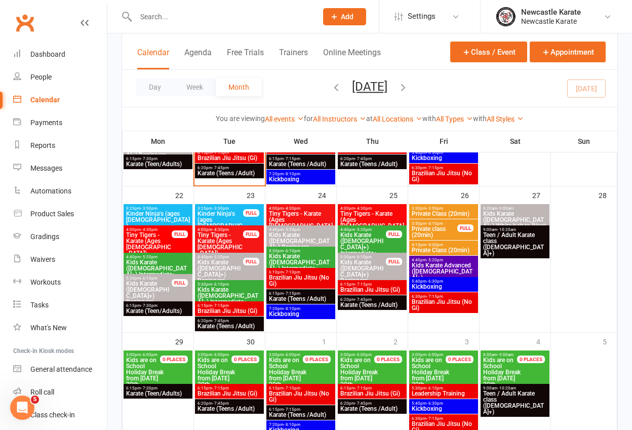
click at [408, 86] on icon "button" at bounding box center [402, 86] width 11 height 11
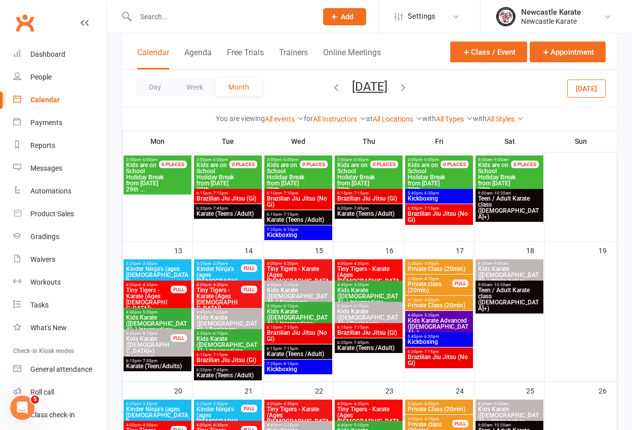
scroll to position [185, 0]
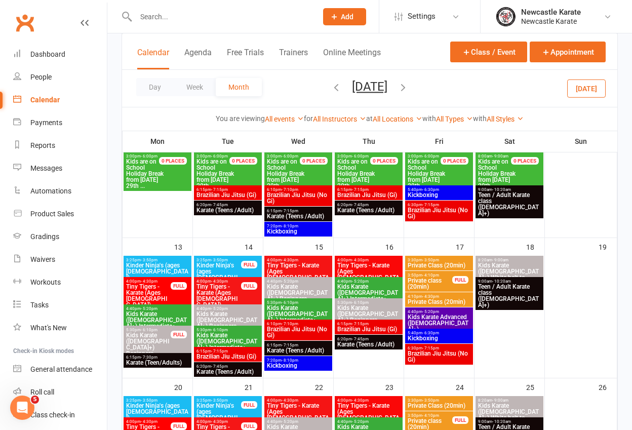
click at [224, 265] on span "Kinder Ninja's (ages [DEMOGRAPHIC_DATA])" at bounding box center [219, 274] width 46 height 24
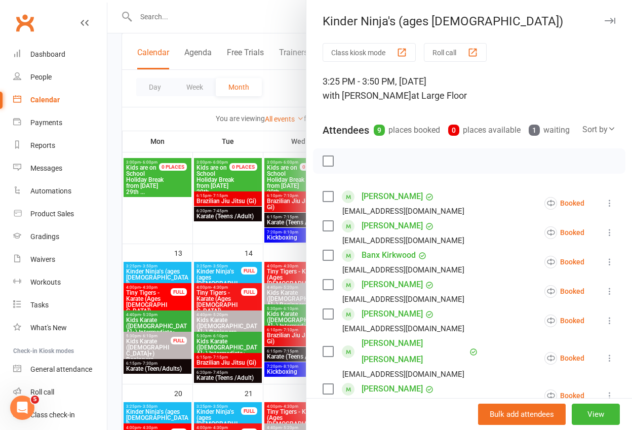
scroll to position [179, 0]
click at [228, 268] on div at bounding box center [369, 215] width 524 height 430
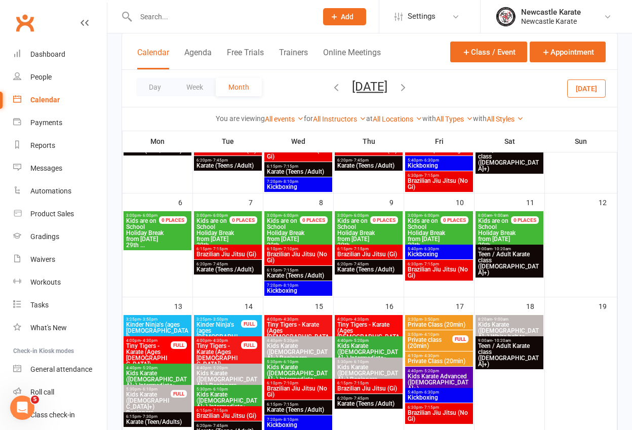
scroll to position [196, 0]
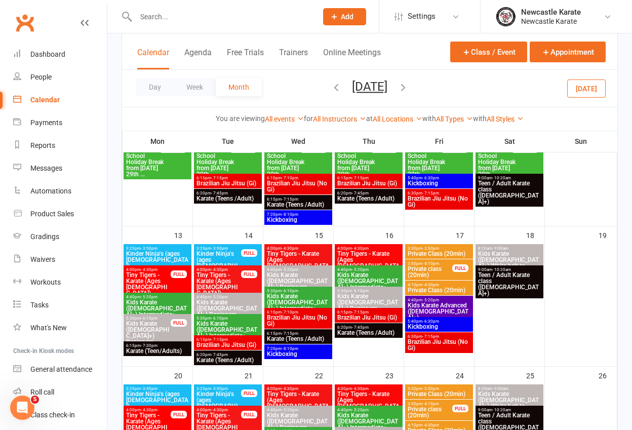
click at [228, 249] on span "3:25pm - 3:50pm" at bounding box center [219, 248] width 46 height 5
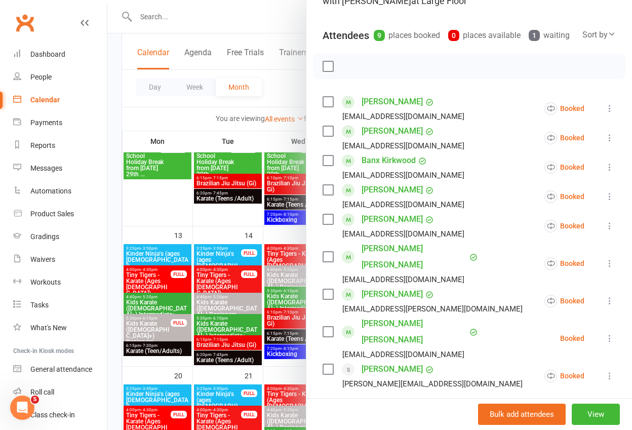
scroll to position [152, 0]
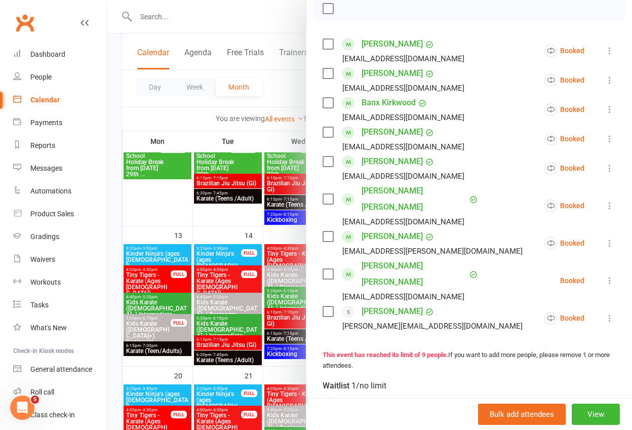
click at [381, 303] on link "[PERSON_NAME]" at bounding box center [391, 311] width 61 height 16
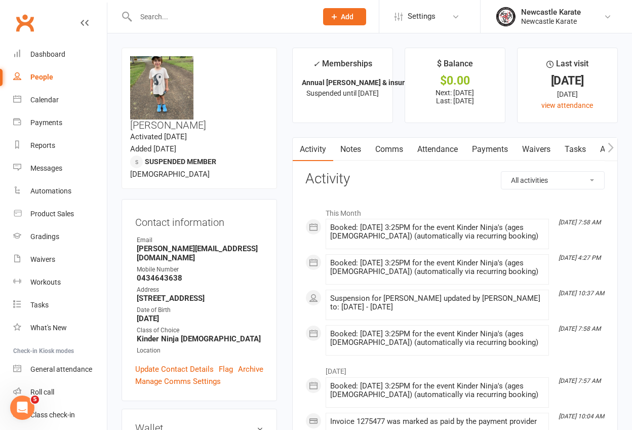
click at [421, 147] on link "Attendance" at bounding box center [437, 149] width 55 height 23
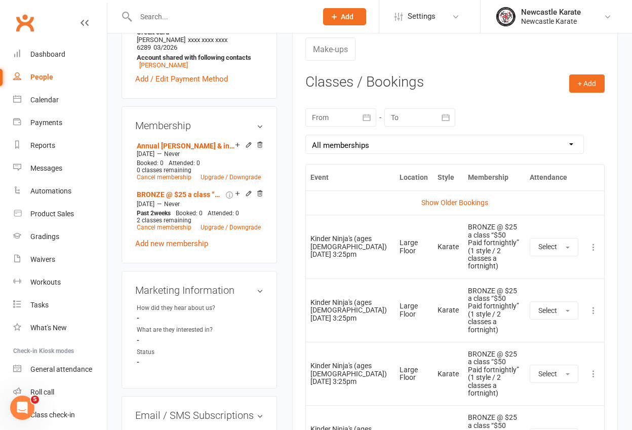
scroll to position [485, 0]
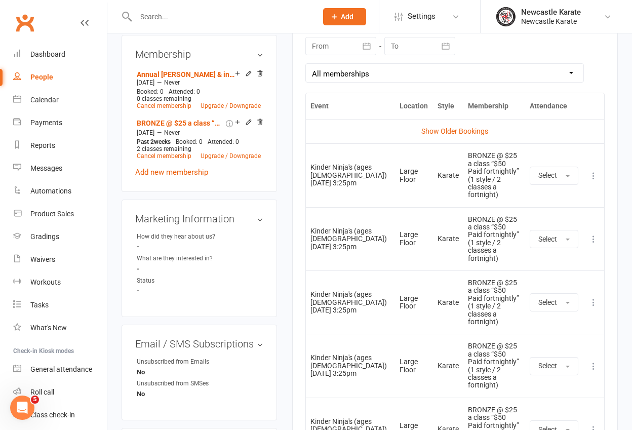
click at [592, 172] on icon at bounding box center [593, 176] width 10 height 10
click at [575, 230] on link "Remove booking" at bounding box center [549, 236] width 100 height 20
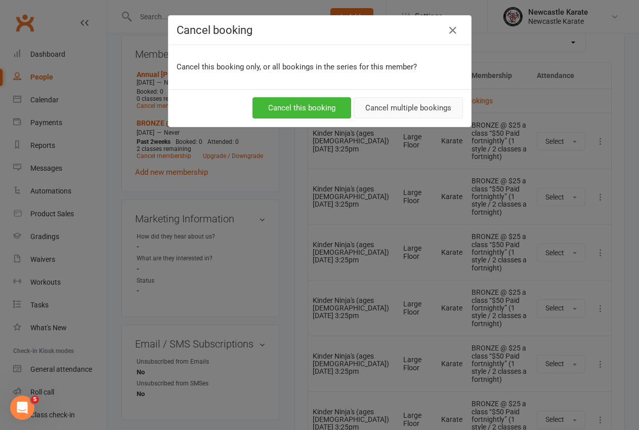
click at [419, 113] on button "Cancel multiple bookings" at bounding box center [408, 107] width 109 height 21
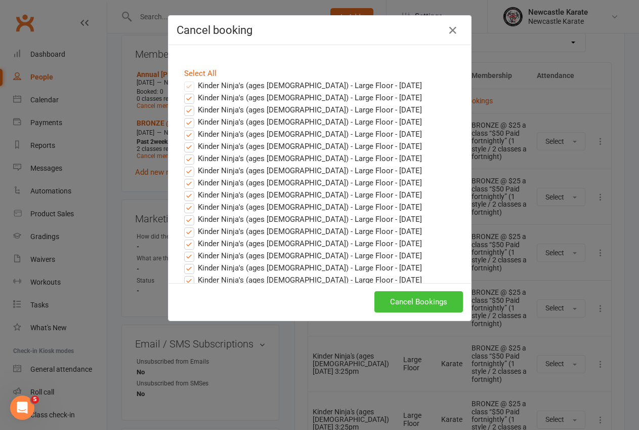
click at [406, 294] on button "Cancel Bookings" at bounding box center [419, 301] width 89 height 21
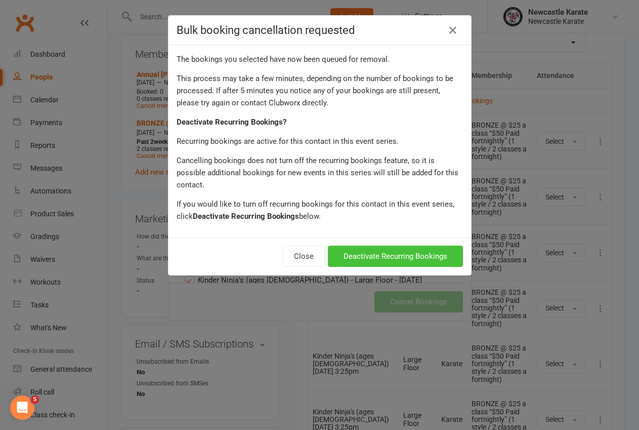
click at [411, 249] on button "Deactivate Recurring Bookings" at bounding box center [395, 255] width 135 height 21
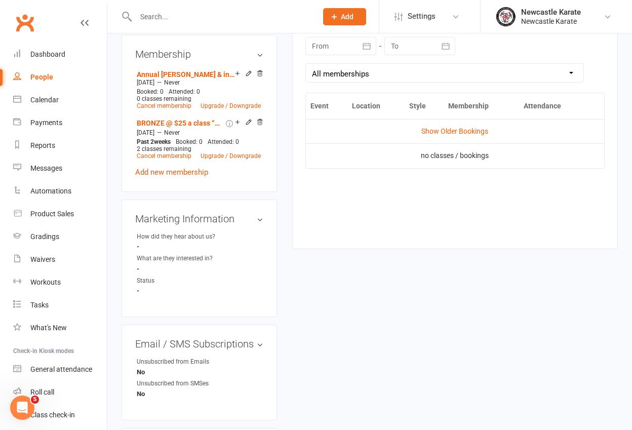
click at [27, 25] on link "Clubworx" at bounding box center [24, 22] width 25 height 25
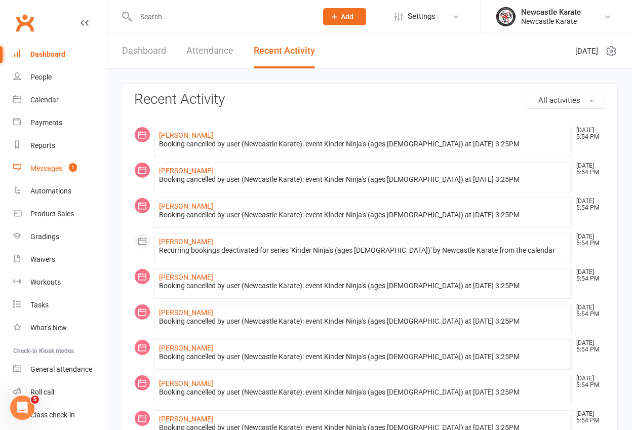
click at [51, 164] on div "Messages" at bounding box center [46, 168] width 32 height 8
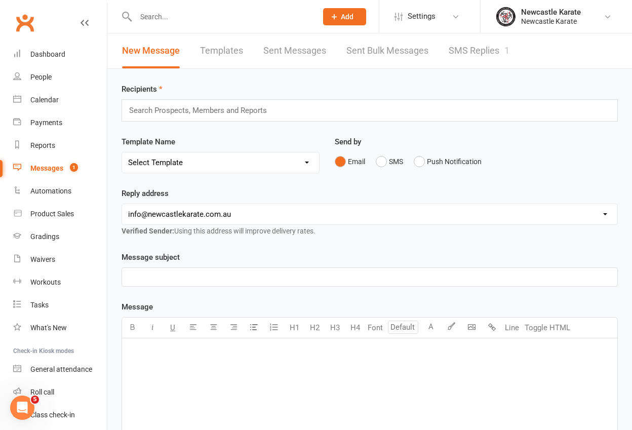
click at [491, 50] on link "SMS Replies 1" at bounding box center [478, 50] width 61 height 35
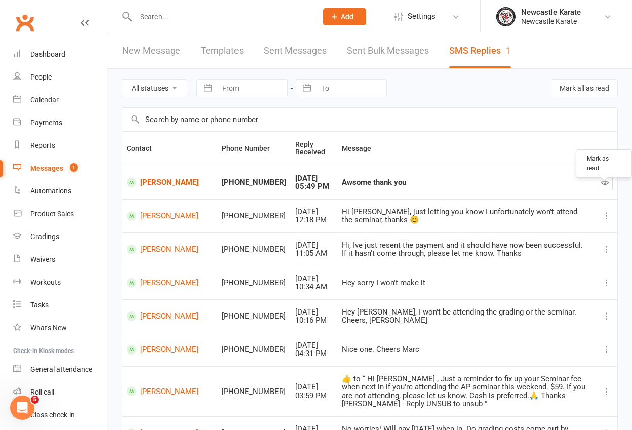
click at [601, 180] on icon "button" at bounding box center [605, 183] width 8 height 8
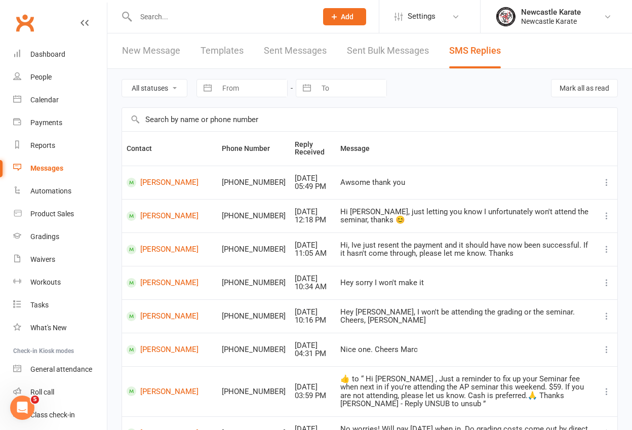
click at [23, 20] on link "Clubworx" at bounding box center [24, 22] width 25 height 25
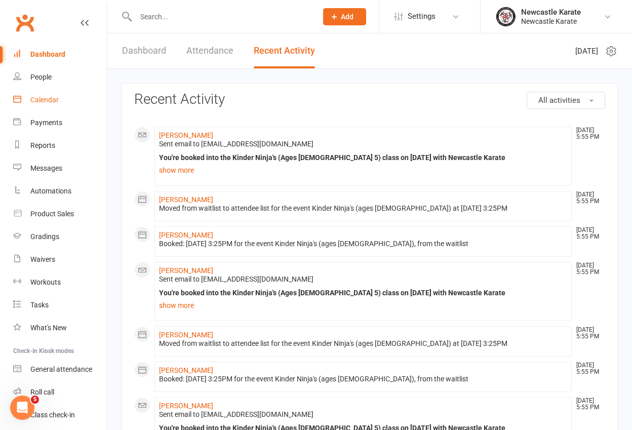
click at [50, 102] on div "Calendar" at bounding box center [44, 100] width 28 height 8
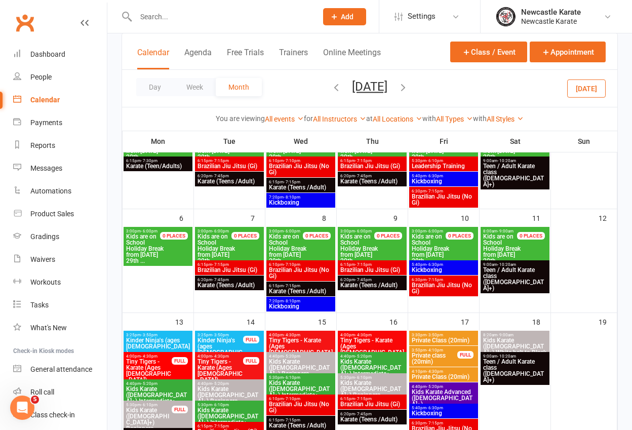
scroll to position [111, 0]
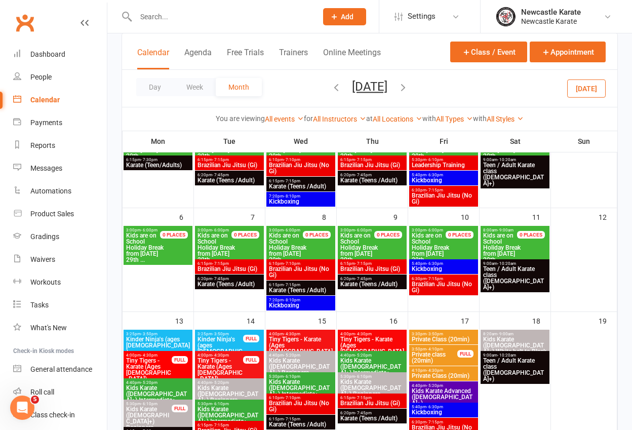
click at [163, 337] on span "Kinder Ninja's (ages [DEMOGRAPHIC_DATA])" at bounding box center [158, 345] width 65 height 18
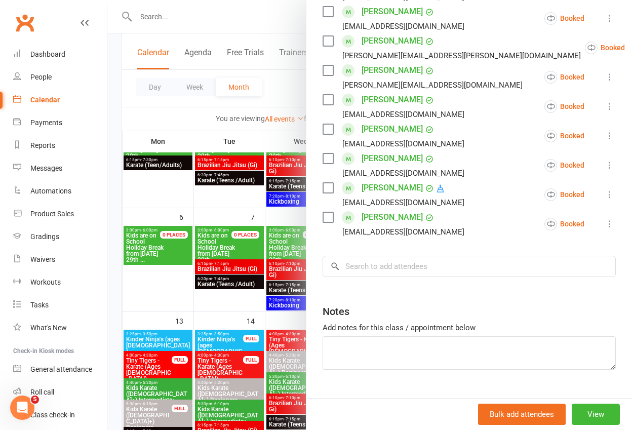
scroll to position [110, 0]
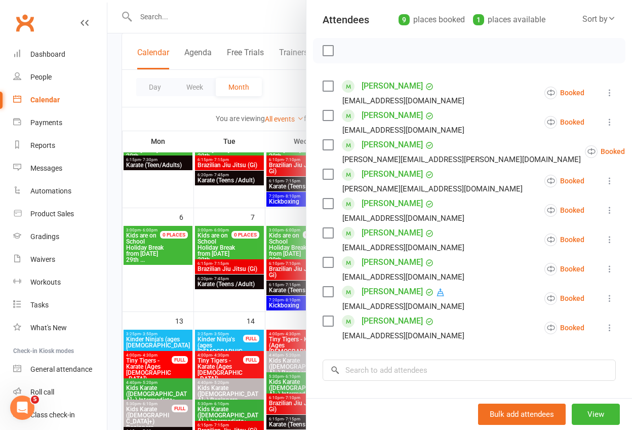
click at [179, 196] on div at bounding box center [369, 215] width 524 height 430
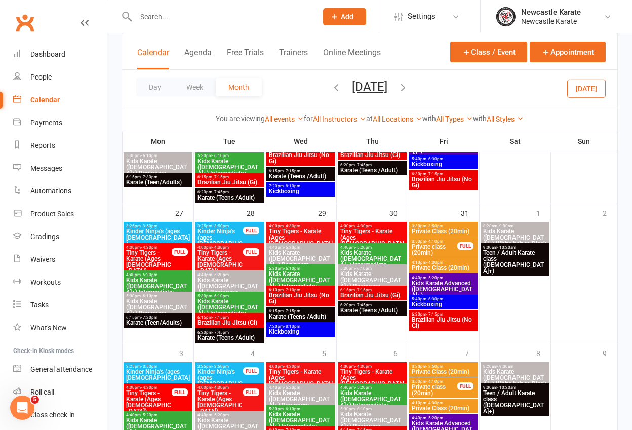
scroll to position [586, 0]
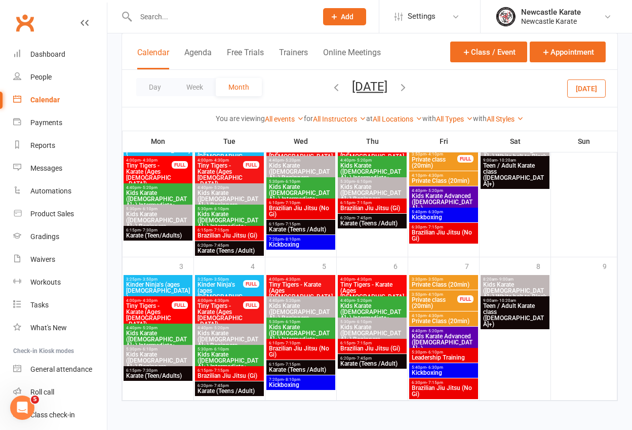
click at [22, 16] on link "Clubworx" at bounding box center [24, 22] width 25 height 25
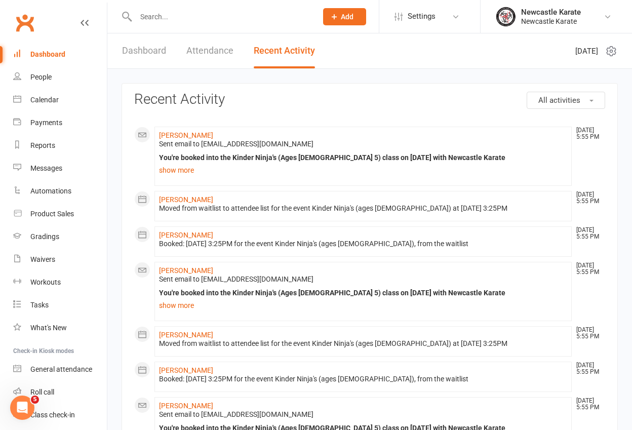
click at [21, 16] on link "Clubworx" at bounding box center [24, 22] width 25 height 25
click at [27, 23] on link "Clubworx" at bounding box center [24, 22] width 25 height 25
click at [28, 25] on link "Clubworx" at bounding box center [24, 22] width 25 height 25
click at [140, 55] on link "Dashboard" at bounding box center [144, 50] width 44 height 35
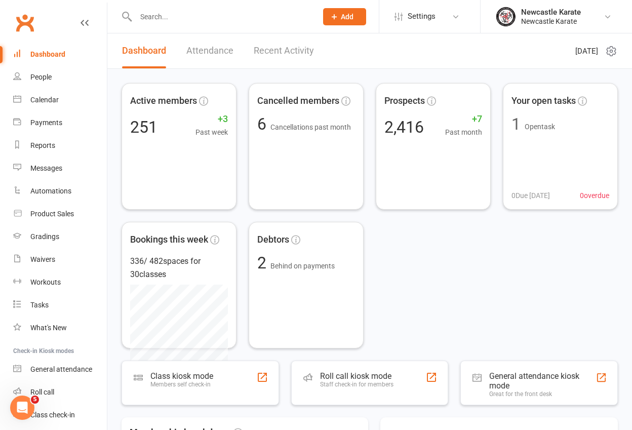
click at [20, 27] on link "Clubworx" at bounding box center [24, 22] width 25 height 25
click at [27, 19] on link "Clubworx" at bounding box center [24, 22] width 25 height 25
